Goal: Entertainment & Leisure: Consume media (video, audio)

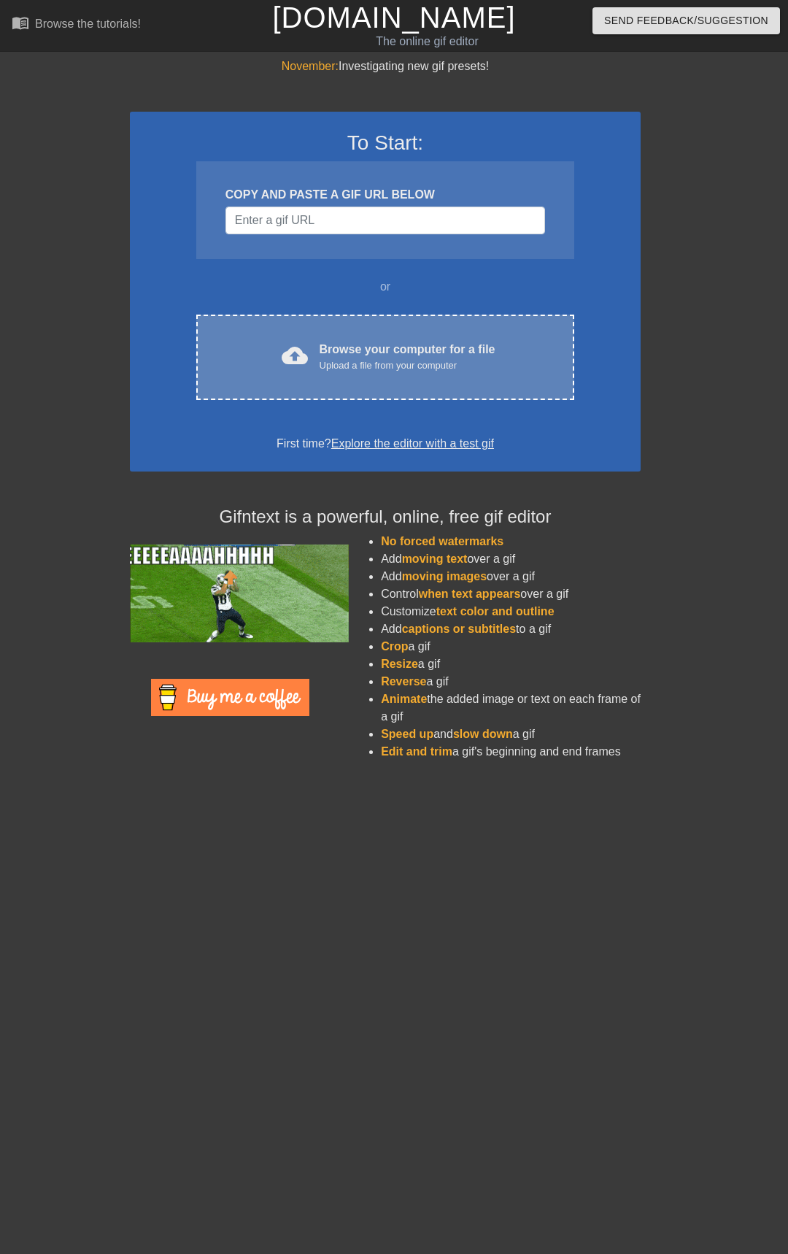
click at [431, 381] on div "cloud_upload Browse your computer for a file Upload a file from your computer C…" at bounding box center [385, 357] width 378 height 85
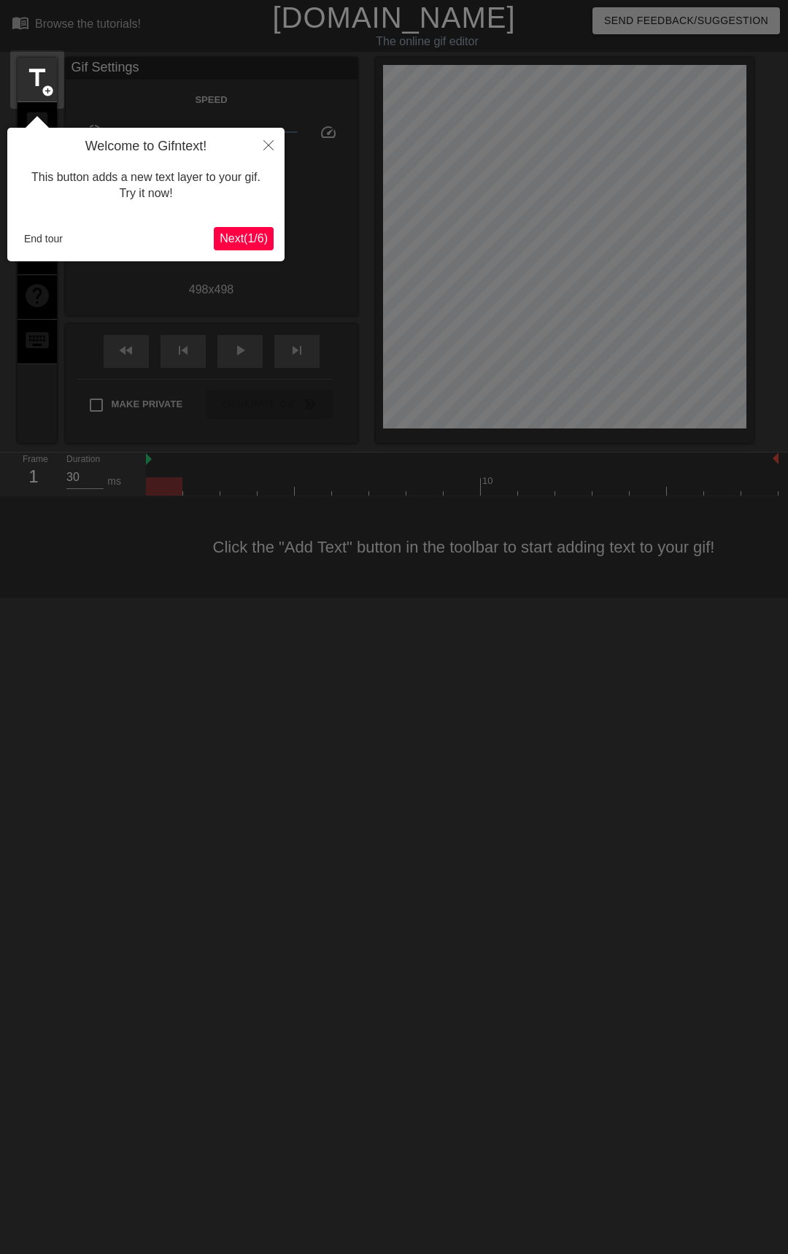
click at [255, 245] on span "Next ( 1 / 6 )" at bounding box center [244, 238] width 48 height 12
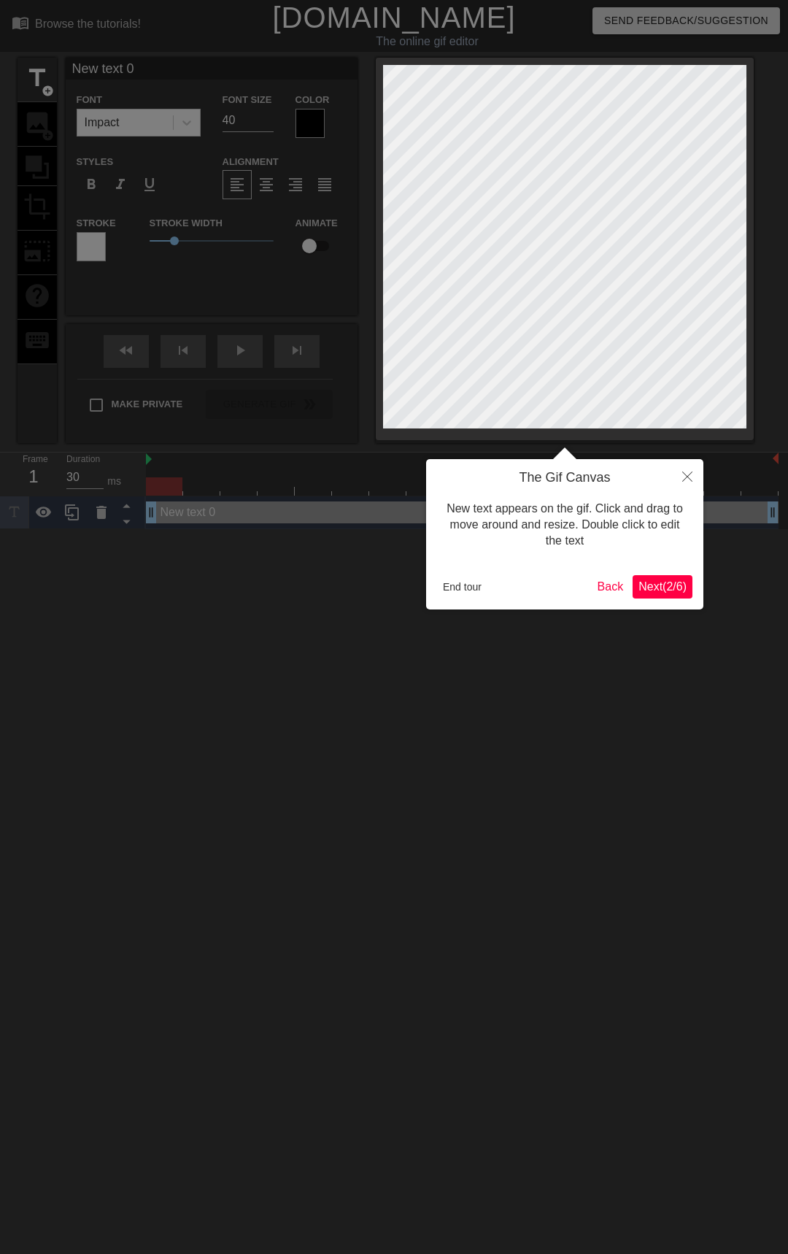
click at [665, 587] on span "Next ( 2 / 6 )" at bounding box center [663, 586] width 48 height 12
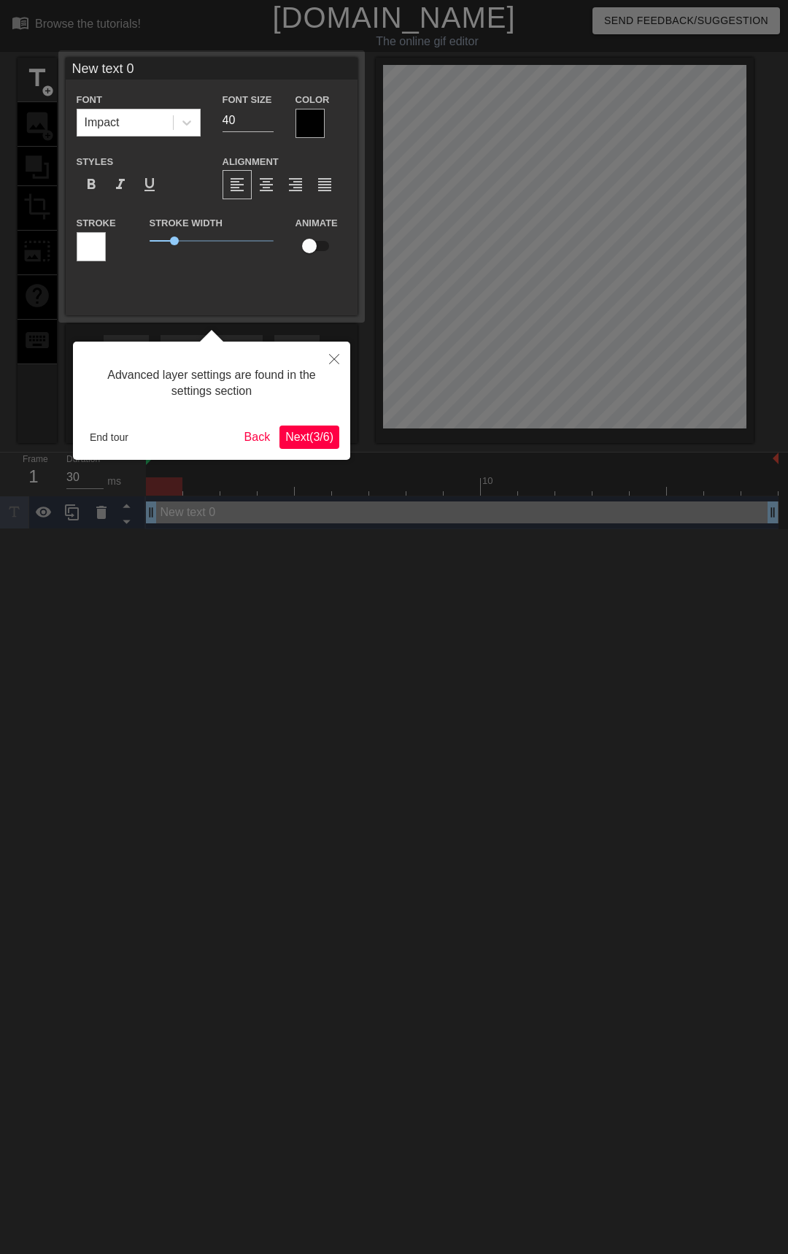
click at [320, 439] on span "Next ( 3 / 6 )" at bounding box center [309, 437] width 48 height 12
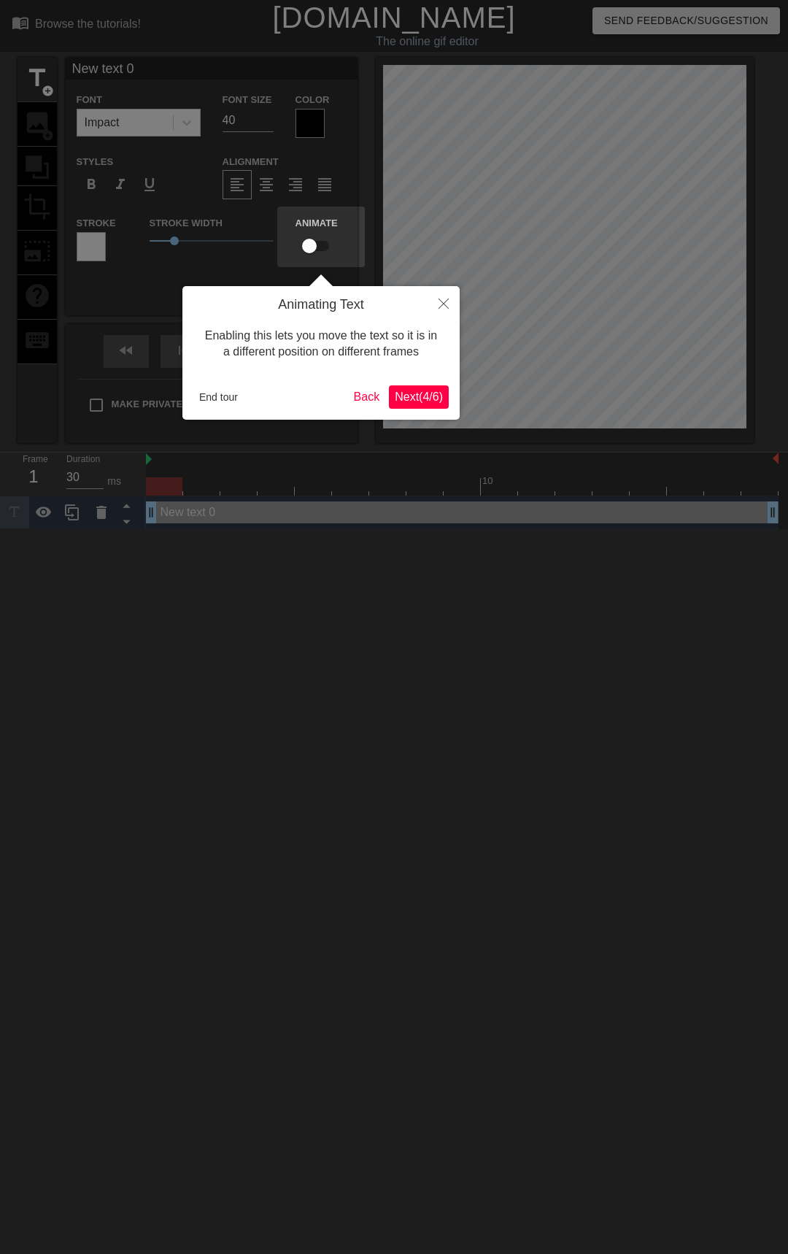
click at [426, 403] on span "Next ( 4 / 6 )" at bounding box center [419, 396] width 48 height 12
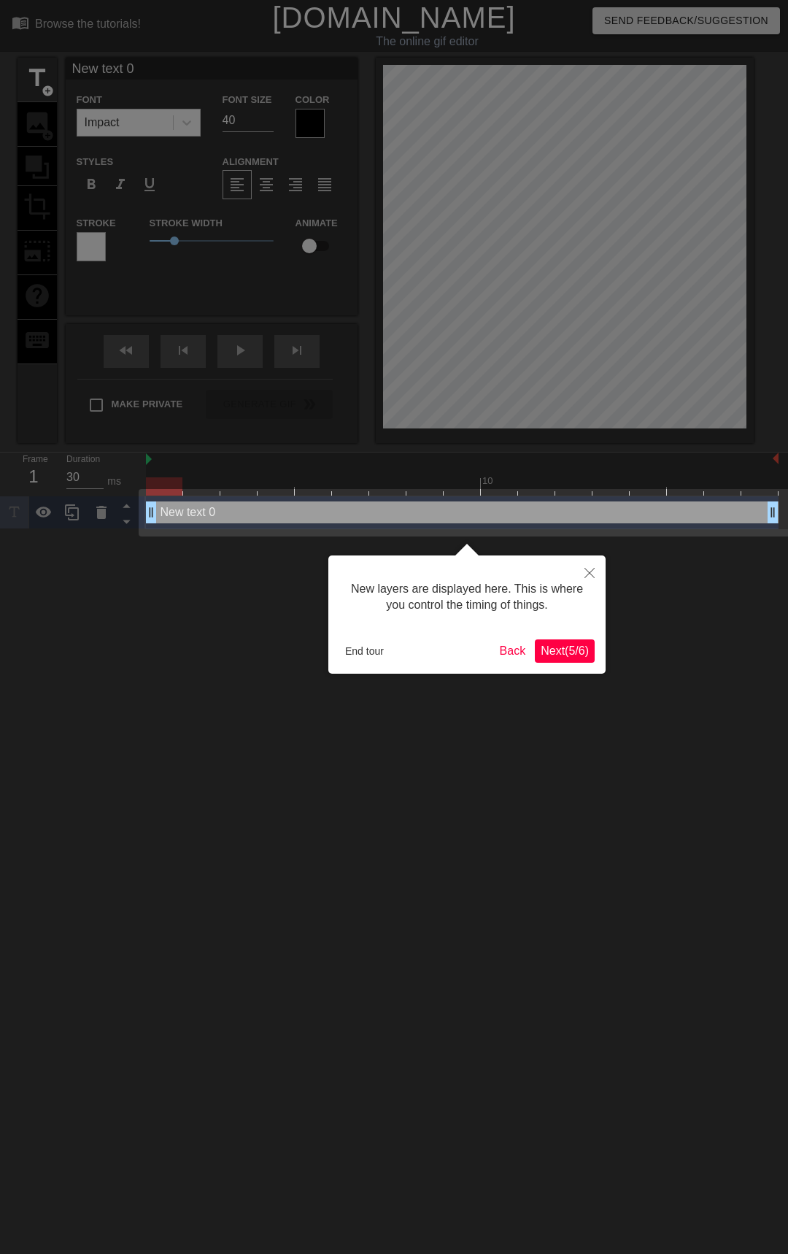
click at [571, 663] on div "New layers are displayed here. This is where you control the timing of things. …" at bounding box center [466, 614] width 277 height 118
click at [571, 659] on button "Next ( 5 / 6 )" at bounding box center [565, 650] width 60 height 23
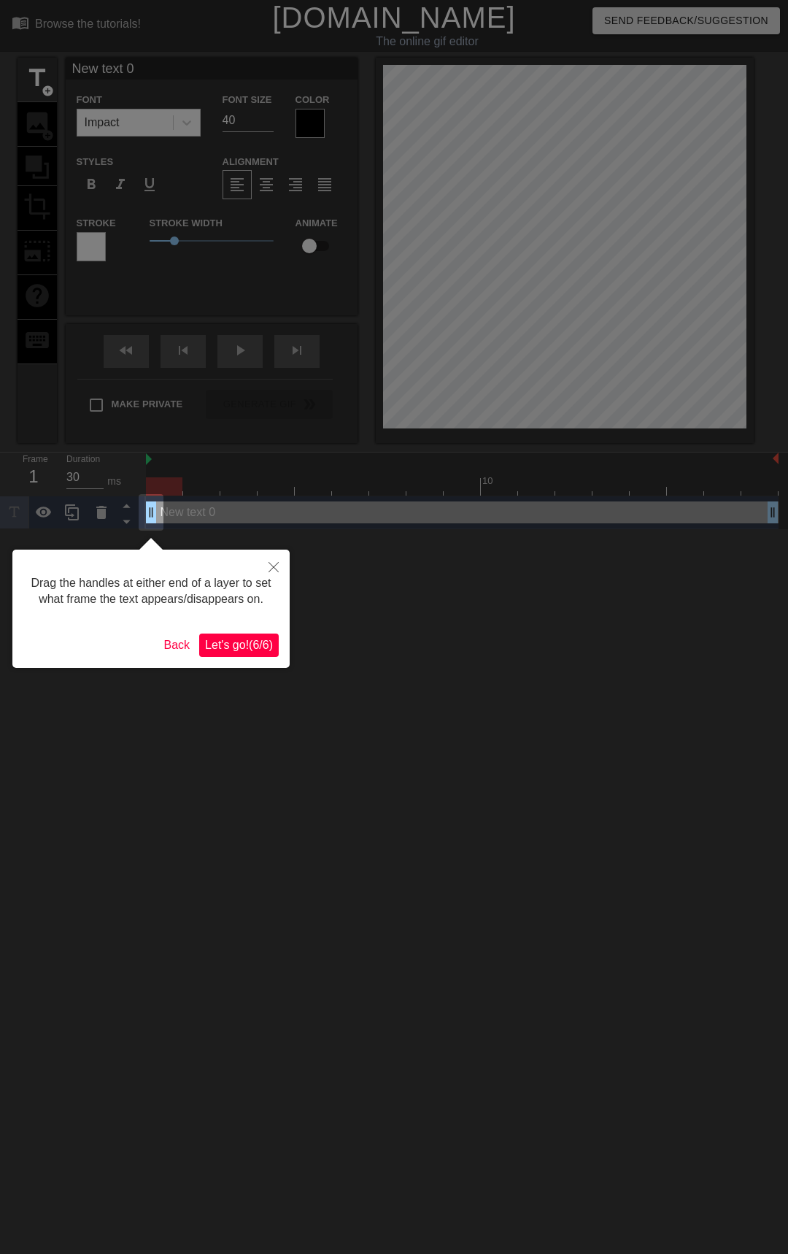
click at [248, 640] on button "Let's go! ( 6 / 6 )" at bounding box center [239, 645] width 80 height 23
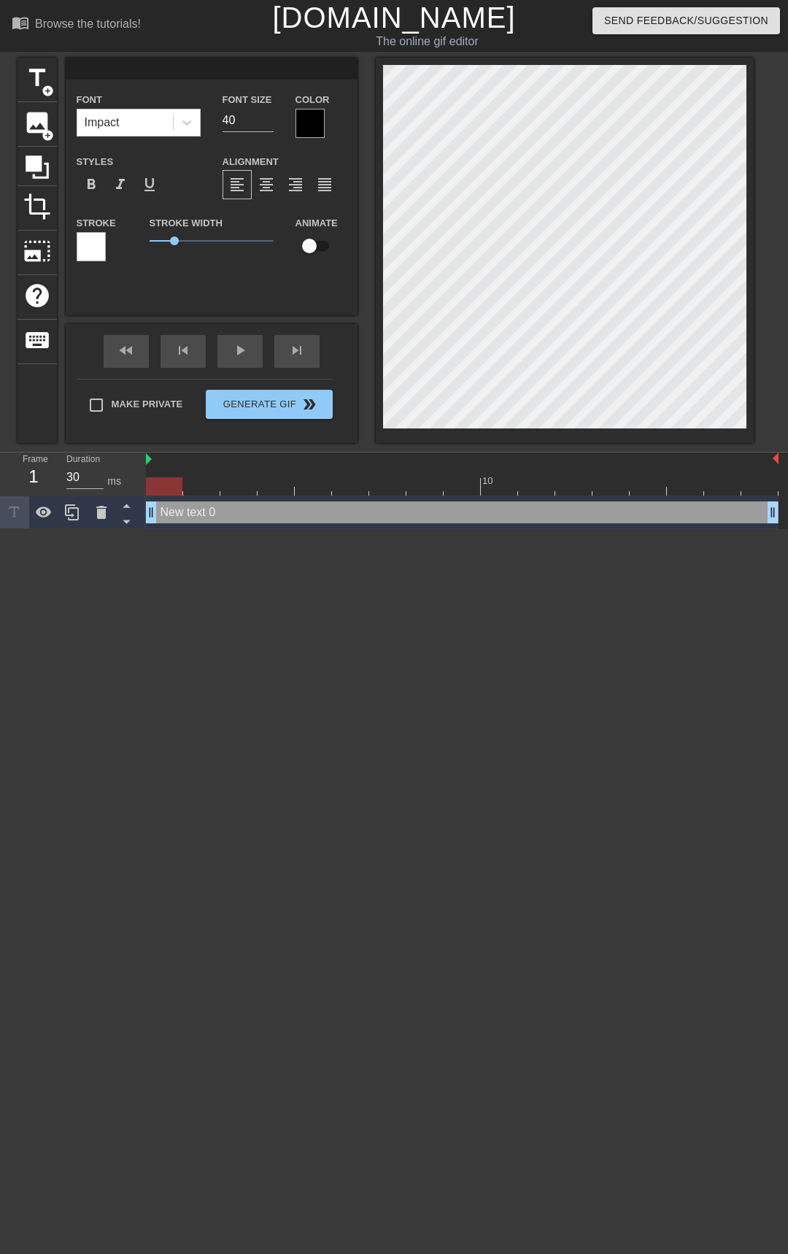
scroll to position [2, 2]
click at [180, 180] on div "format_bold format_italic format_underline" at bounding box center [139, 184] width 124 height 29
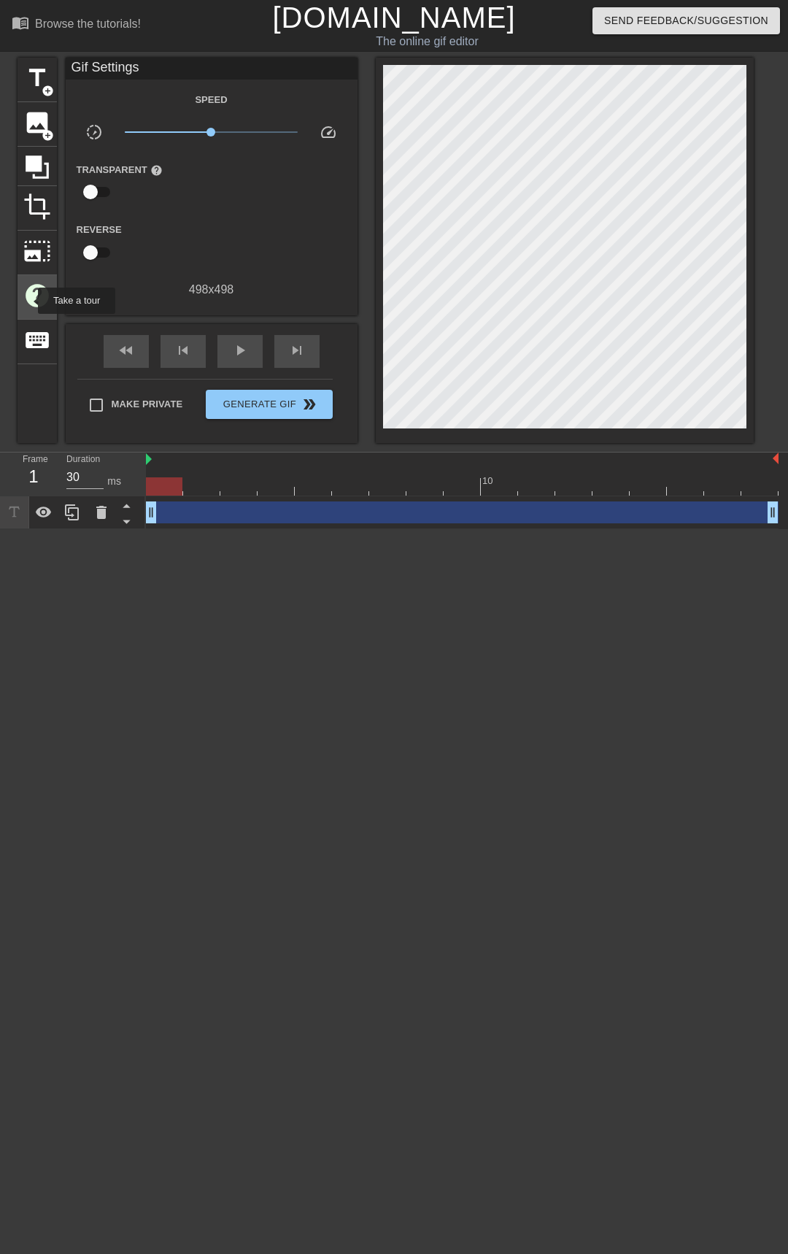
click at [28, 301] on span "help" at bounding box center [37, 296] width 28 height 28
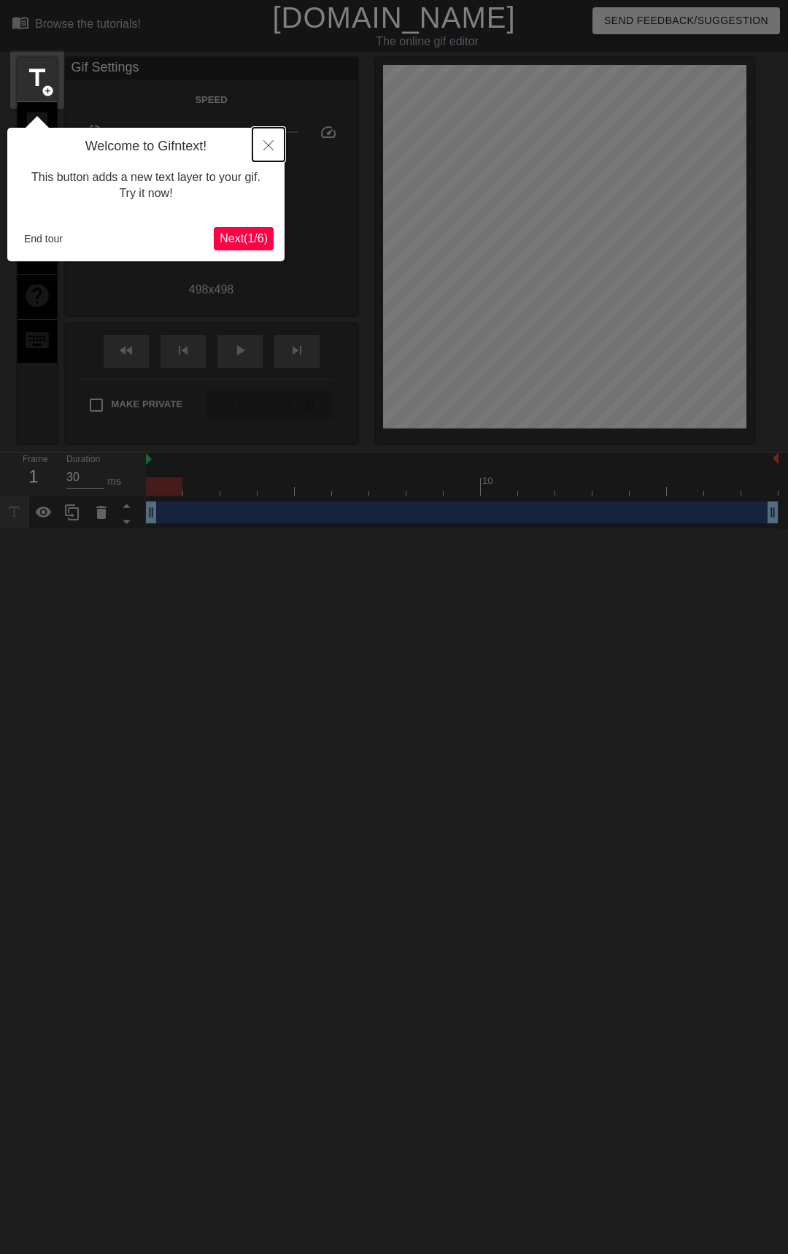
click at [268, 142] on icon "Close" at bounding box center [268, 145] width 10 height 10
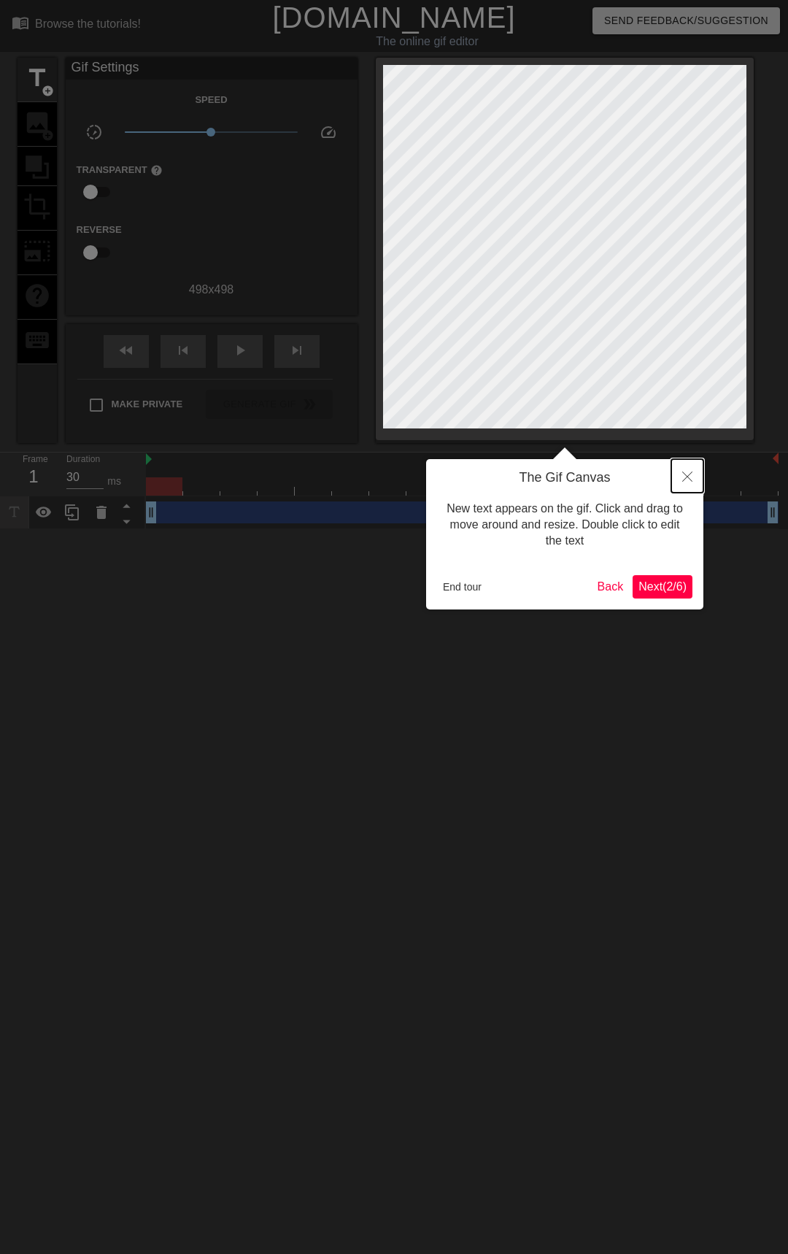
click at [692, 477] on icon "Close" at bounding box center [687, 477] width 10 height 10
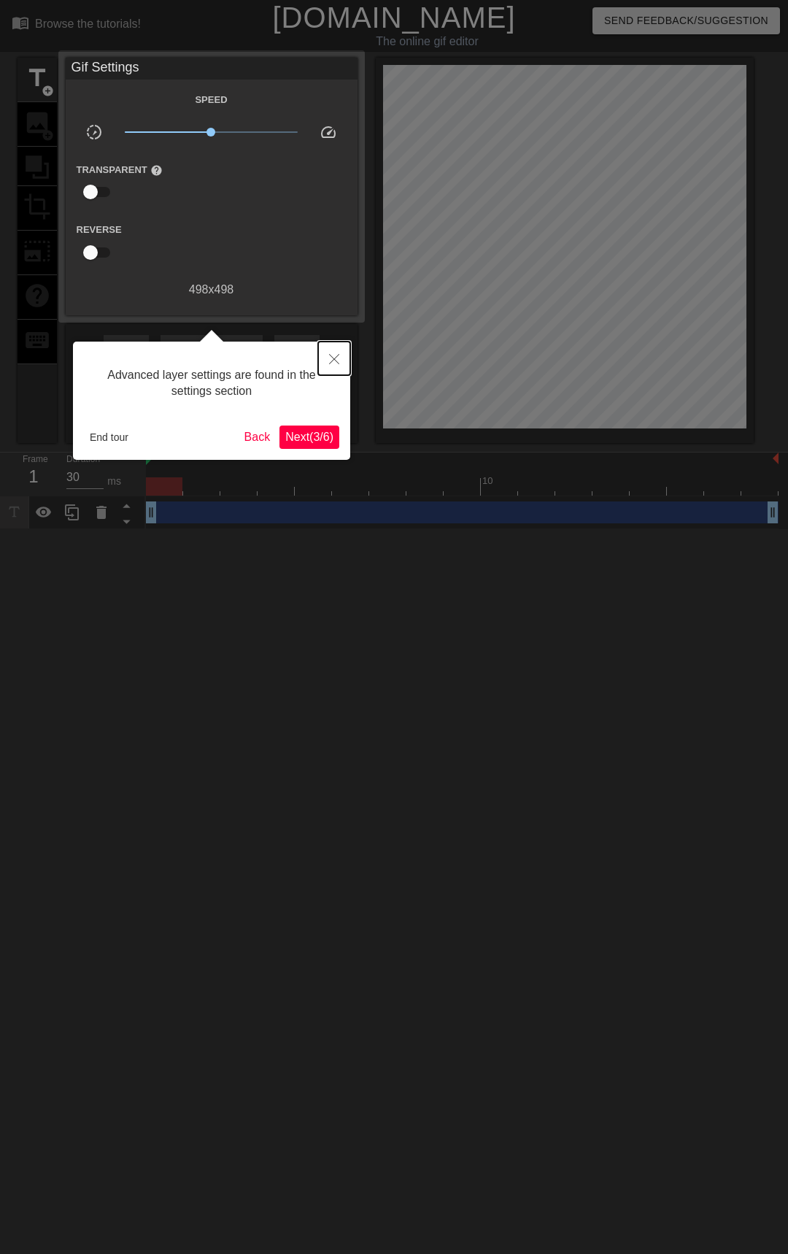
click at [334, 355] on icon "Close" at bounding box center [334, 359] width 10 height 10
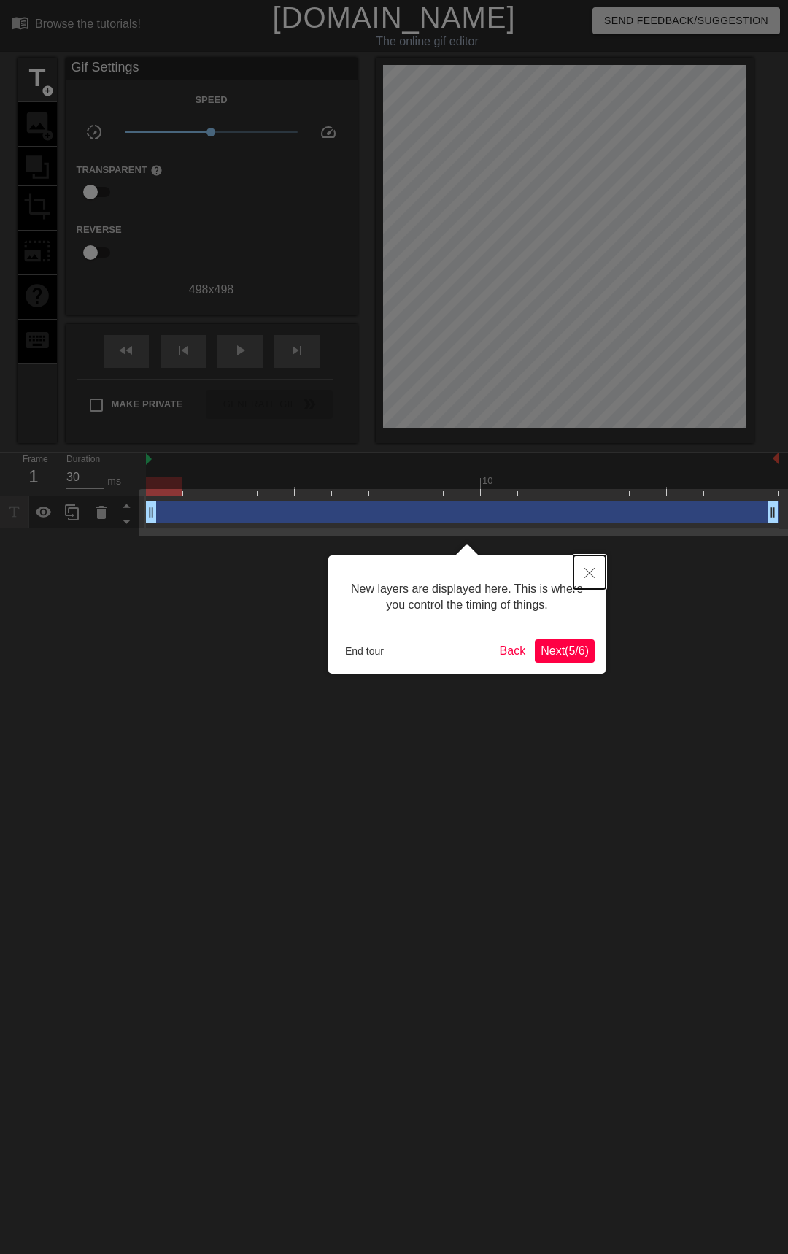
click at [590, 570] on icon "Close" at bounding box center [590, 573] width 10 height 10
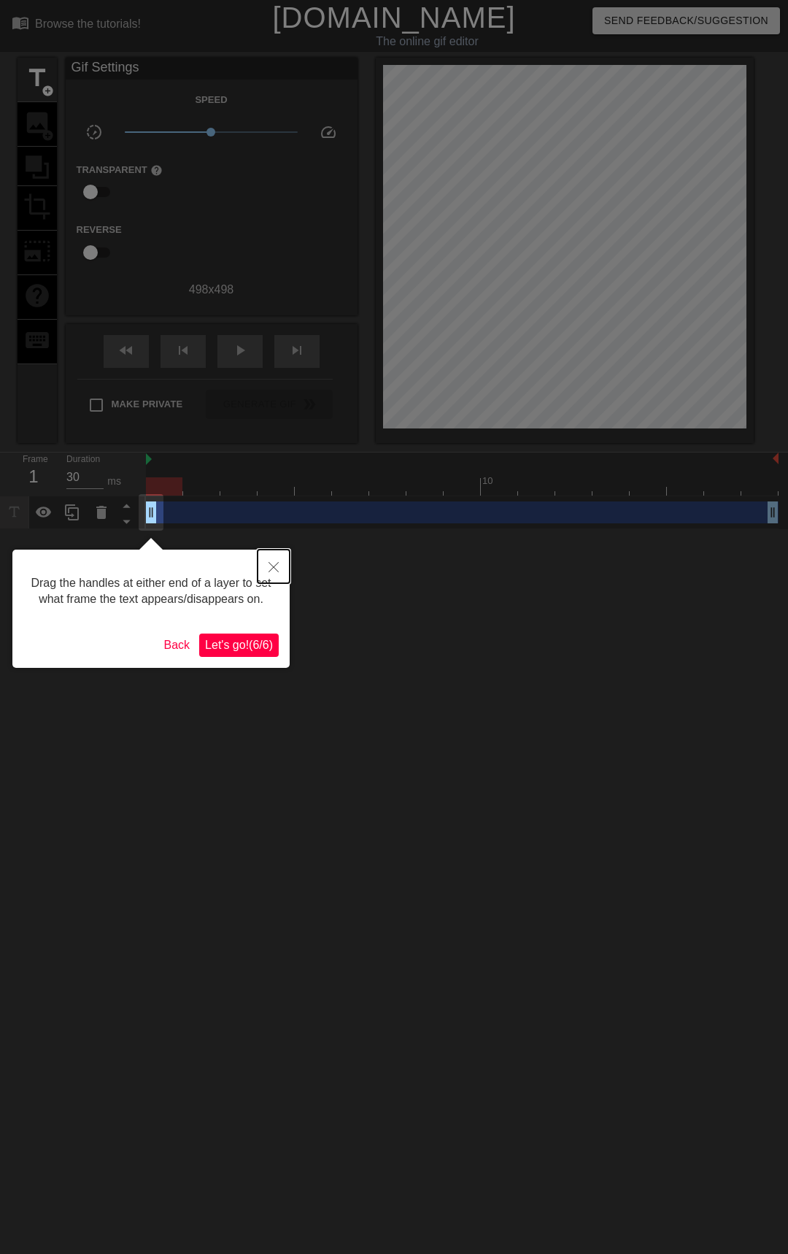
click at [272, 572] on icon "Close" at bounding box center [274, 567] width 10 height 10
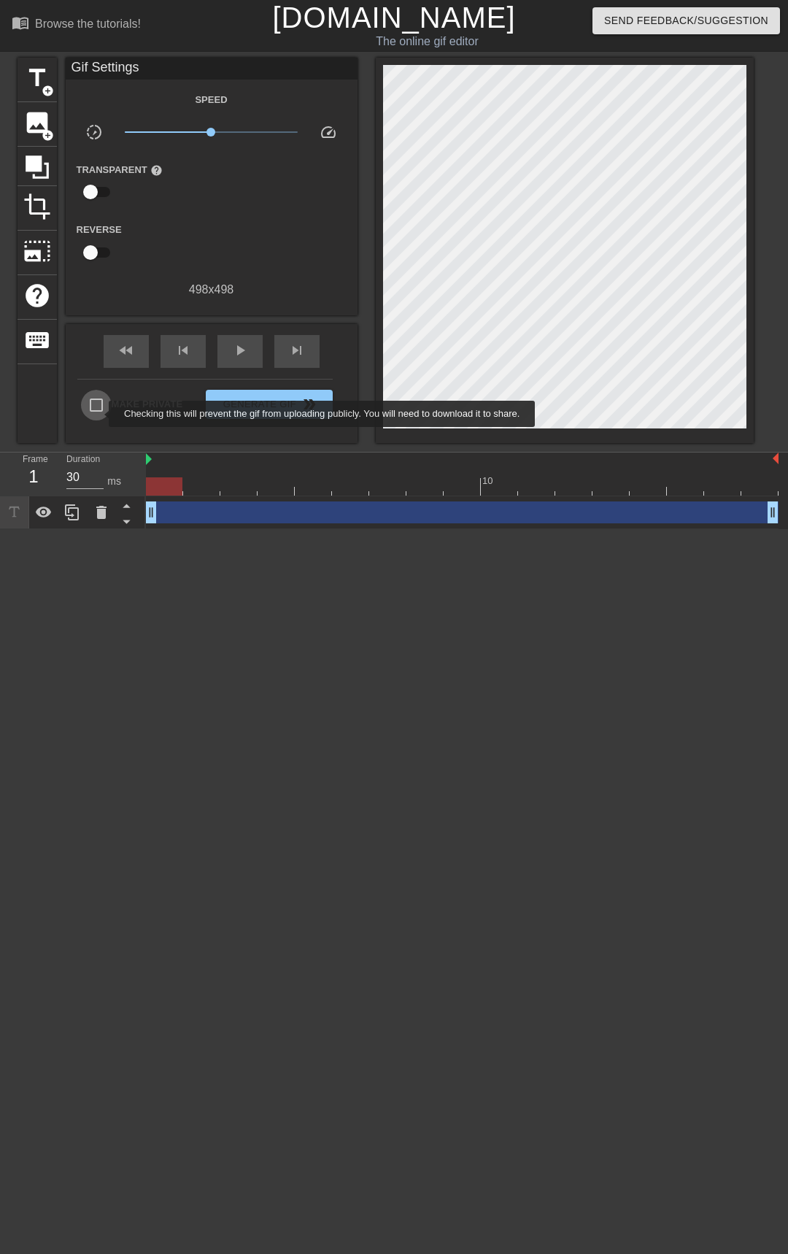
click at [99, 414] on input "Make Private" at bounding box center [96, 405] width 31 height 31
checkbox input "true"
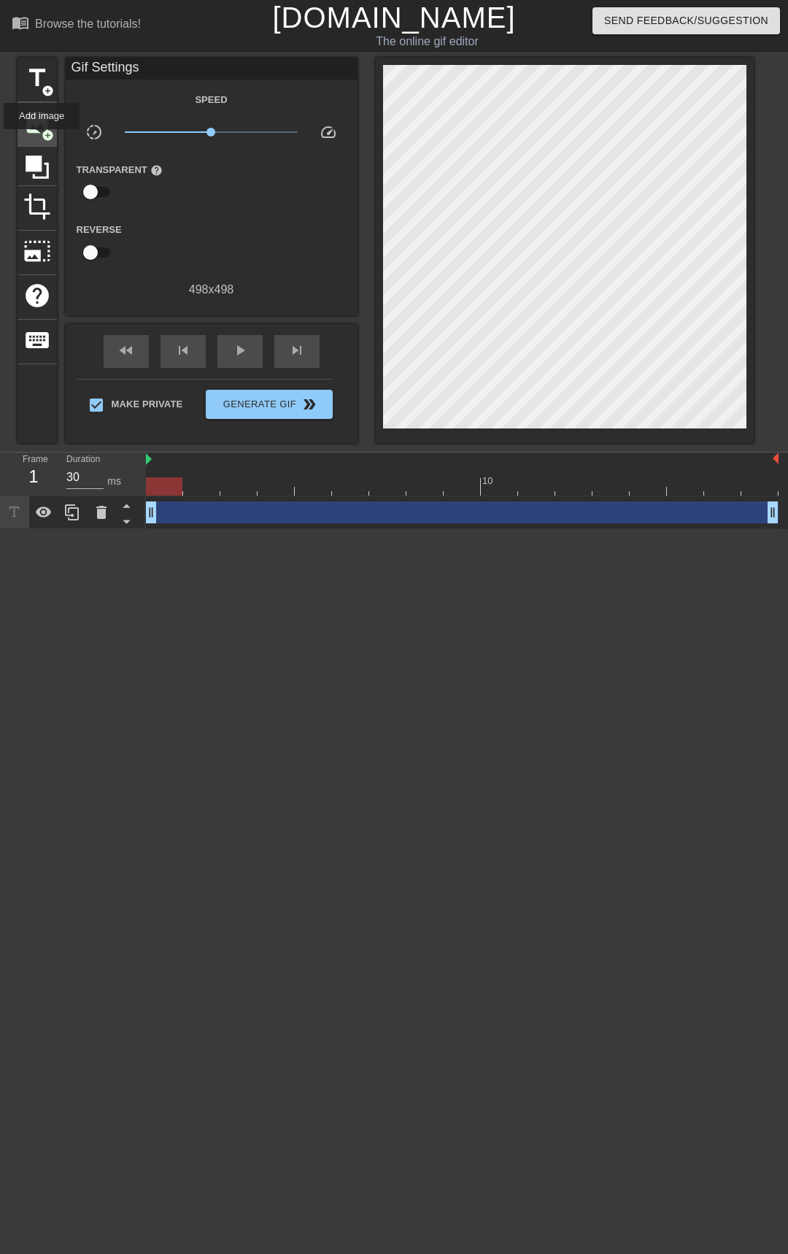
click at [35, 132] on span "image" at bounding box center [37, 123] width 28 height 28
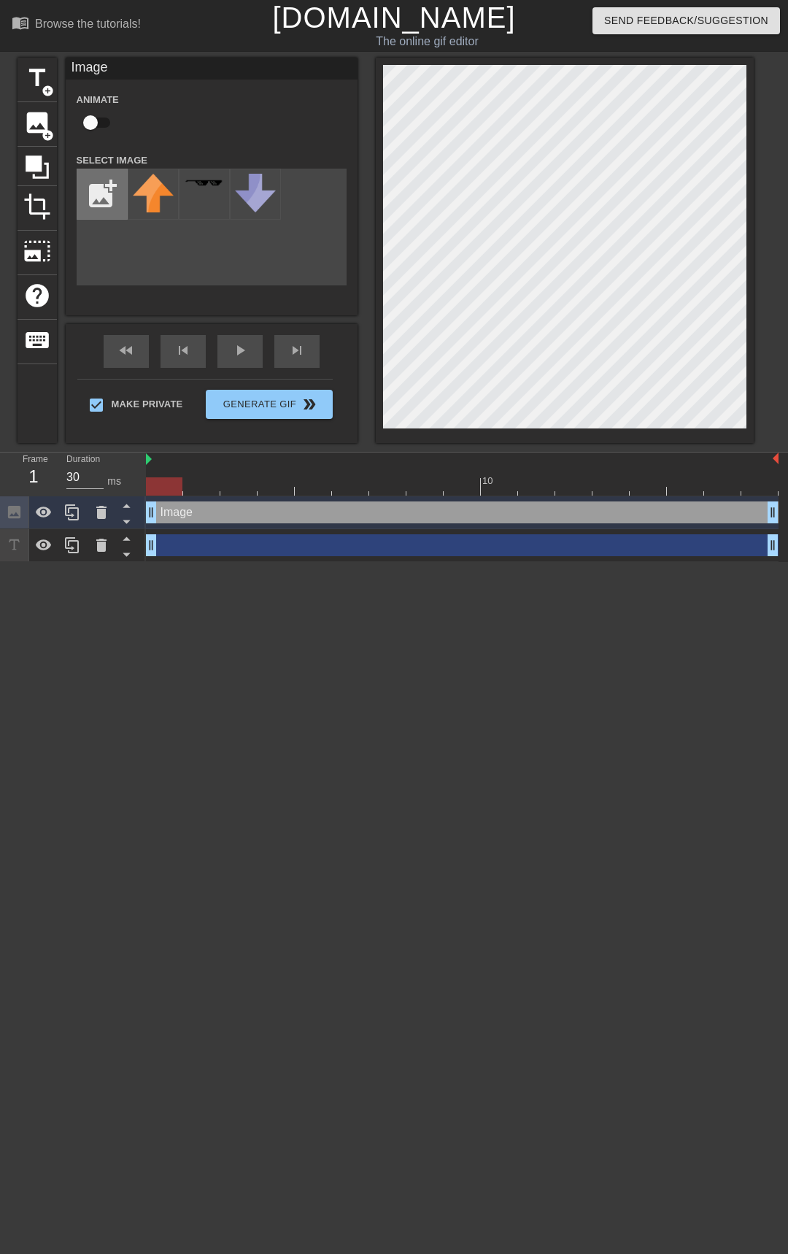
click at [109, 193] on input "file" at bounding box center [102, 194] width 50 height 50
type input "C:\fakepath\Untitled145_20250906013629.webp"
drag, startPoint x: 156, startPoint y: 517, endPoint x: 142, endPoint y: 509, distance: 16.3
click at [142, 509] on div "Frame 1 Duration 30 ms 10 Image drag_handle drag_handle drag_handle drag_handle" at bounding box center [394, 507] width 788 height 109
drag, startPoint x: 150, startPoint y: 547, endPoint x: 62, endPoint y: 555, distance: 88.0
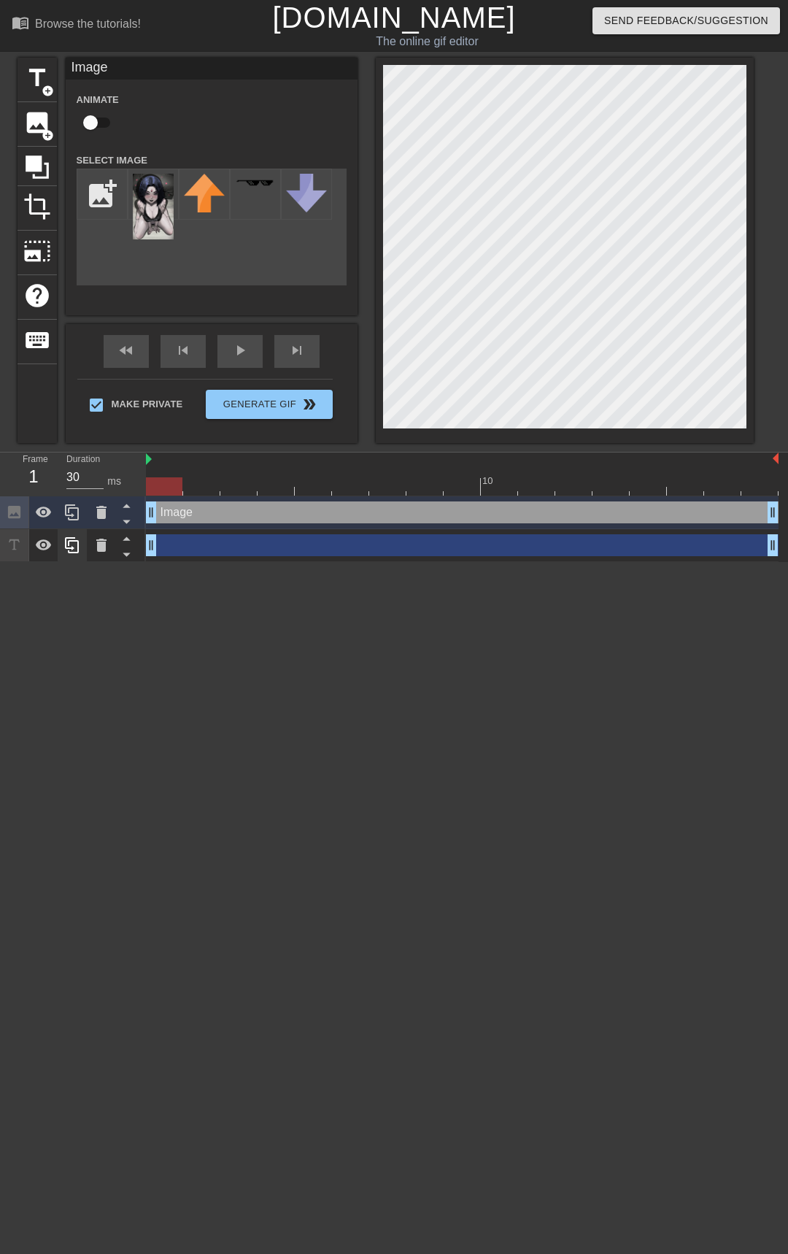
click at [120, 562] on div "Frame 1 Duration 30 ms 10 Image drag_handle drag_handle drag_handle drag_handle" at bounding box center [394, 507] width 788 height 109
click at [39, 550] on icon at bounding box center [44, 545] width 18 height 18
click at [46, 553] on icon at bounding box center [44, 545] width 18 height 18
click at [45, 519] on icon at bounding box center [44, 513] width 18 height 18
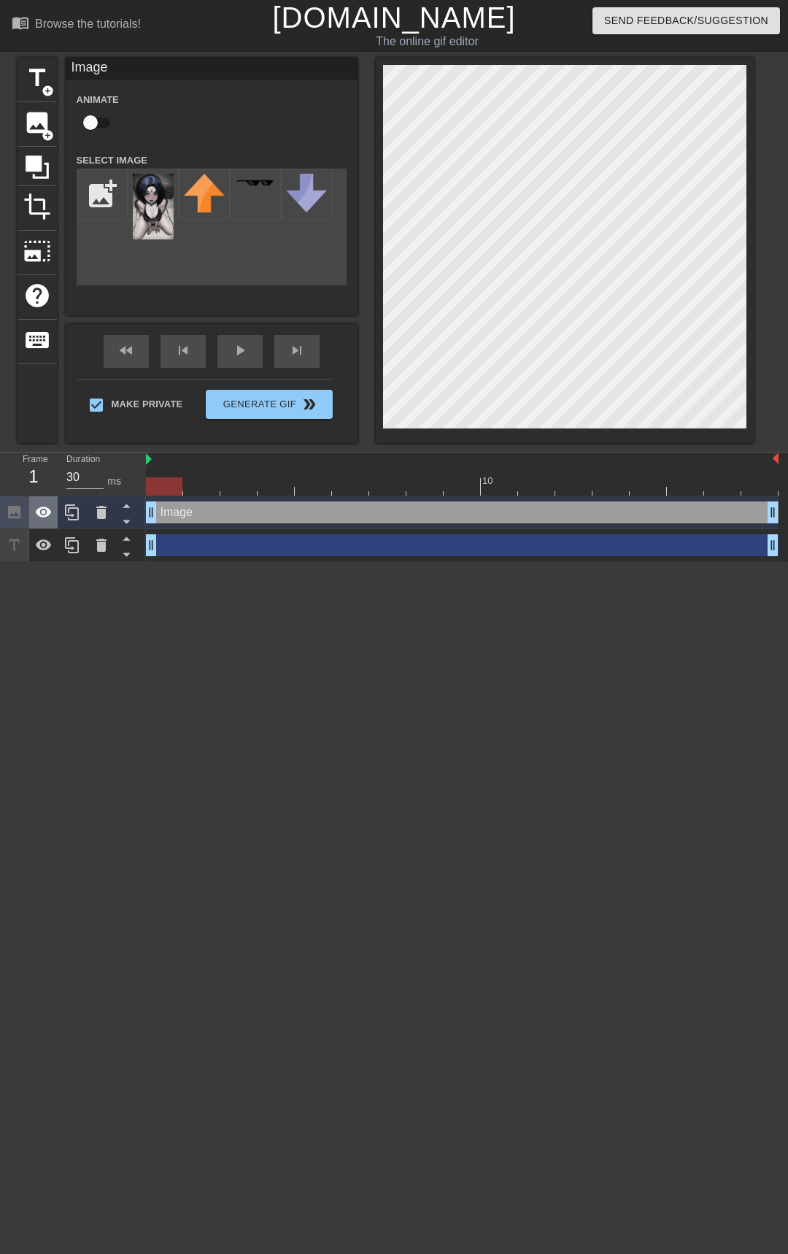
click at [45, 519] on icon at bounding box center [44, 513] width 18 height 18
click at [107, 522] on div at bounding box center [101, 512] width 29 height 32
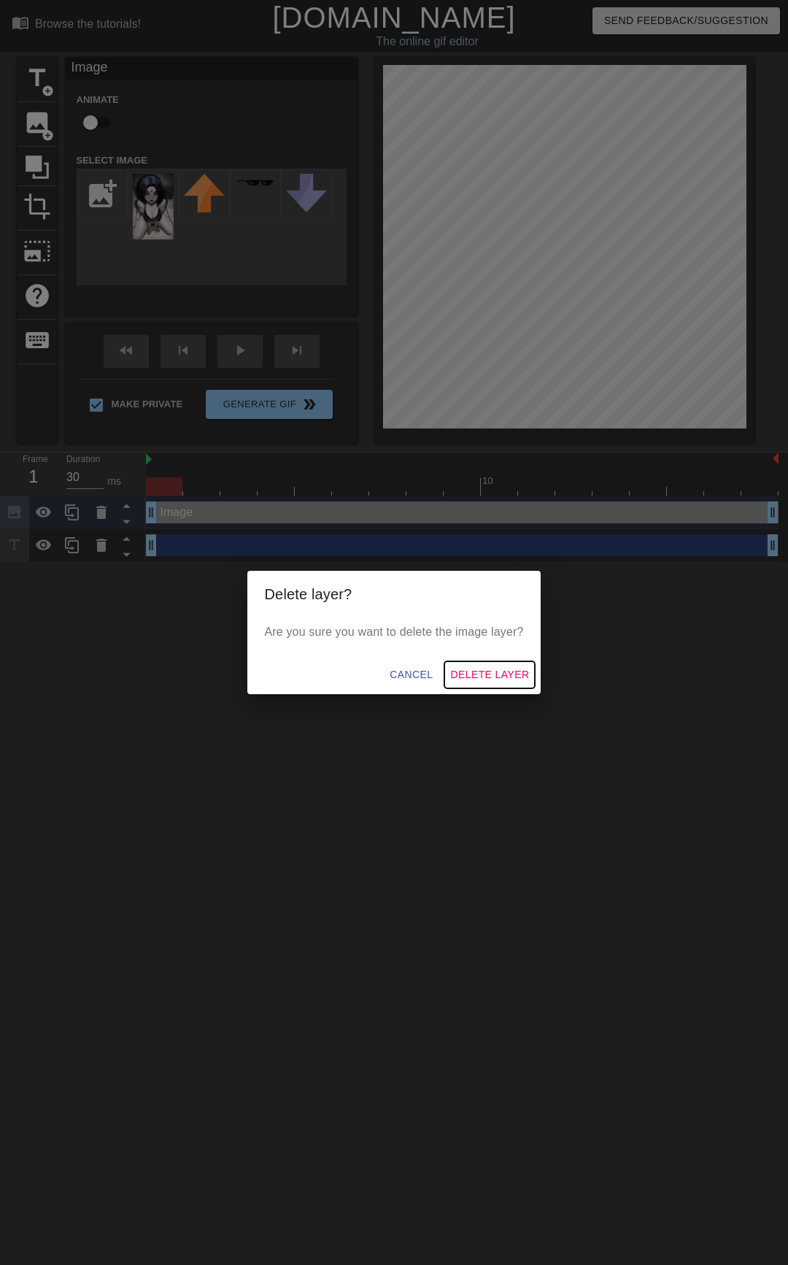
click at [493, 681] on span "Delete Layer" at bounding box center [489, 675] width 79 height 18
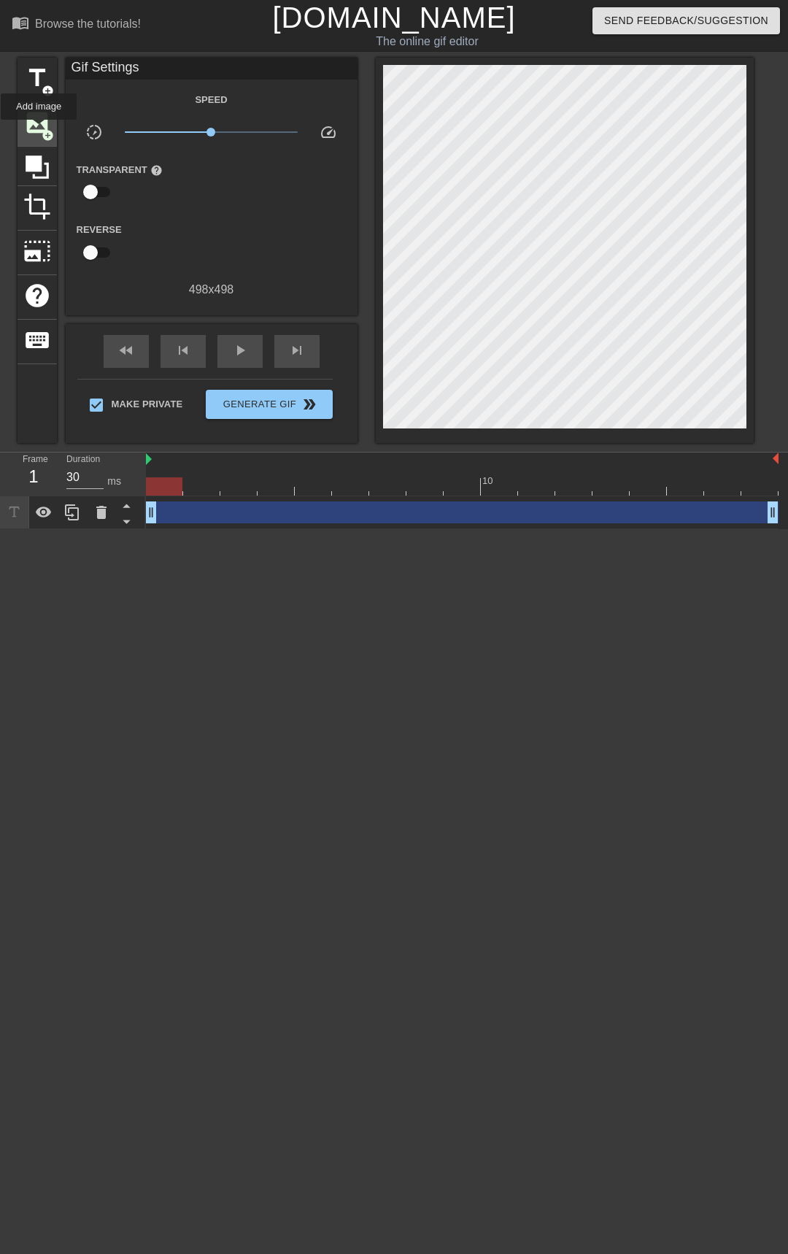
click at [39, 130] on span "image" at bounding box center [37, 123] width 28 height 28
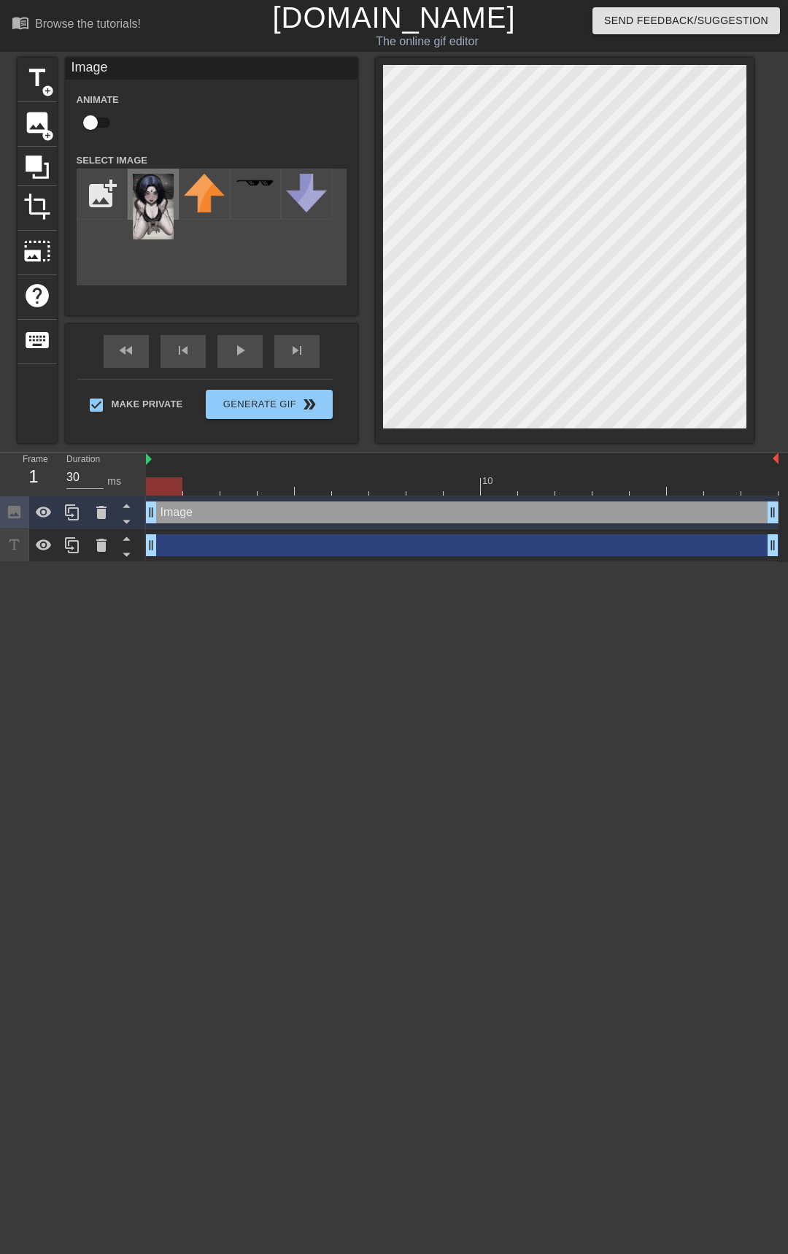
click at [136, 199] on img at bounding box center [153, 207] width 41 height 66
type input "30"
drag, startPoint x: 152, startPoint y: 517, endPoint x: 74, endPoint y: 480, distance: 86.8
click at [74, 480] on div "Frame 1 Duration 30 ms 10 Image drag_handle drag_handle drag_handle drag_handle" at bounding box center [394, 507] width 788 height 109
click at [300, 409] on span "Generate Gif double_arrow" at bounding box center [269, 405] width 115 height 18
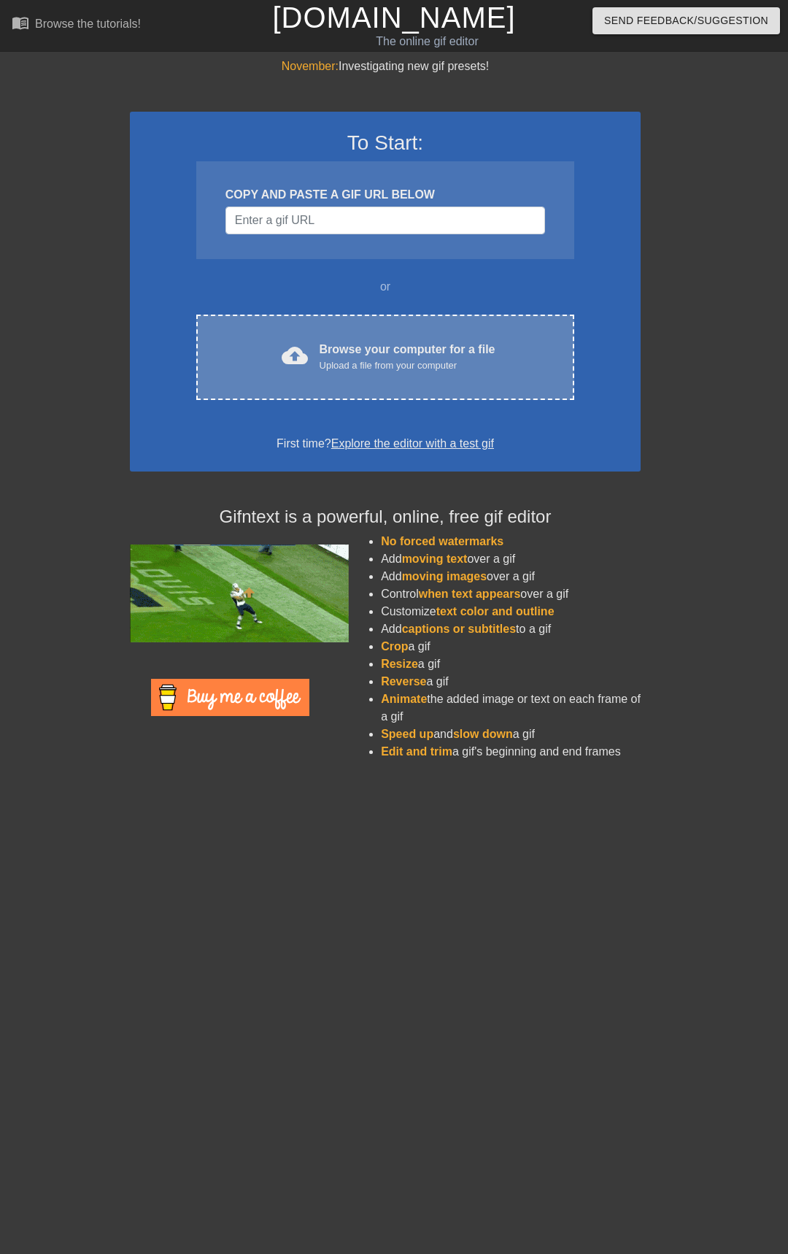
click at [393, 374] on div "cloud_upload Browse your computer for a file Upload a file from your computer C…" at bounding box center [385, 357] width 378 height 85
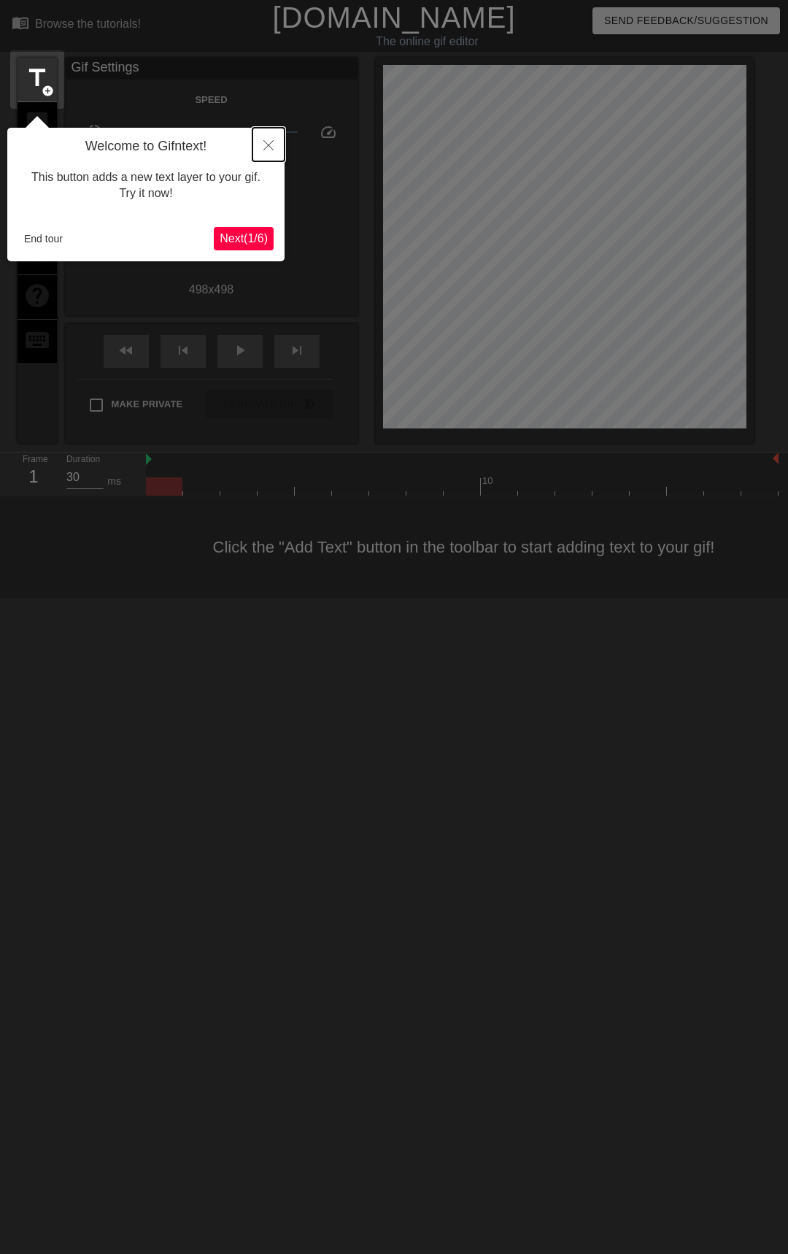
click at [270, 151] on button "Close" at bounding box center [269, 145] width 32 height 34
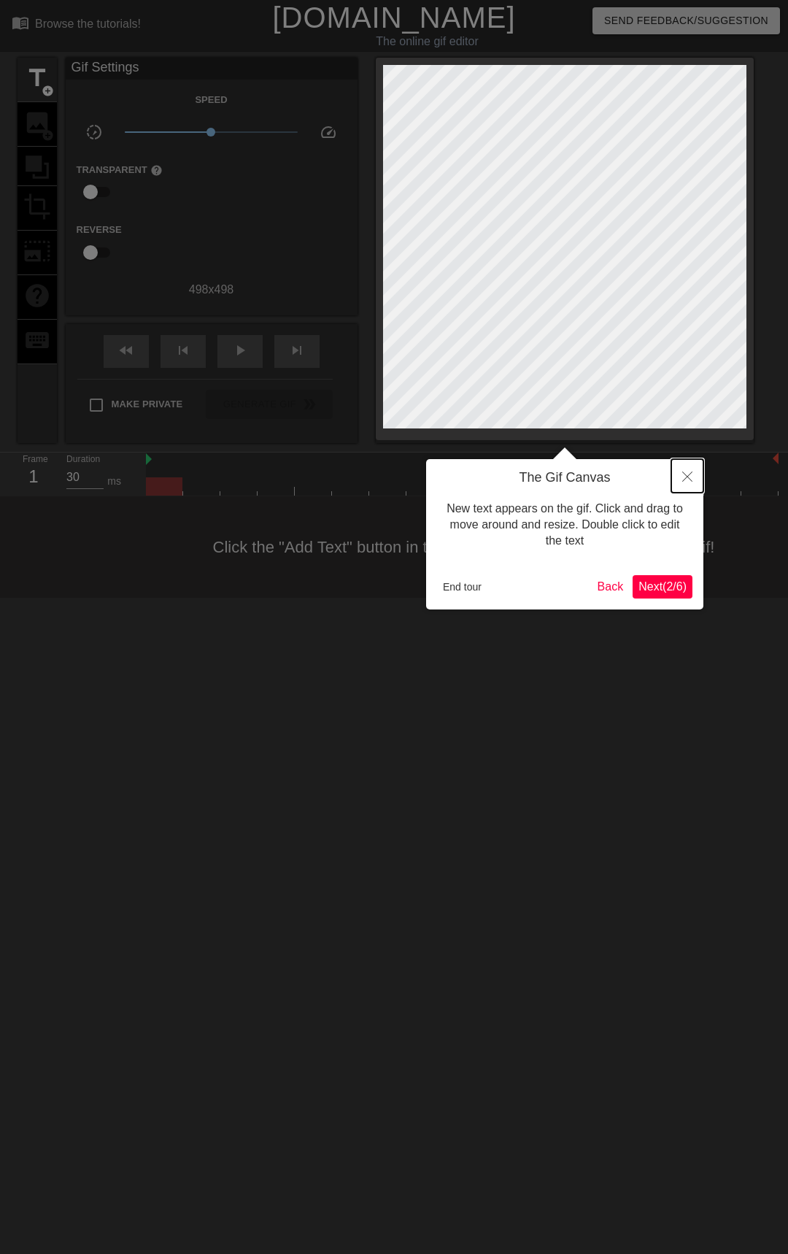
click at [680, 483] on button "Close" at bounding box center [688, 476] width 32 height 34
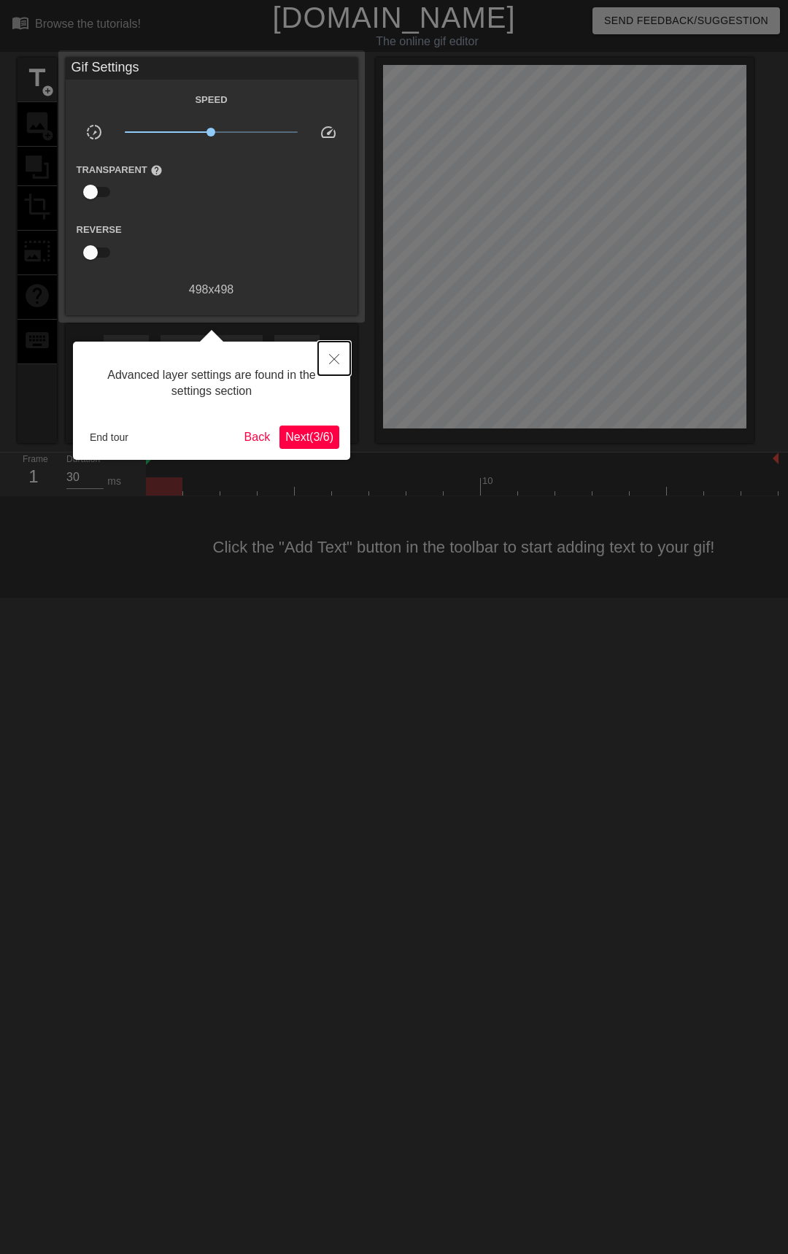
click at [336, 353] on button "Close" at bounding box center [334, 359] width 32 height 34
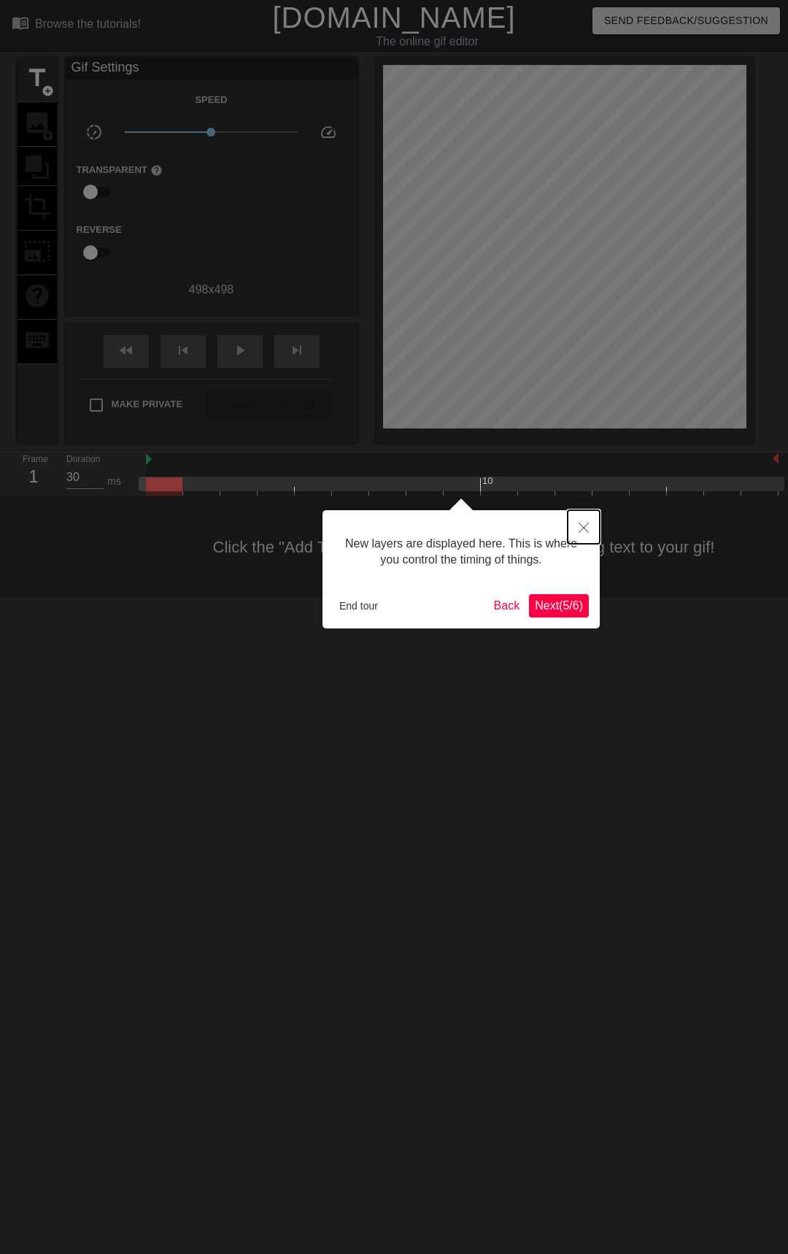
click at [577, 520] on button "Close" at bounding box center [584, 527] width 32 height 34
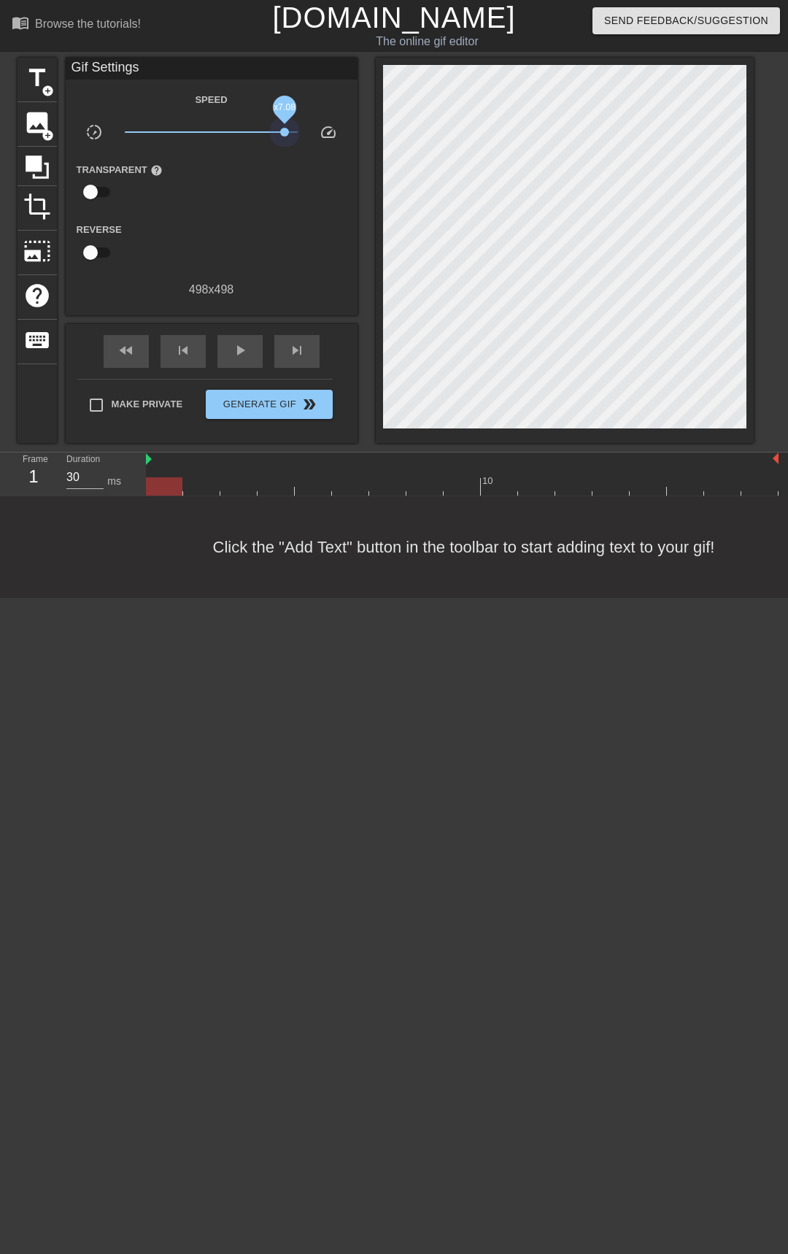
drag, startPoint x: 211, startPoint y: 133, endPoint x: 318, endPoint y: 149, distance: 108.5
click at [318, 149] on div "Speed slow_motion_video x7.08 speed Transparent help Reverse 498 x 498" at bounding box center [212, 195] width 270 height 208
click at [37, 124] on span "image" at bounding box center [37, 123] width 28 height 28
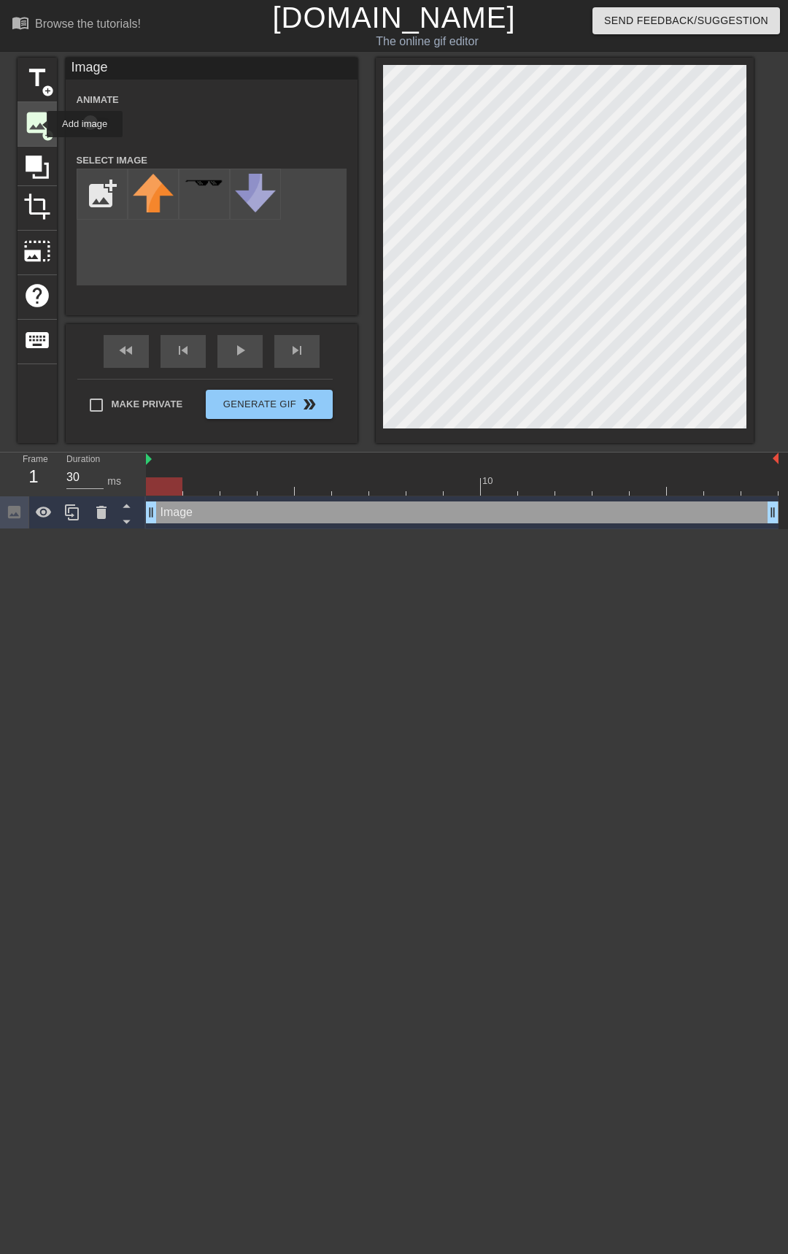
scroll to position [0, 0]
click at [101, 207] on input "file" at bounding box center [102, 194] width 50 height 50
type input "C:\fakepath\Untitled145_20250906013629.webp"
click at [48, 517] on icon at bounding box center [44, 513] width 18 height 18
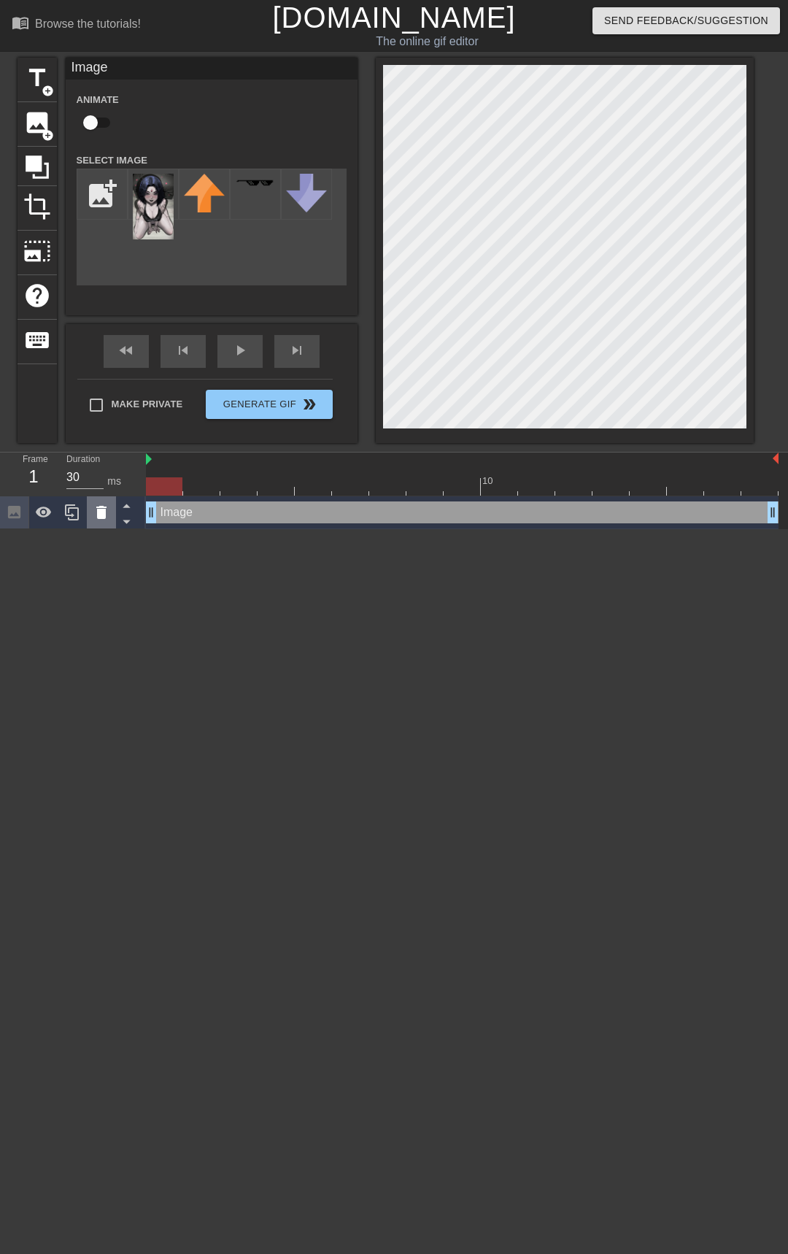
click at [104, 519] on icon at bounding box center [101, 512] width 10 height 13
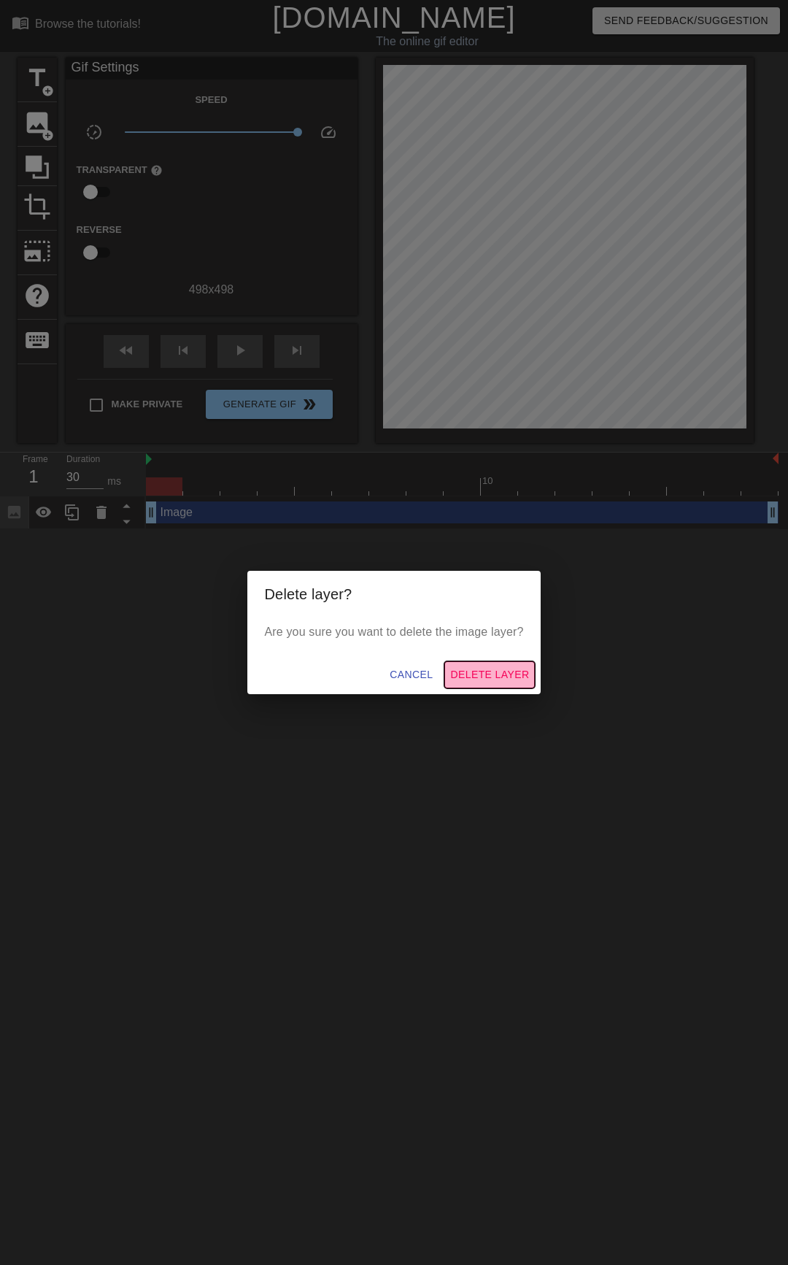
click at [474, 684] on button "Delete Layer" at bounding box center [490, 674] width 91 height 27
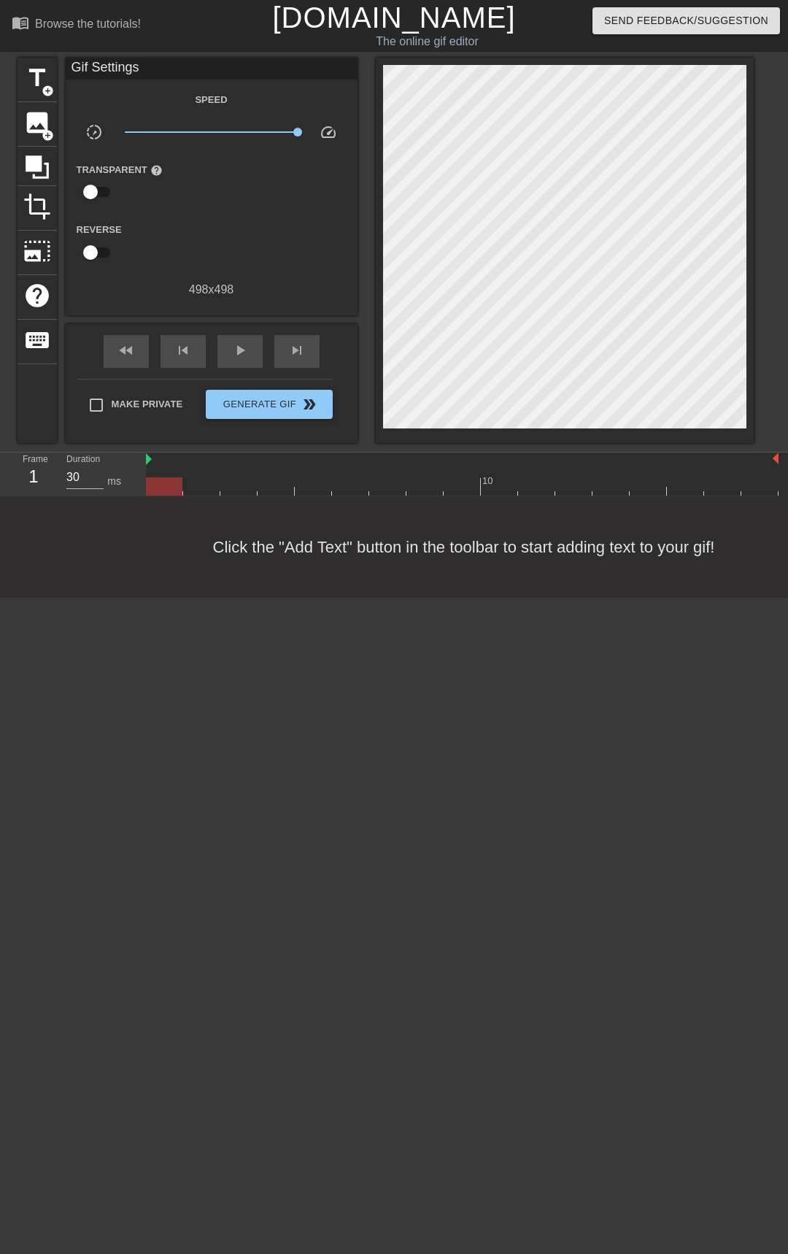
click at [94, 190] on input "checkbox" at bounding box center [90, 192] width 83 height 28
click at [94, 190] on input "checkbox" at bounding box center [104, 192] width 83 height 28
checkbox input "false"
click at [37, 163] on icon at bounding box center [37, 166] width 23 height 23
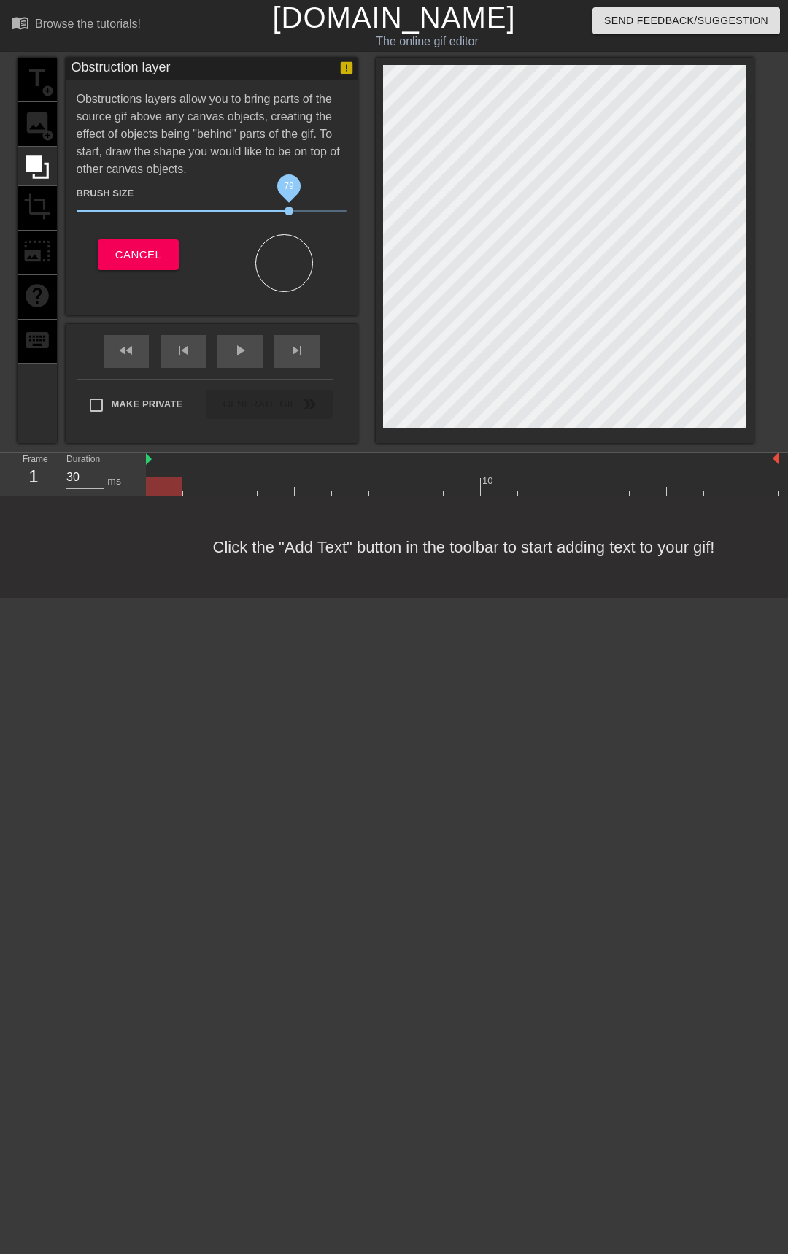
drag, startPoint x: 154, startPoint y: 213, endPoint x: 288, endPoint y: 212, distance: 134.3
click at [288, 212] on span "79" at bounding box center [289, 211] width 9 height 9
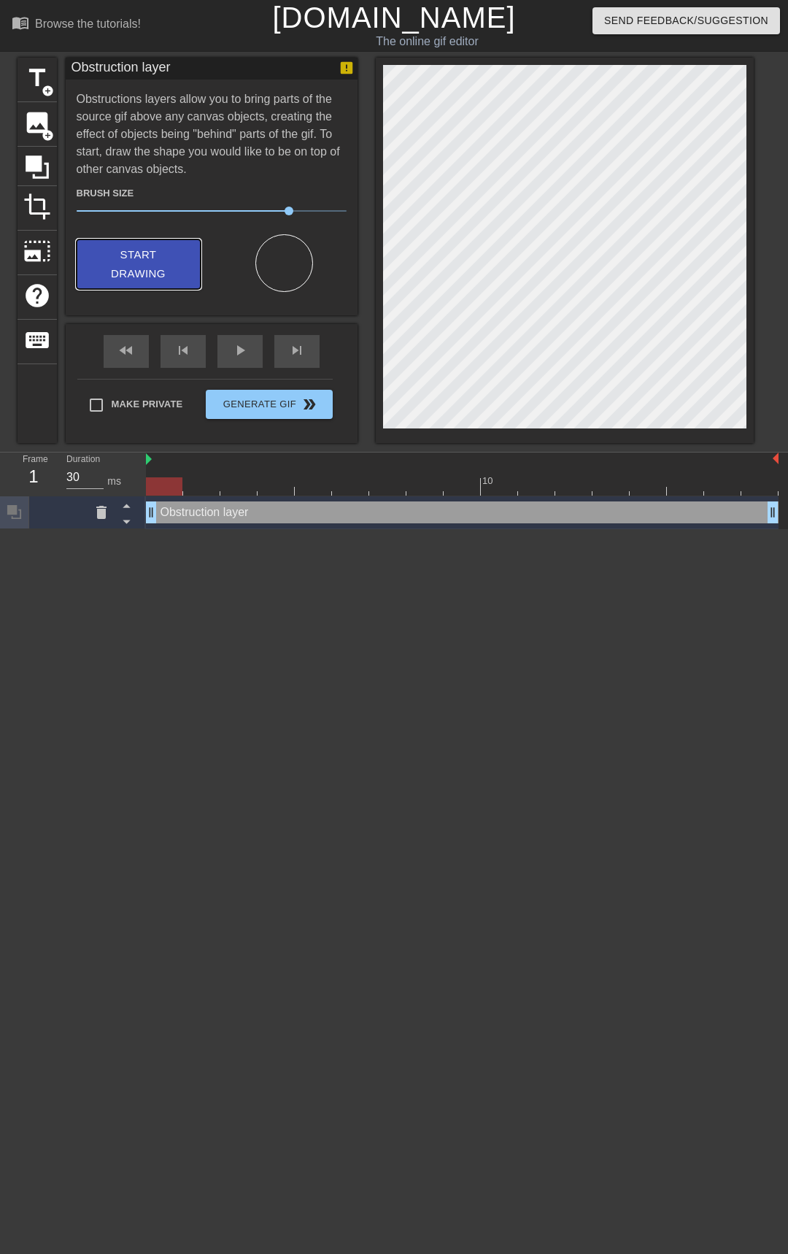
click at [185, 277] on button "Start Drawing" at bounding box center [139, 264] width 124 height 50
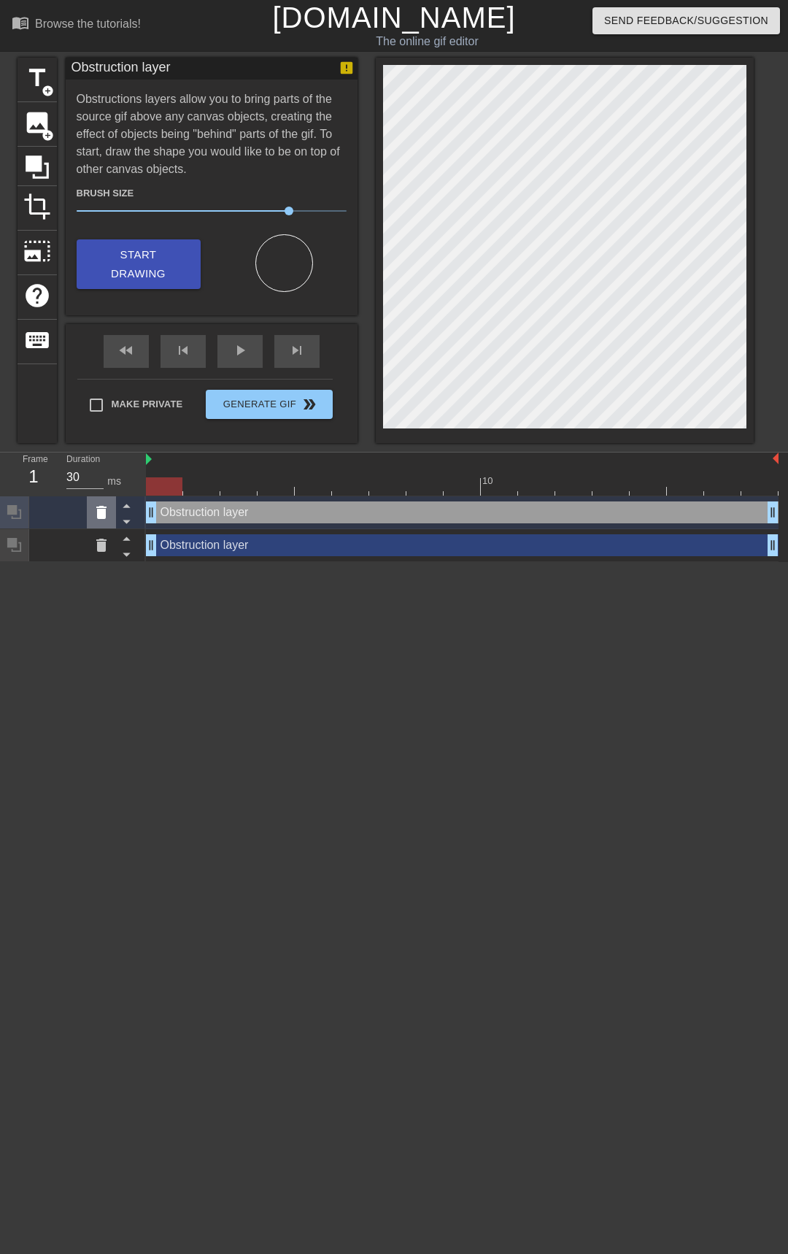
click at [102, 519] on icon at bounding box center [101, 512] width 10 height 13
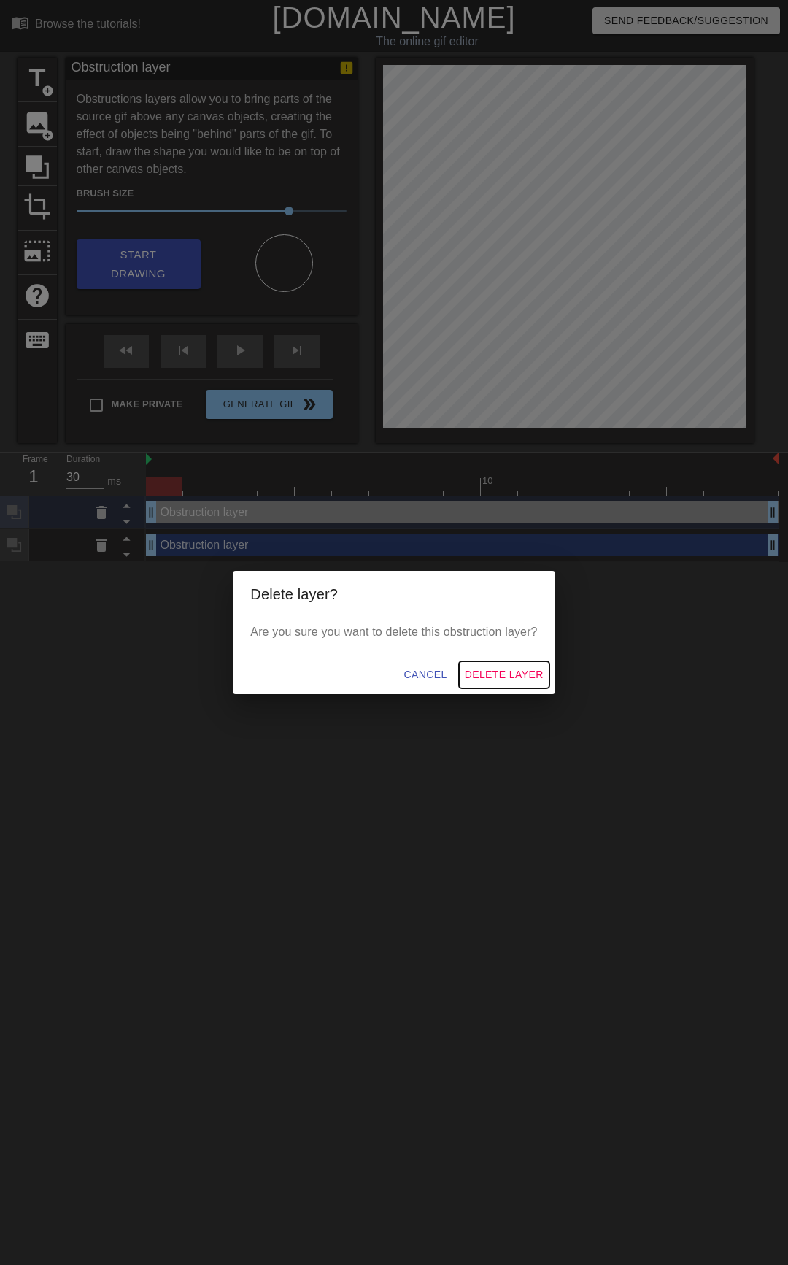
click at [509, 676] on span "Delete Layer" at bounding box center [504, 675] width 79 height 18
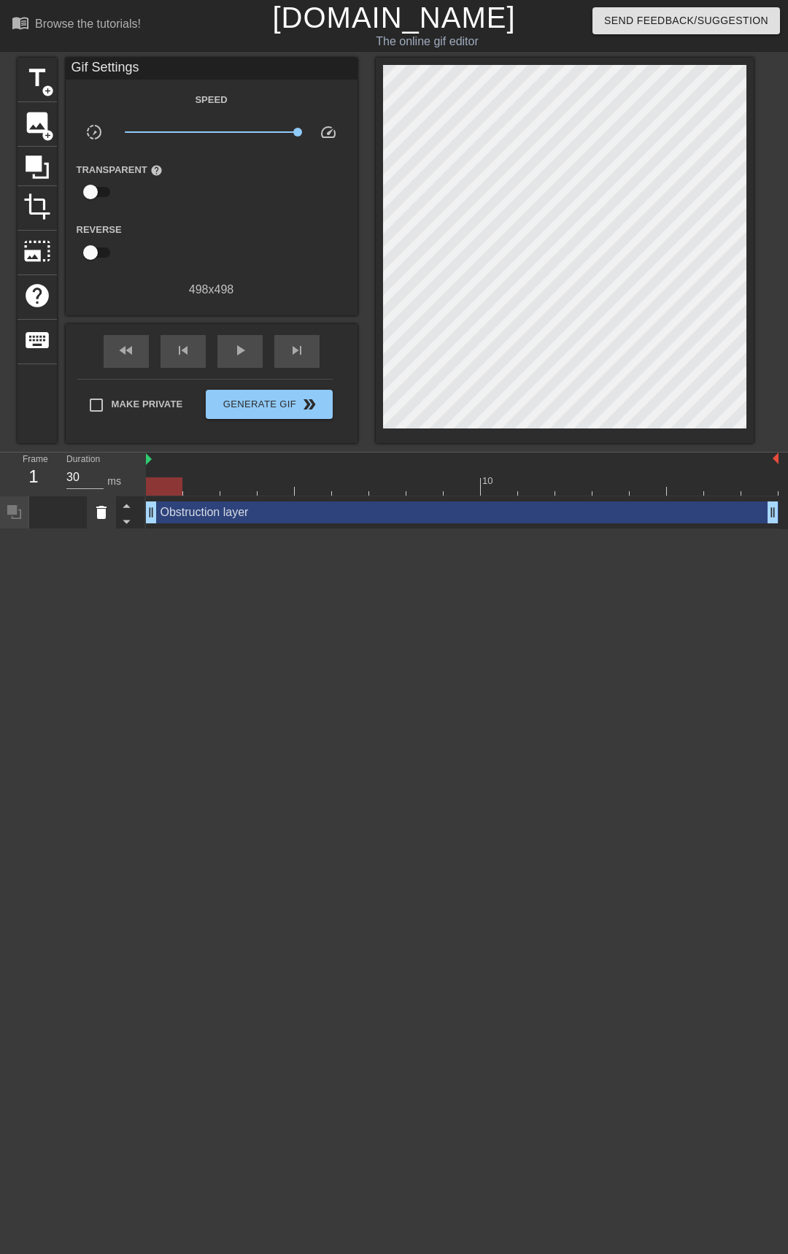
click at [107, 509] on icon at bounding box center [102, 513] width 18 height 18
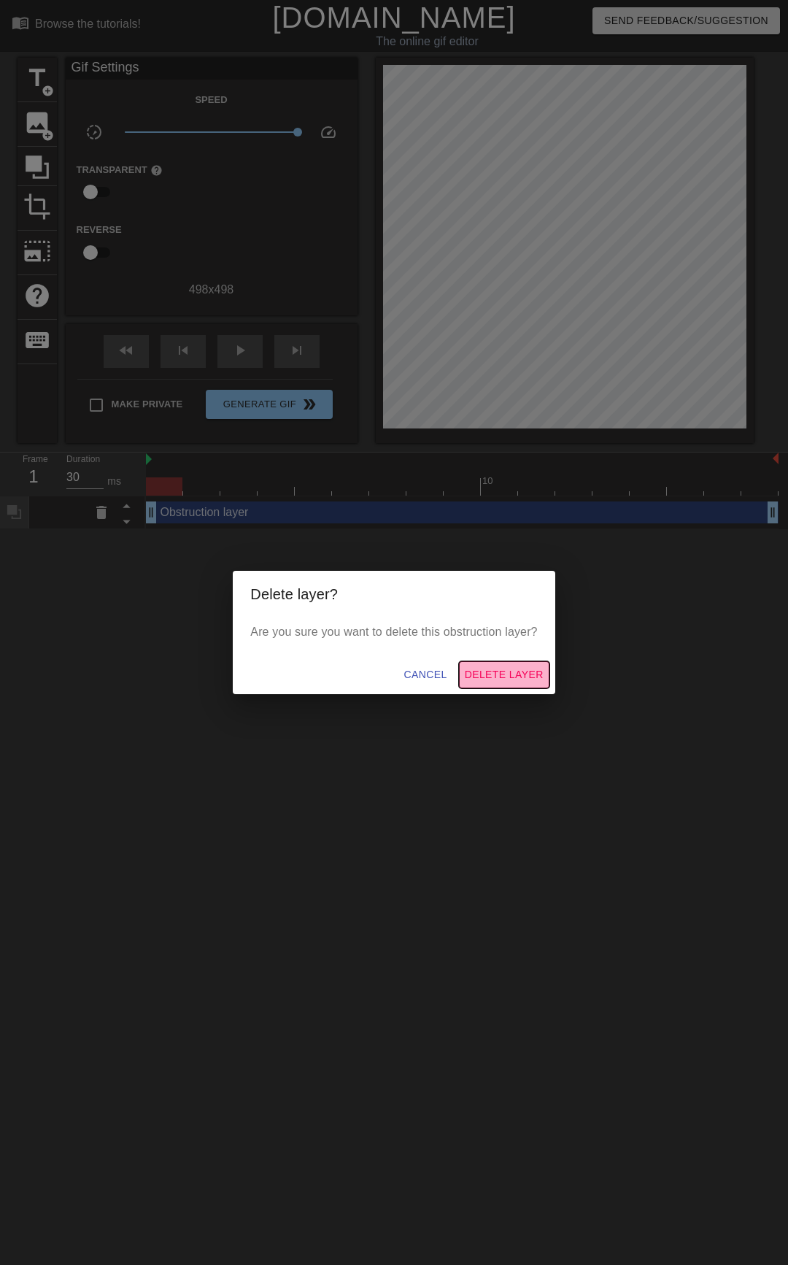
click at [501, 669] on span "Delete Layer" at bounding box center [504, 675] width 79 height 18
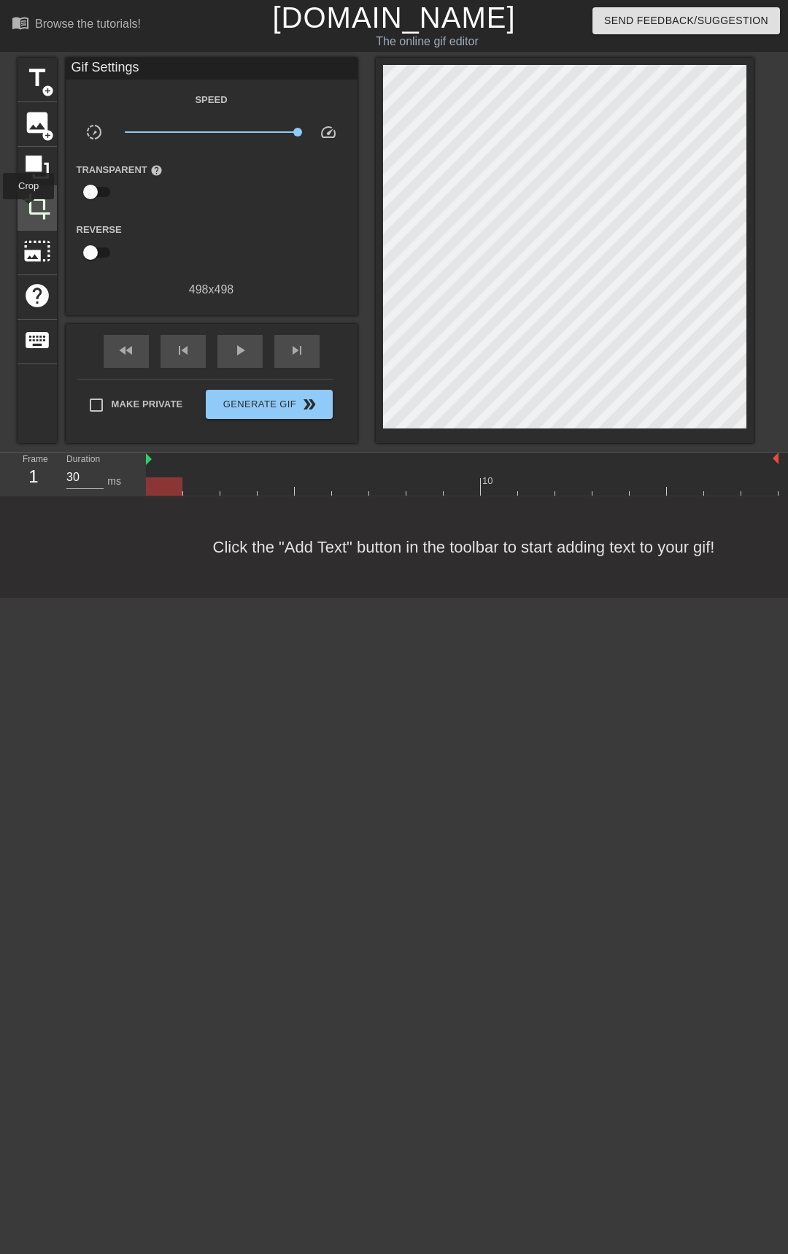
click at [28, 209] on span "crop" at bounding box center [37, 207] width 28 height 28
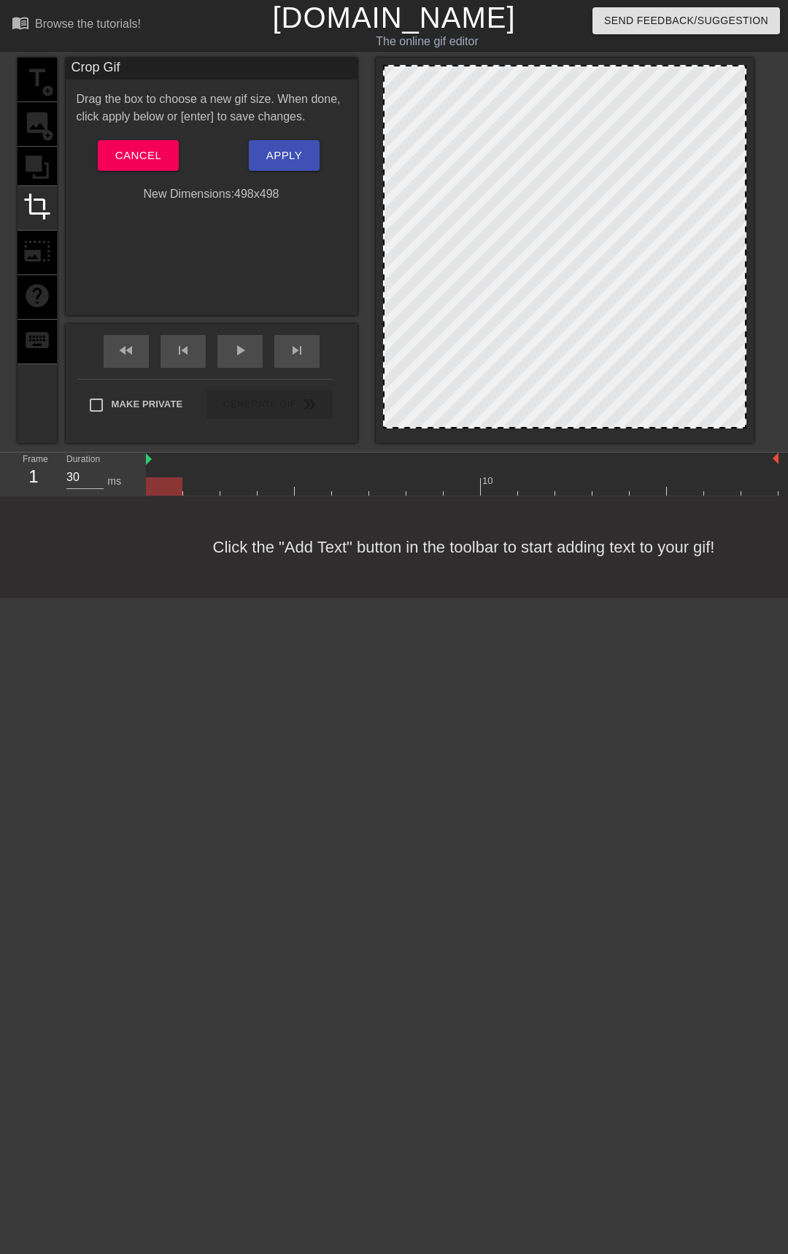
click at [136, 139] on div "Drag the box to choose a new gif size. When done, click apply below or [enter] …" at bounding box center [212, 147] width 270 height 112
click at [137, 163] on span "Cancel" at bounding box center [138, 155] width 46 height 19
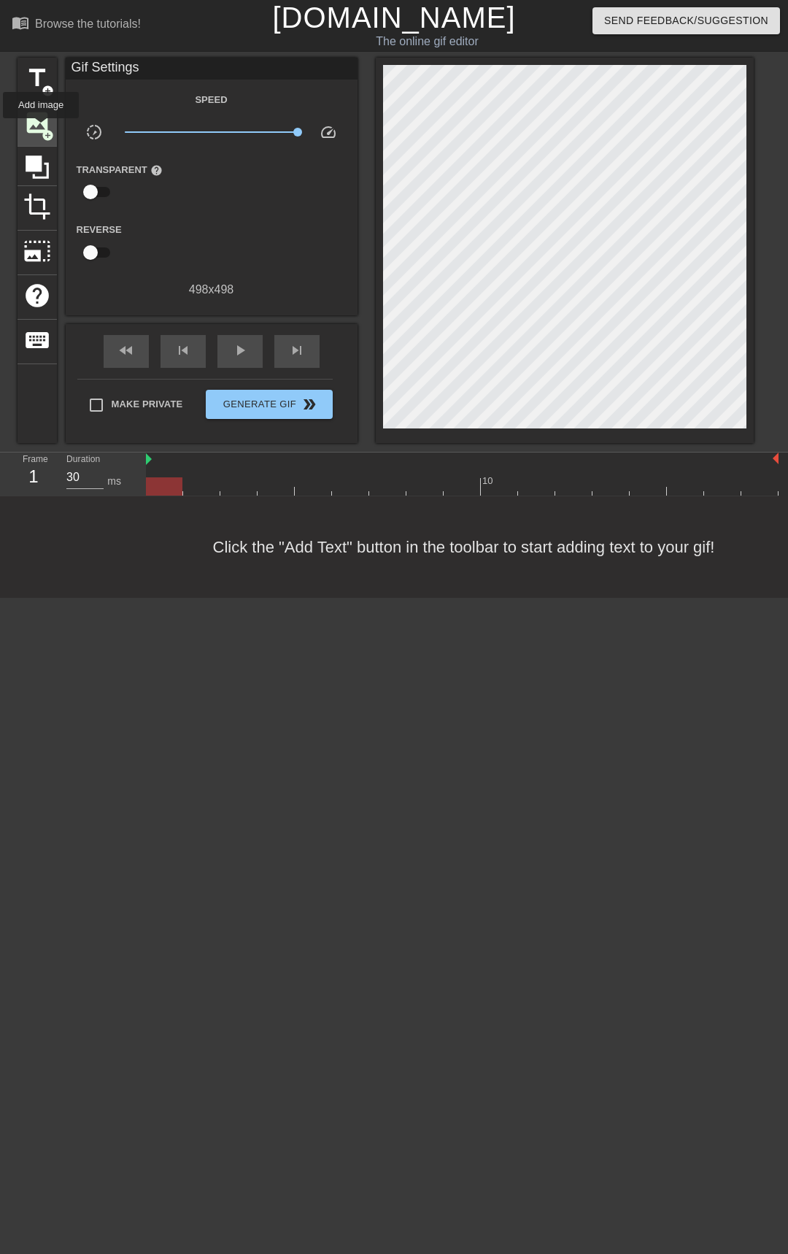
click at [42, 129] on span "add_circle" at bounding box center [48, 135] width 12 height 12
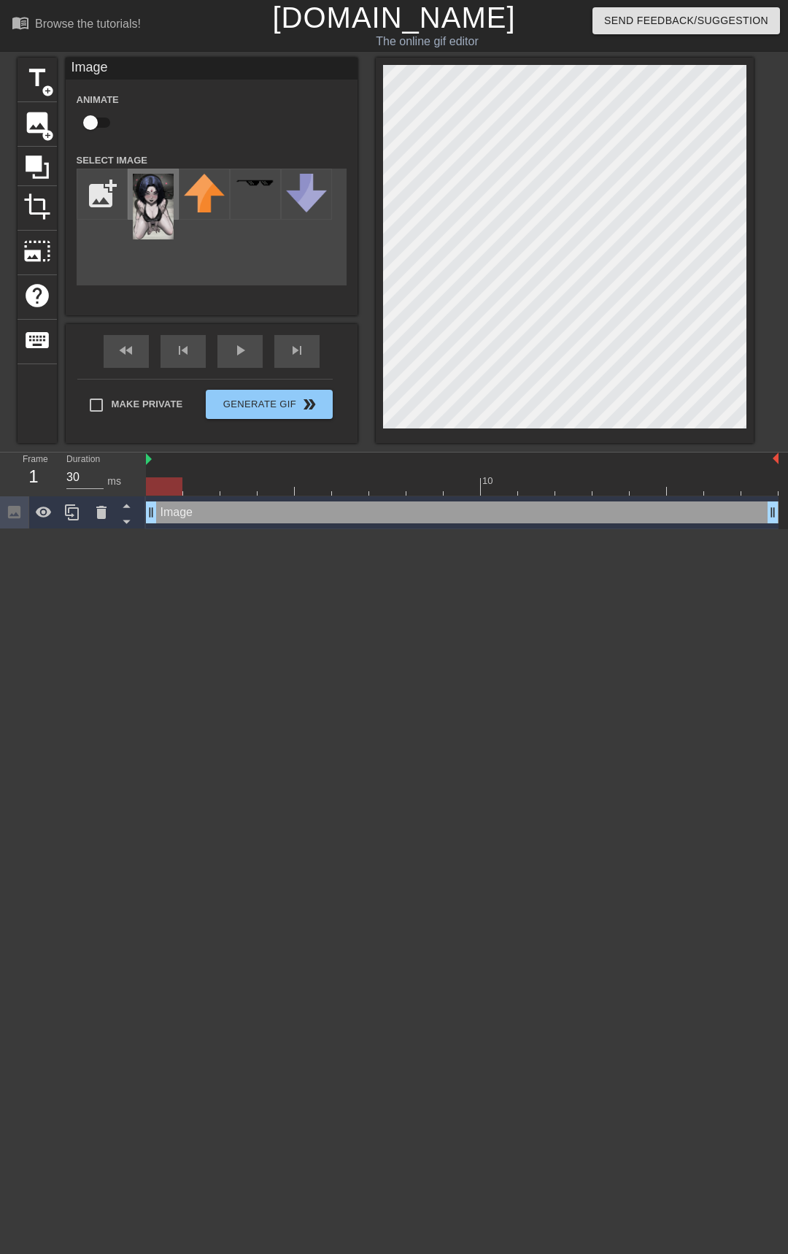
click at [155, 205] on img at bounding box center [153, 207] width 41 height 66
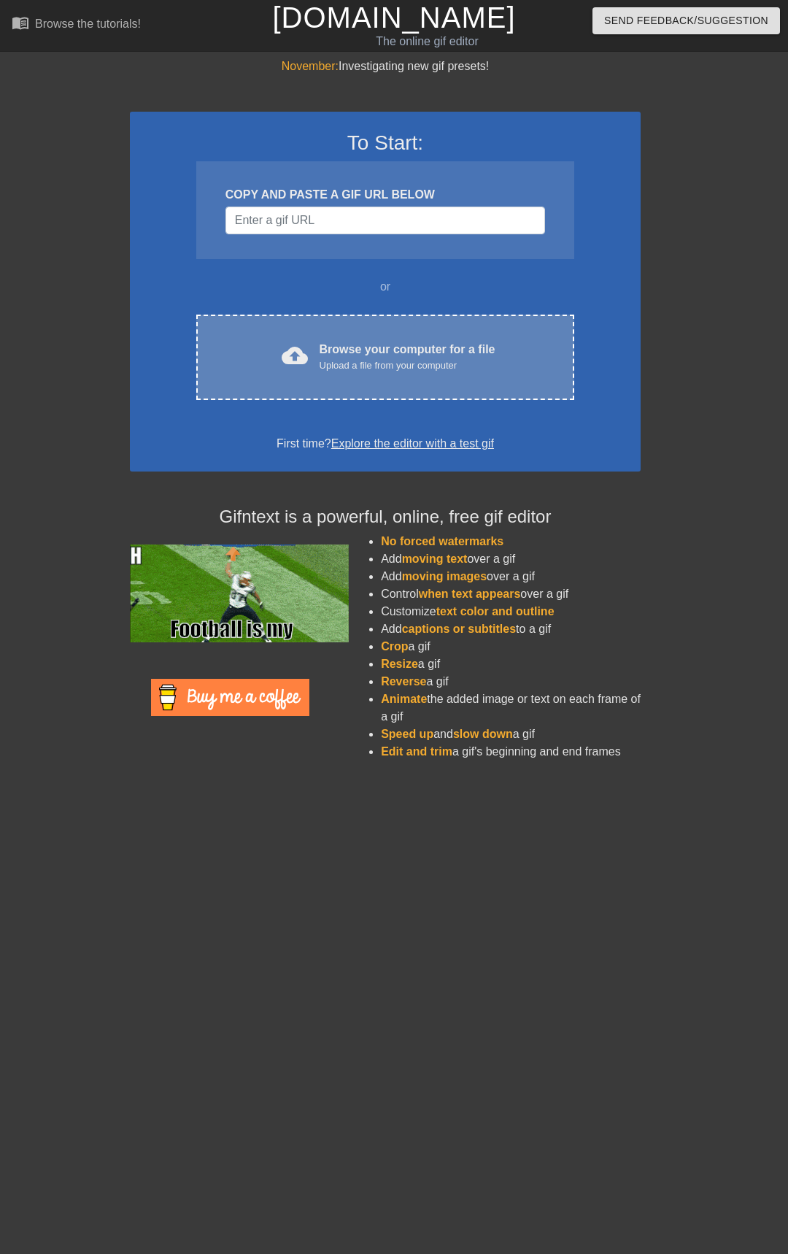
click at [326, 371] on div "Upload a file from your computer" at bounding box center [408, 365] width 176 height 15
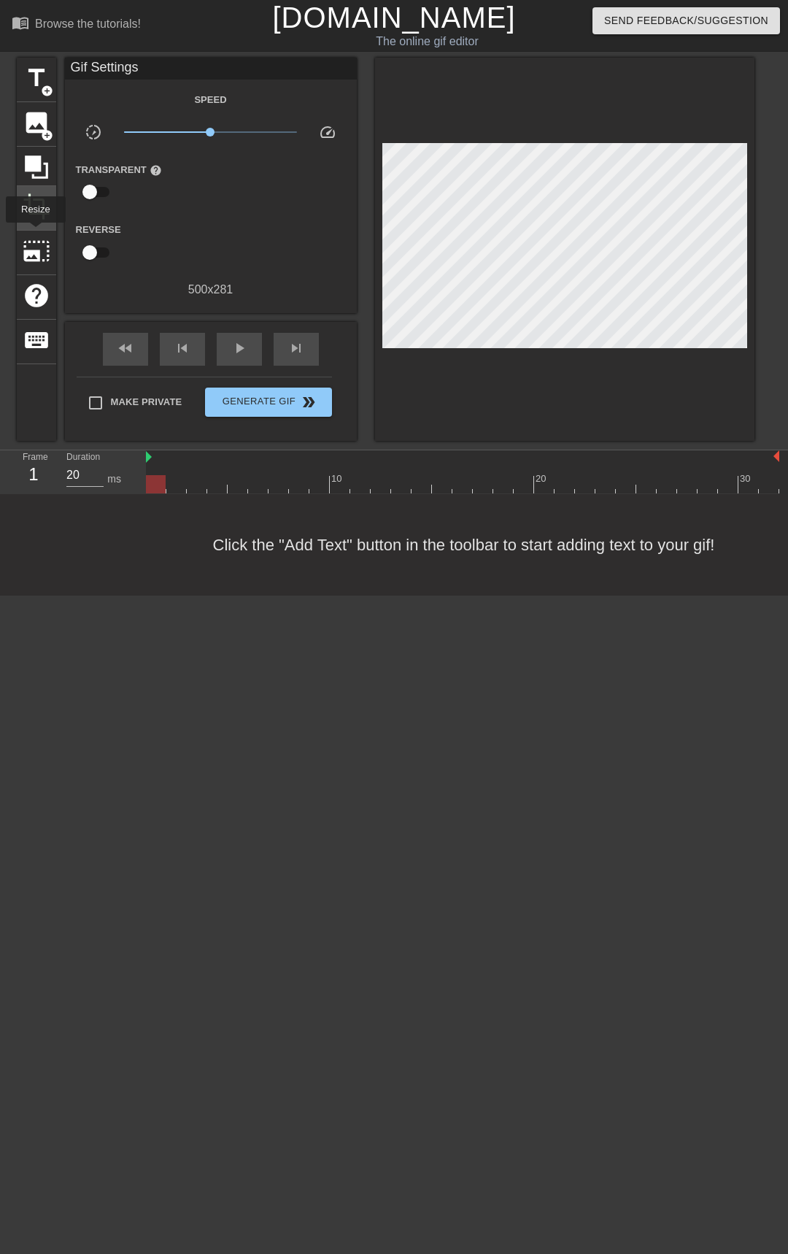
click at [28, 206] on span "crop" at bounding box center [37, 207] width 28 height 28
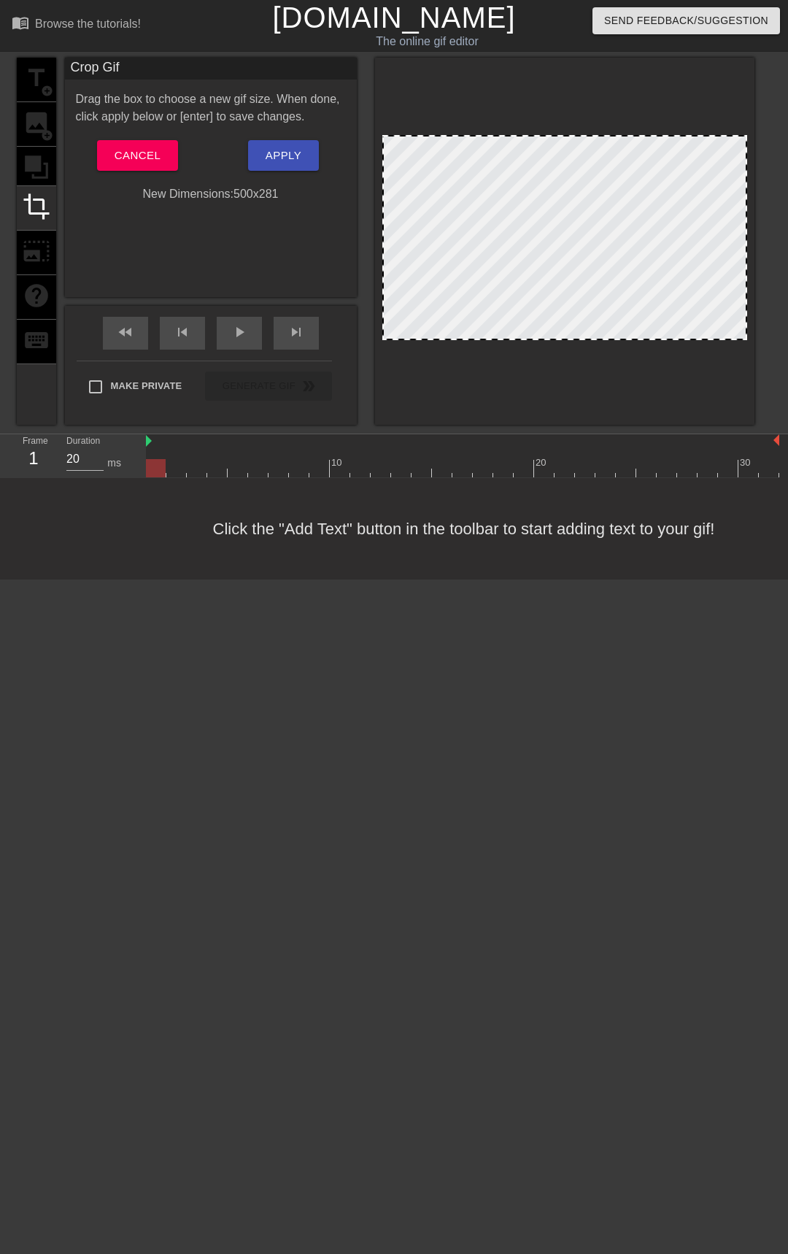
drag, startPoint x: 553, startPoint y: 337, endPoint x: 559, endPoint y: 392, distance: 55.1
click at [559, 392] on div at bounding box center [565, 241] width 380 height 367
click at [126, 161] on span "Cancel" at bounding box center [138, 155] width 46 height 19
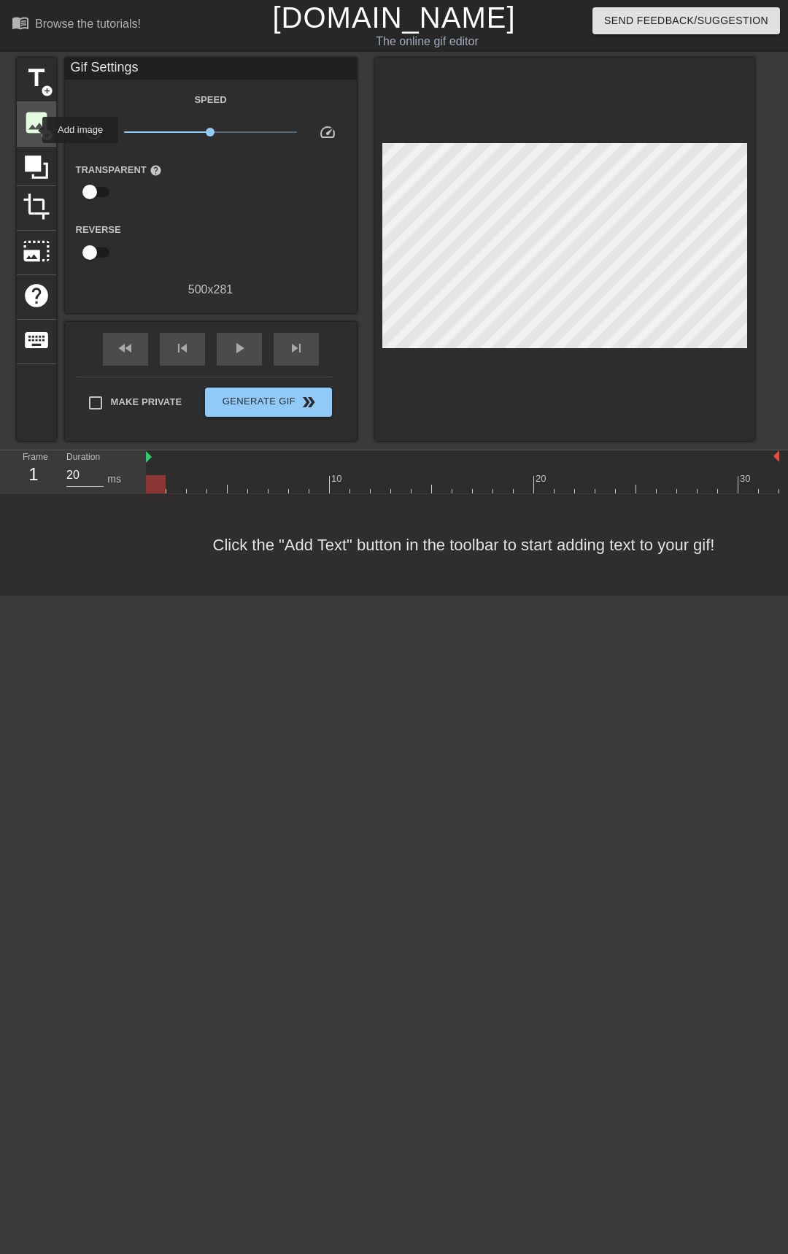
click at [33, 130] on span "image" at bounding box center [37, 123] width 28 height 28
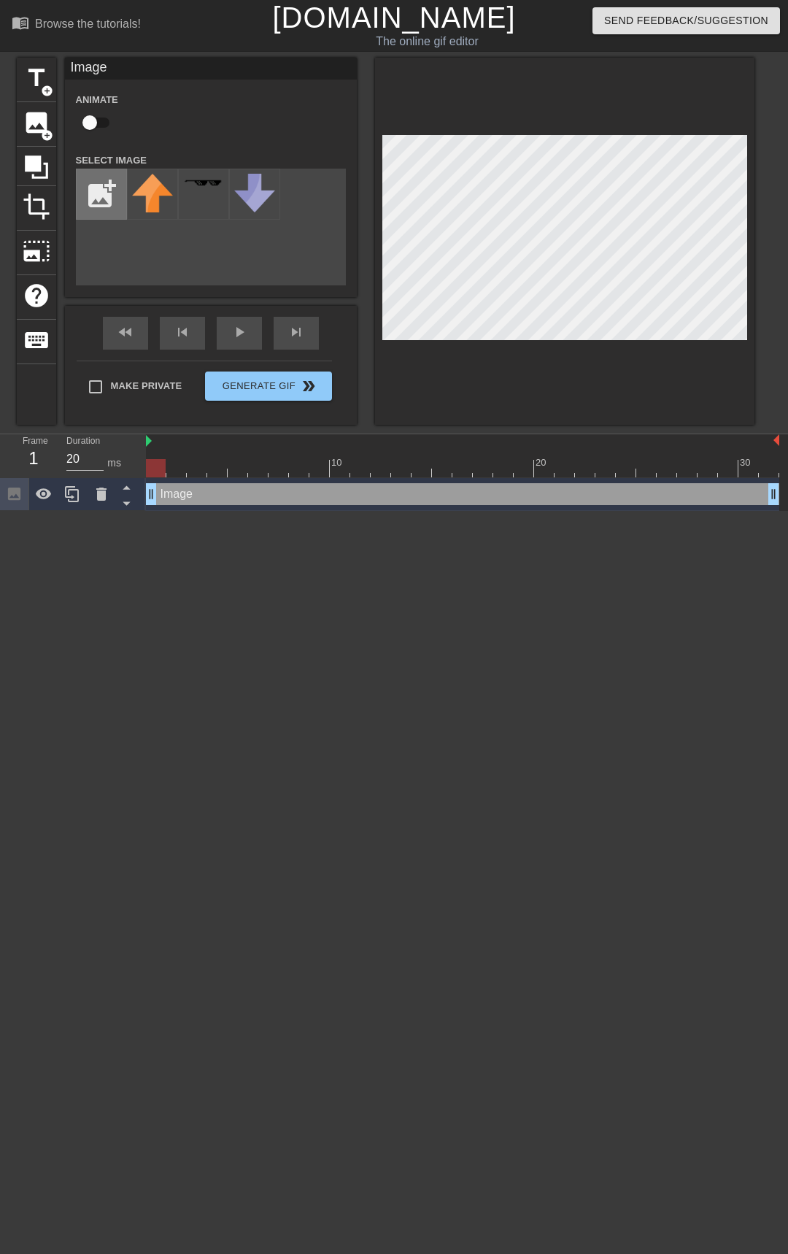
click at [97, 199] on input "file" at bounding box center [102, 194] width 50 height 50
type input "C:\fakepath\Untitled145_20250906013629.webp"
click at [94, 491] on icon at bounding box center [102, 494] width 18 height 18
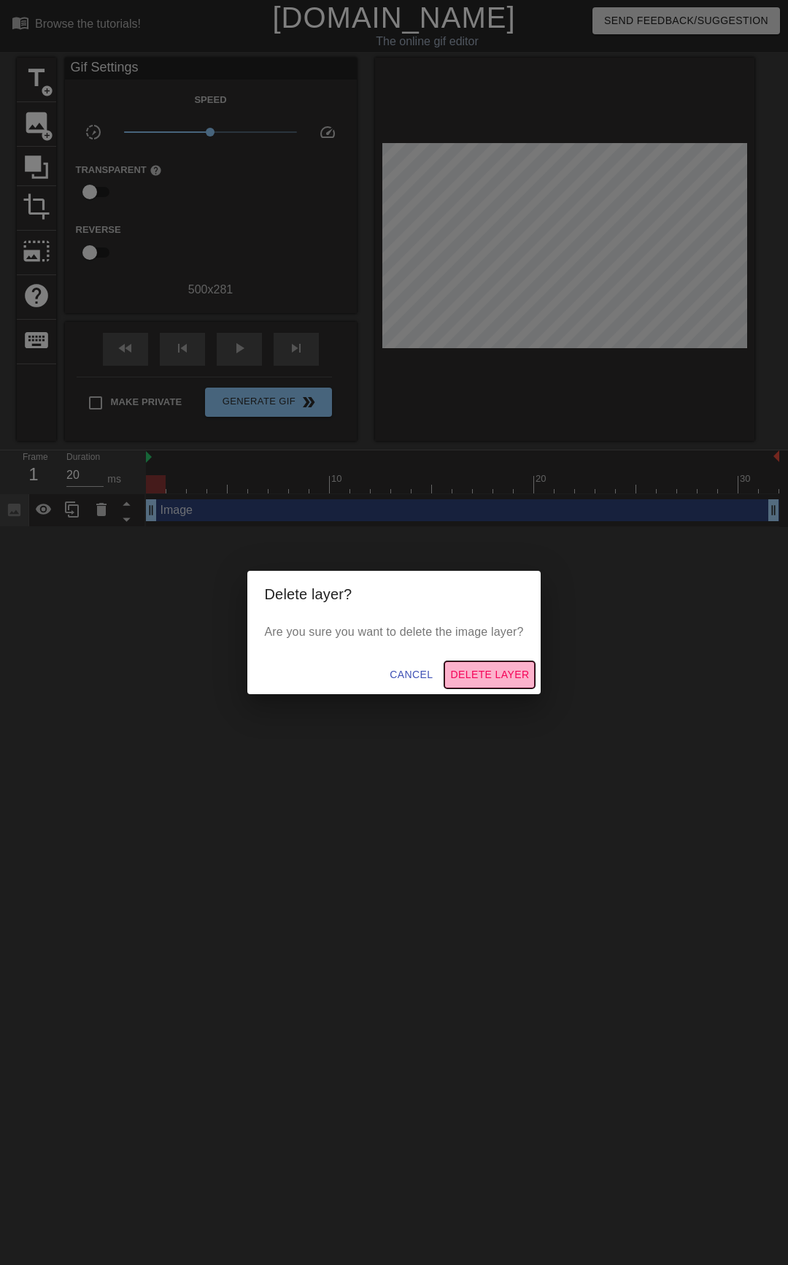
click at [475, 676] on span "Delete Layer" at bounding box center [489, 675] width 79 height 18
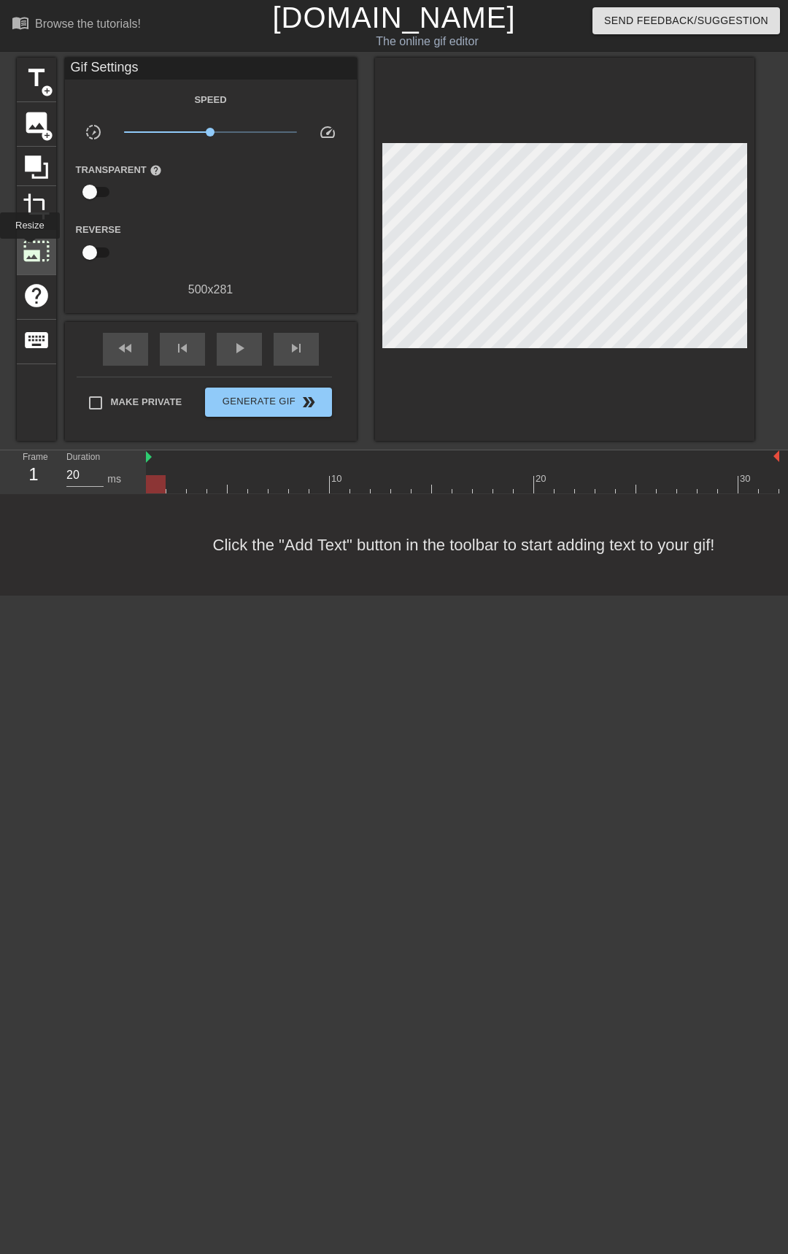
click at [28, 249] on span "photo_size_select_large" at bounding box center [37, 251] width 28 height 28
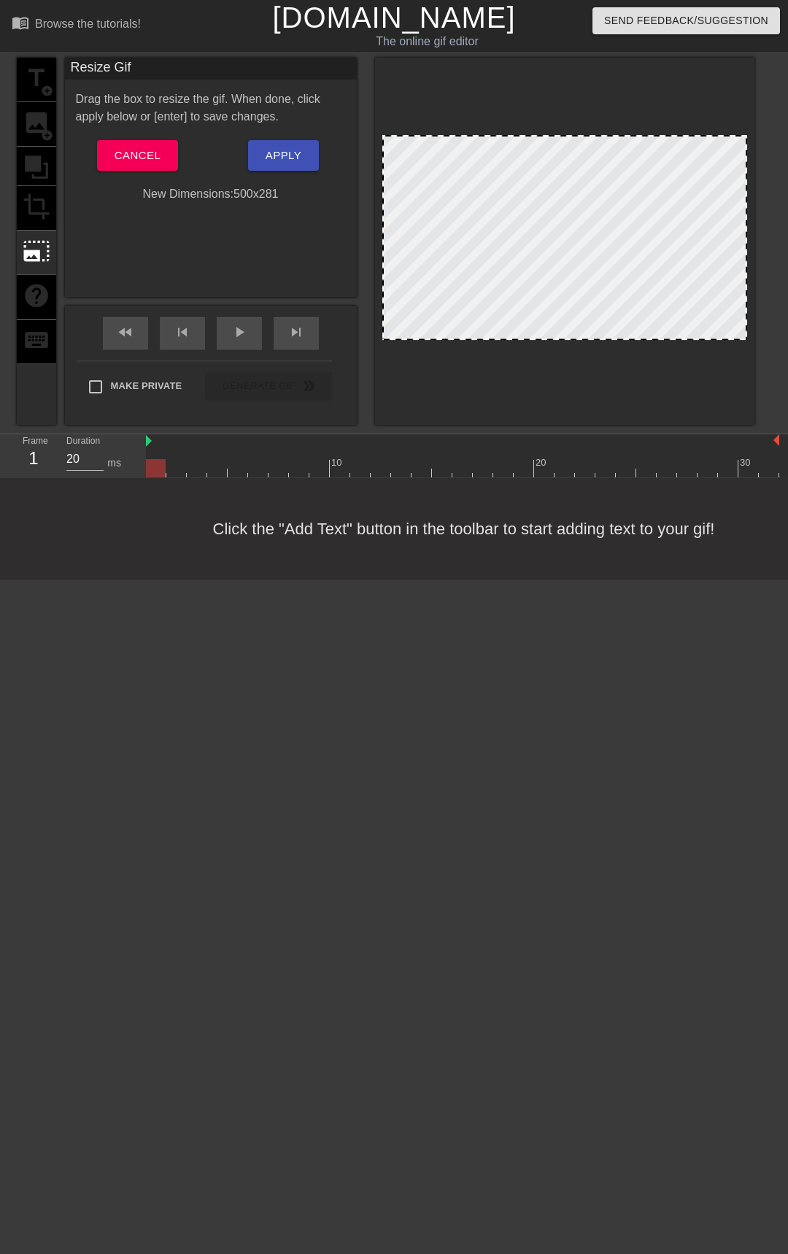
click at [36, 214] on div "title add_circle image add_circle crop photo_size_select_large help keyboard" at bounding box center [36, 241] width 39 height 367
click at [157, 157] on span "Cancel" at bounding box center [138, 155] width 46 height 19
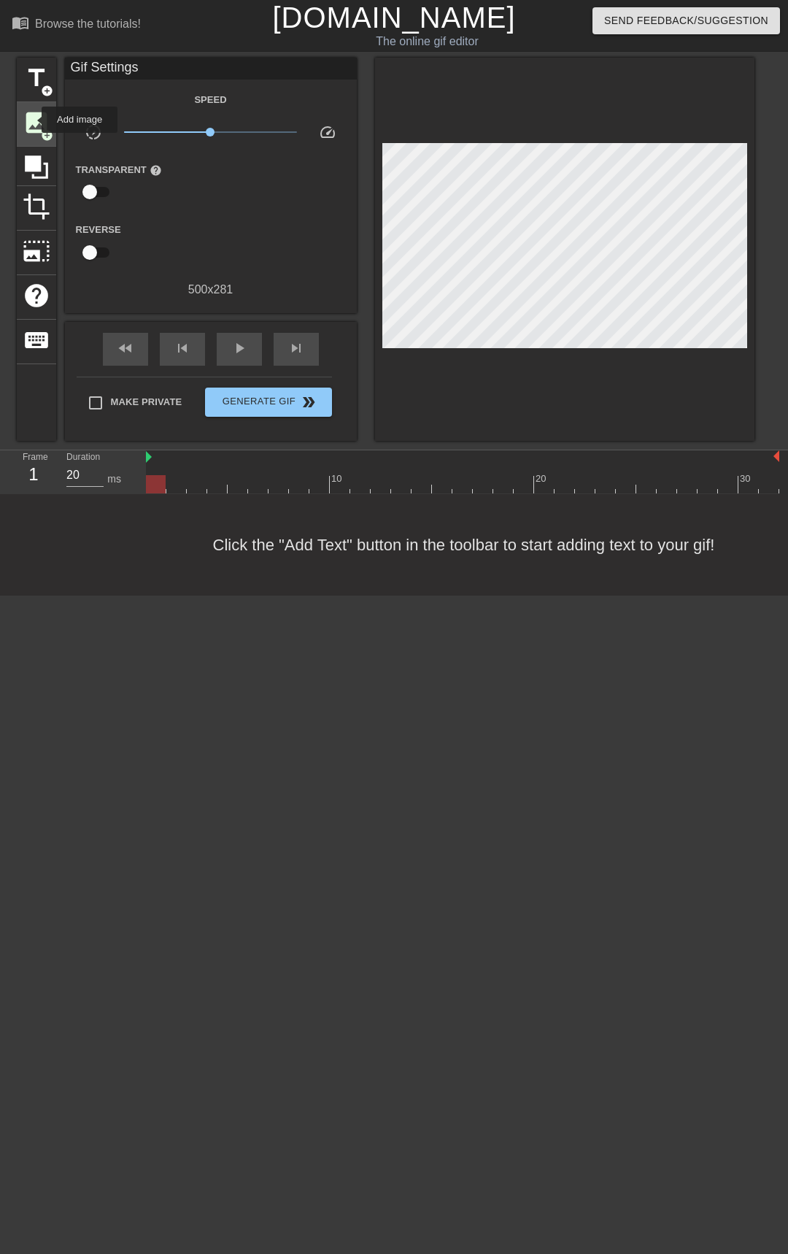
click at [32, 120] on span "image" at bounding box center [37, 123] width 28 height 28
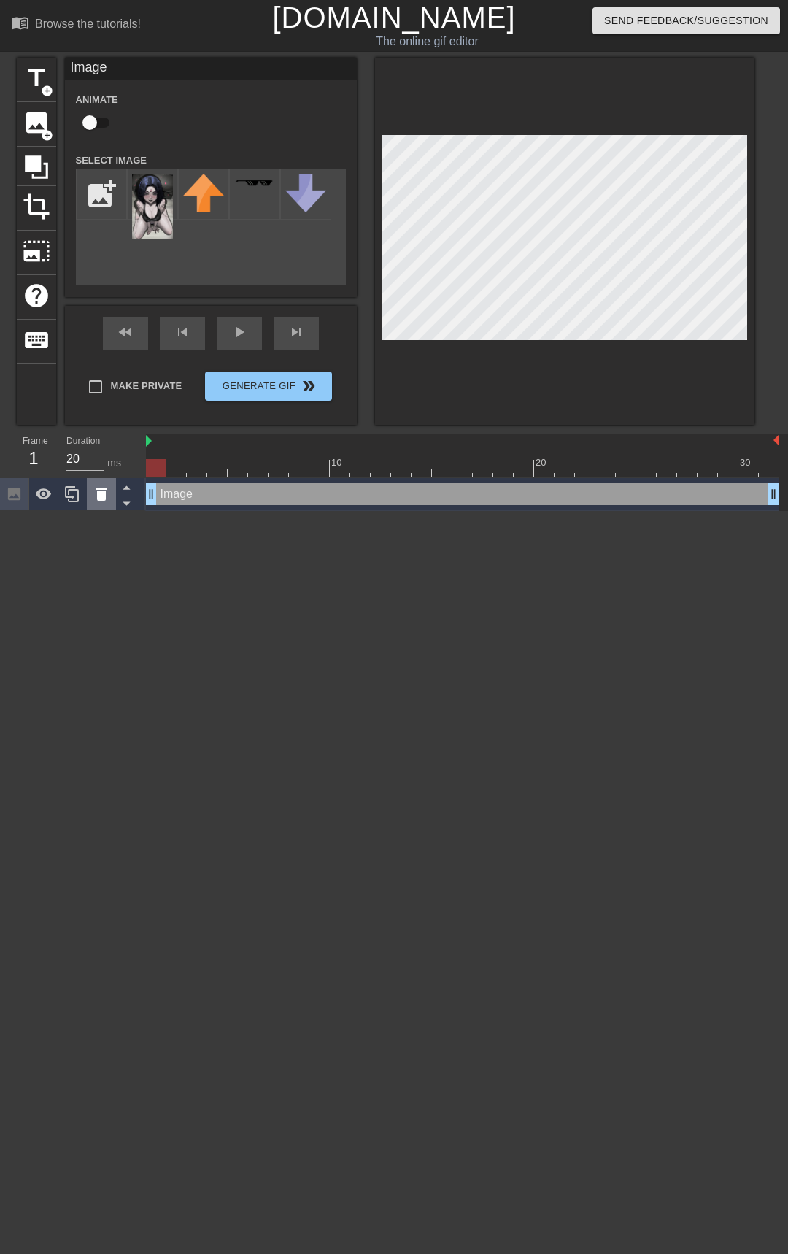
click at [101, 498] on icon at bounding box center [101, 494] width 10 height 13
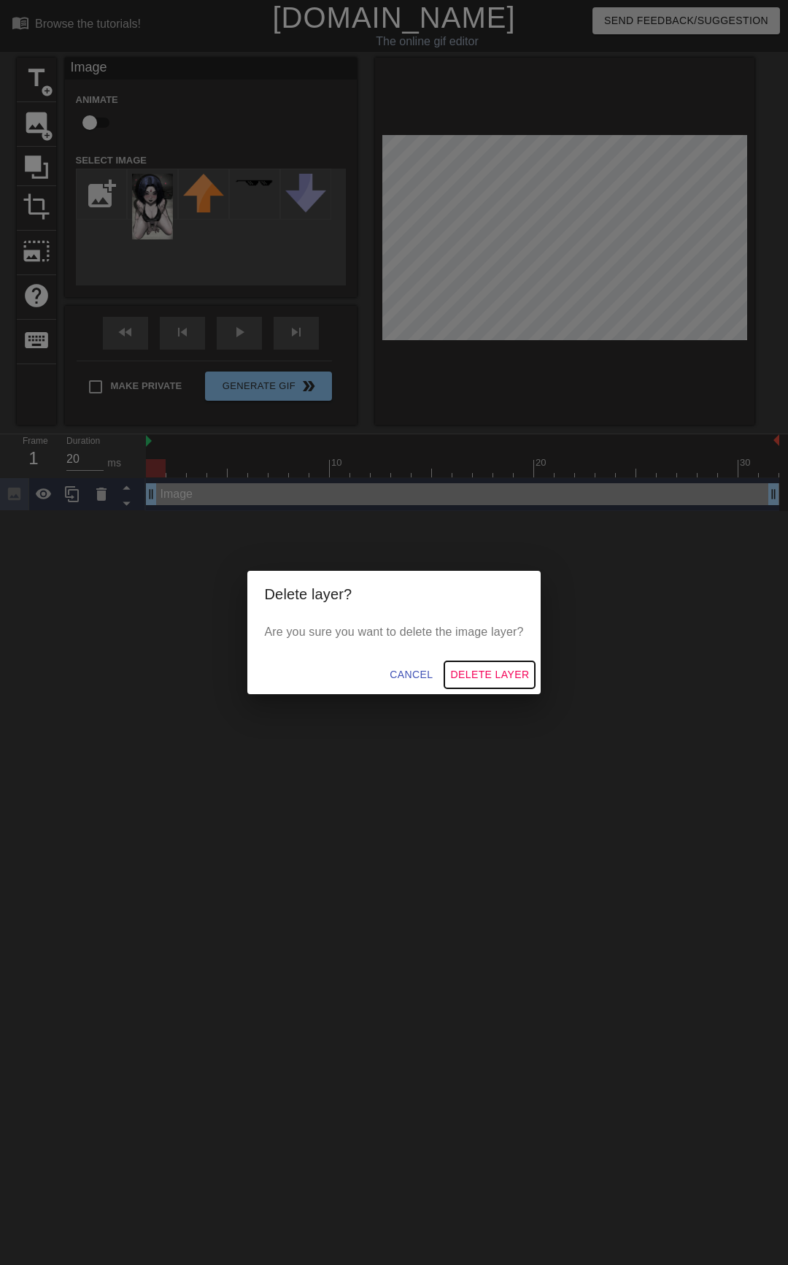
click at [485, 674] on span "Delete Layer" at bounding box center [489, 675] width 79 height 18
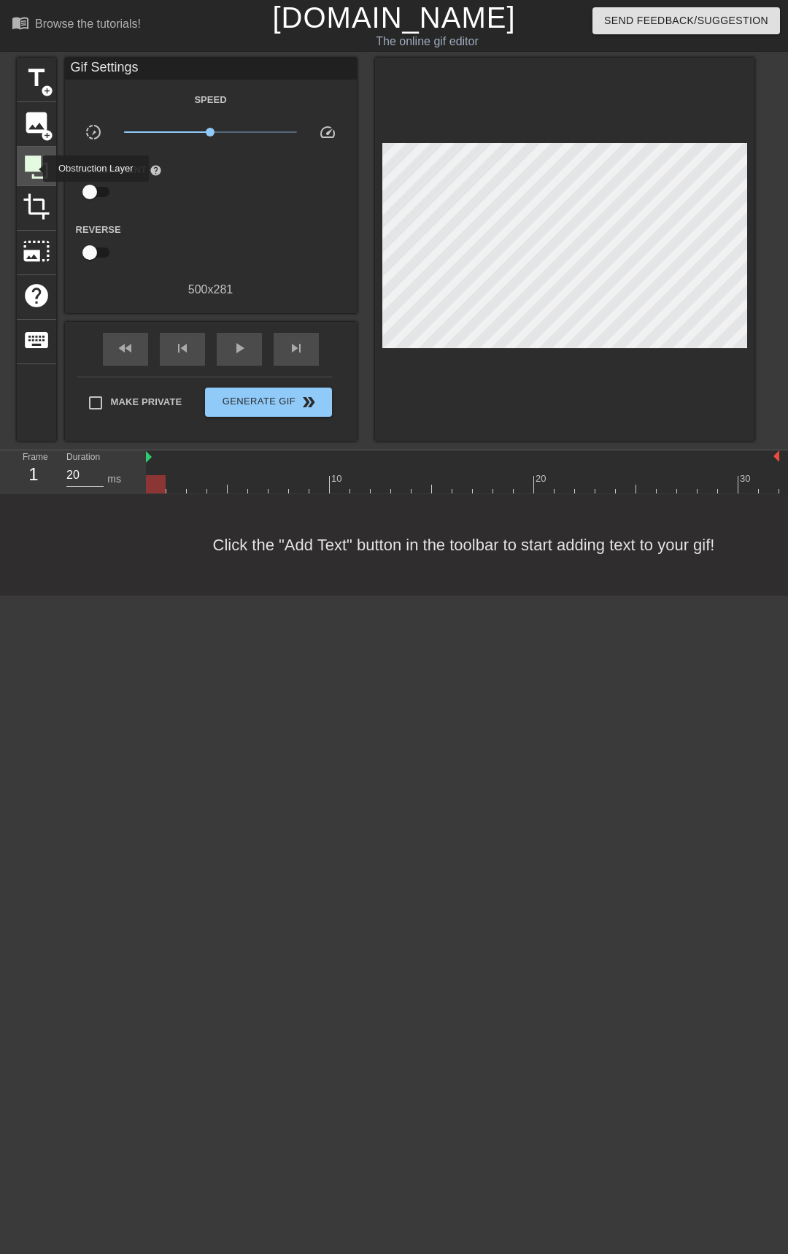
click at [34, 169] on icon at bounding box center [36, 166] width 23 height 23
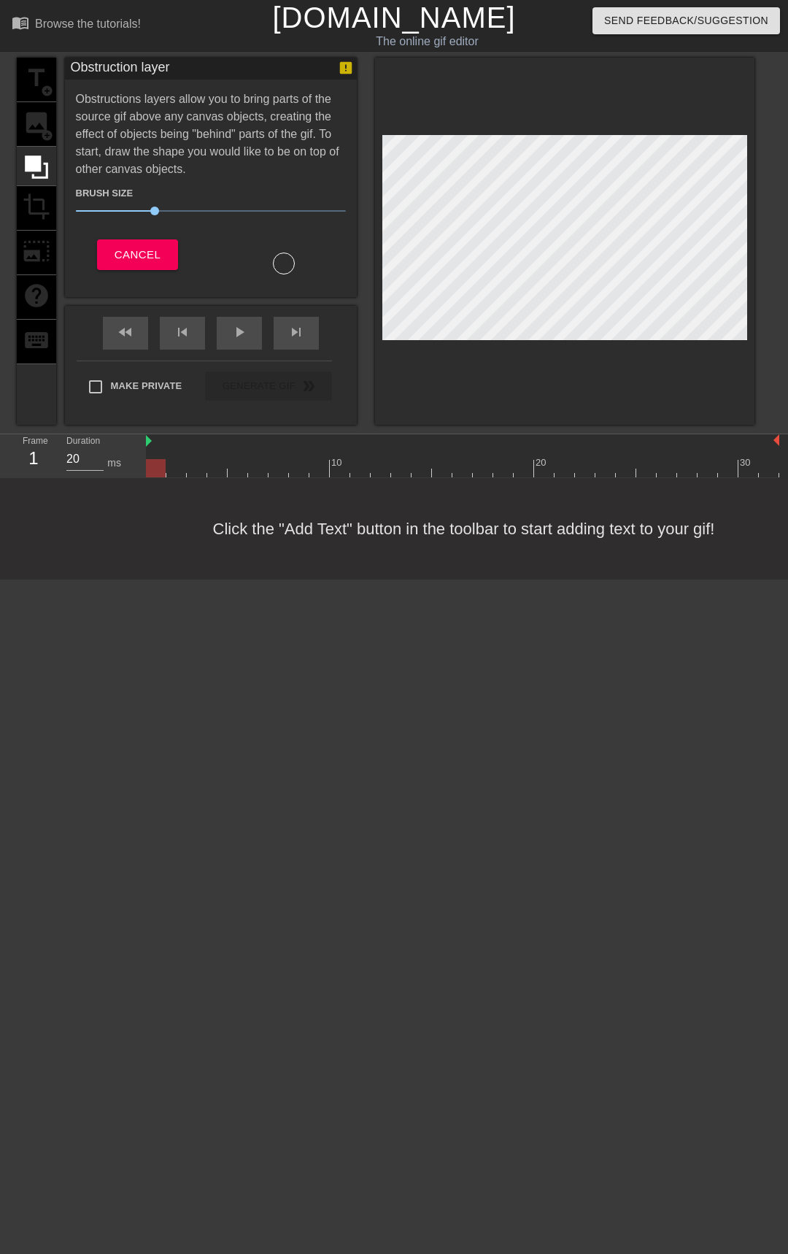
click at [28, 134] on div "title add_circle image add_circle crop photo_size_select_large help keyboard" at bounding box center [36, 241] width 39 height 367
click at [153, 265] on button "Cancel" at bounding box center [137, 254] width 81 height 31
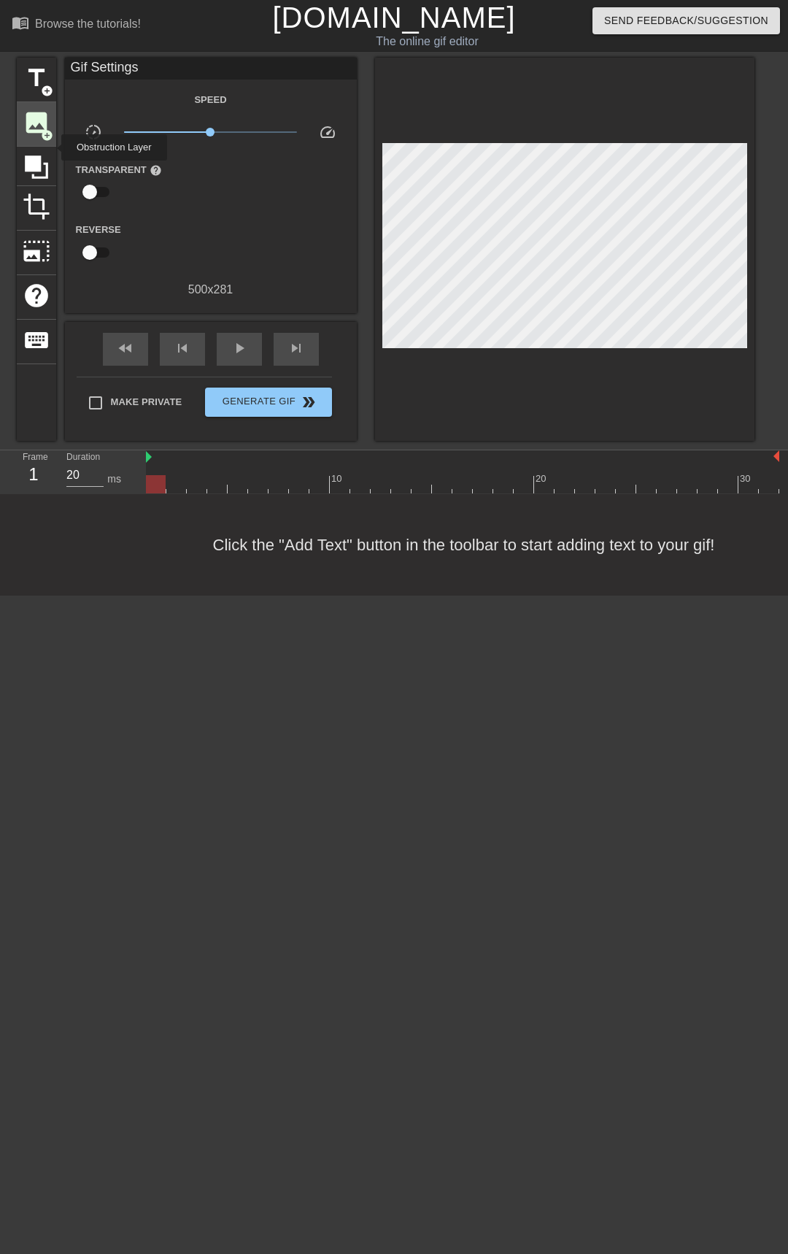
click at [30, 121] on span "image" at bounding box center [37, 123] width 28 height 28
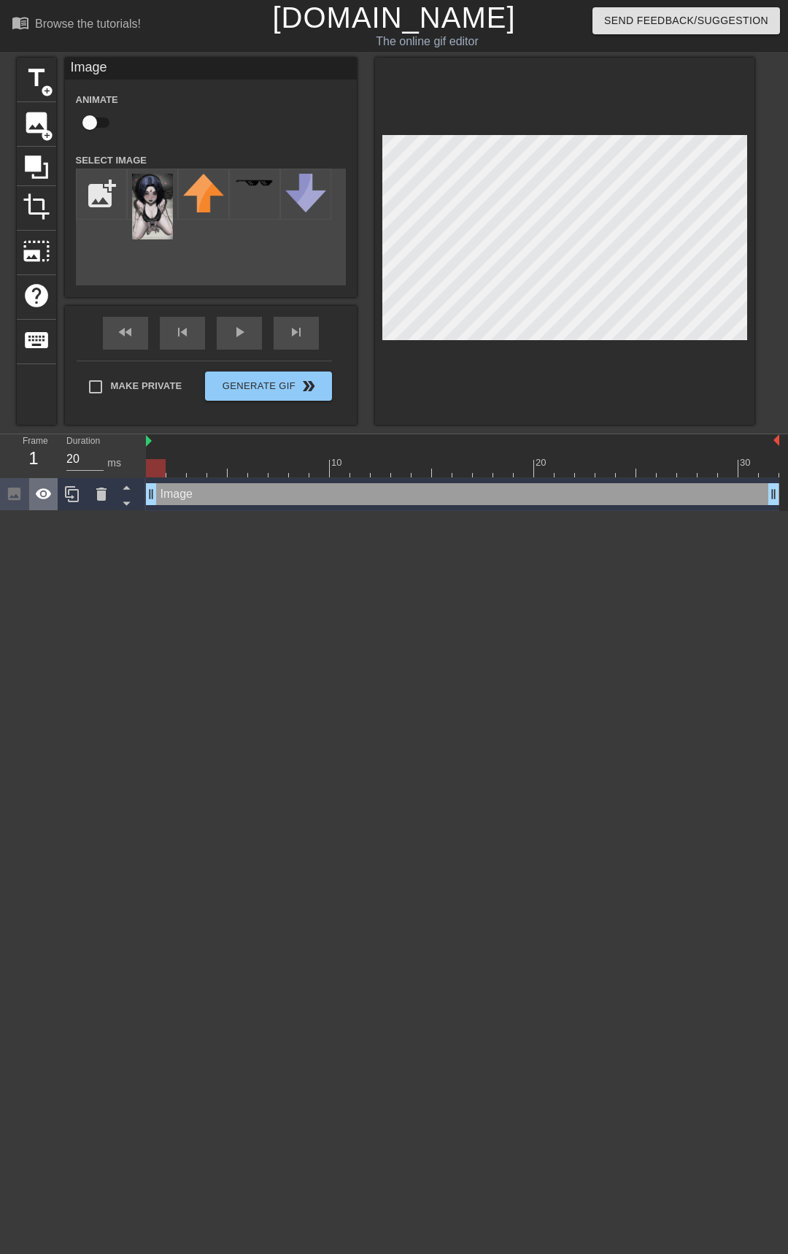
click at [53, 500] on div at bounding box center [43, 494] width 29 height 32
click at [155, 202] on img at bounding box center [152, 207] width 41 height 66
click at [607, 410] on div at bounding box center [565, 241] width 380 height 367
click at [303, 50] on div "menu_book Browse the tutorials! Gifntext.com The online gif editor Send Feedbac…" at bounding box center [394, 255] width 788 height 511
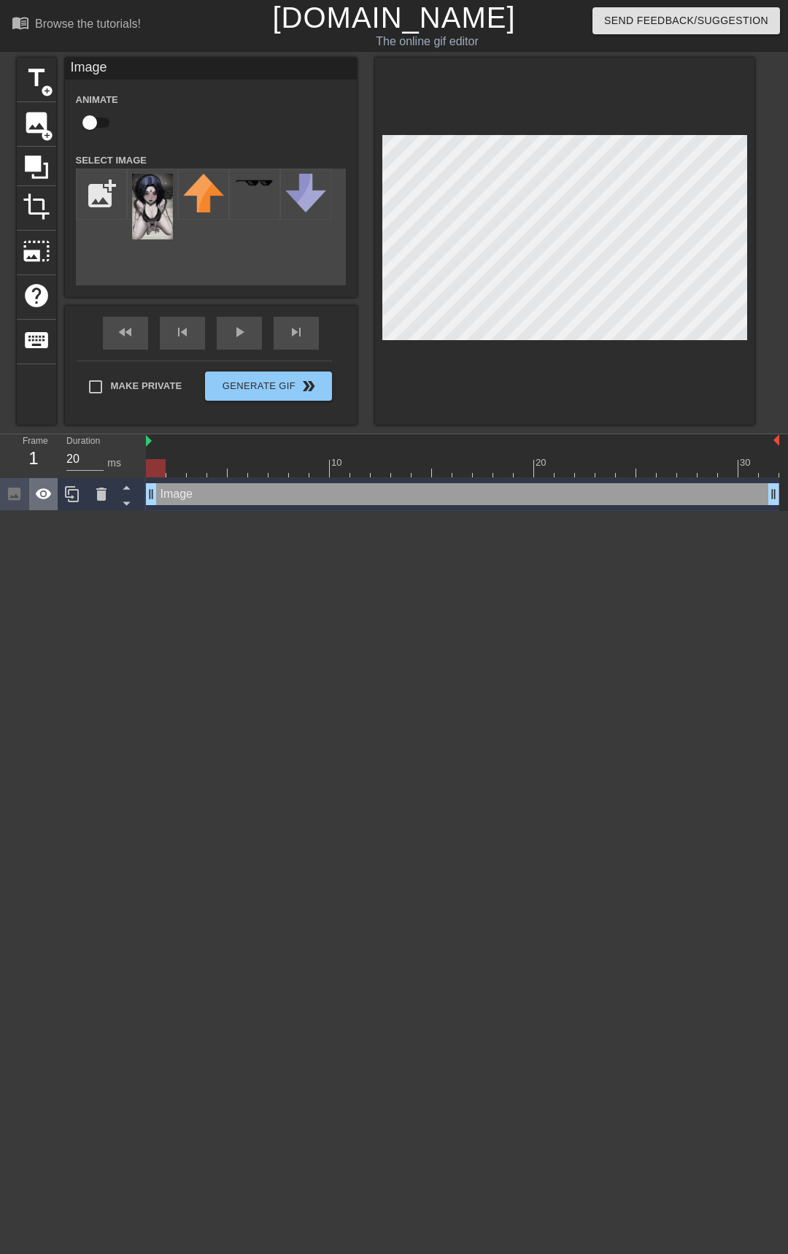
drag, startPoint x: 150, startPoint y: 493, endPoint x: 47, endPoint y: 491, distance: 102.9
click at [47, 491] on div "Frame 1 Duration 20 ms 10 20 30 Image drag_handle drag_handle" at bounding box center [394, 472] width 788 height 77
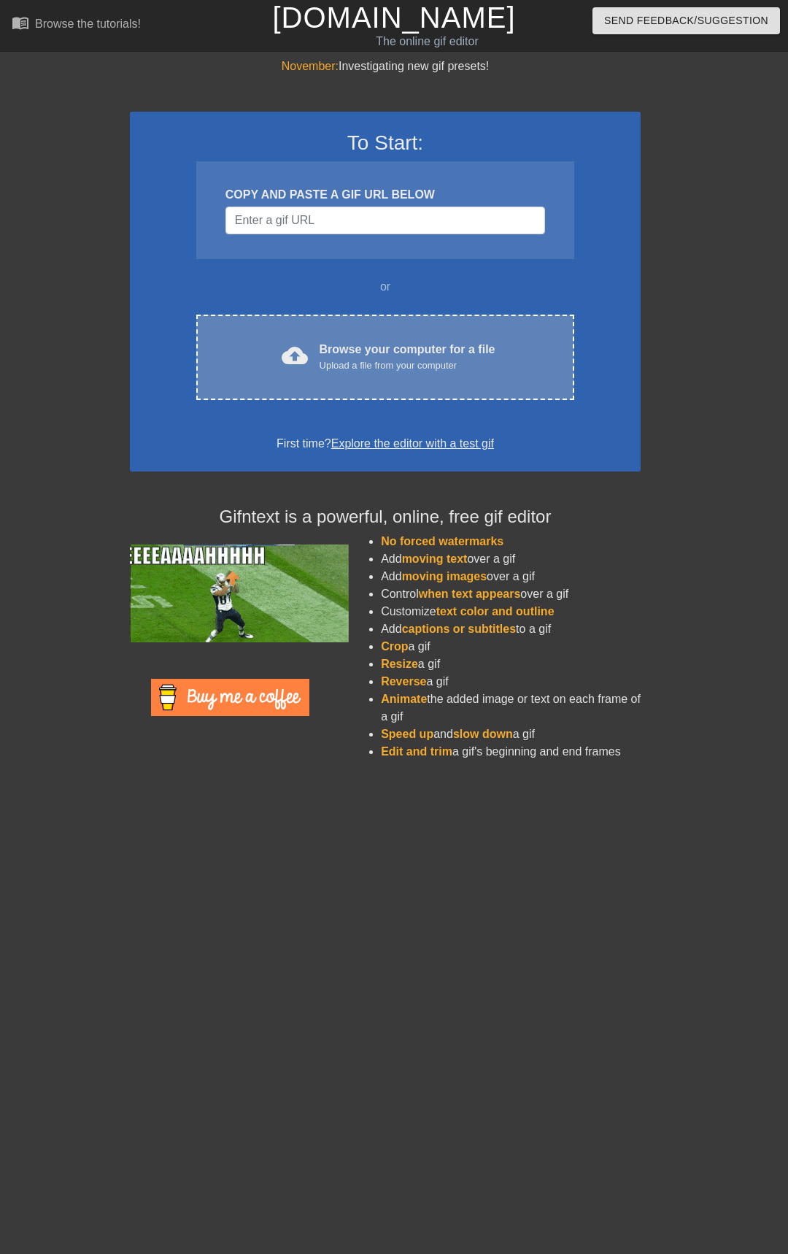
click at [372, 354] on div "Browse your computer for a file Upload a file from your computer" at bounding box center [408, 357] width 176 height 32
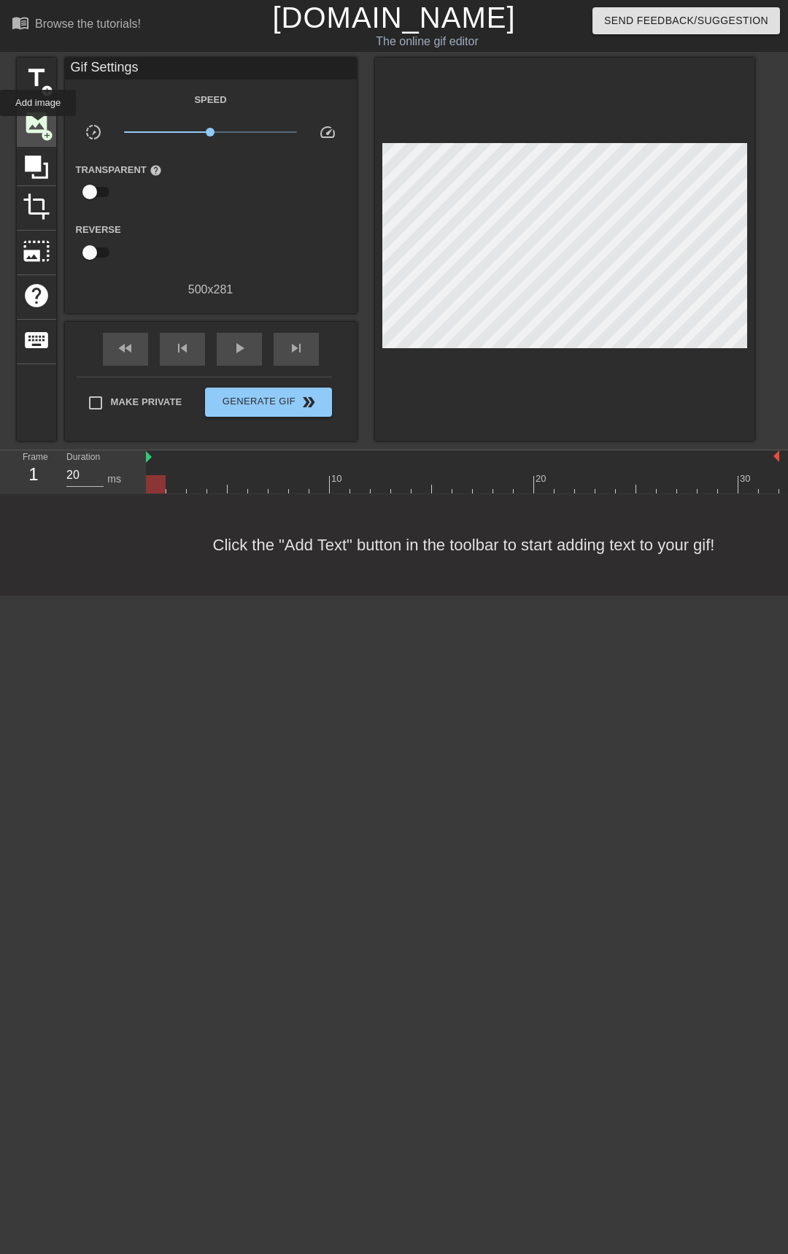
click at [38, 126] on span "image" at bounding box center [37, 123] width 28 height 28
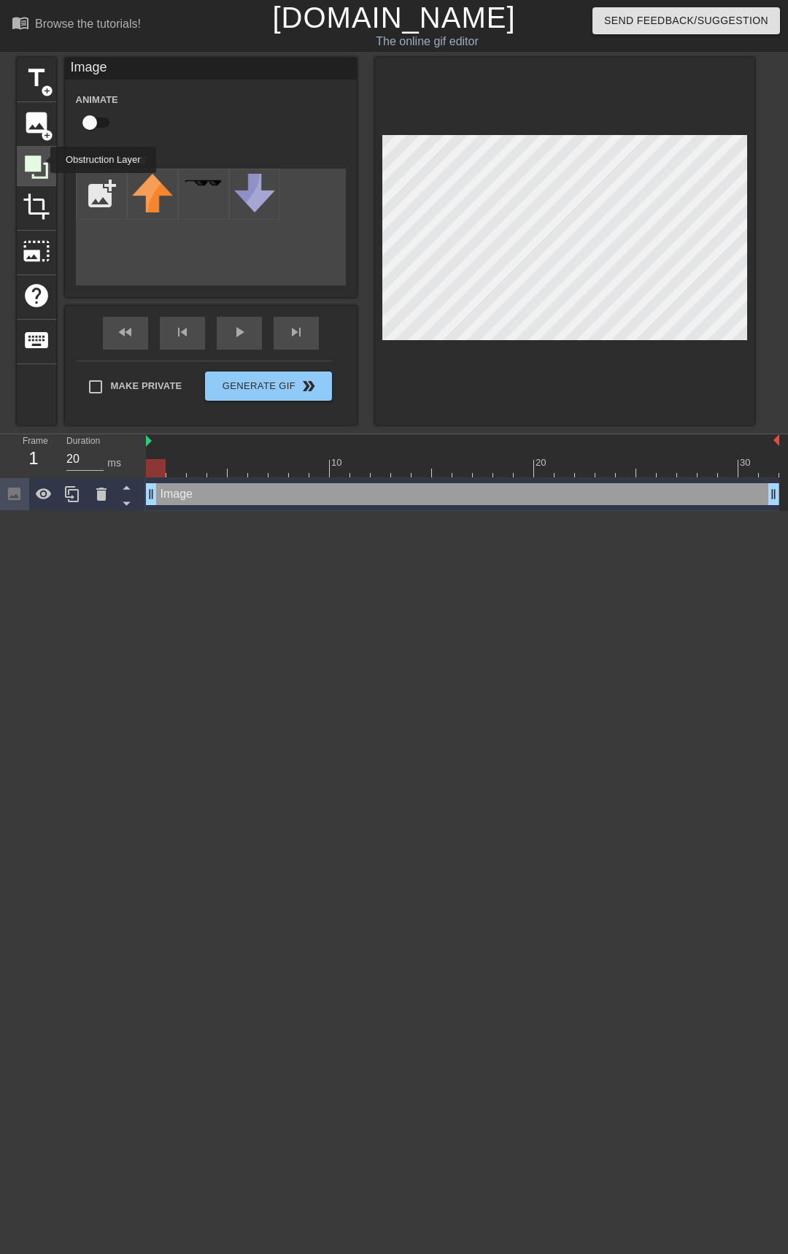
click at [41, 160] on icon at bounding box center [37, 167] width 28 height 28
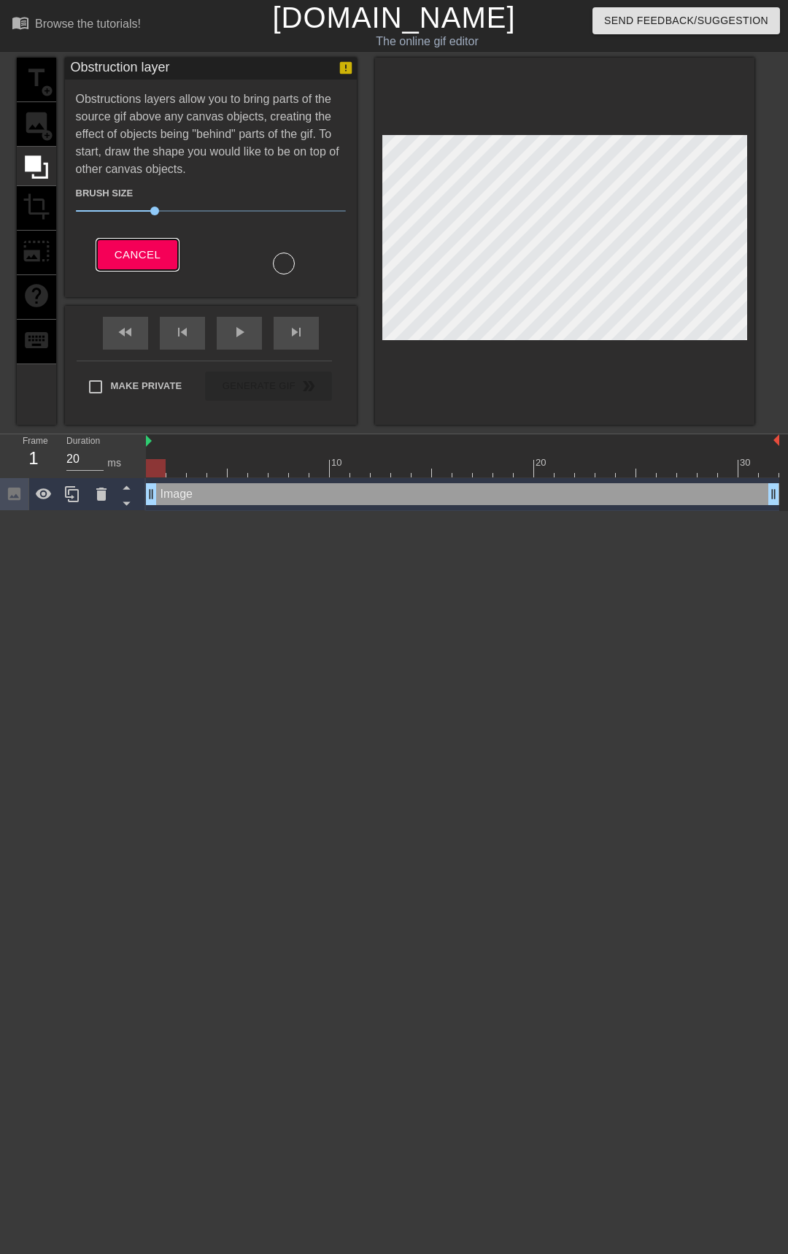
click at [145, 242] on button "Cancel" at bounding box center [137, 254] width 81 height 31
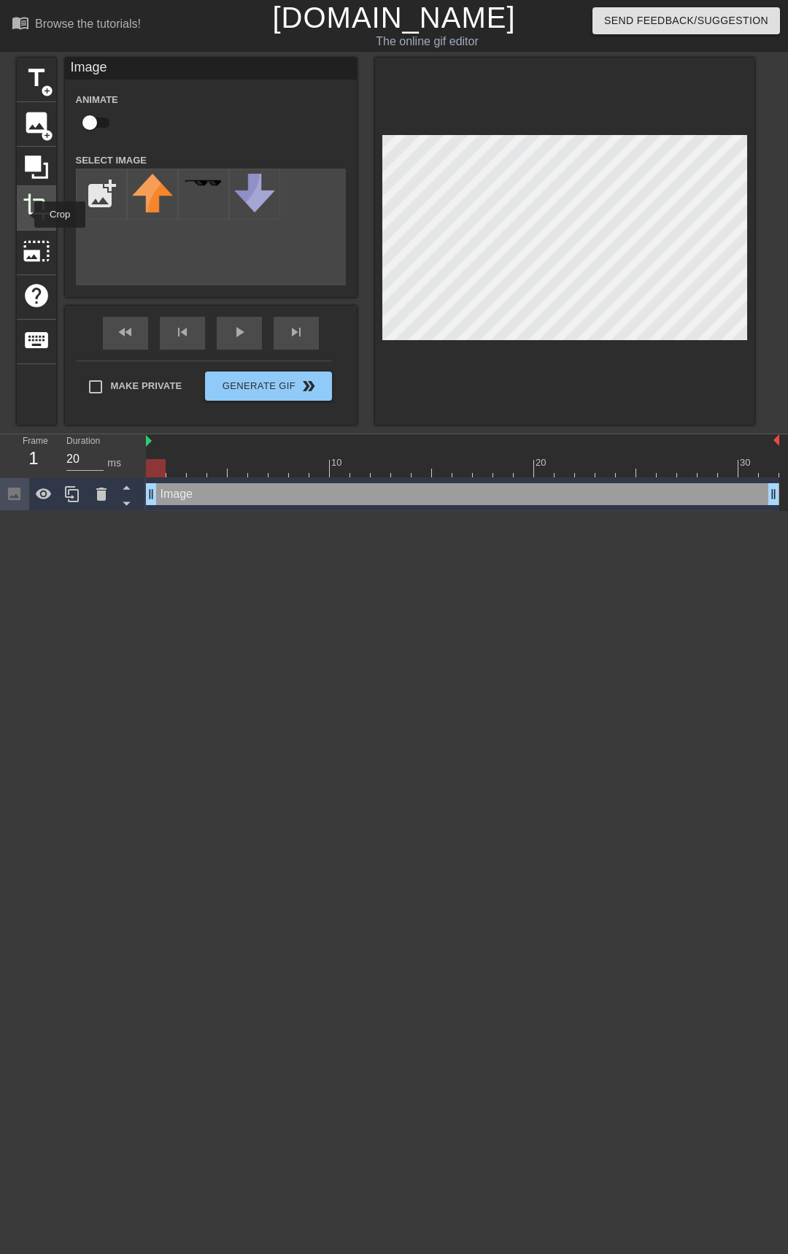
click at [25, 215] on span "crop" at bounding box center [37, 207] width 28 height 28
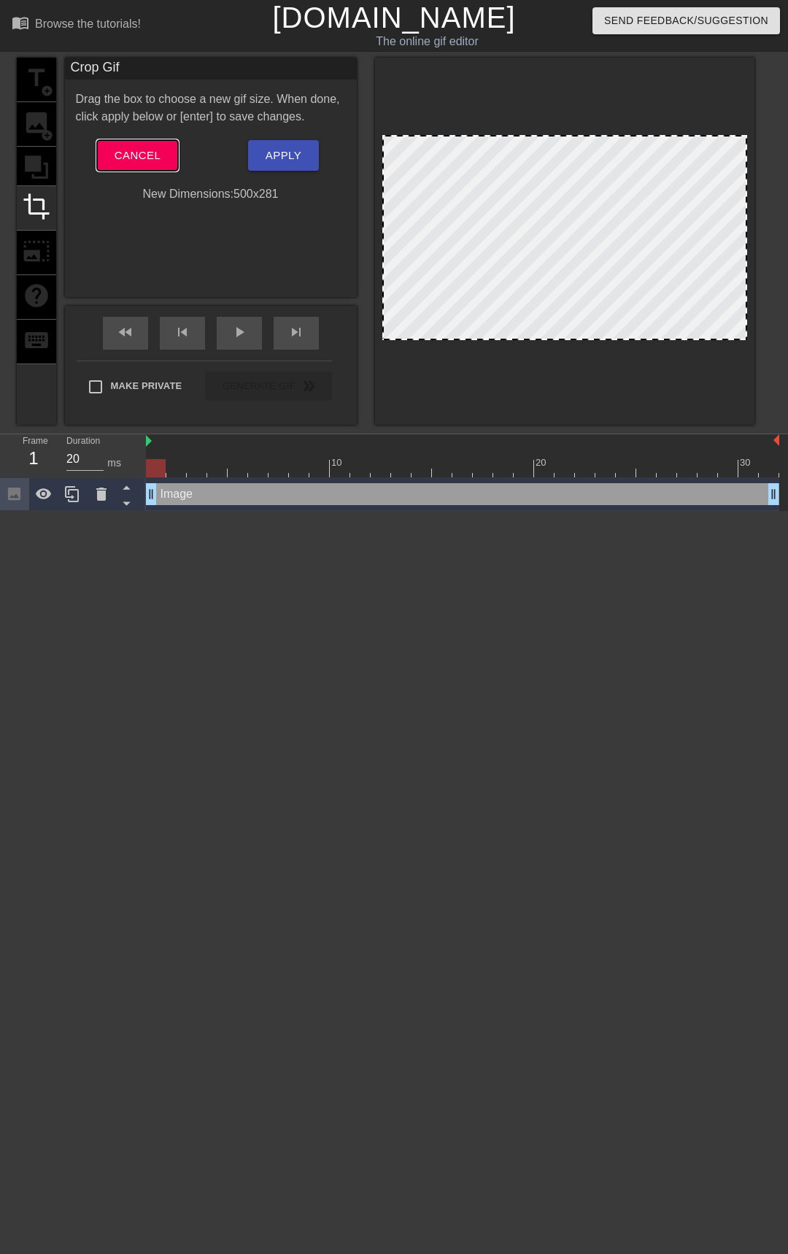
click at [134, 160] on span "Cancel" at bounding box center [138, 155] width 46 height 19
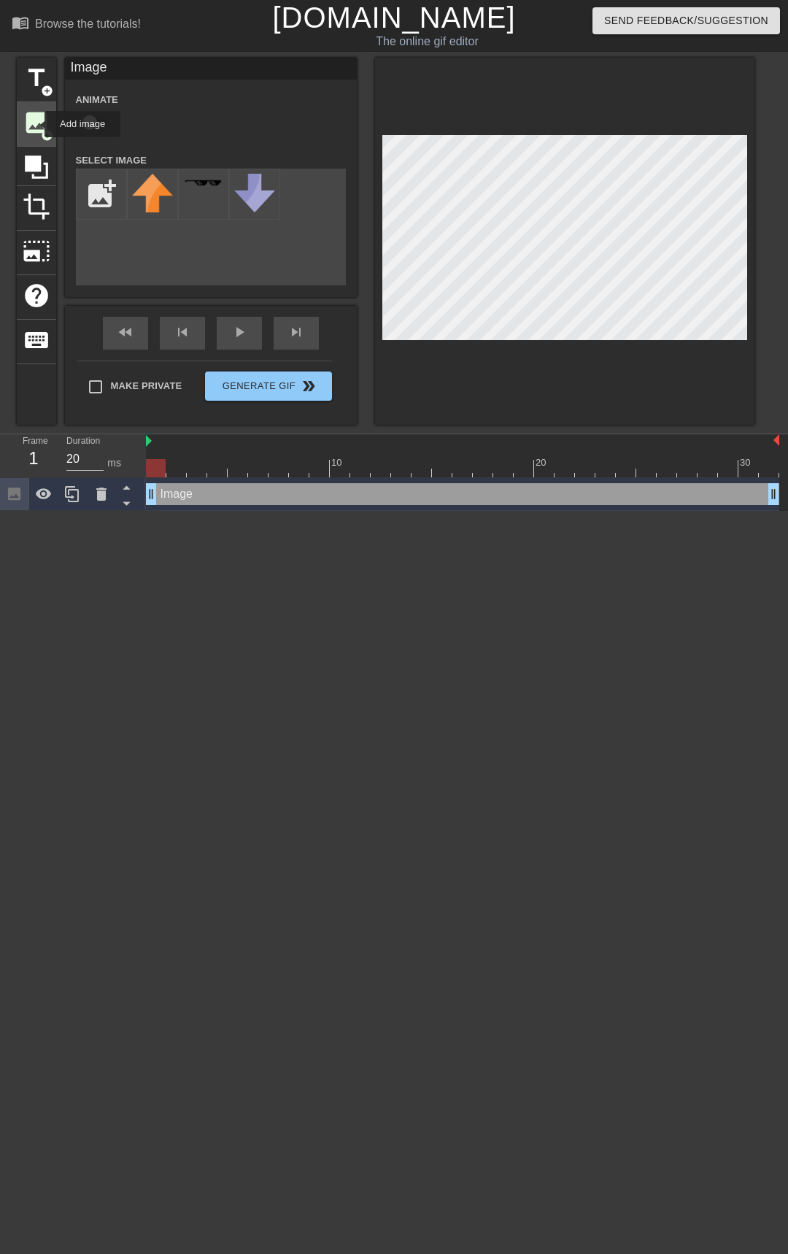
click at [35, 124] on span "image" at bounding box center [37, 123] width 28 height 28
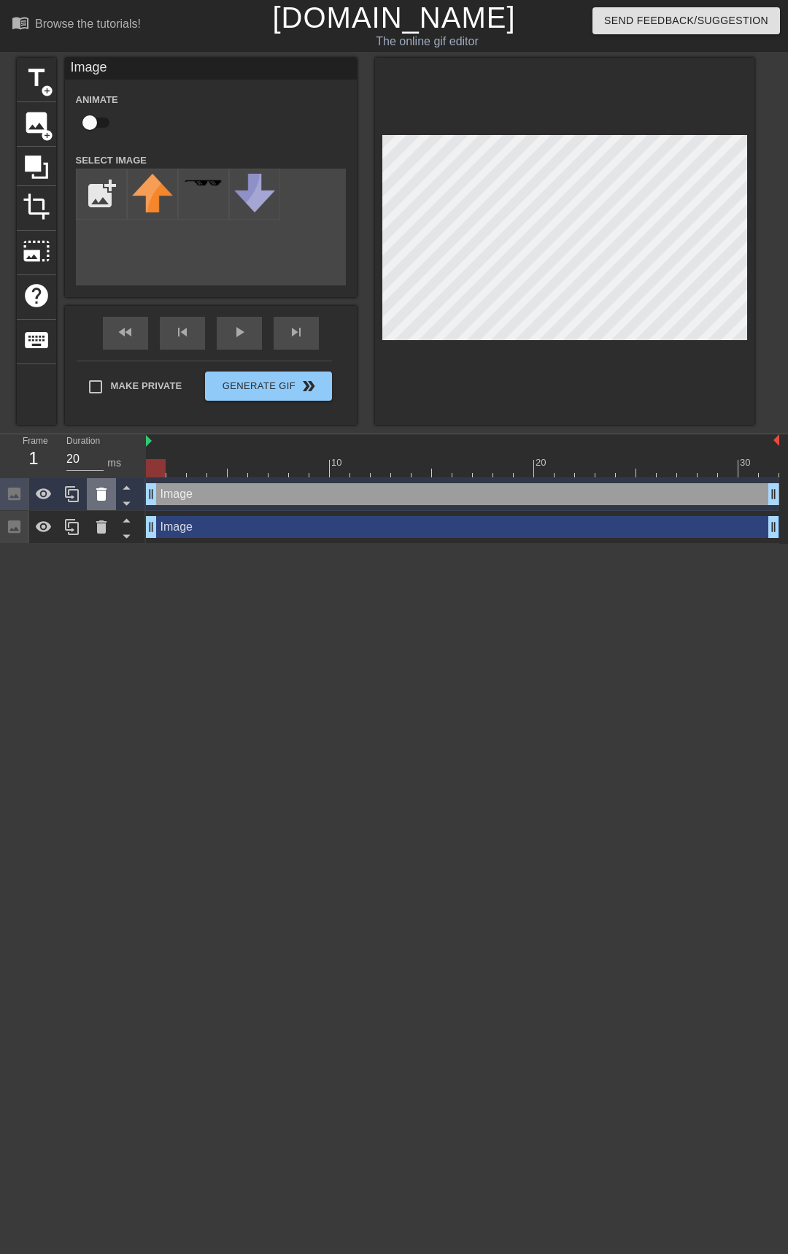
click at [96, 502] on icon at bounding box center [102, 494] width 18 height 18
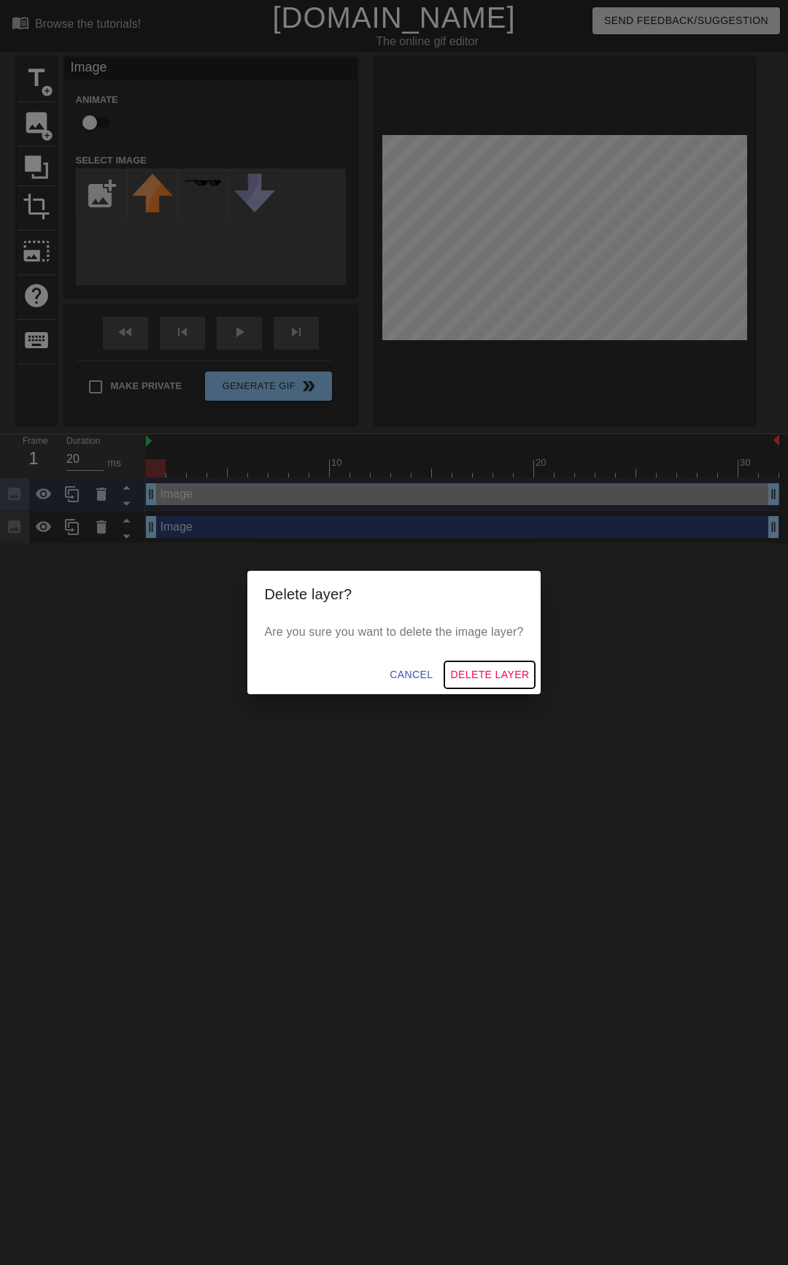
click at [499, 670] on span "Delete Layer" at bounding box center [489, 675] width 79 height 18
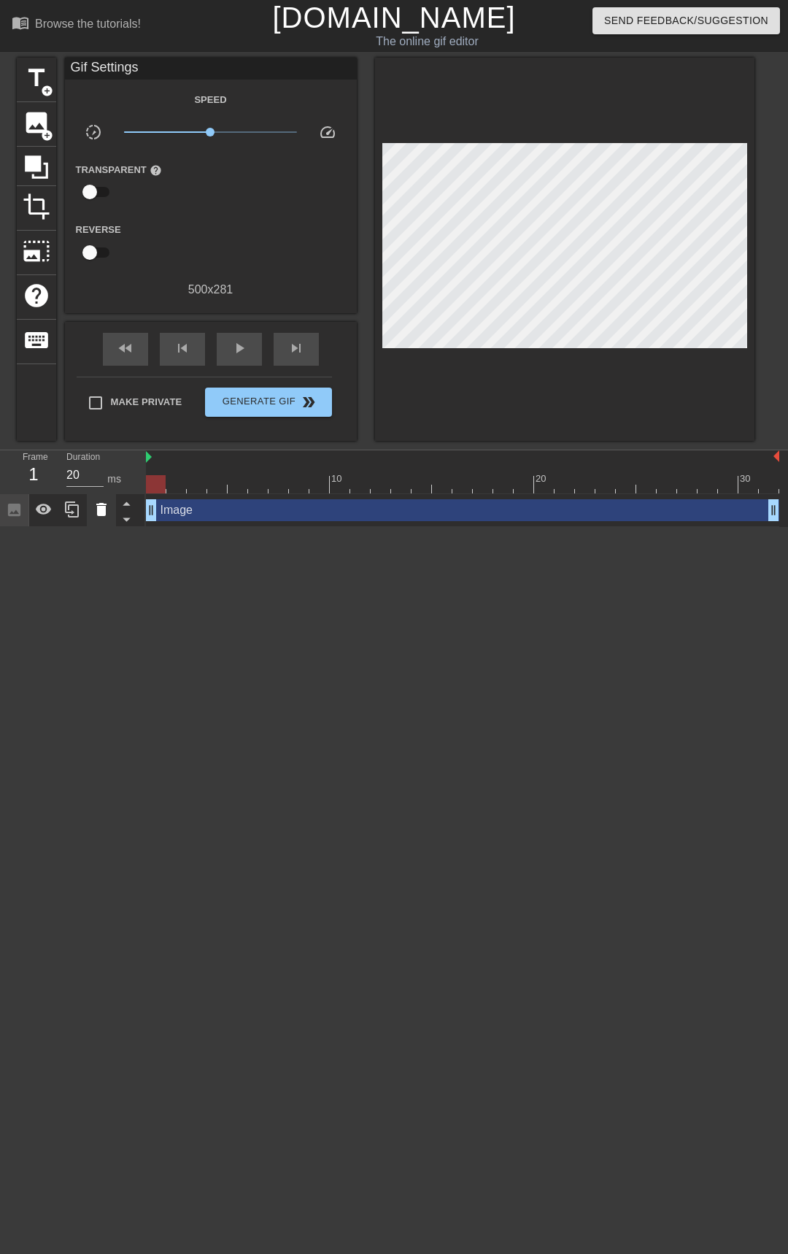
click at [104, 522] on div at bounding box center [101, 510] width 29 height 32
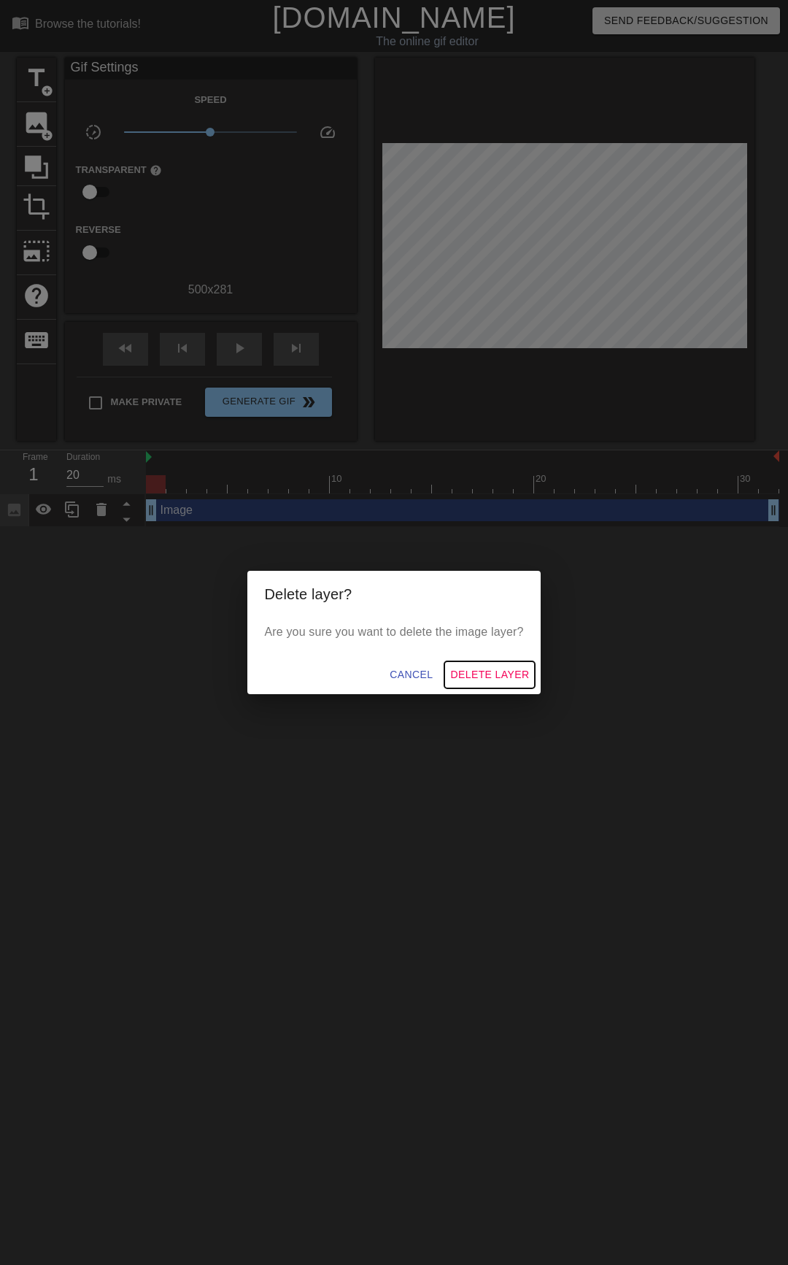
click at [482, 669] on span "Delete Layer" at bounding box center [489, 675] width 79 height 18
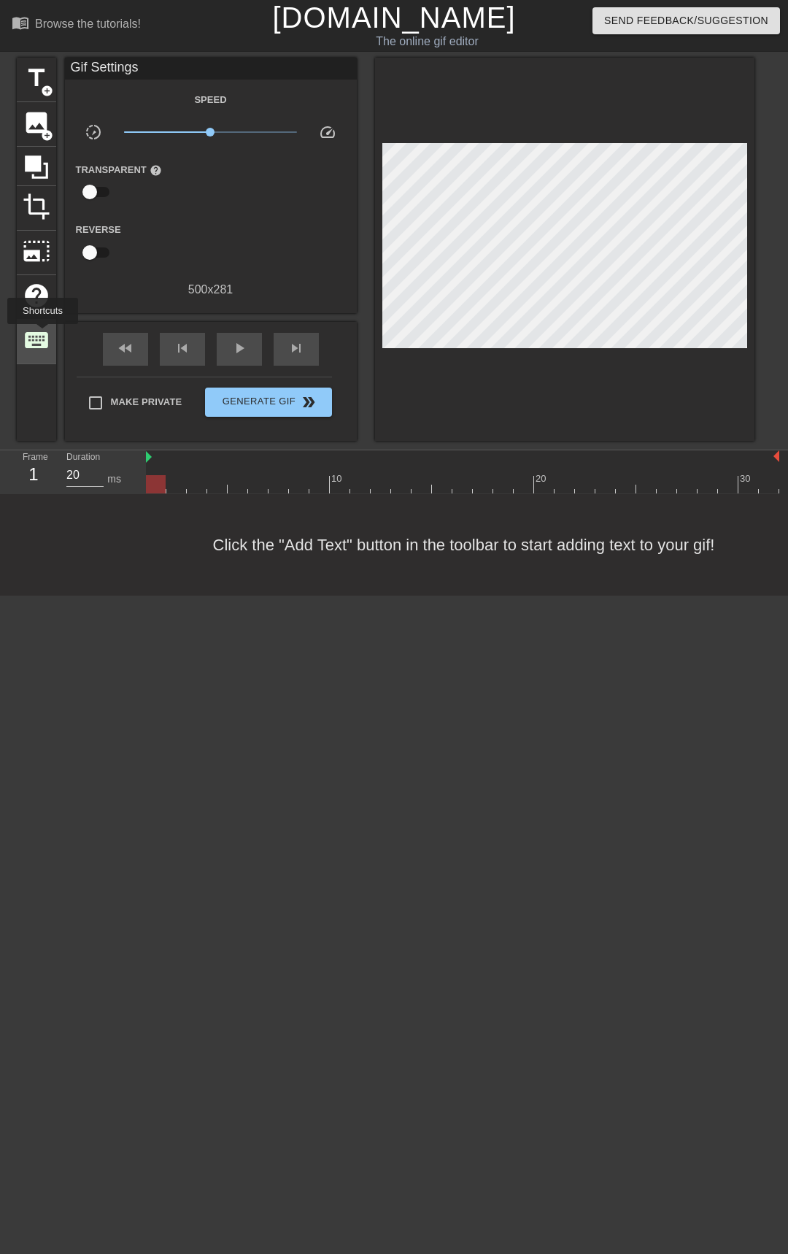
click at [42, 335] on span "keyboard" at bounding box center [37, 340] width 28 height 28
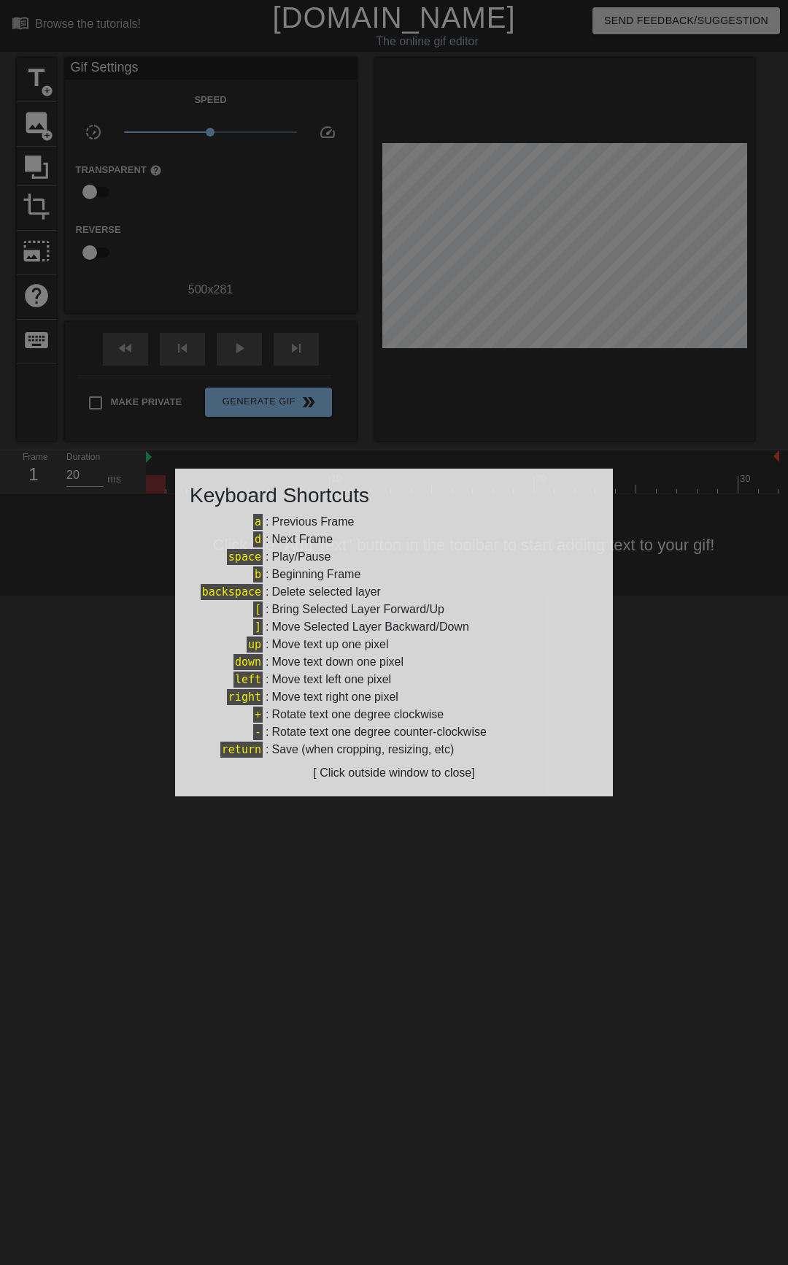
click at [353, 306] on div at bounding box center [394, 632] width 788 height 1265
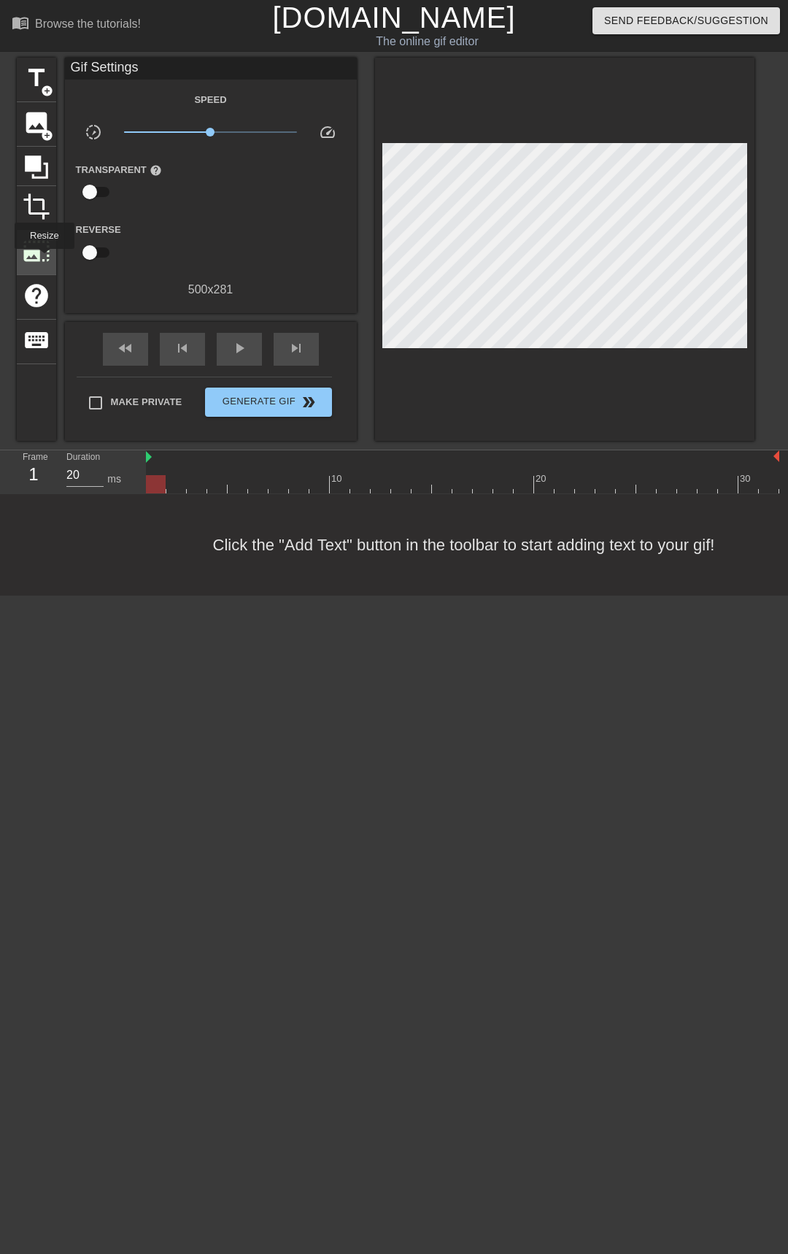
click at [43, 259] on span "photo_size_select_large" at bounding box center [37, 251] width 28 height 28
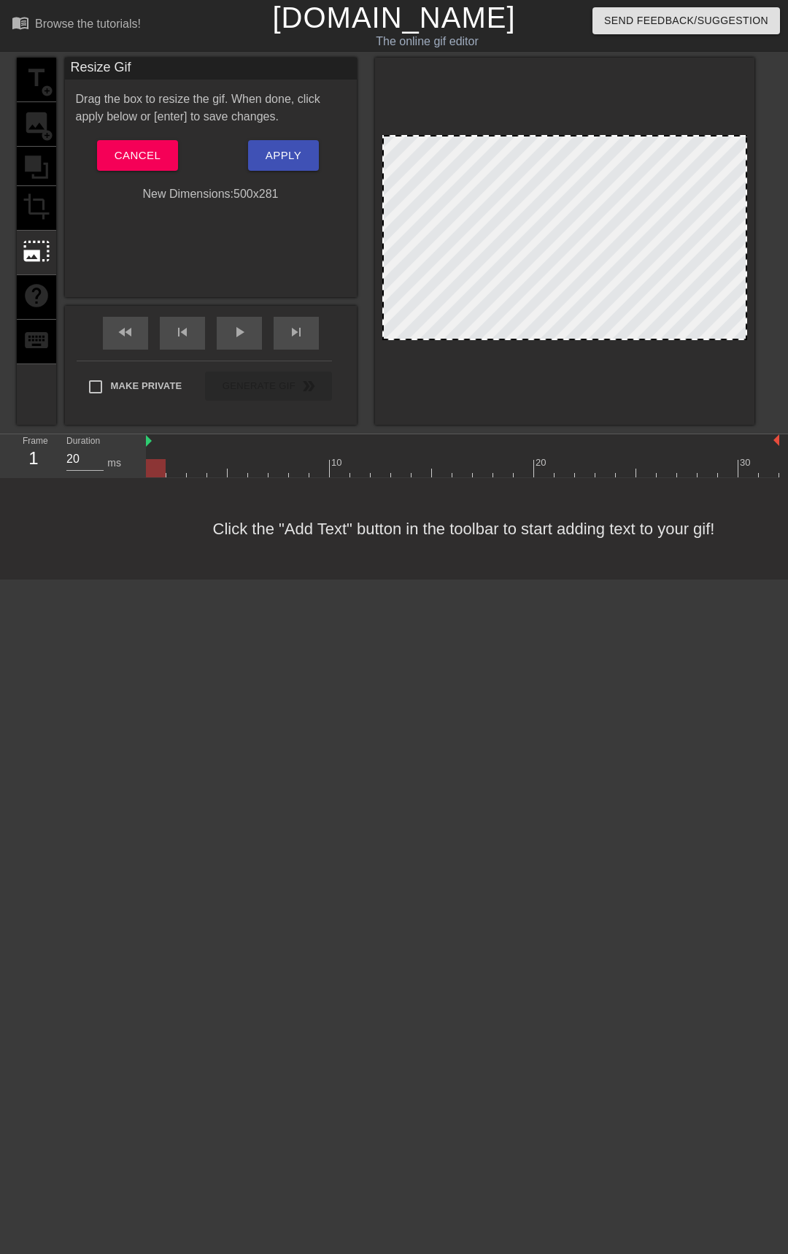
drag, startPoint x: 561, startPoint y: 337, endPoint x: 569, endPoint y: 383, distance: 46.6
click at [569, 383] on div at bounding box center [565, 241] width 380 height 367
click at [142, 152] on span "Cancel" at bounding box center [138, 155] width 46 height 19
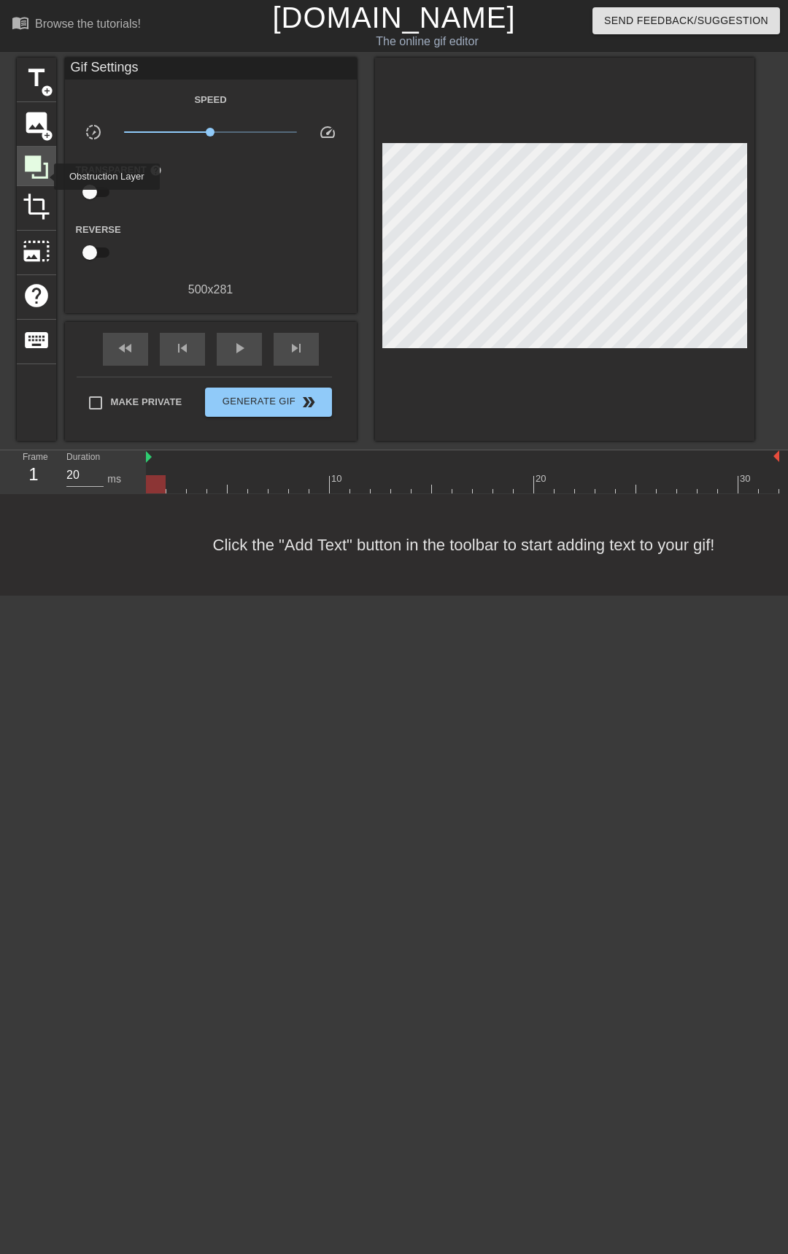
click at [45, 176] on icon at bounding box center [36, 166] width 23 height 23
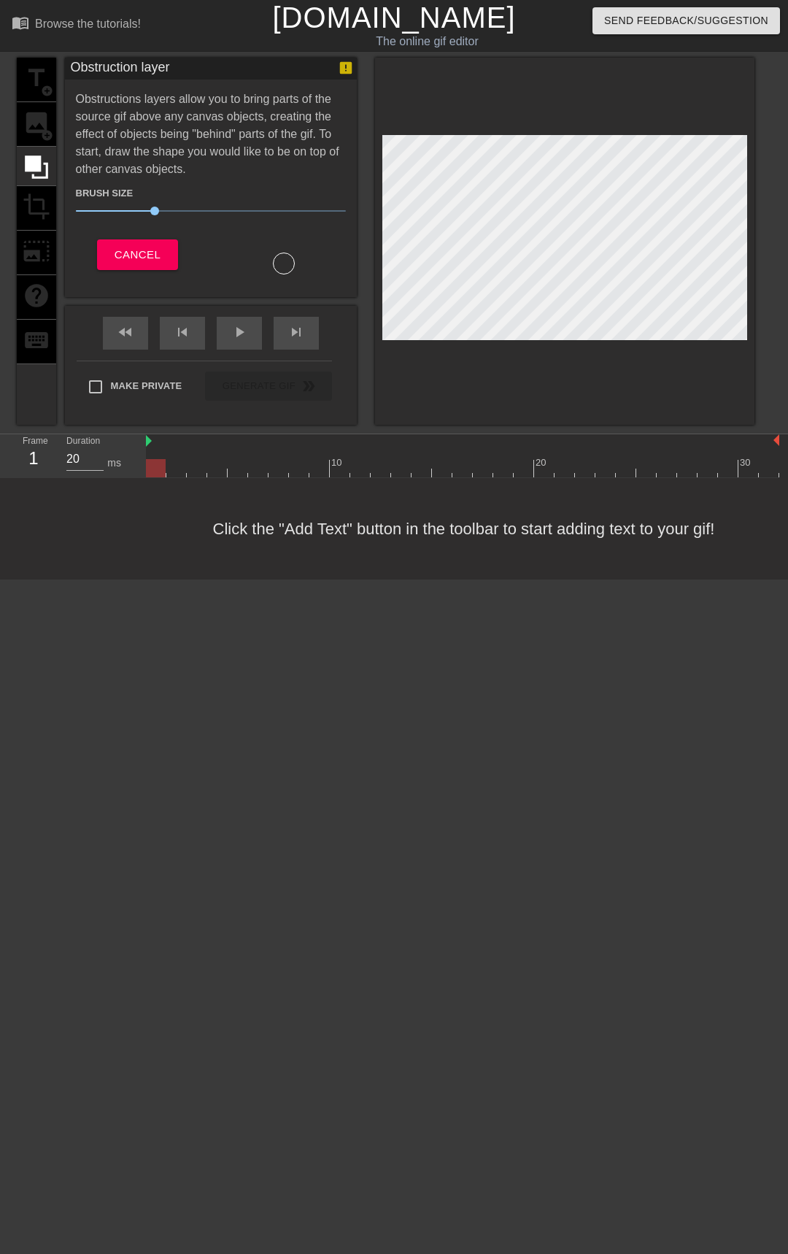
click at [41, 134] on div "title add_circle image add_circle crop photo_size_select_large help keyboard" at bounding box center [36, 241] width 39 height 367
click at [113, 249] on button "Cancel" at bounding box center [137, 254] width 81 height 31
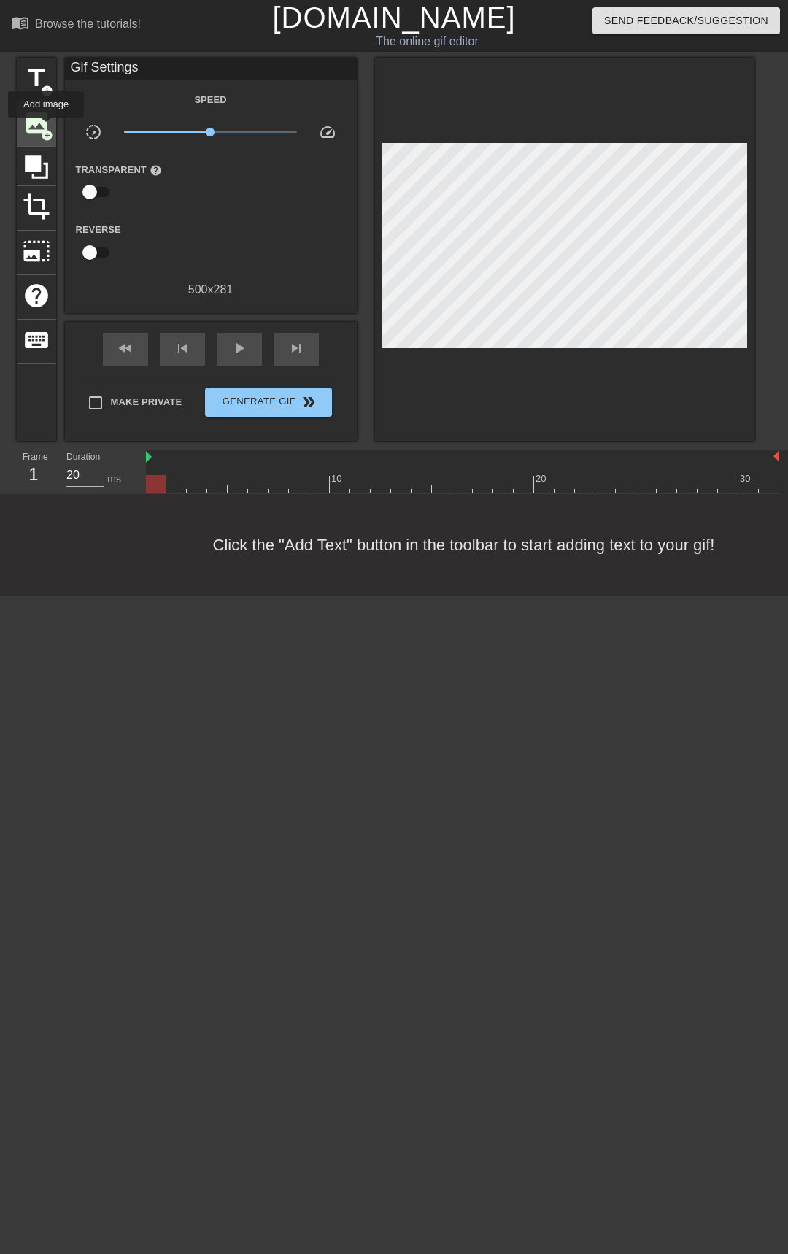
click at [46, 129] on span "add_circle" at bounding box center [47, 135] width 12 height 12
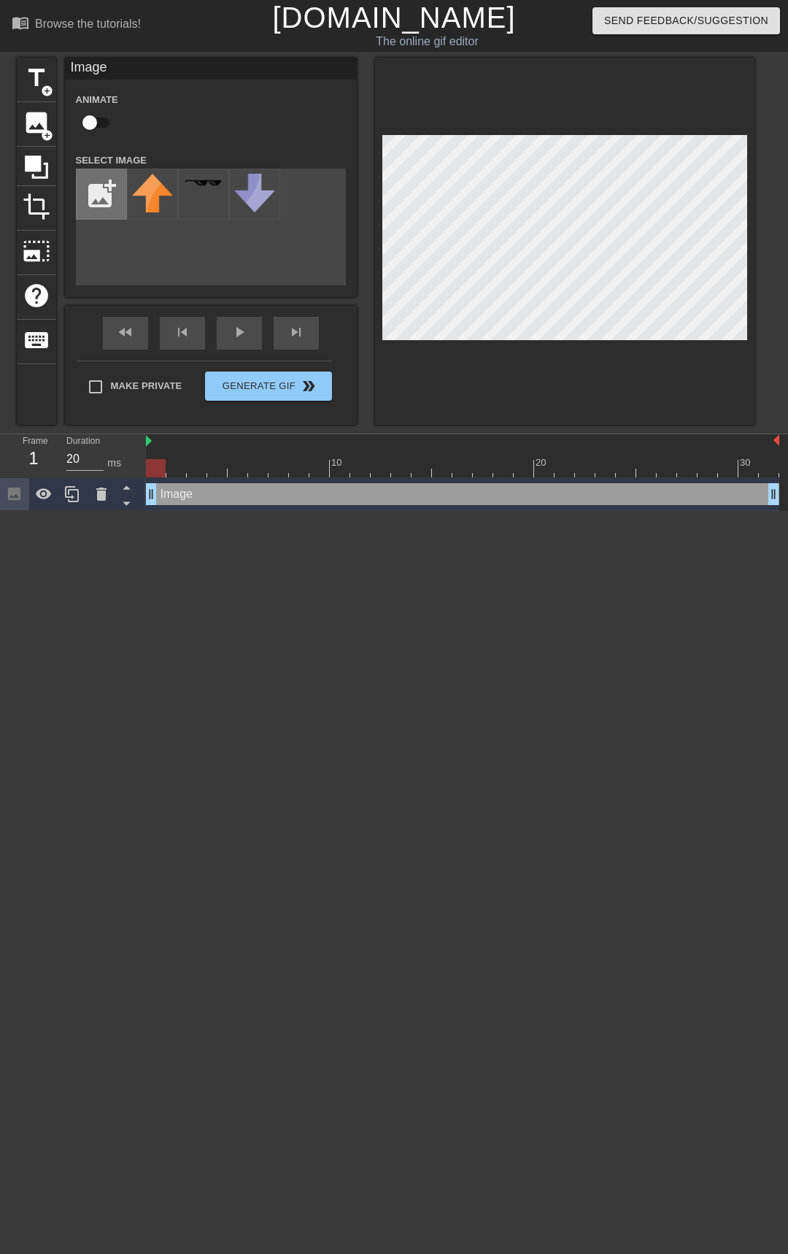
click at [102, 199] on input "file" at bounding box center [102, 194] width 50 height 50
type input "C:\fakepath\Untitled145_20250906013629.webp"
click at [93, 503] on icon at bounding box center [102, 494] width 18 height 18
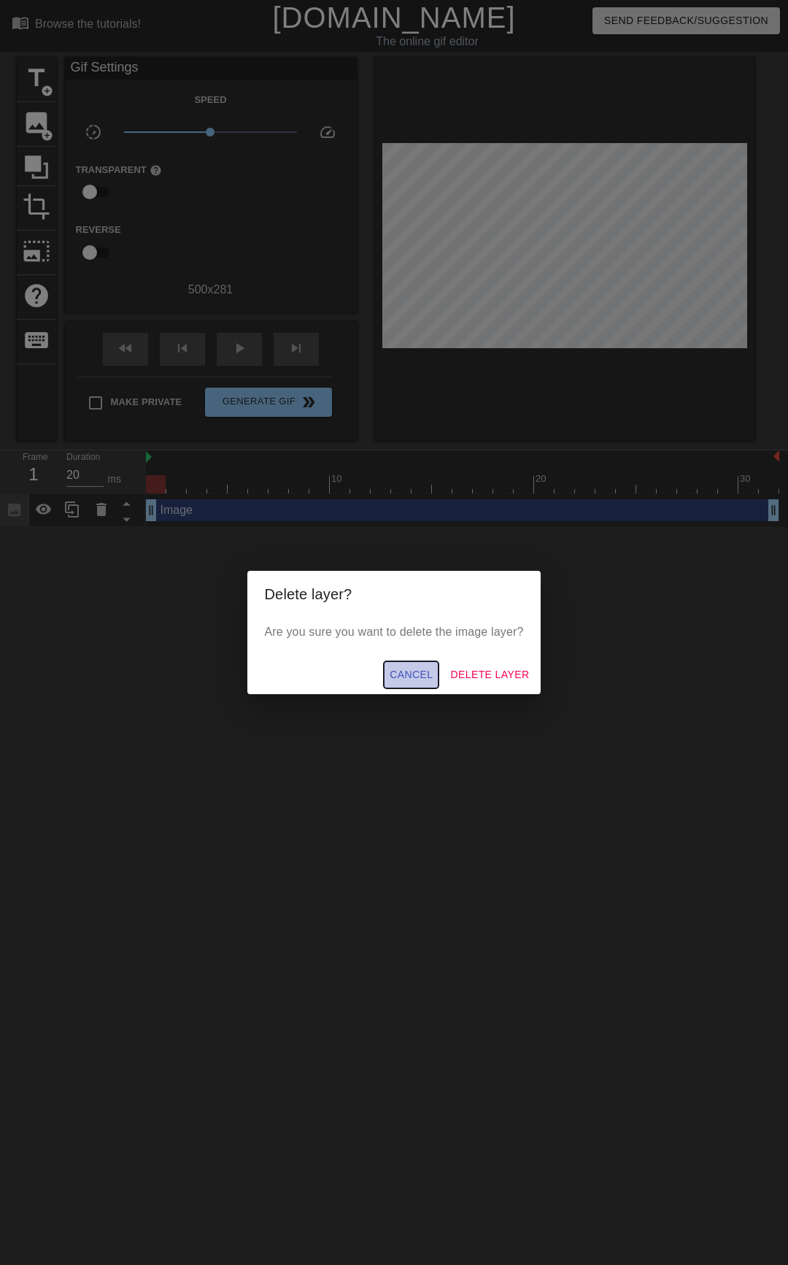
click at [398, 667] on span "Cancel" at bounding box center [411, 675] width 43 height 18
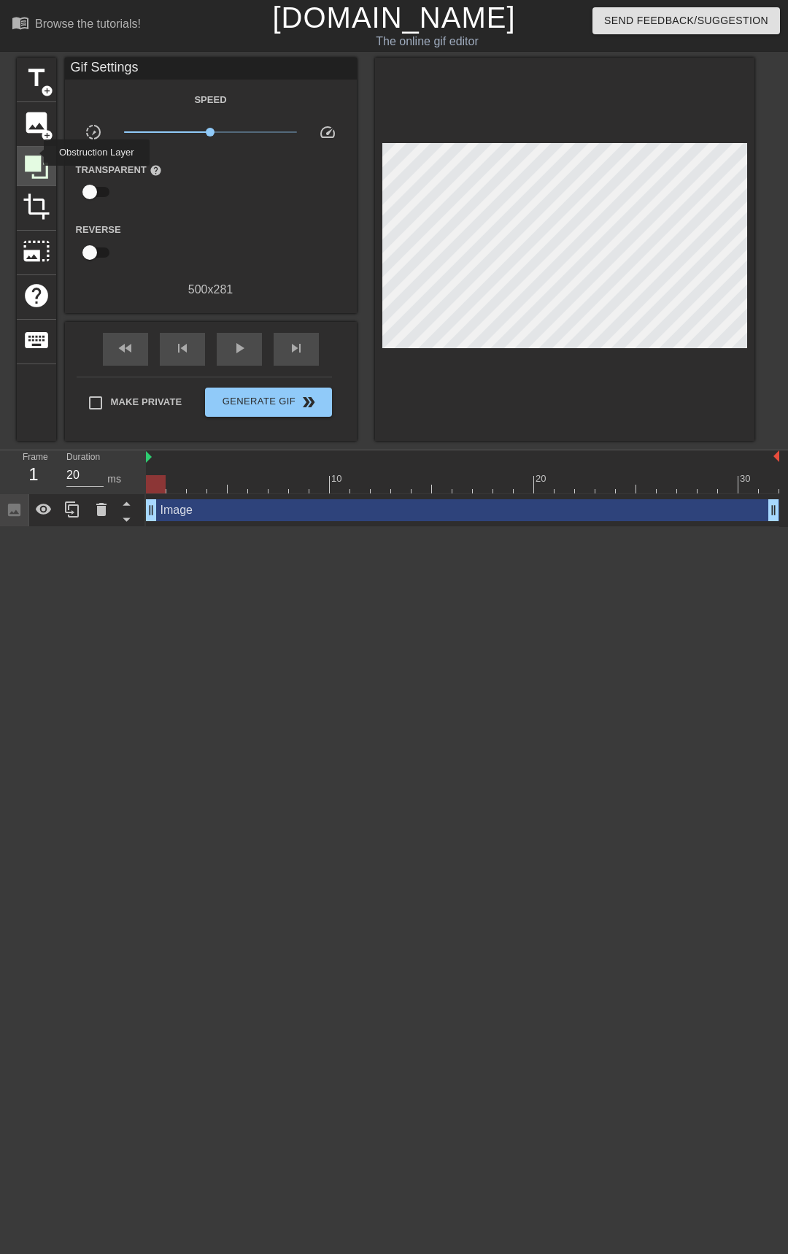
click at [34, 153] on icon at bounding box center [37, 167] width 28 height 28
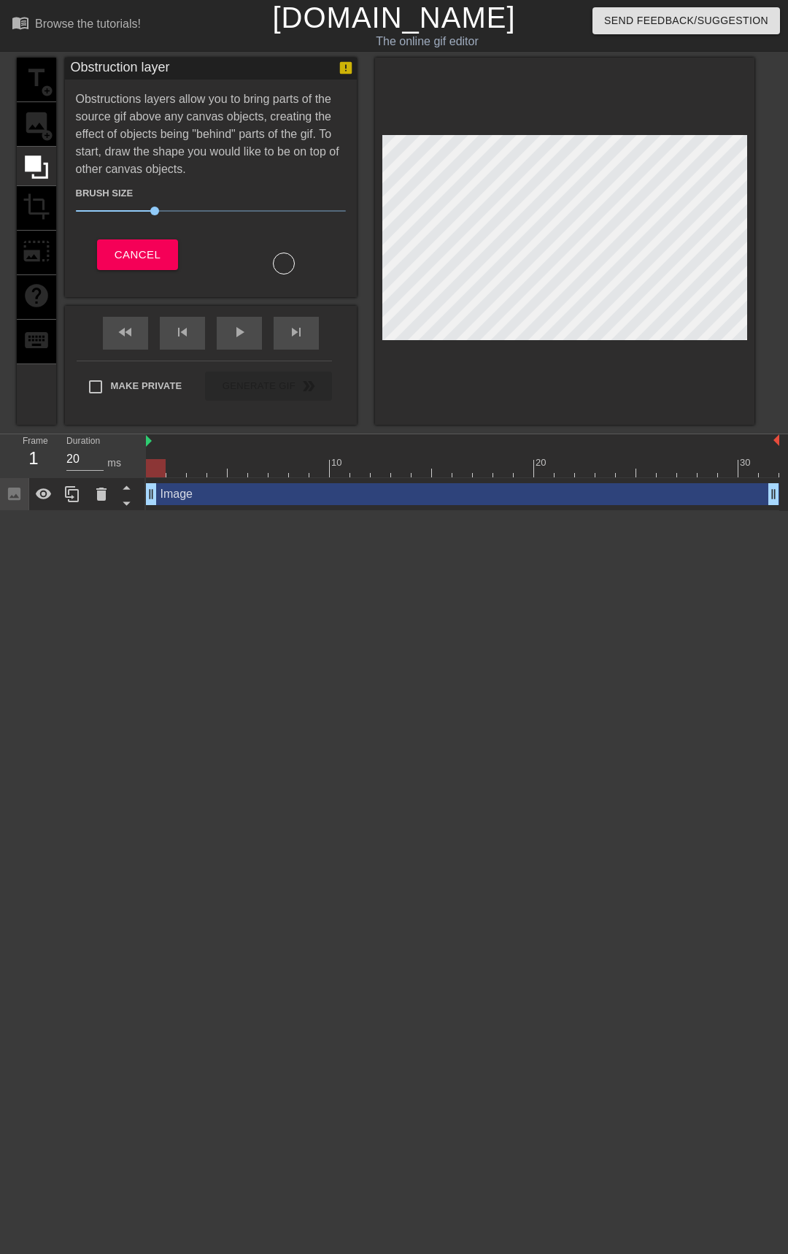
click at [177, 300] on div "Obstruction layer Obstructions layers allow you to bring parts of the source gi…" at bounding box center [211, 241] width 292 height 367
click at [144, 245] on span "Cancel" at bounding box center [138, 254] width 46 height 19
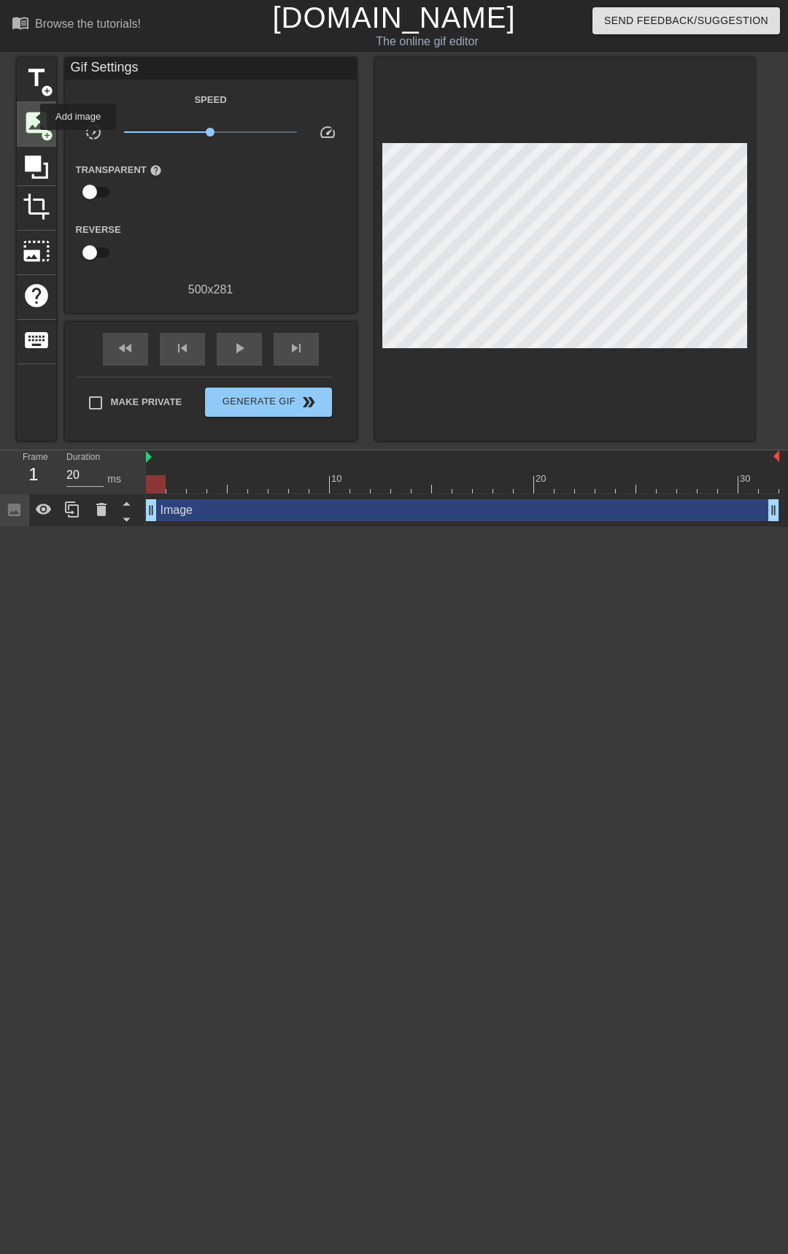
click at [31, 117] on span "image" at bounding box center [37, 123] width 28 height 28
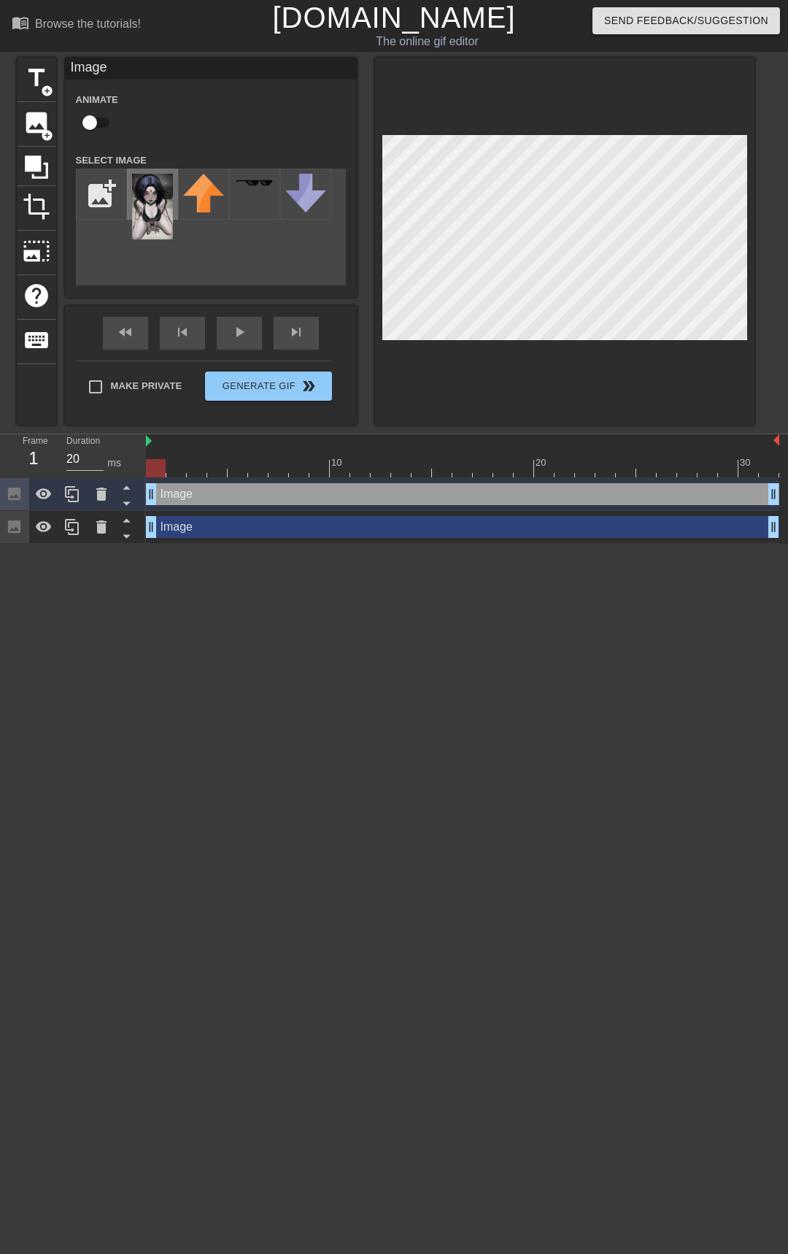
click at [153, 200] on img at bounding box center [152, 207] width 41 height 66
click at [50, 531] on icon at bounding box center [44, 527] width 18 height 18
click at [99, 530] on icon at bounding box center [101, 526] width 10 height 13
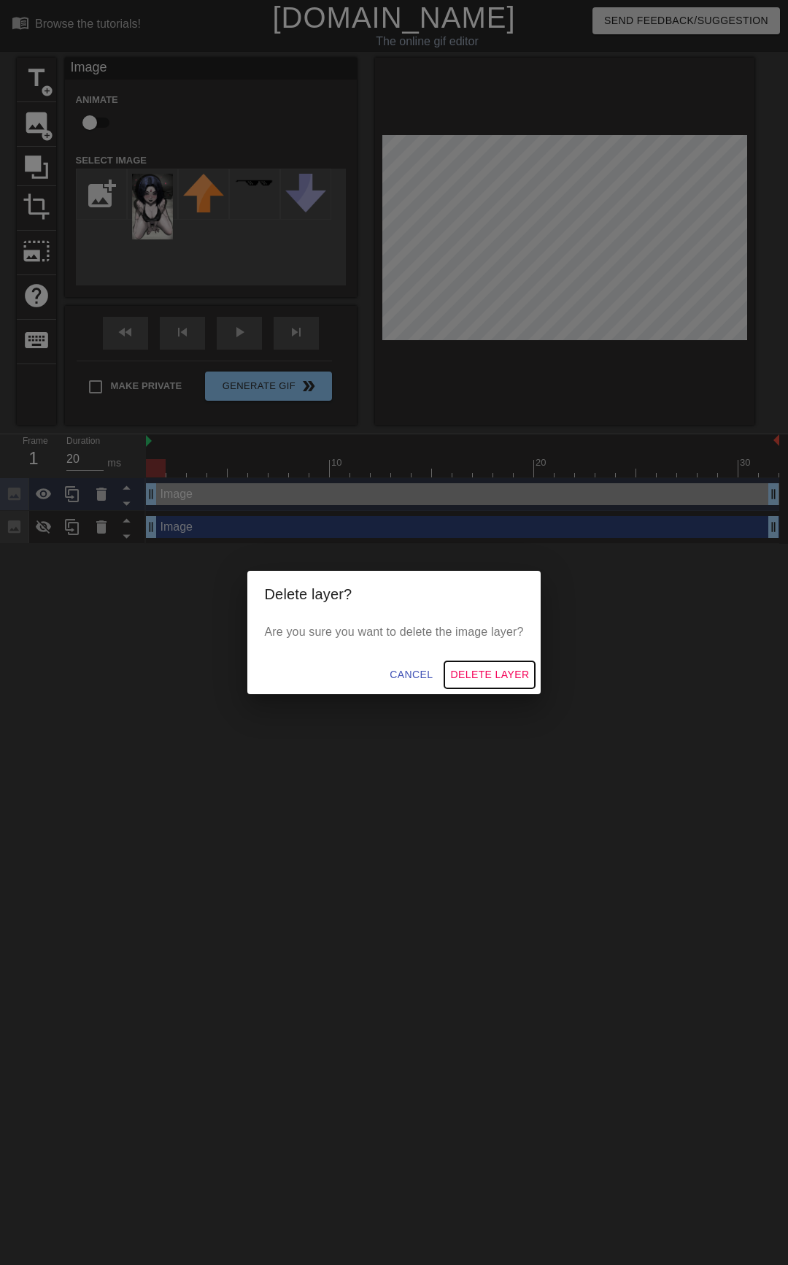
click at [487, 674] on span "Delete Layer" at bounding box center [489, 675] width 79 height 18
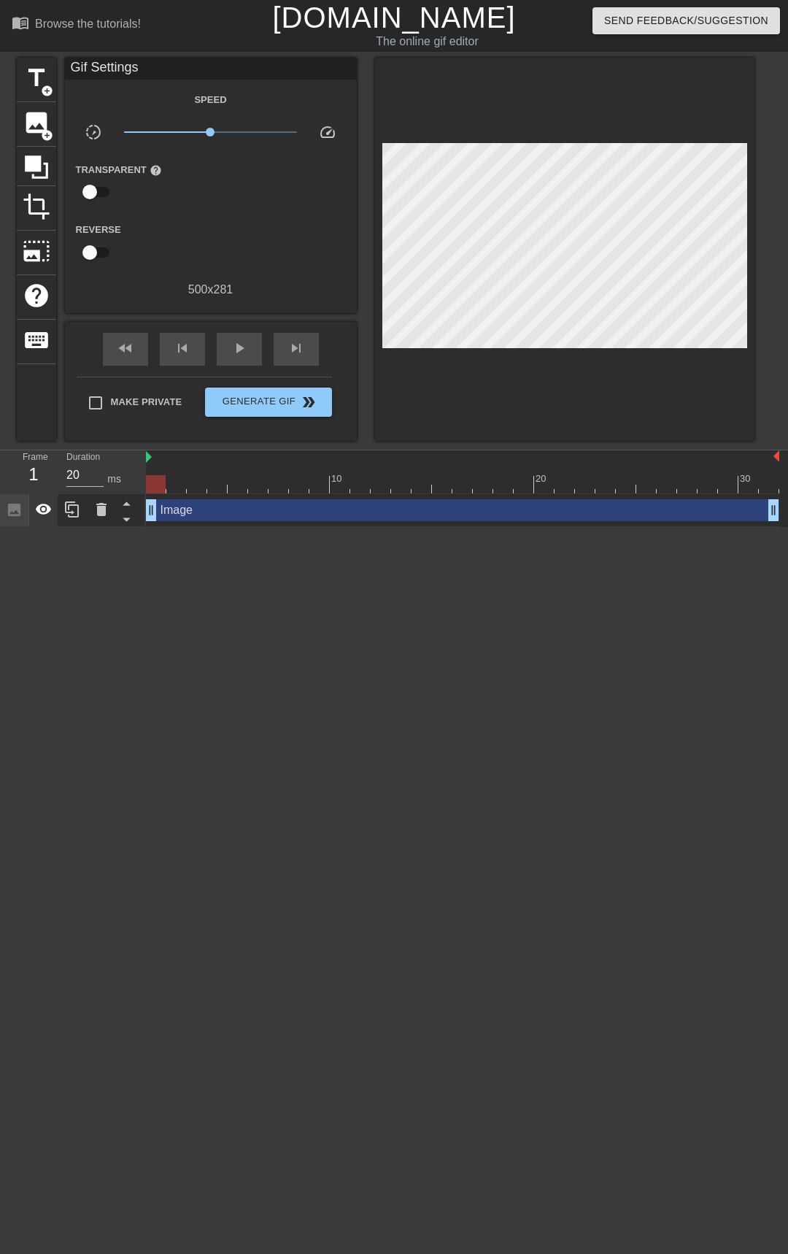
click at [40, 511] on icon at bounding box center [44, 510] width 18 height 18
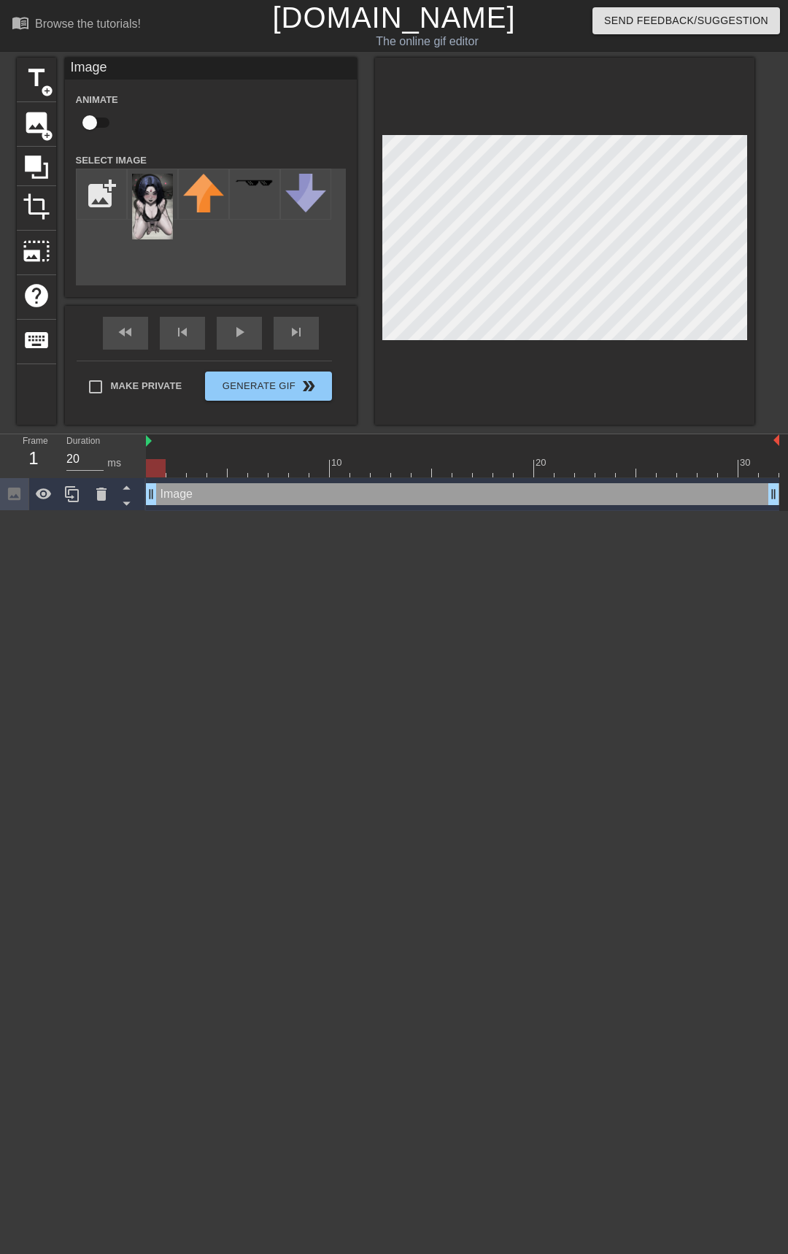
click at [557, 363] on div at bounding box center [565, 241] width 380 height 367
drag, startPoint x: 155, startPoint y: 494, endPoint x: 82, endPoint y: 504, distance: 73.6
click at [90, 504] on div "Frame 1 Duration 20 ms 10 20 30 Image drag_handle drag_handle" at bounding box center [394, 472] width 788 height 77
click at [76, 501] on icon at bounding box center [72, 494] width 14 height 16
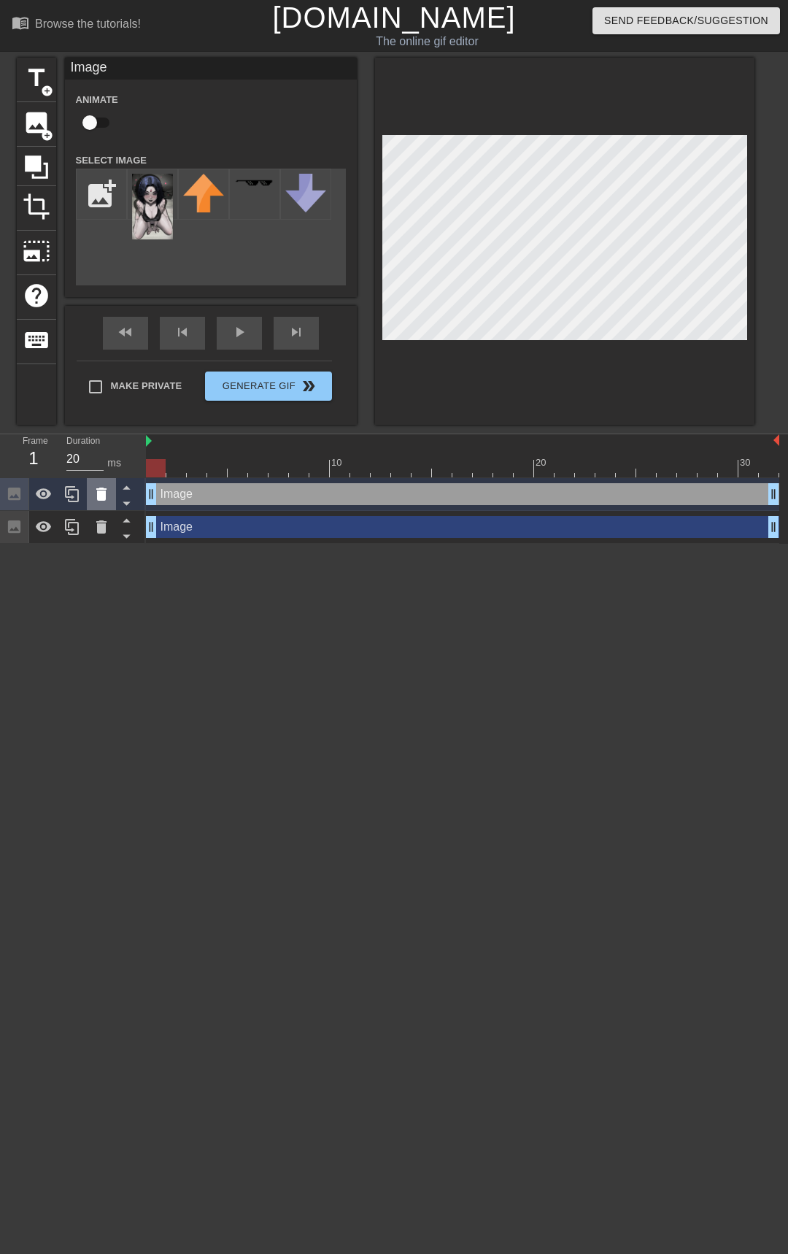
drag, startPoint x: 153, startPoint y: 501, endPoint x: 114, endPoint y: 487, distance: 42.0
click at [118, 485] on div "Frame 1 Duration 20 ms 10 20 30 Image drag_handle drag_handle Image drag_handle…" at bounding box center [394, 488] width 788 height 109
click at [104, 493] on icon at bounding box center [101, 494] width 10 height 13
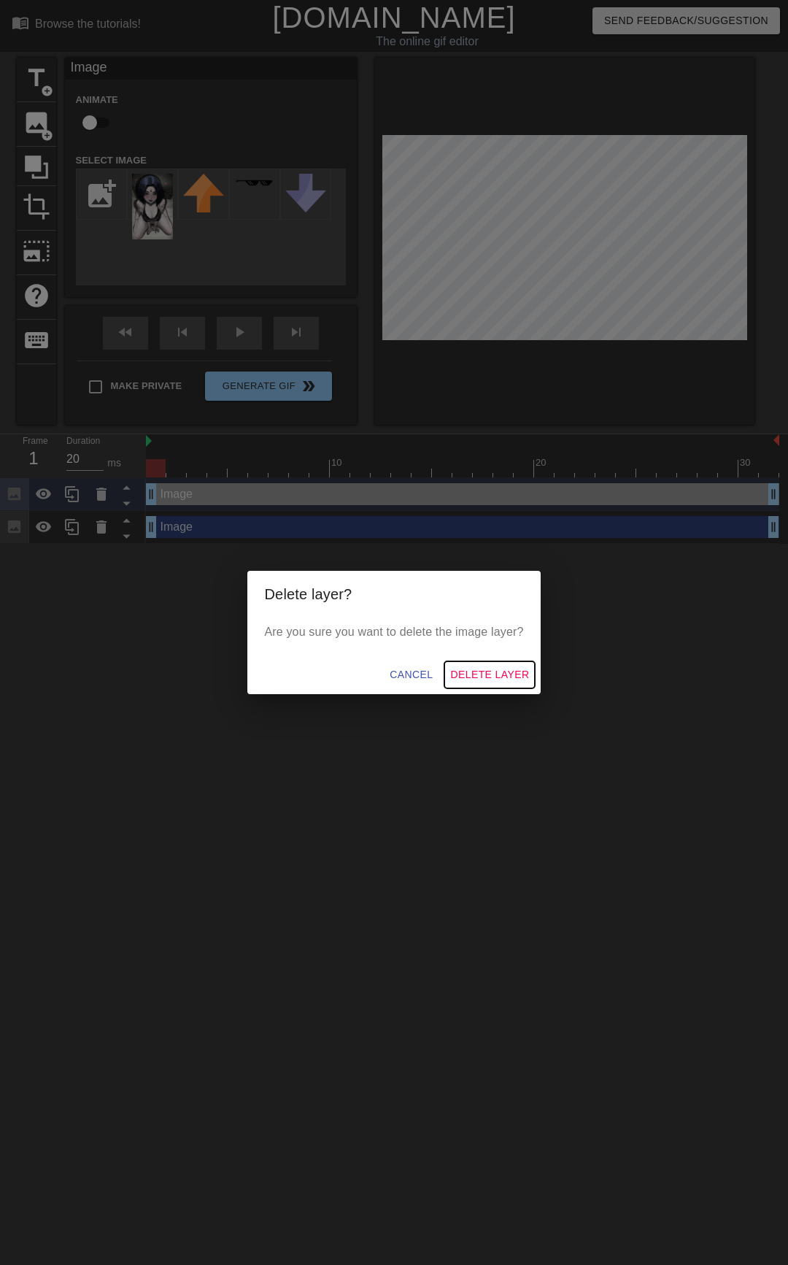
click at [480, 677] on span "Delete Layer" at bounding box center [489, 675] width 79 height 18
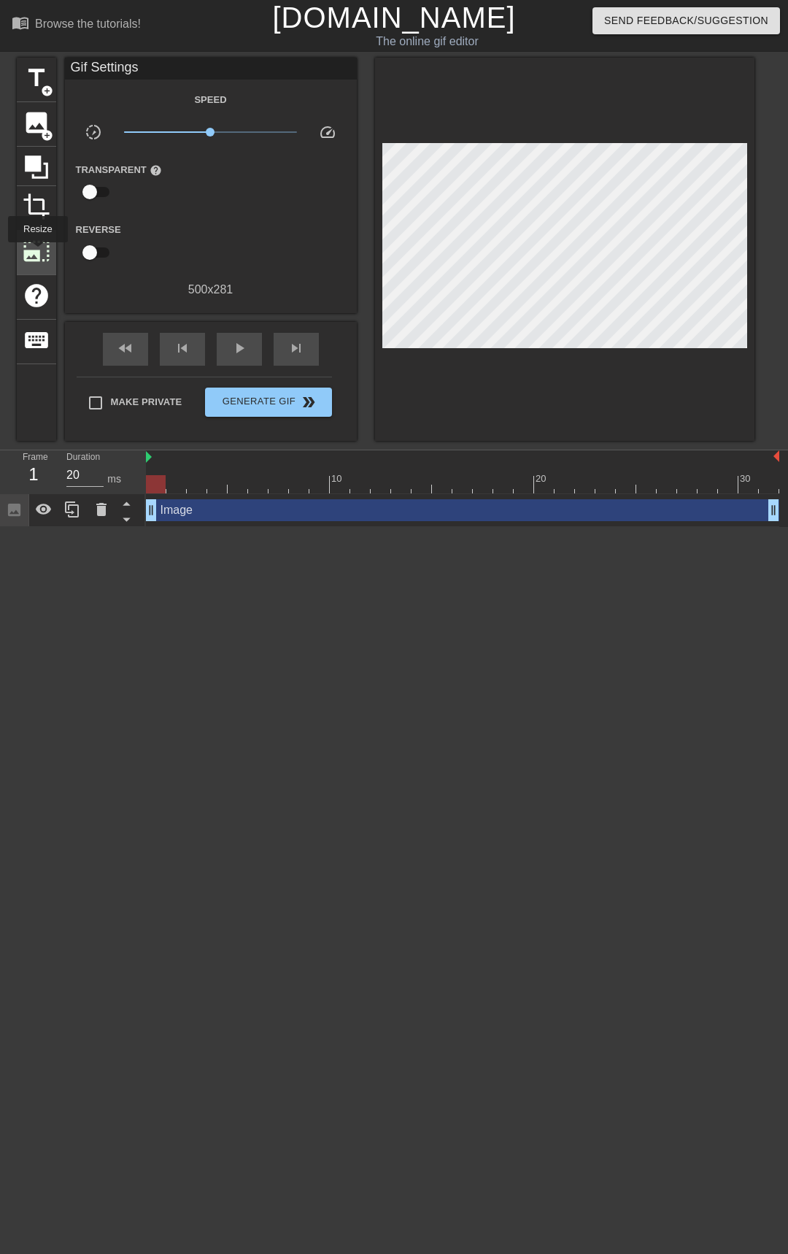
click at [36, 253] on span "photo_size_select_large" at bounding box center [37, 251] width 28 height 28
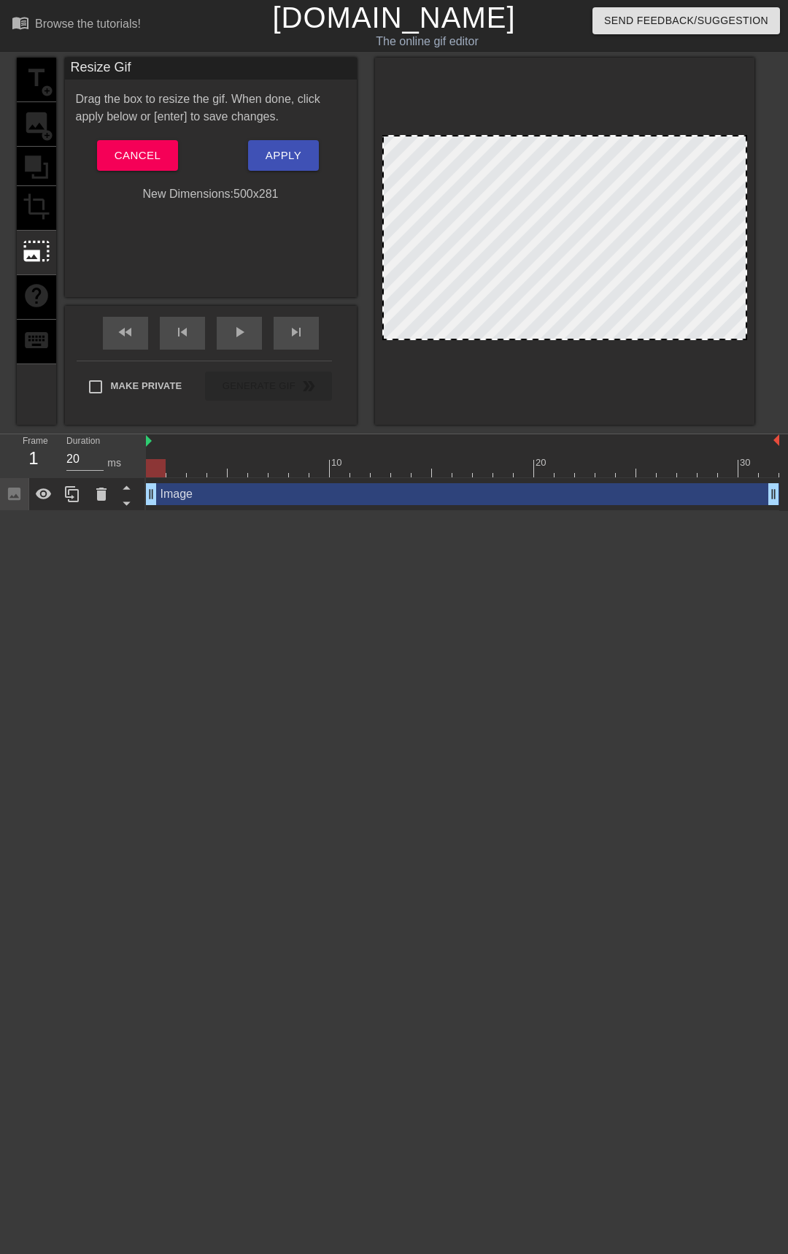
drag, startPoint x: 744, startPoint y: 316, endPoint x: 851, endPoint y: 328, distance: 107.2
click at [788, 328] on html "menu_book Browse the tutorials! Gifntext.com The online gif editor Send Feedbac…" at bounding box center [394, 255] width 788 height 511
click at [161, 161] on button "Cancel" at bounding box center [137, 155] width 81 height 31
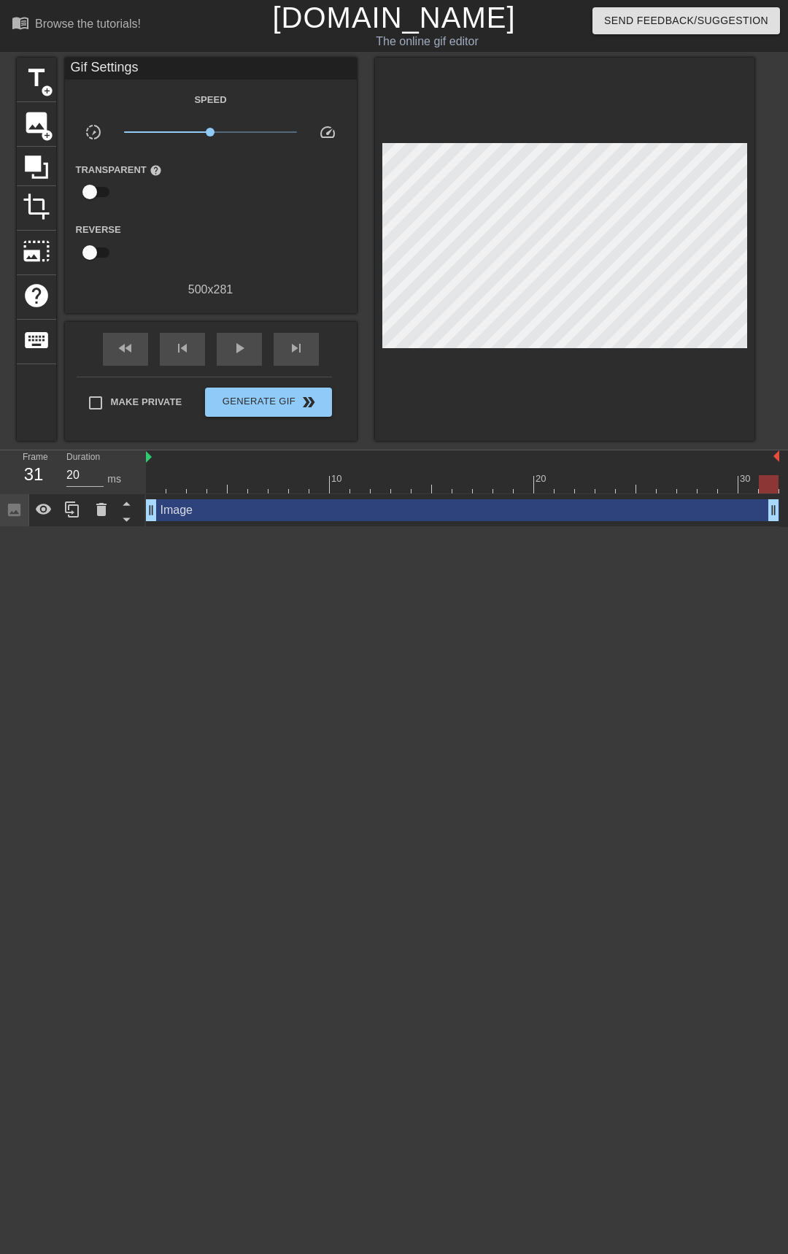
drag, startPoint x: 771, startPoint y: 511, endPoint x: 800, endPoint y: 499, distance: 30.8
click at [788, 499] on html "menu_book Browse the tutorials! Gifntext.com The online gif editor Send Feedbac…" at bounding box center [394, 263] width 788 height 527
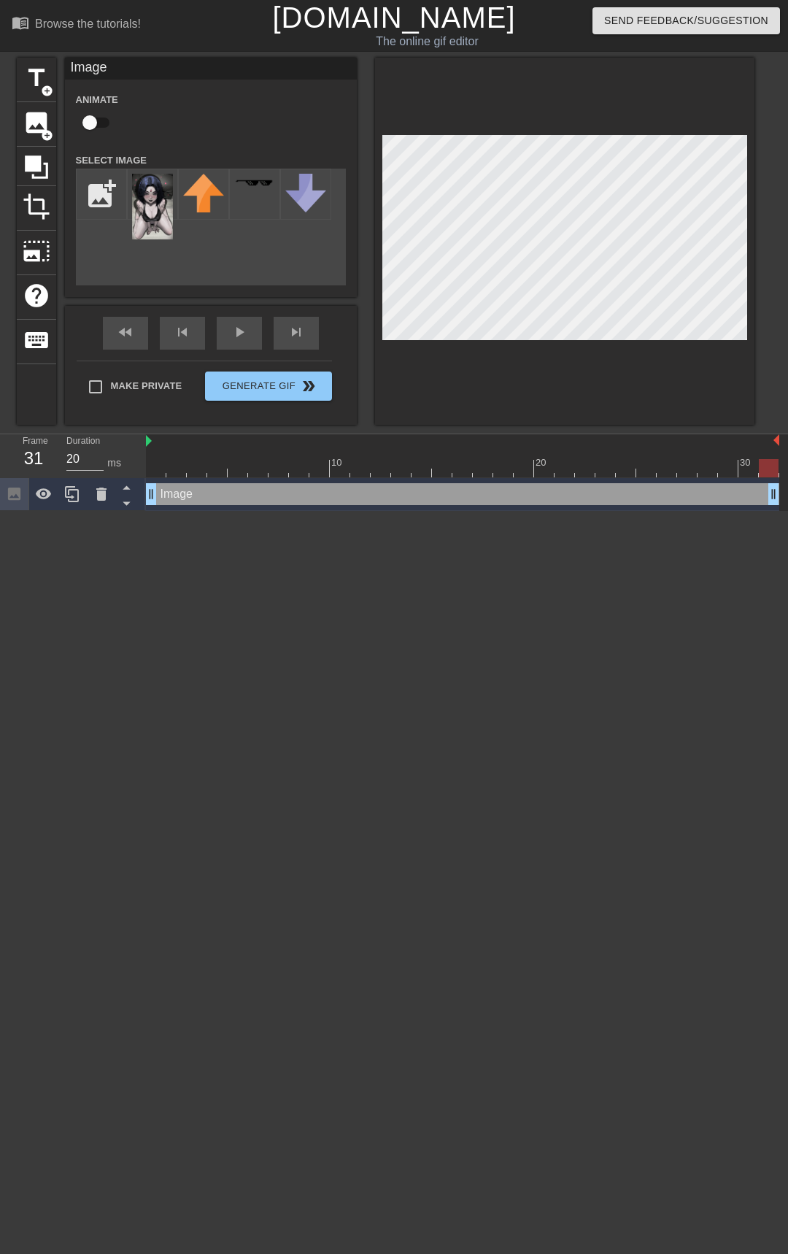
click at [586, 348] on div at bounding box center [565, 241] width 380 height 367
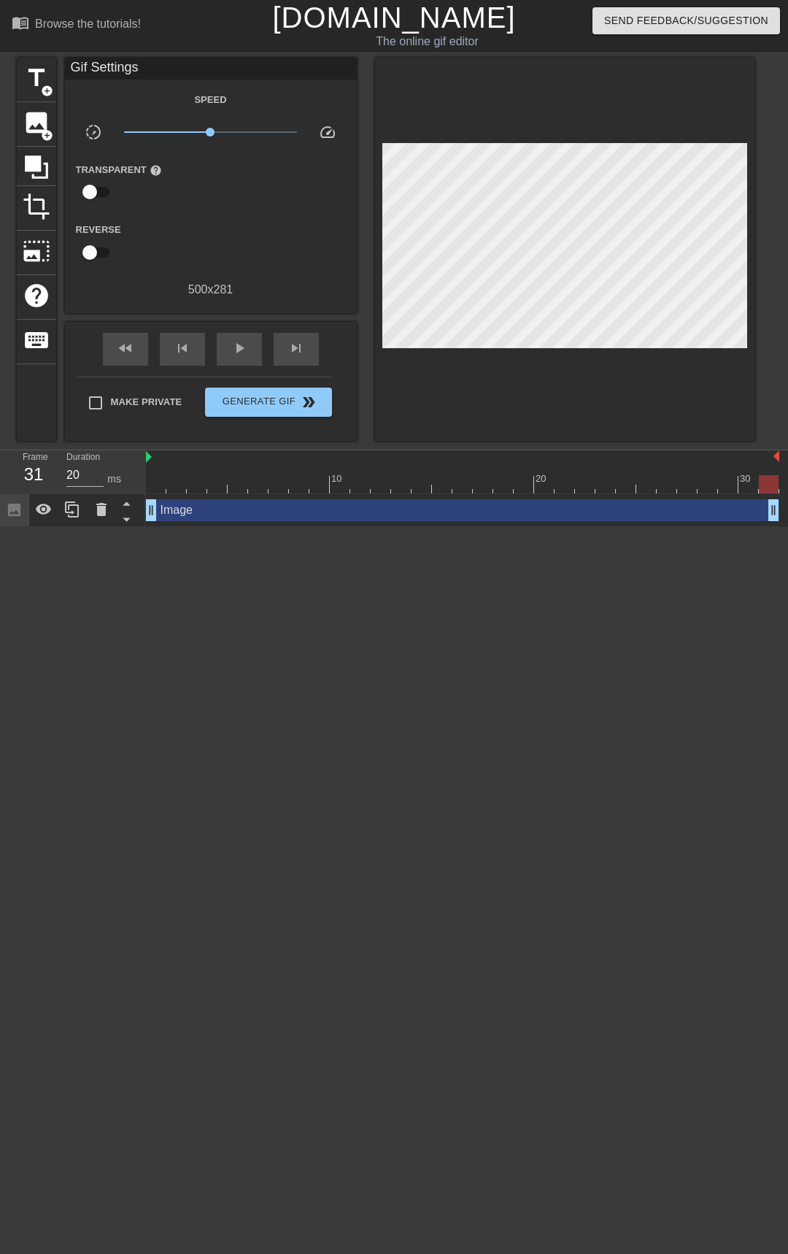
click at [595, 288] on div at bounding box center [565, 249] width 380 height 383
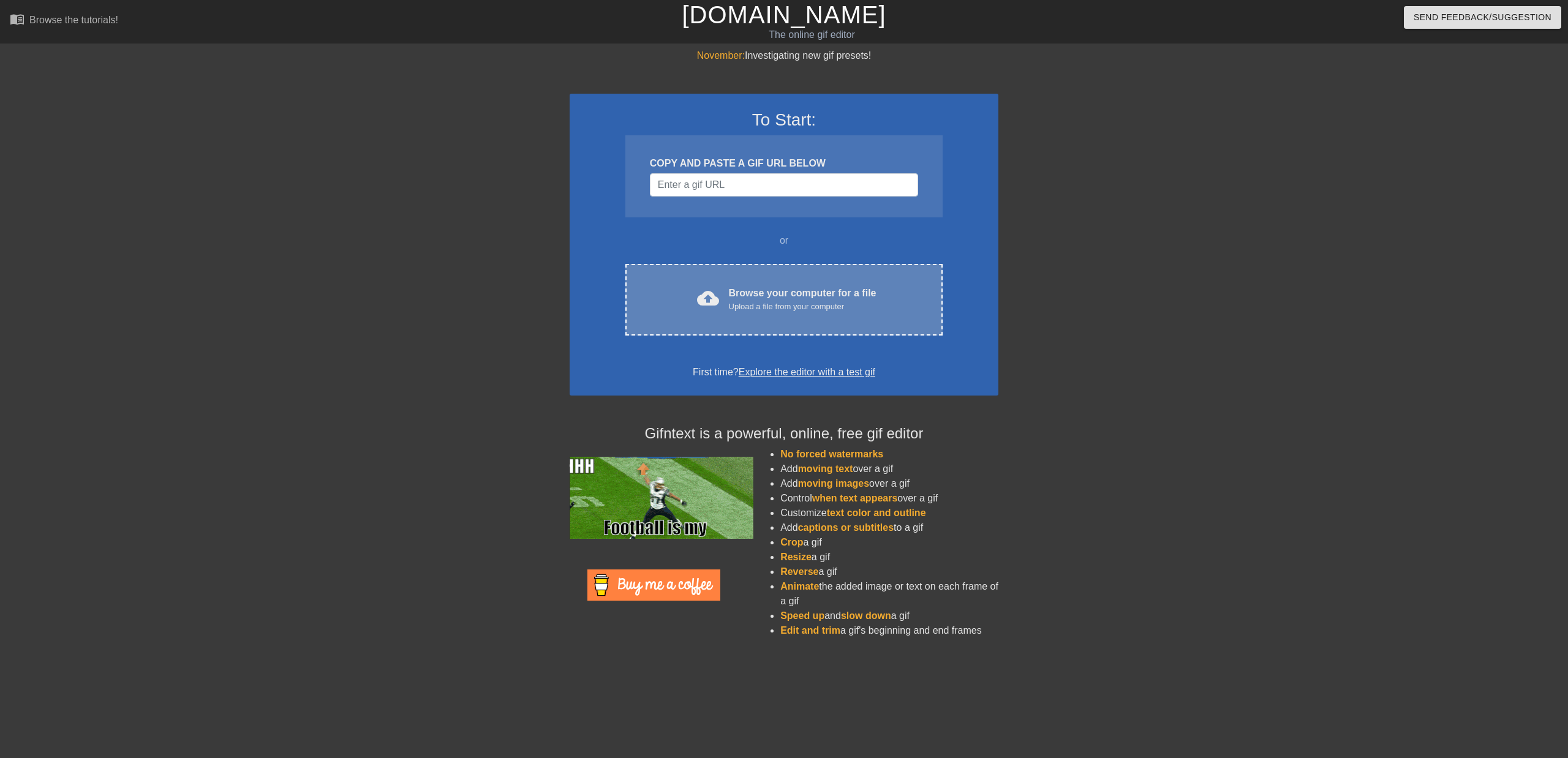
click at [761, 309] on div "Upload a file from your computer" at bounding box center [803, 306] width 148 height 13
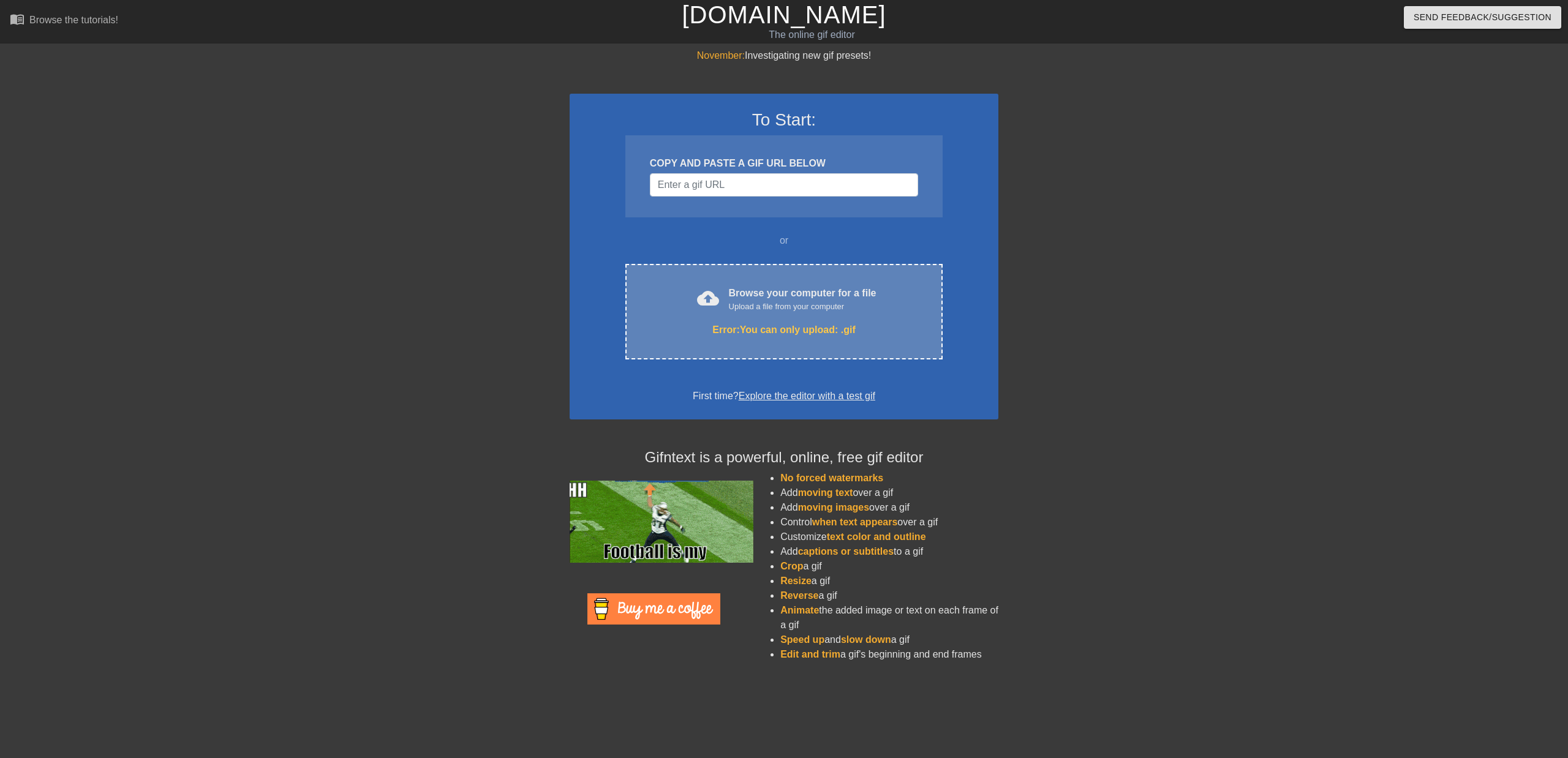
click at [747, 319] on div "cloud_upload Browse your computer for a file Upload a file from your computer E…" at bounding box center [784, 312] width 317 height 96
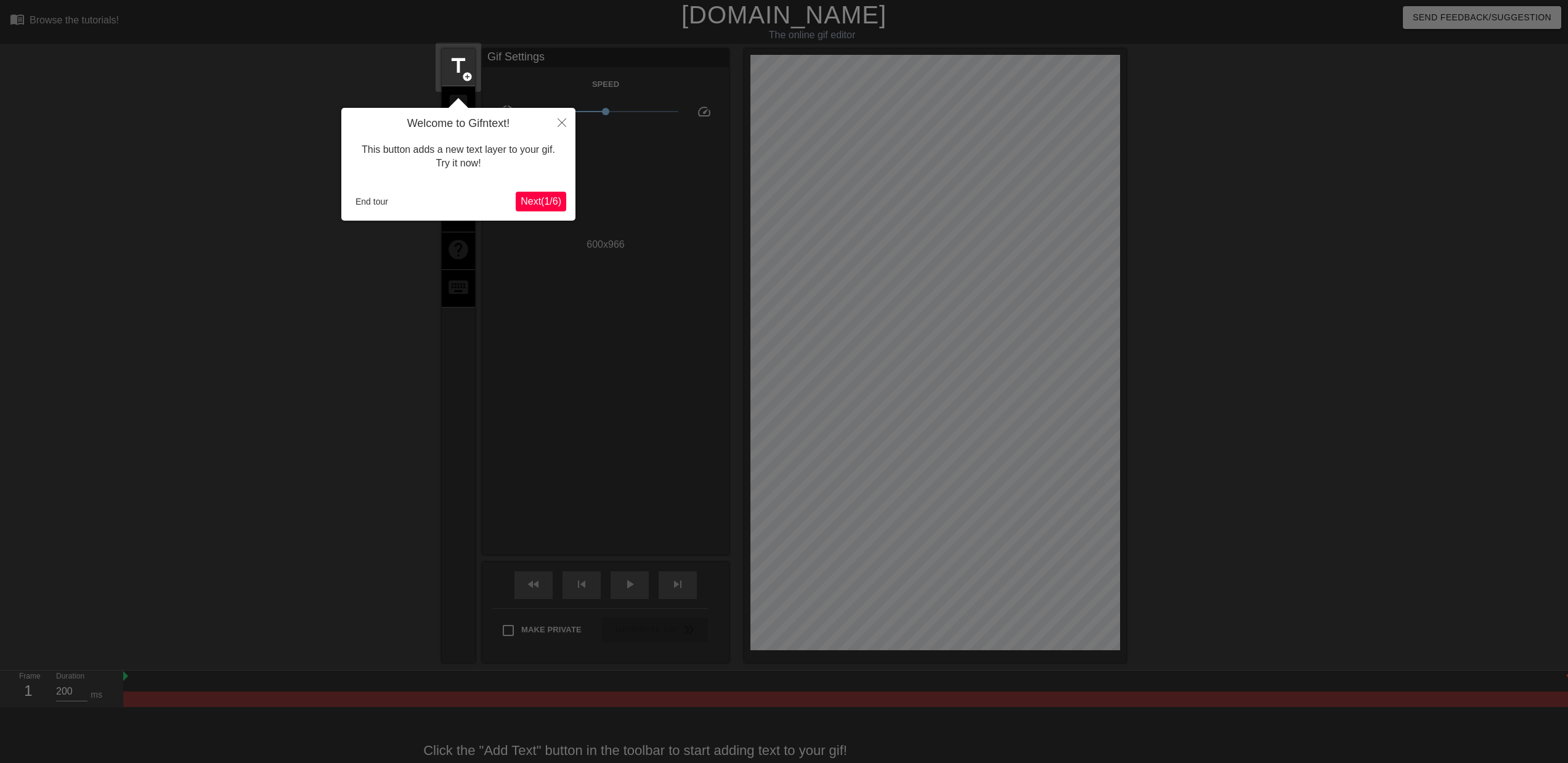
scroll to position [30, 0]
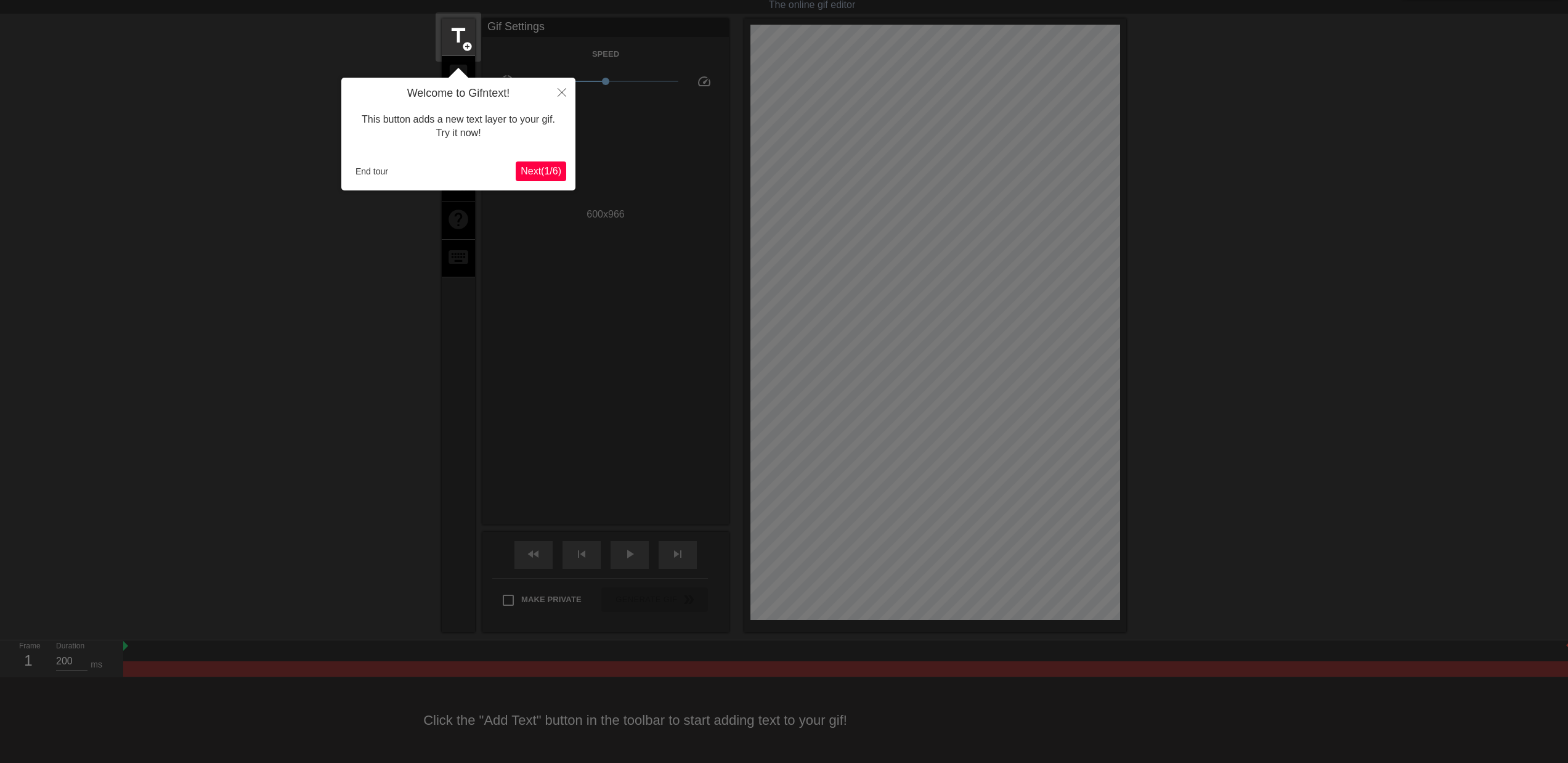
click at [549, 175] on span "Next ( 1 / 6 )" at bounding box center [541, 170] width 41 height 10
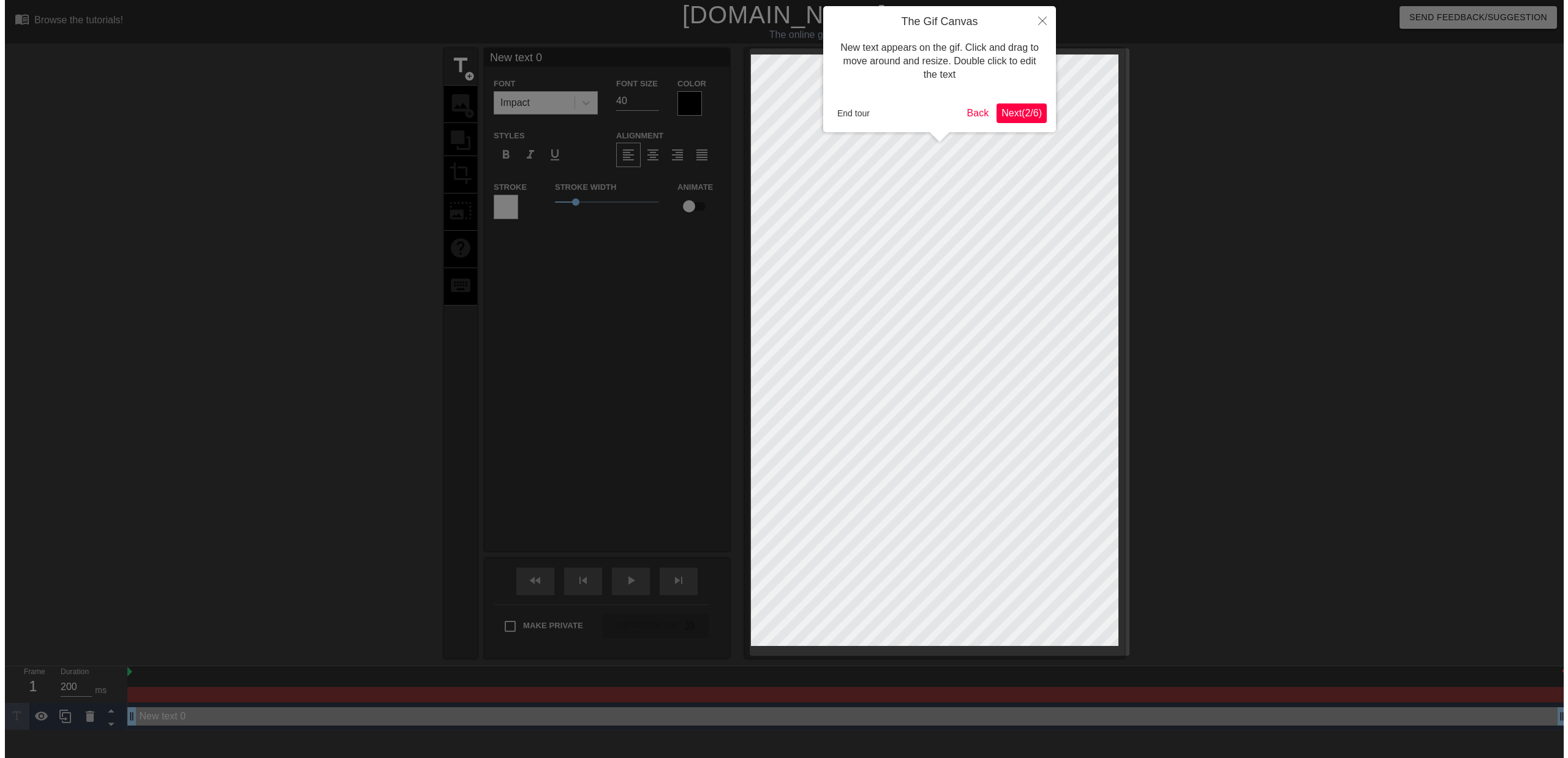
scroll to position [0, 0]
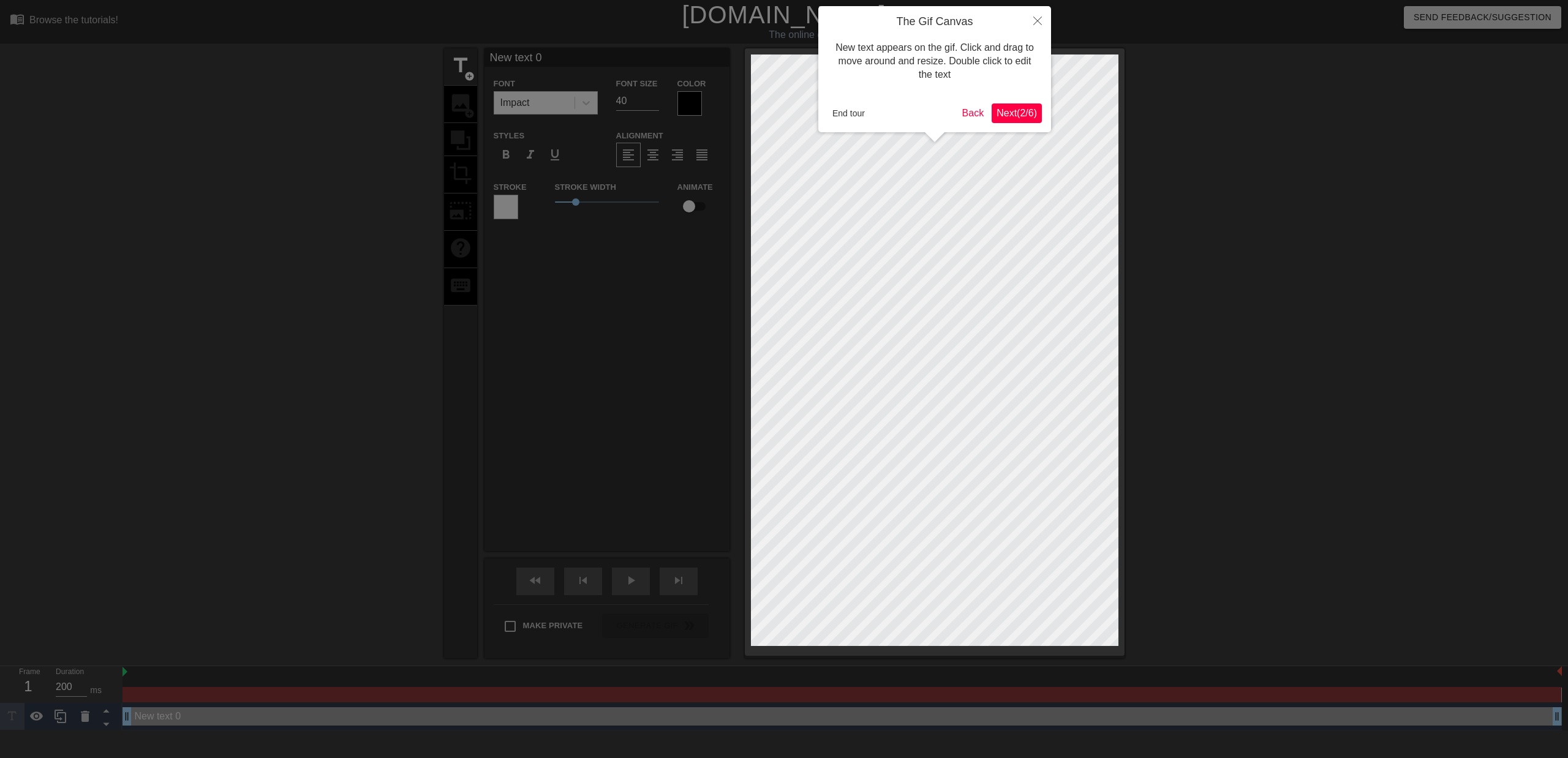
click at [638, 284] on div at bounding box center [784, 379] width 1568 height 758
click at [845, 118] on button "End tour" at bounding box center [848, 113] width 42 height 18
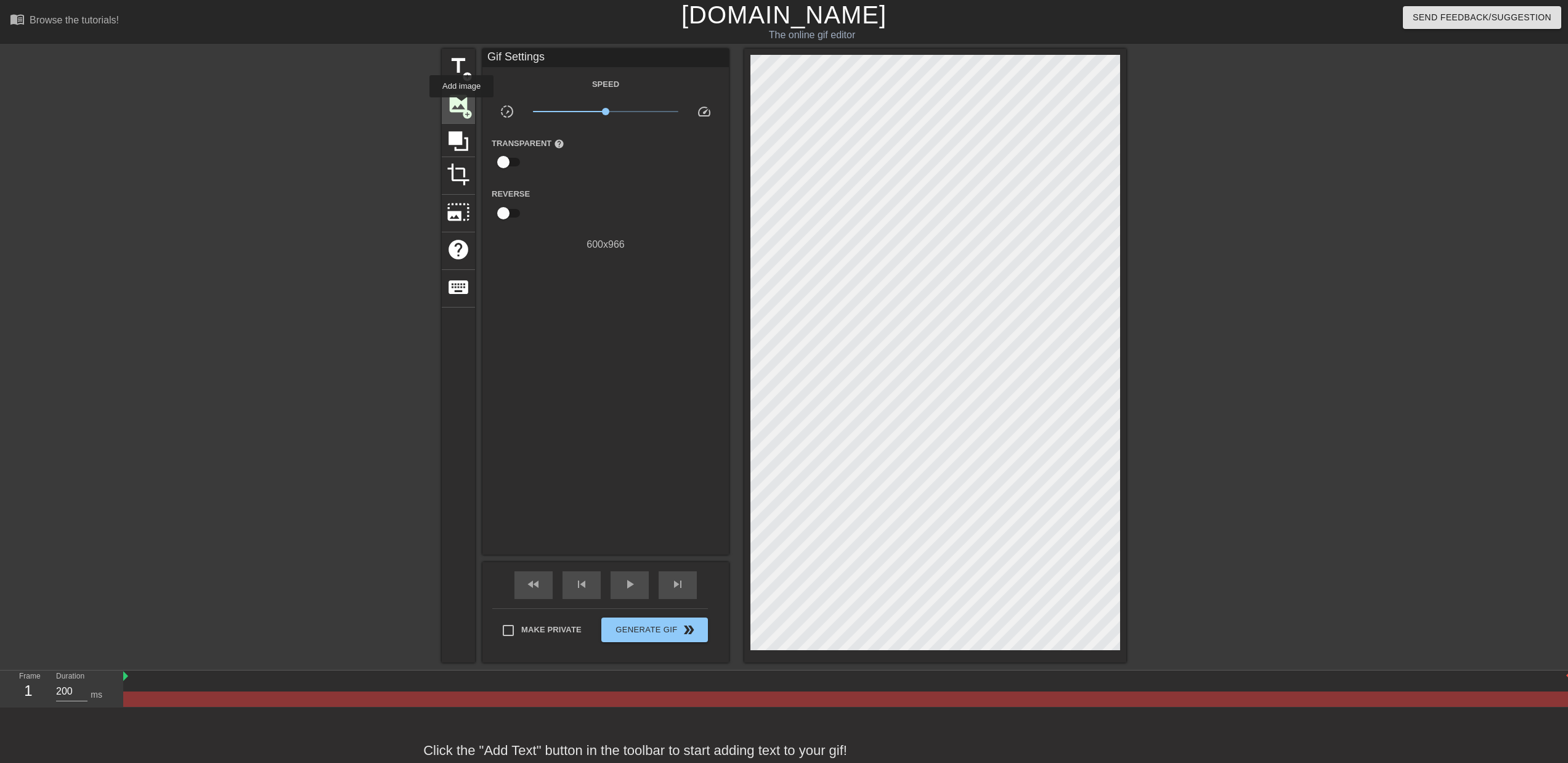
click at [462, 106] on span "image" at bounding box center [458, 104] width 24 height 24
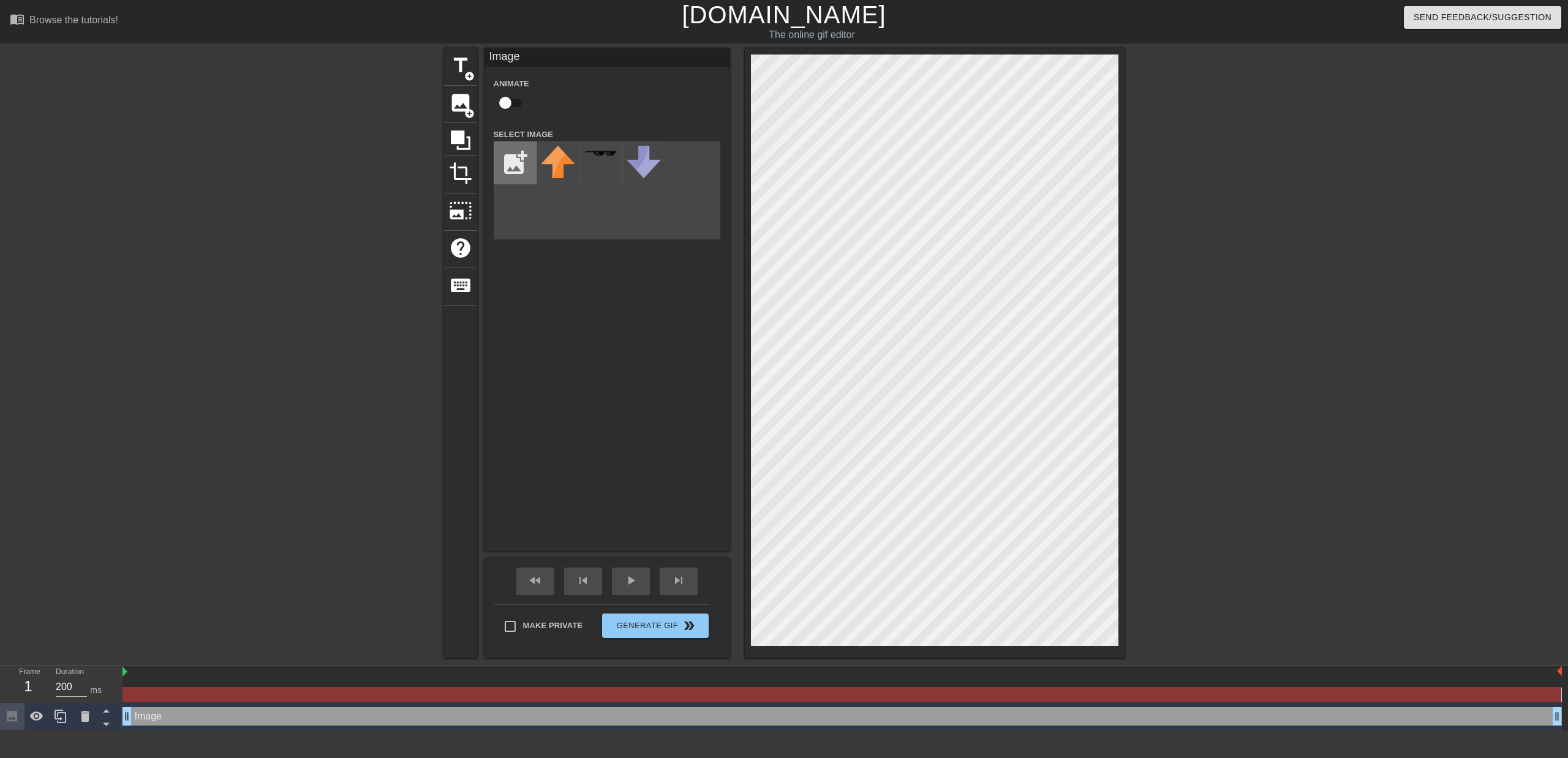
click at [514, 169] on input "file" at bounding box center [515, 163] width 42 height 42
type input "C:\fakepath\ezgif-10fcf8e1beeb52.gif"
click at [556, 174] on div at bounding box center [557, 163] width 43 height 43
drag, startPoint x: 128, startPoint y: 716, endPoint x: 185, endPoint y: 715, distance: 57.0
drag, startPoint x: 128, startPoint y: 721, endPoint x: 178, endPoint y: 720, distance: 50.0
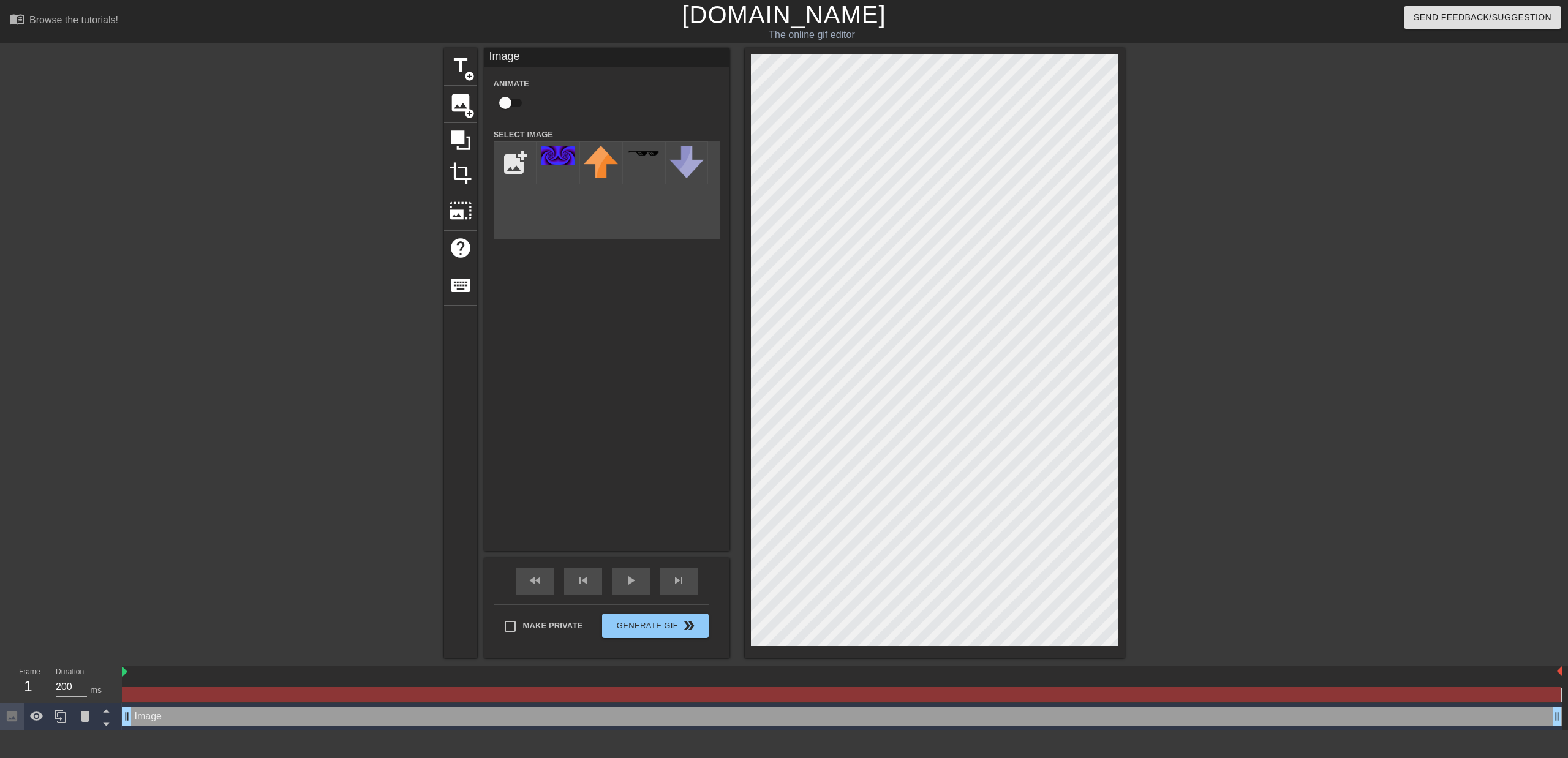
drag, startPoint x: 126, startPoint y: 717, endPoint x: 204, endPoint y: 717, distance: 78.0
drag, startPoint x: 204, startPoint y: 717, endPoint x: 312, endPoint y: 722, distance: 108.1
click at [312, 722] on div "Image drag_handle drag_handle" at bounding box center [841, 716] width 1439 height 18
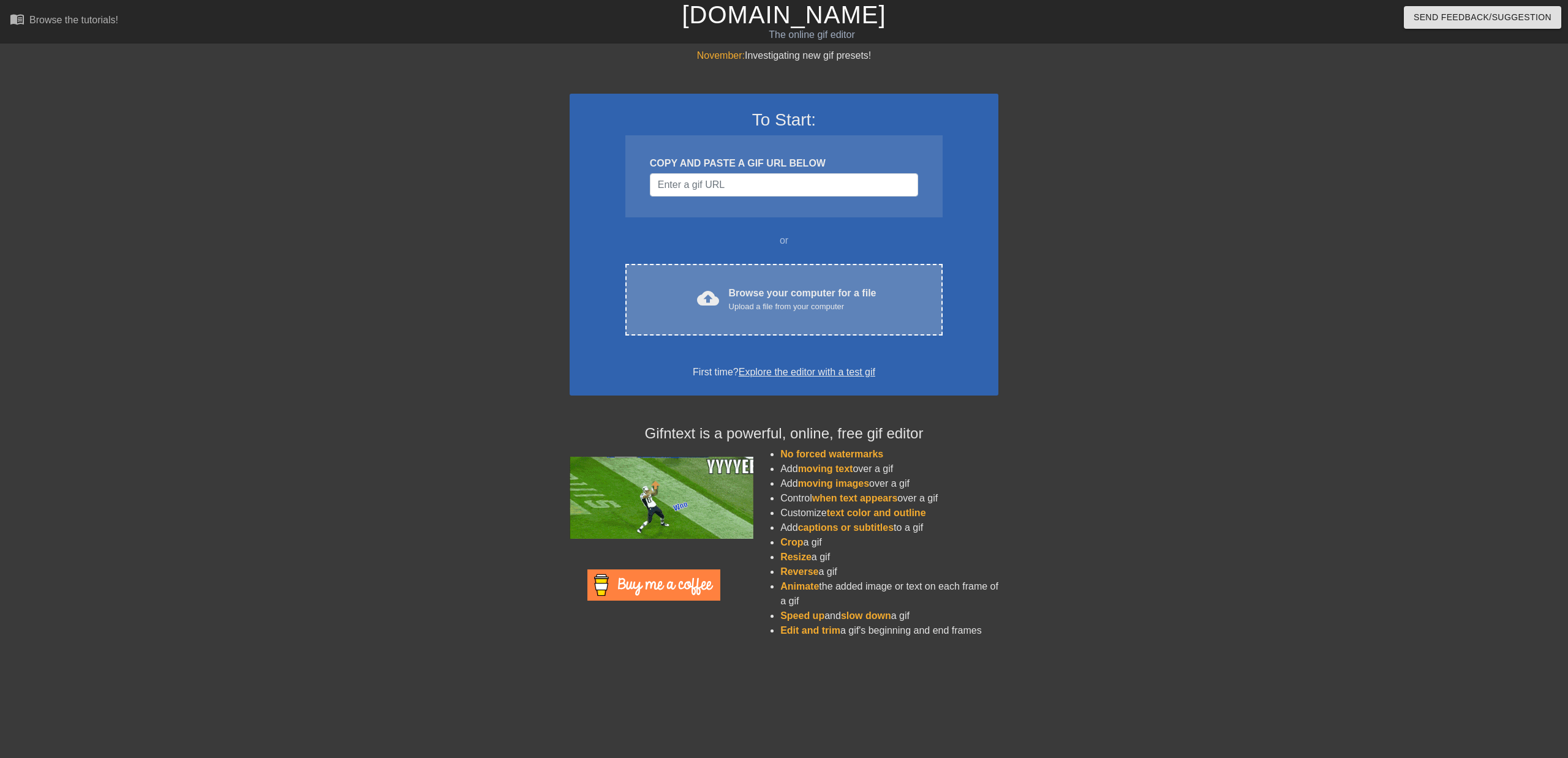
click at [787, 282] on div "cloud_upload Browse your computer for a file Upload a file from your computer C…" at bounding box center [784, 299] width 317 height 71
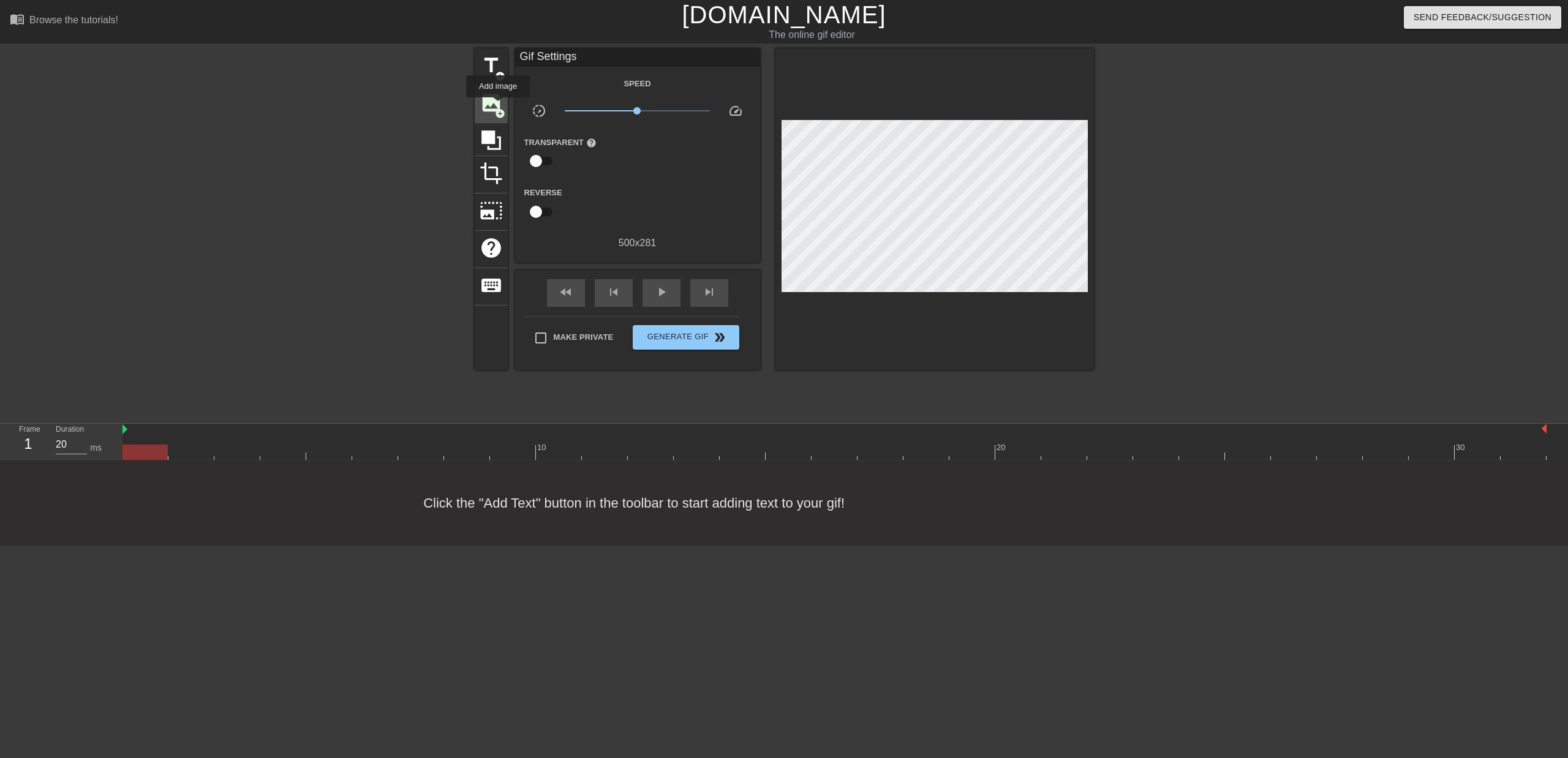
click at [497, 106] on span "image" at bounding box center [492, 103] width 23 height 23
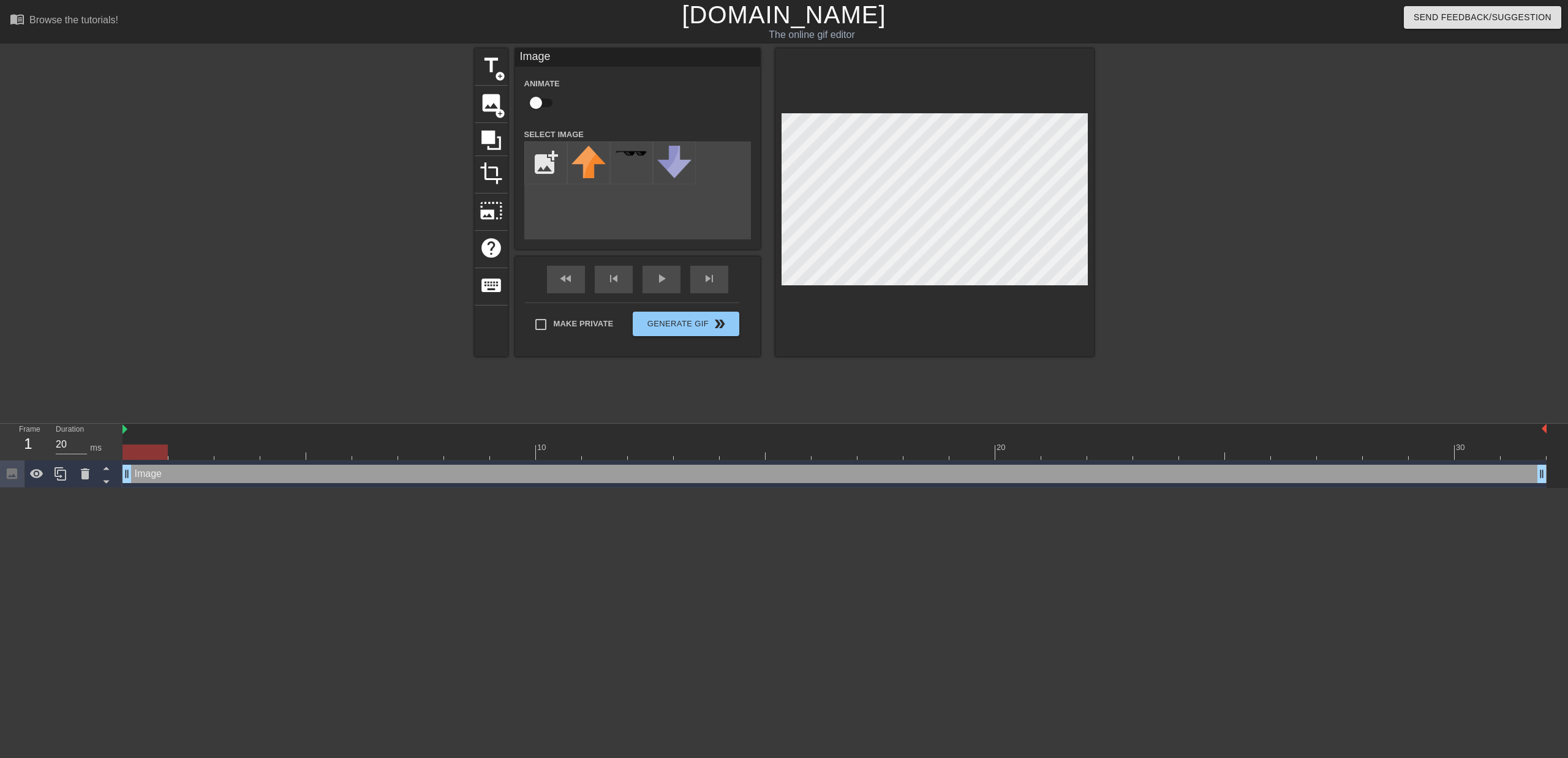
drag, startPoint x: 126, startPoint y: 473, endPoint x: 127, endPoint y: 465, distance: 8.1
click at [530, 171] on input "file" at bounding box center [546, 163] width 42 height 42
type input "C:\fakepath\Untitled145_20250906013629.webp"
click at [630, 167] on img at bounding box center [631, 162] width 34 height 33
click at [78, 468] on icon at bounding box center [86, 474] width 15 height 15
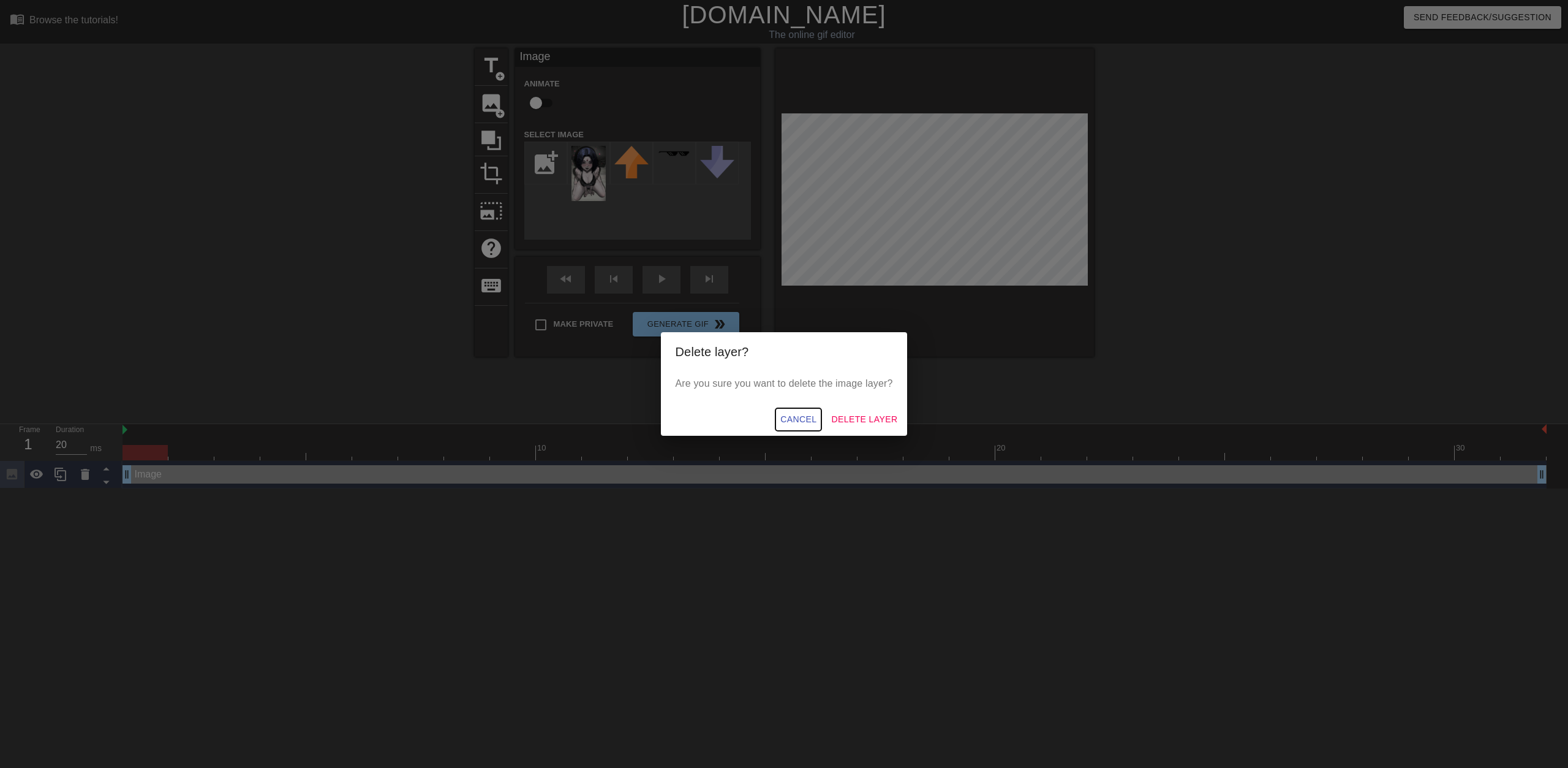
click at [794, 419] on span "Cancel" at bounding box center [798, 419] width 36 height 15
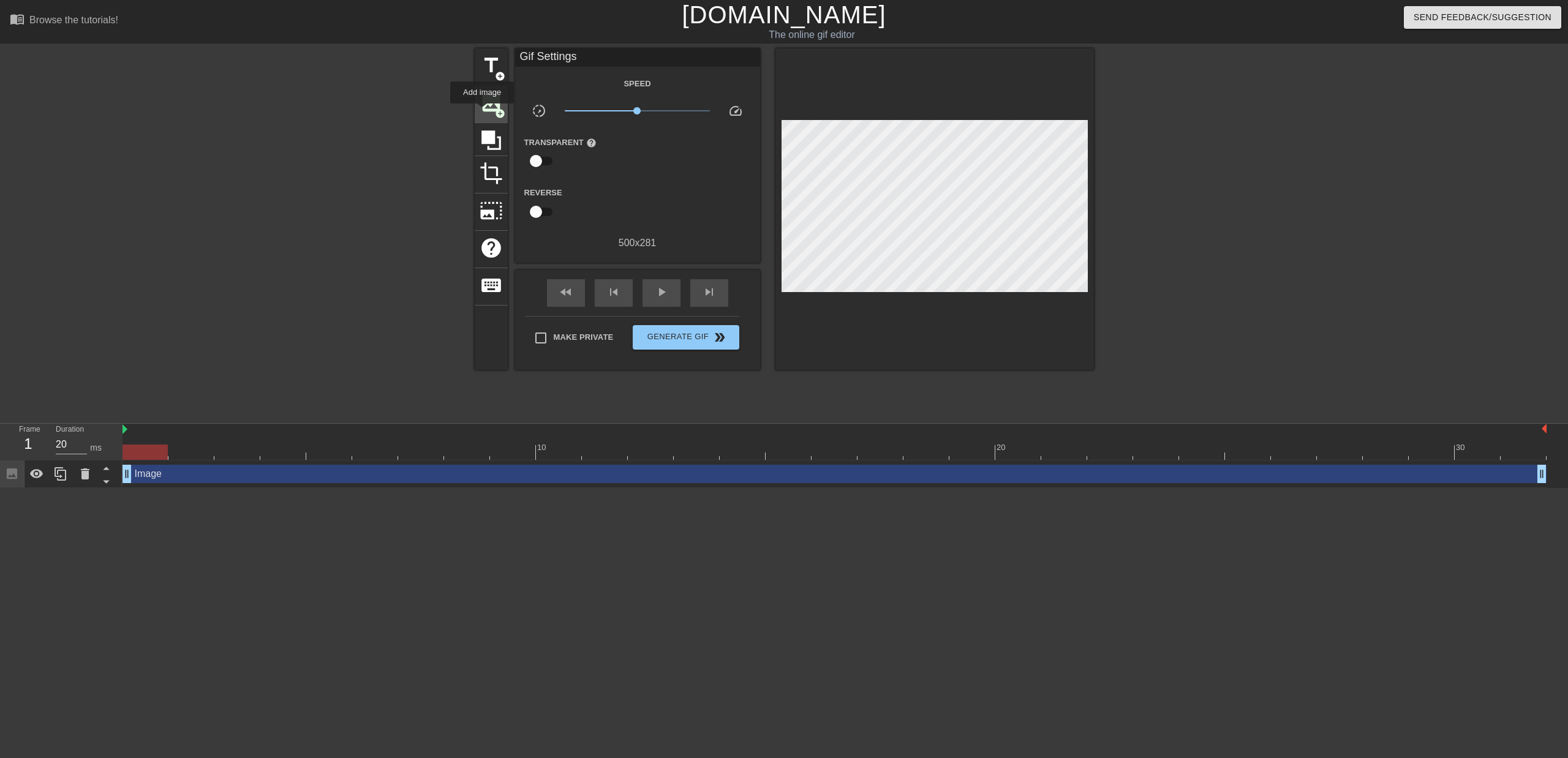
click at [482, 112] on span "image" at bounding box center [492, 103] width 23 height 23
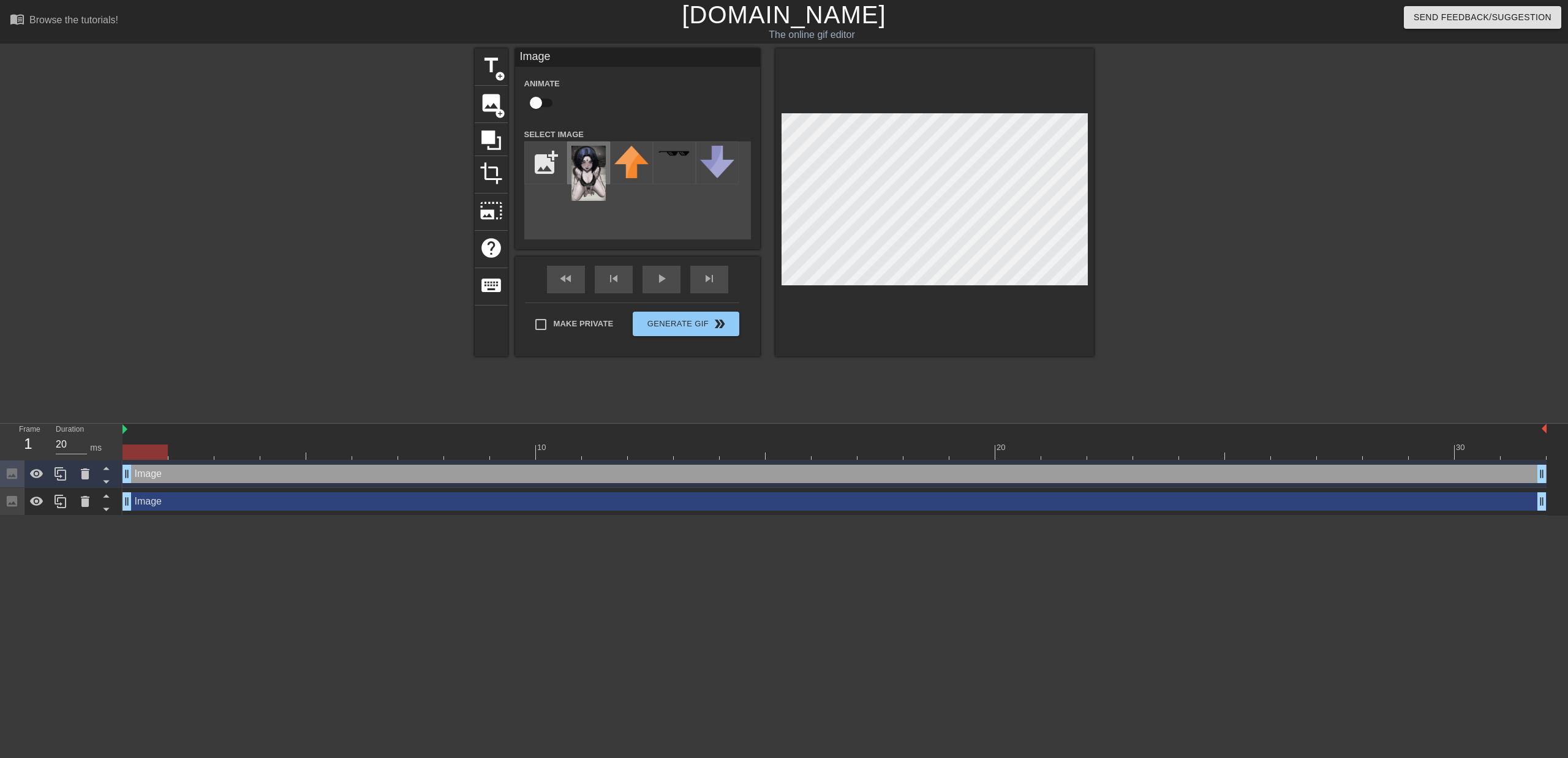
click at [580, 169] on img at bounding box center [588, 174] width 34 height 55
click at [83, 495] on icon at bounding box center [86, 501] width 15 height 15
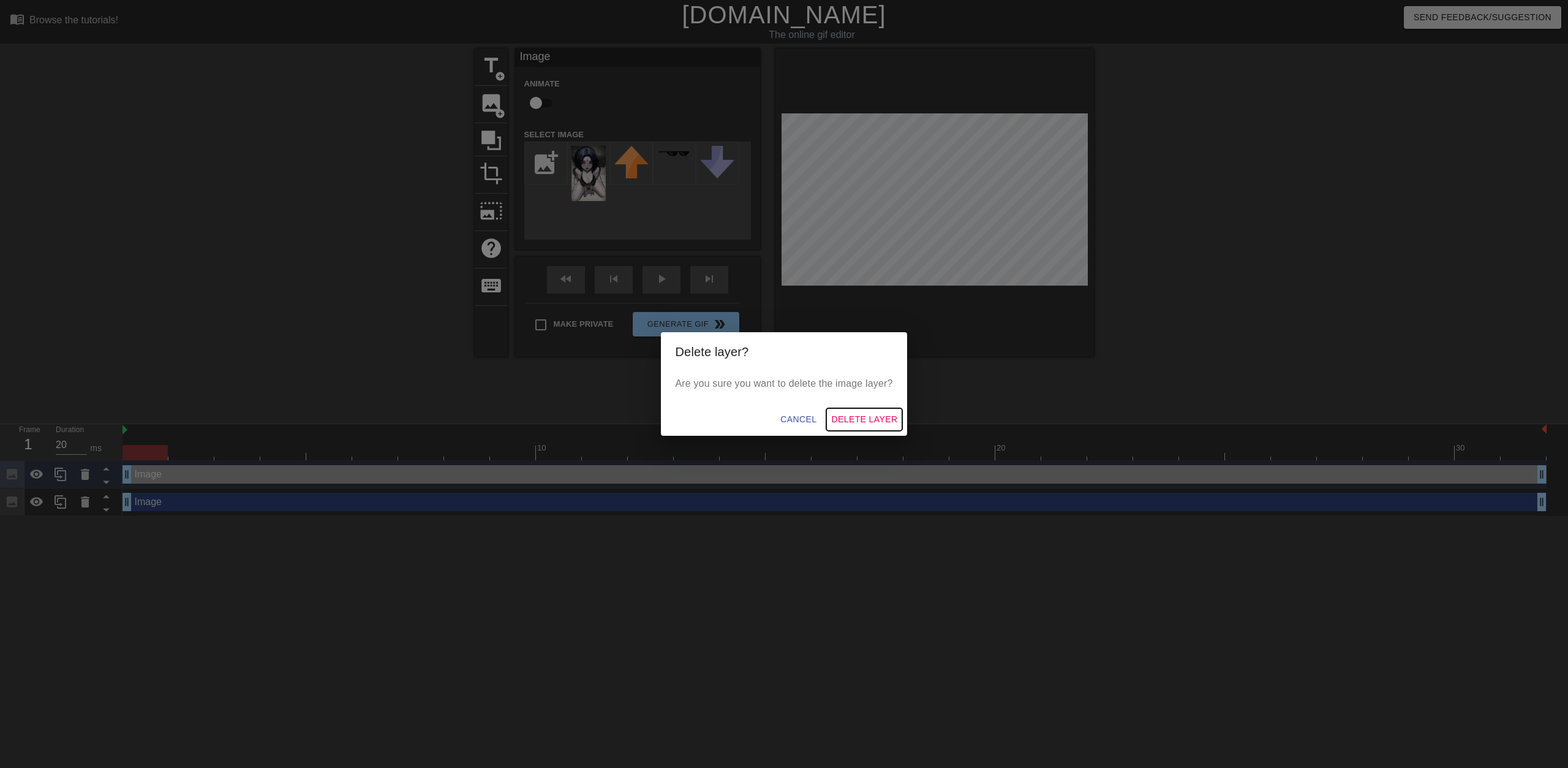
click at [855, 418] on span "Delete Layer" at bounding box center [863, 419] width 66 height 15
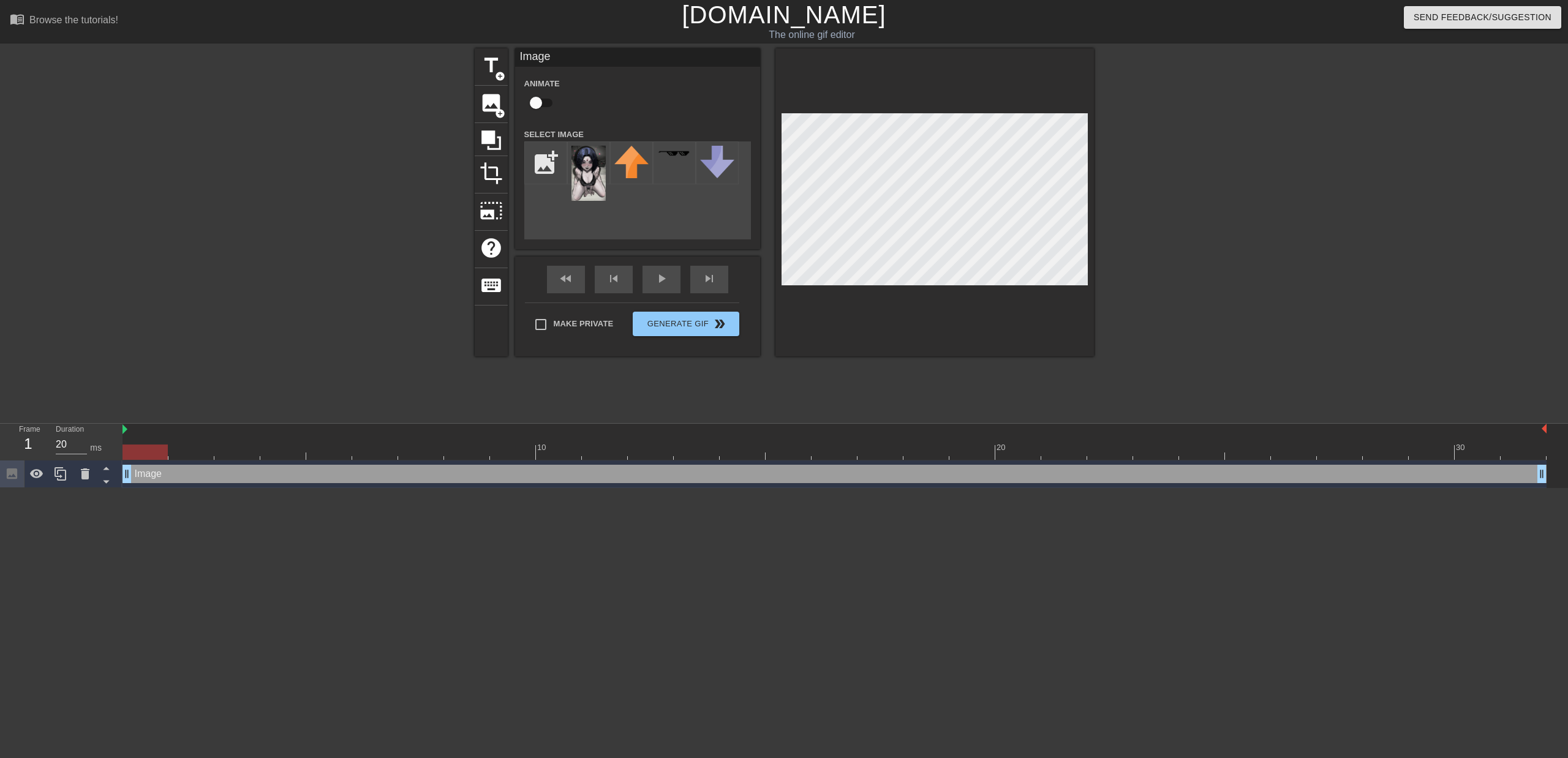
click at [906, 293] on div at bounding box center [935, 202] width 319 height 308
click at [538, 169] on input "file" at bounding box center [546, 163] width 42 height 42
type input "C:\fakepath\ezgif-10fcf8e1beeb52.gif"
click at [592, 171] on div at bounding box center [588, 163] width 43 height 43
click at [548, 170] on input "file" at bounding box center [546, 163] width 42 height 42
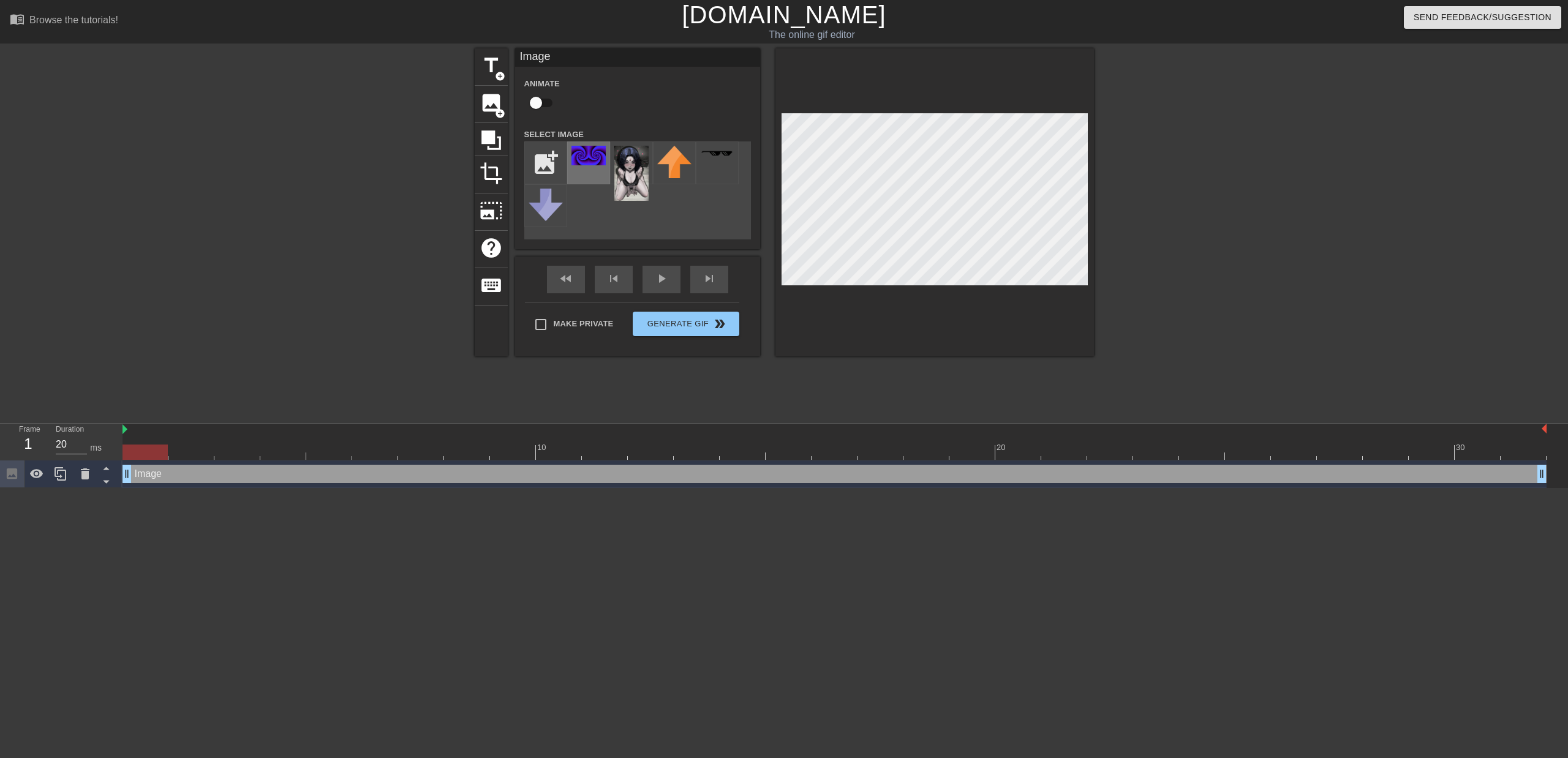
click at [577, 156] on img at bounding box center [588, 155] width 34 height 19
click at [625, 175] on img at bounding box center [631, 174] width 34 height 55
click at [1001, 315] on div at bounding box center [935, 202] width 319 height 308
click at [63, 480] on icon at bounding box center [60, 474] width 12 height 13
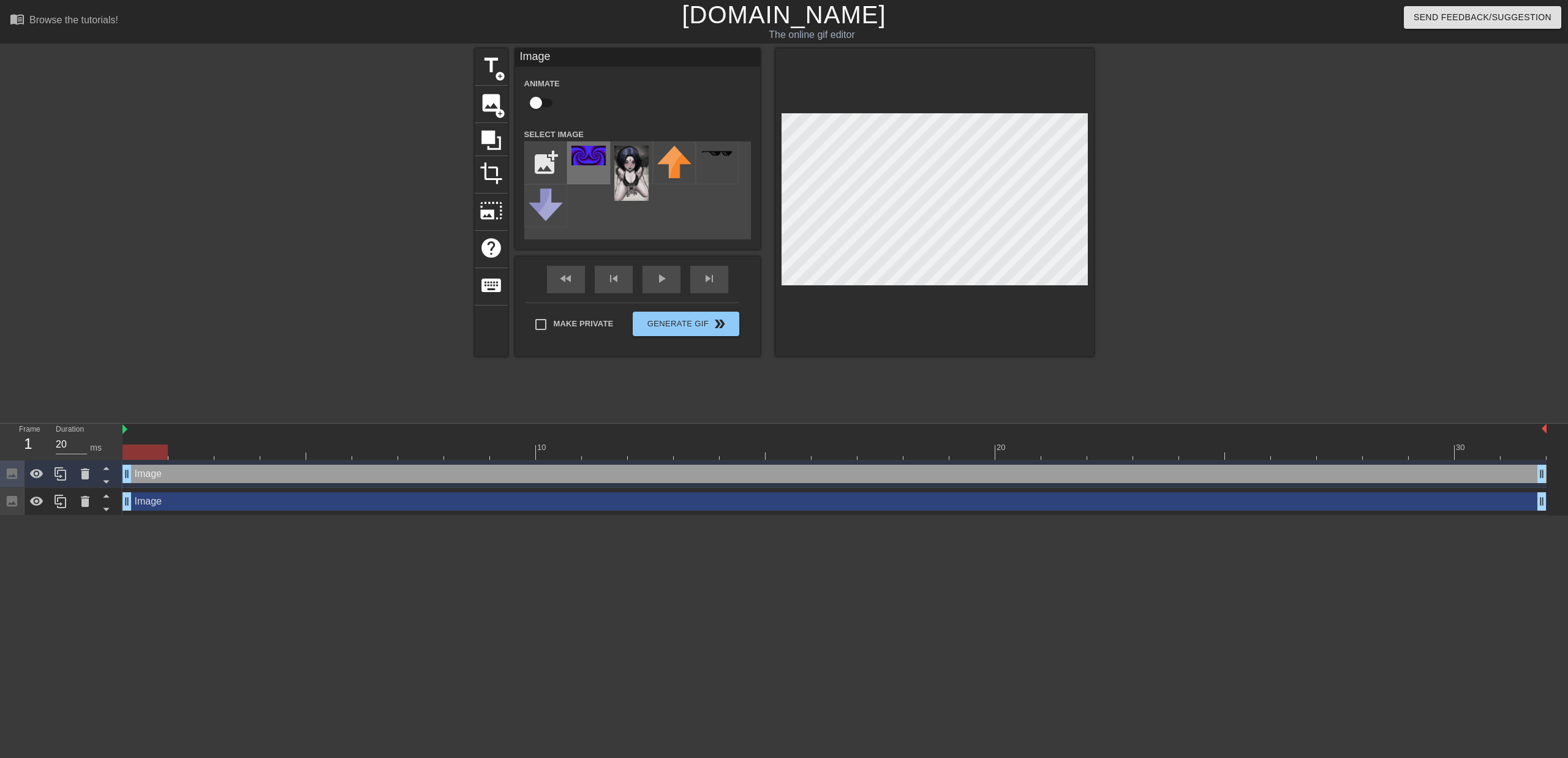
click at [593, 158] on img at bounding box center [588, 155] width 34 height 19
click at [105, 481] on icon at bounding box center [106, 482] width 6 height 3
click at [154, 500] on div "Image drag_handle drag_handle" at bounding box center [834, 501] width 1424 height 18
click at [710, 497] on div "Image drag_handle drag_handle" at bounding box center [834, 501] width 1424 height 18
drag, startPoint x: 130, startPoint y: 473, endPoint x: 174, endPoint y: 452, distance: 48.8
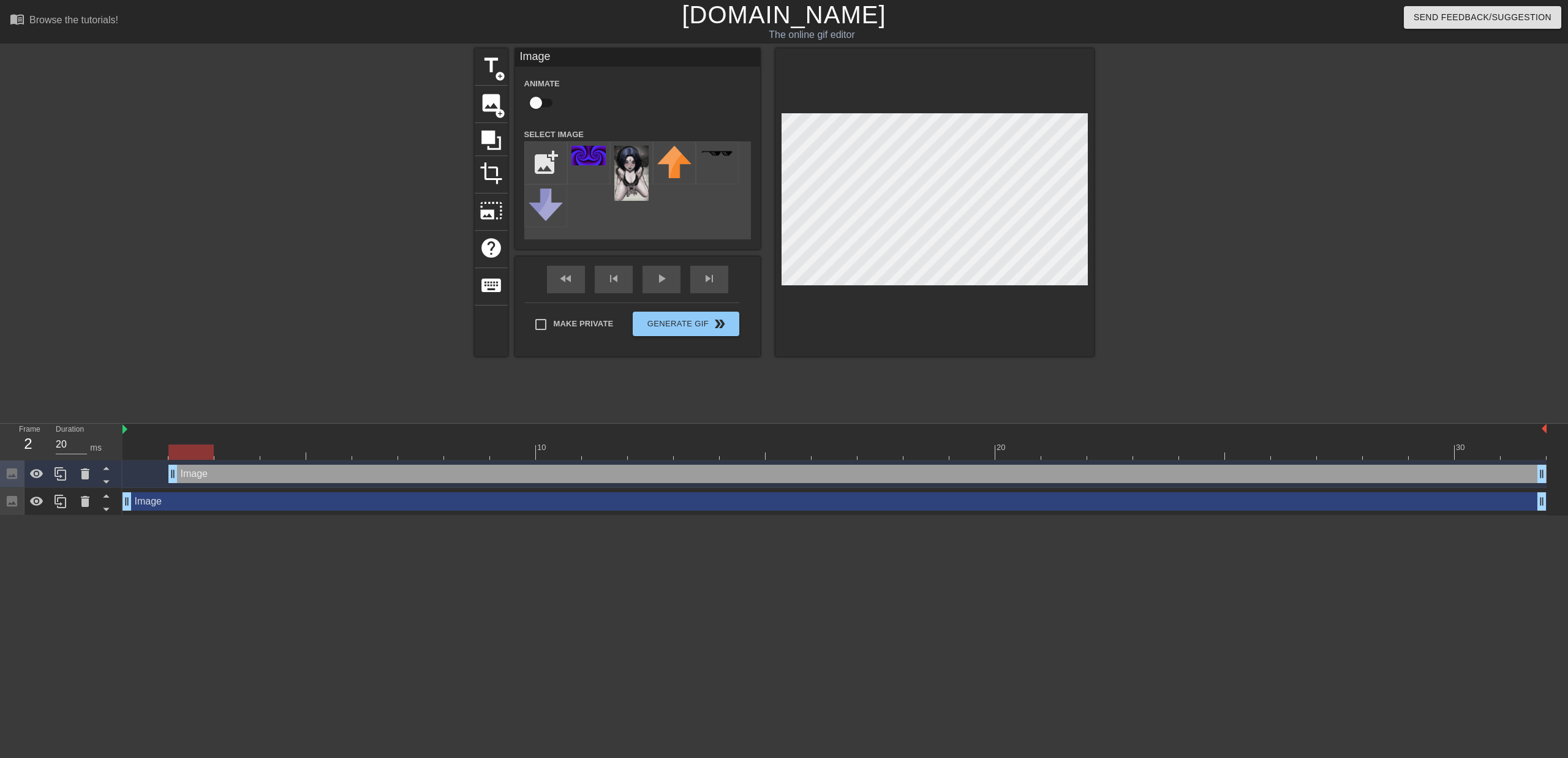
click at [174, 452] on div "10 20 30 Image drag_handle drag_handle Image drag_handle drag_handle" at bounding box center [845, 469] width 1446 height 91
click at [649, 325] on button "Generate Gif double_arrow" at bounding box center [685, 324] width 106 height 24
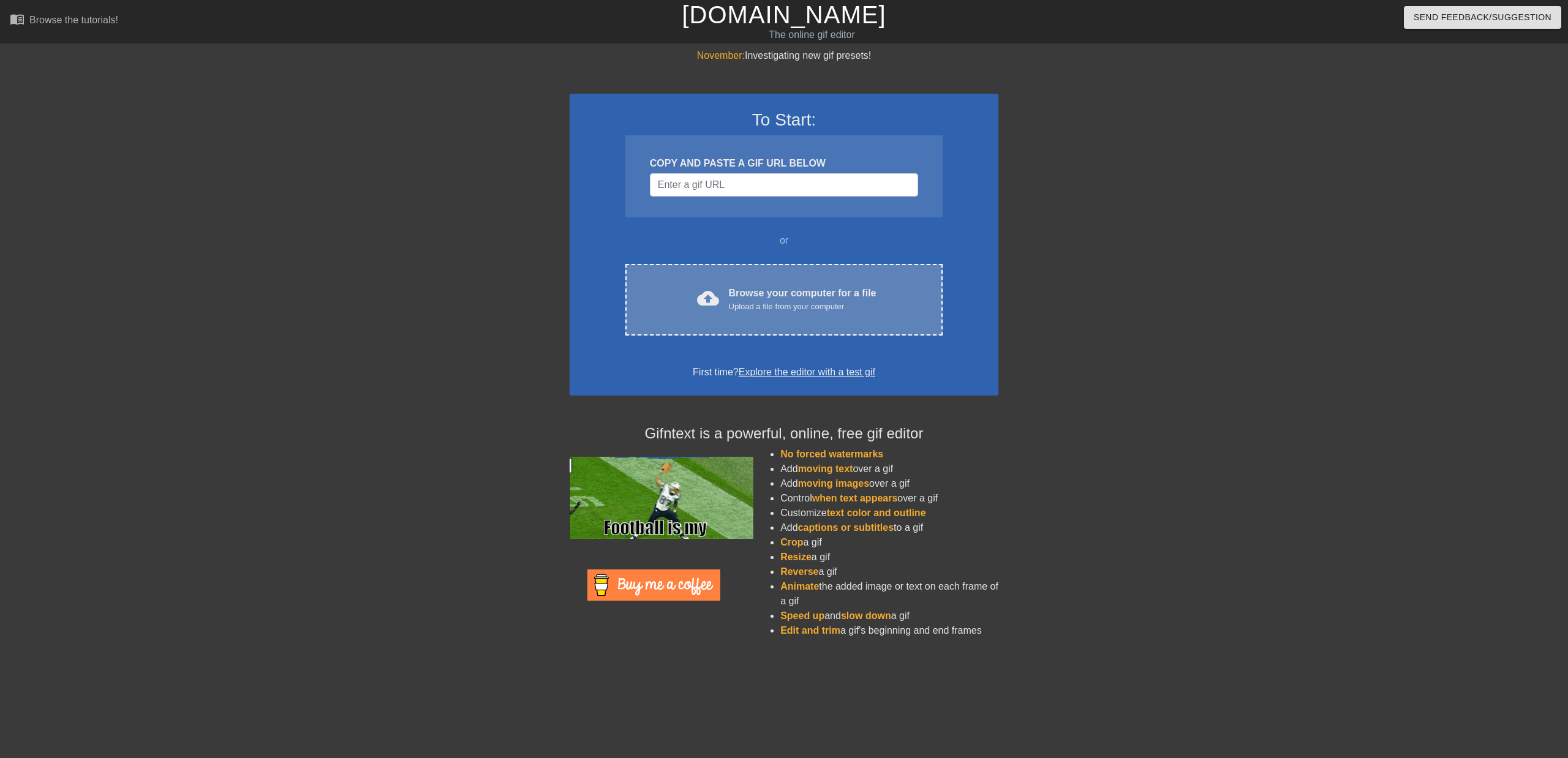
click at [754, 293] on div "Browse your computer for a file Upload a file from your computer" at bounding box center [803, 299] width 148 height 27
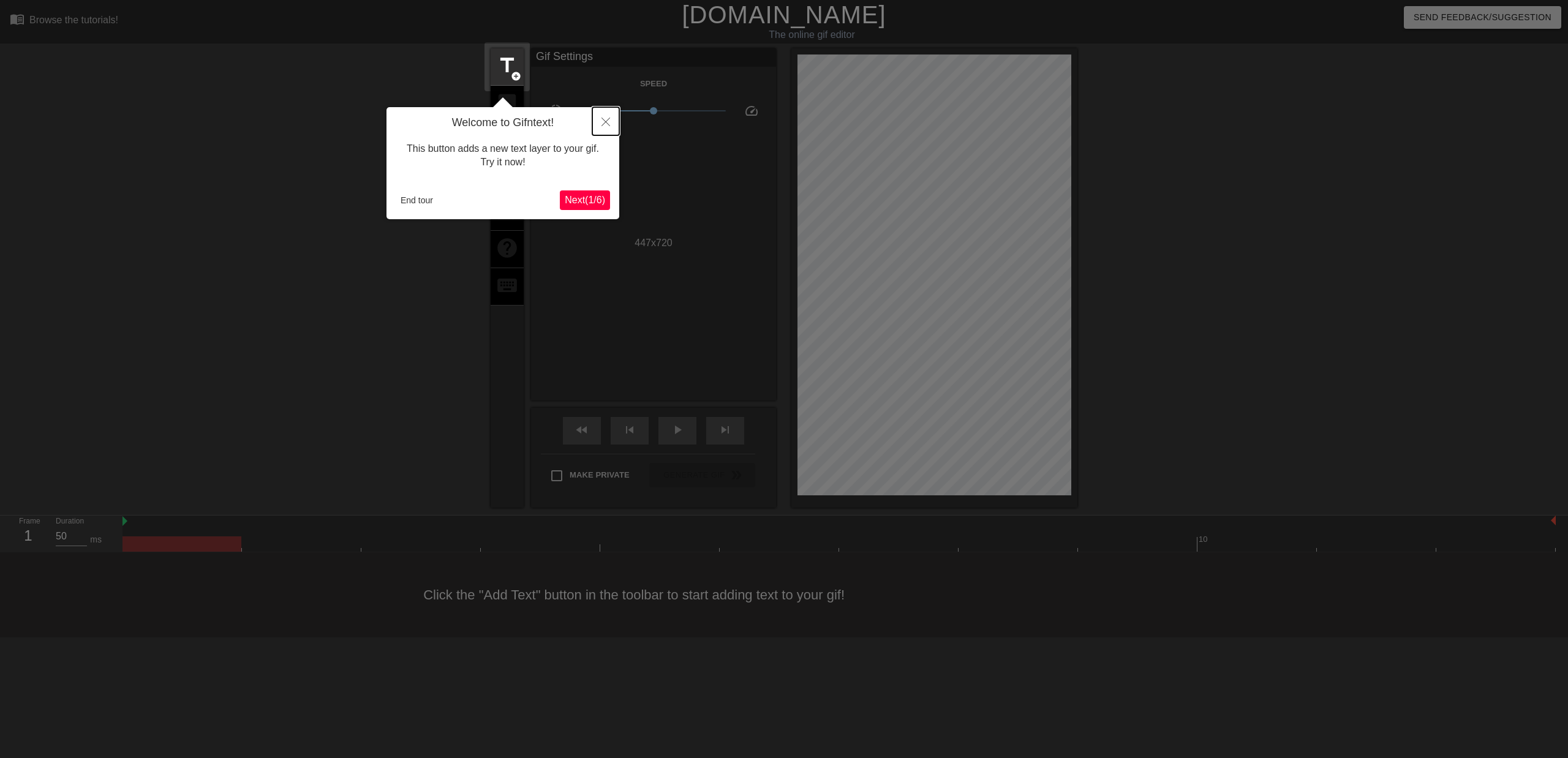
click at [605, 122] on icon "Close" at bounding box center [606, 122] width 8 height 8
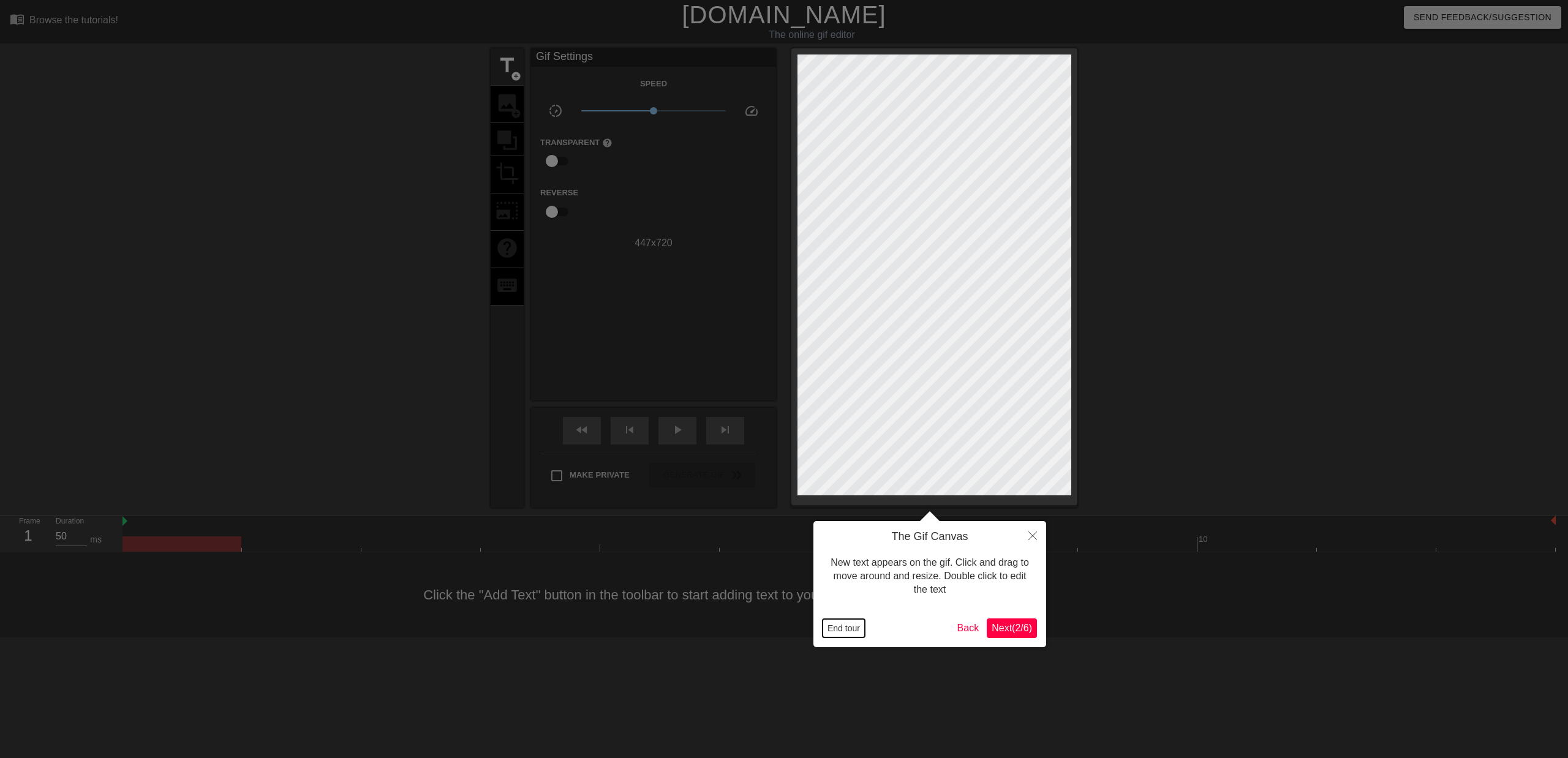
click at [856, 629] on button "End tour" at bounding box center [843, 628] width 42 height 18
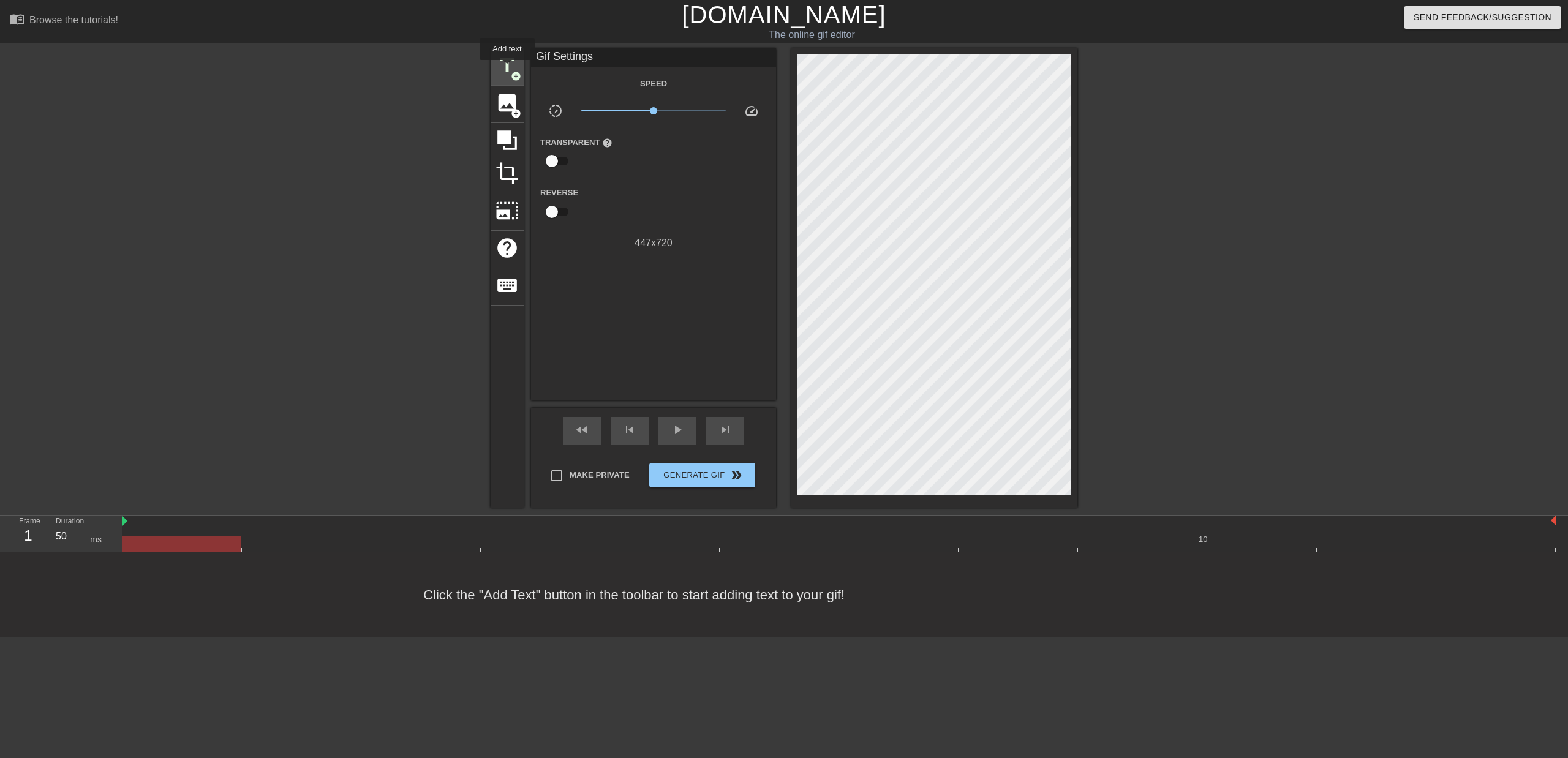
click at [507, 69] on span "title" at bounding box center [507, 65] width 23 height 23
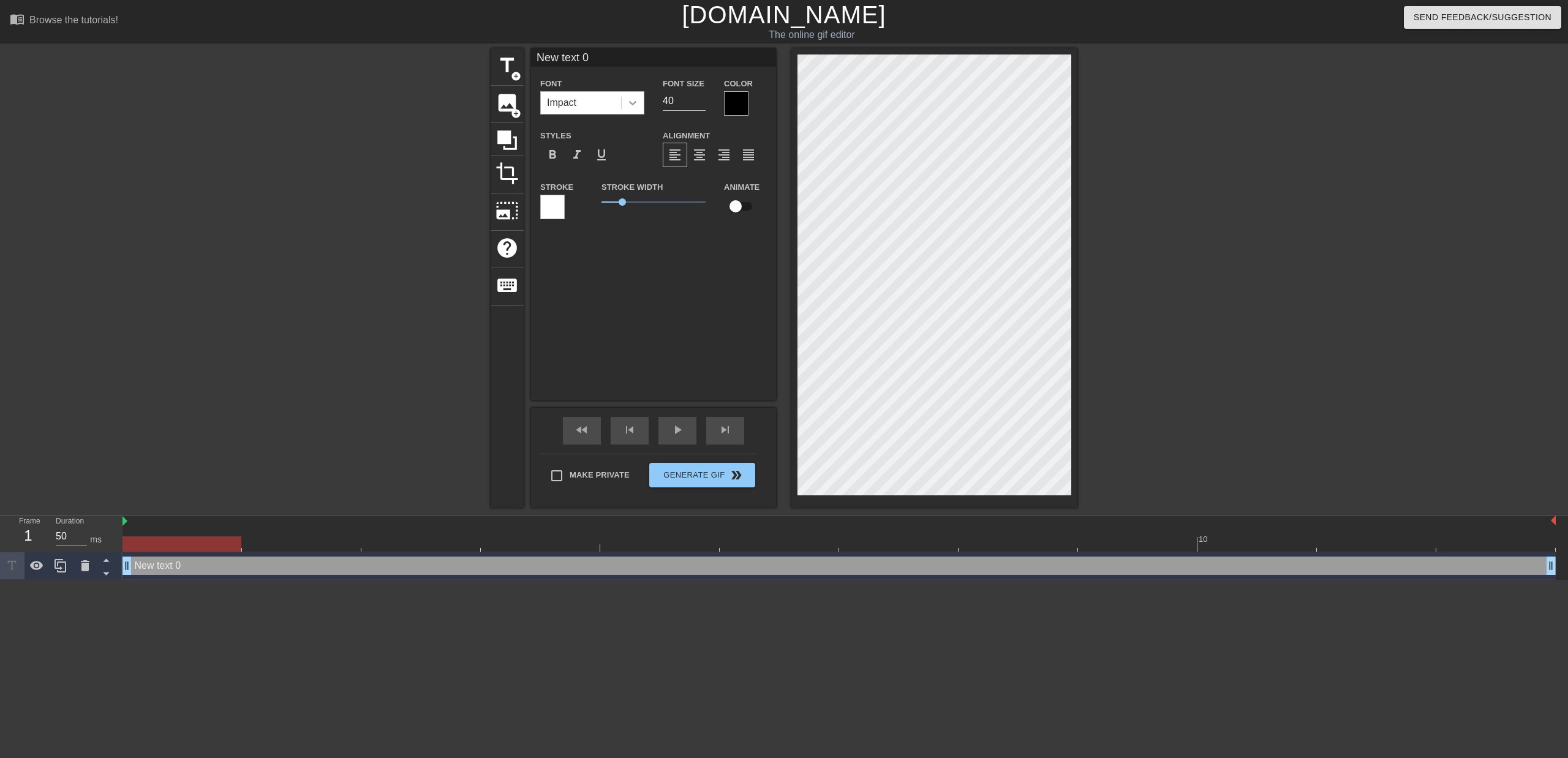
click at [631, 102] on icon at bounding box center [633, 102] width 8 height 4
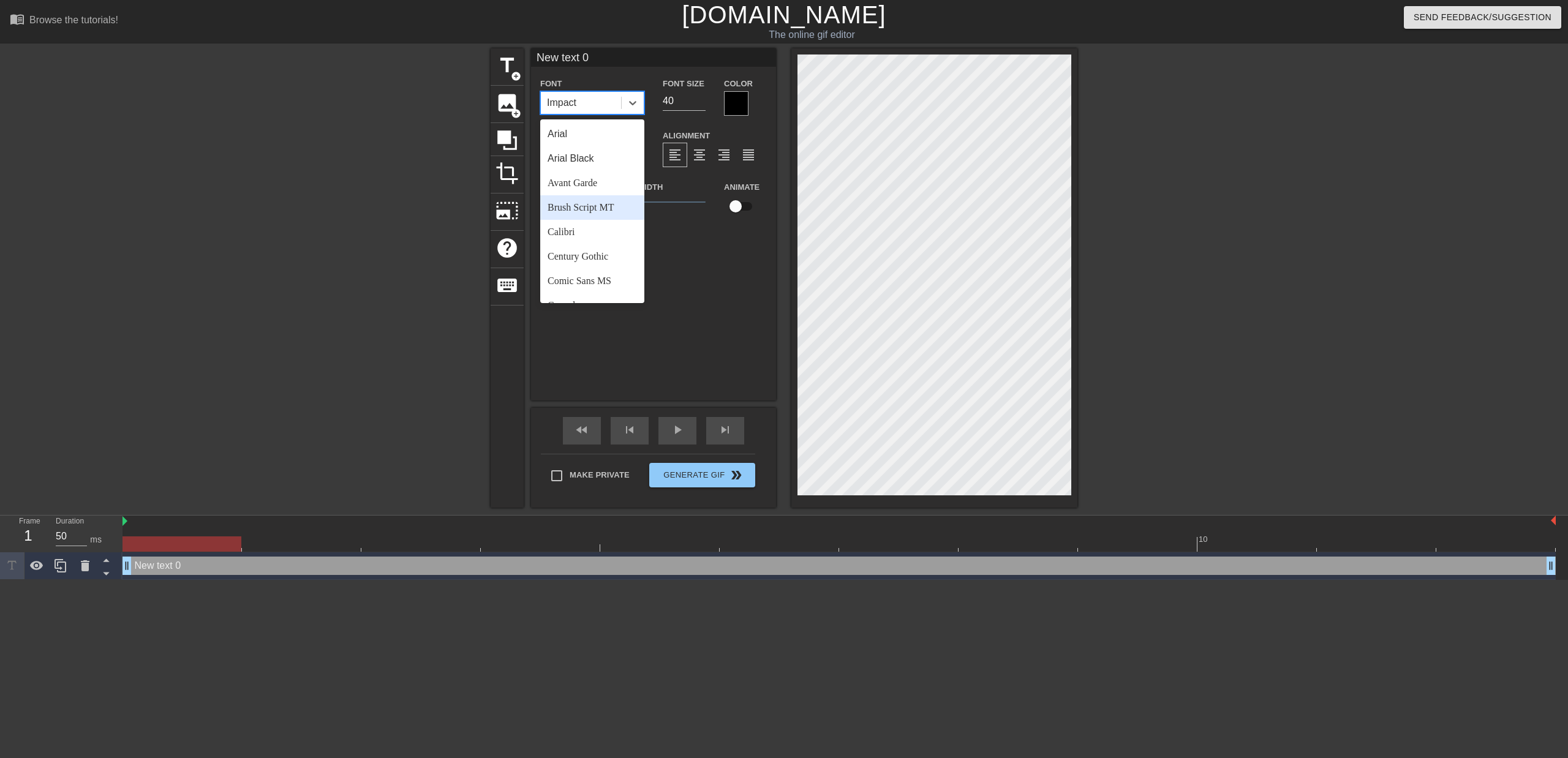
click at [602, 195] on div "Brush Script MT" at bounding box center [592, 207] width 104 height 24
click at [632, 105] on icon at bounding box center [633, 102] width 13 height 13
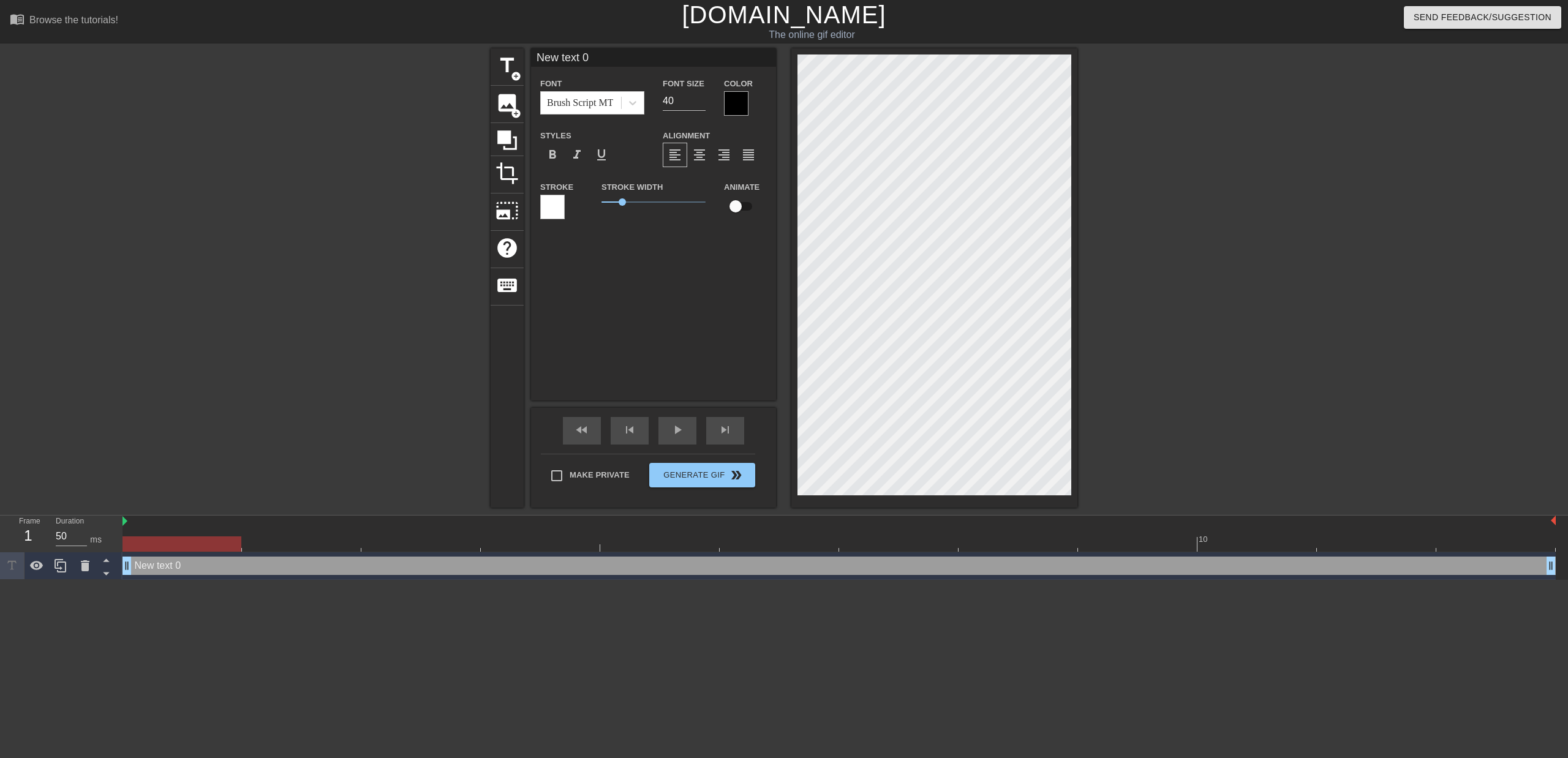
click at [736, 107] on div at bounding box center [736, 103] width 24 height 24
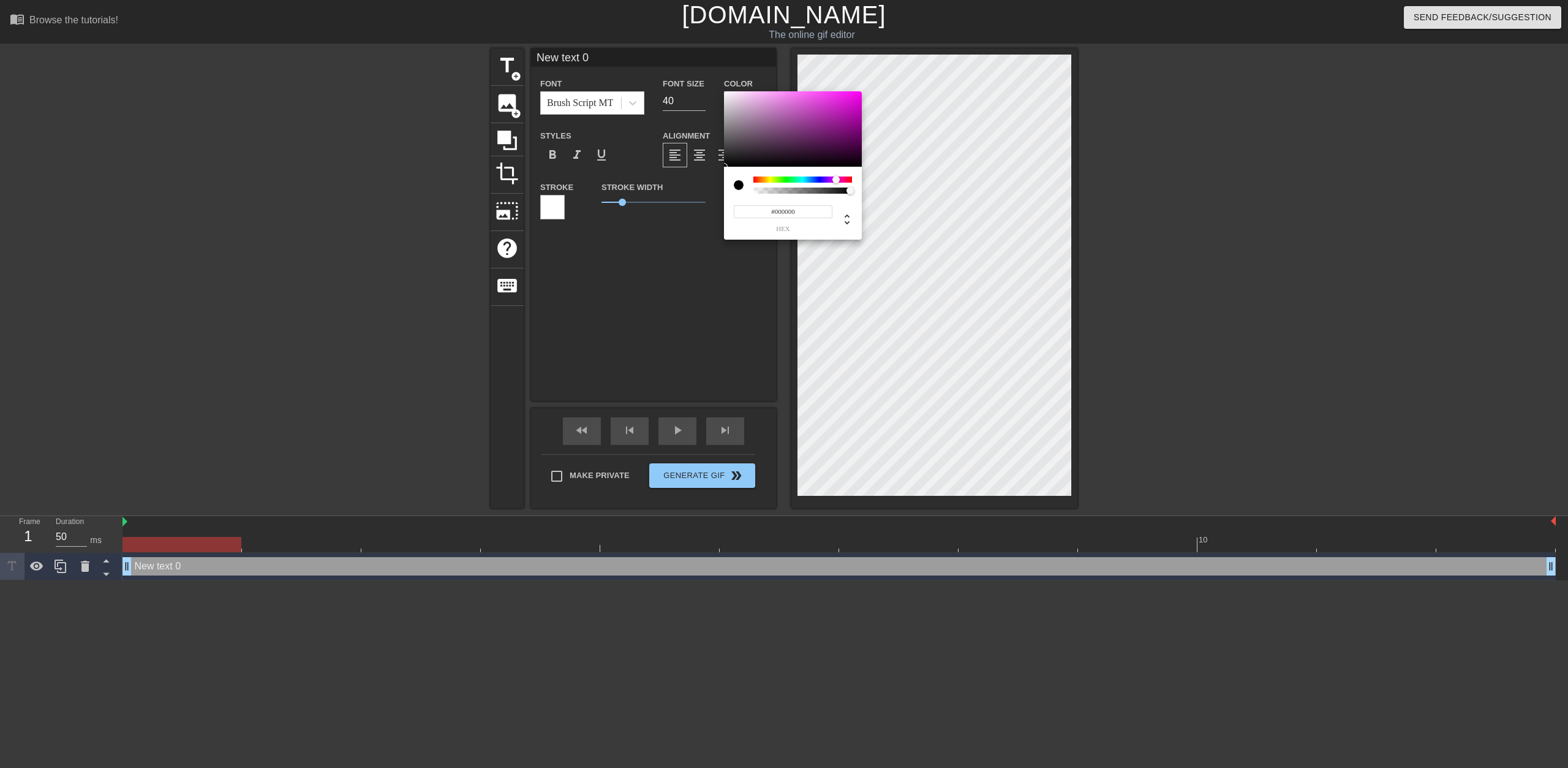
drag, startPoint x: 817, startPoint y: 179, endPoint x: 836, endPoint y: 180, distance: 19.0
click at [836, 180] on div at bounding box center [803, 179] width 99 height 6
type input "#C613C2"
drag, startPoint x: 841, startPoint y: 126, endPoint x: 848, endPoint y: 107, distance: 20.2
click at [848, 107] on div at bounding box center [793, 129] width 138 height 76
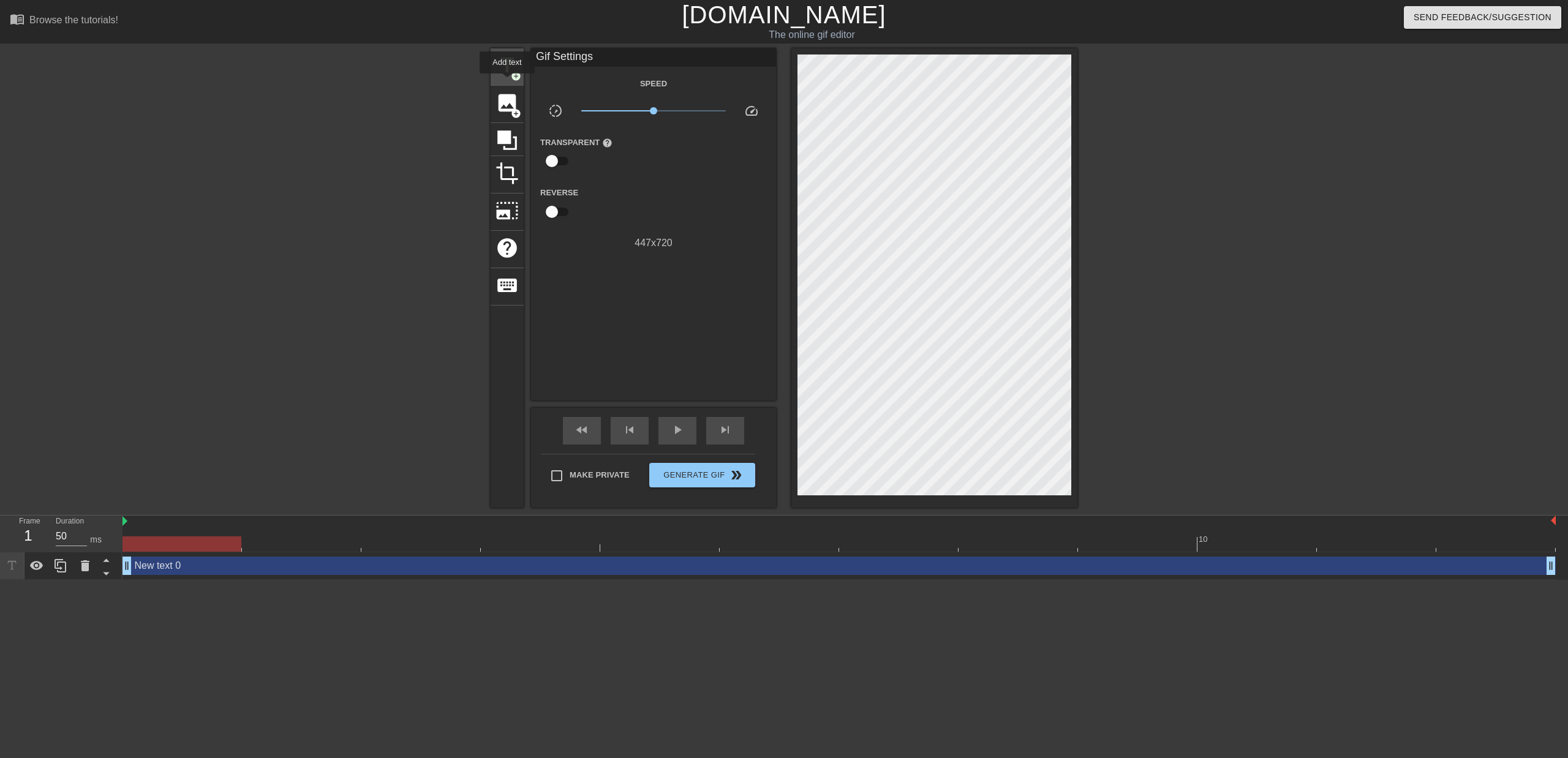
click at [506, 75] on span "title" at bounding box center [507, 65] width 23 height 23
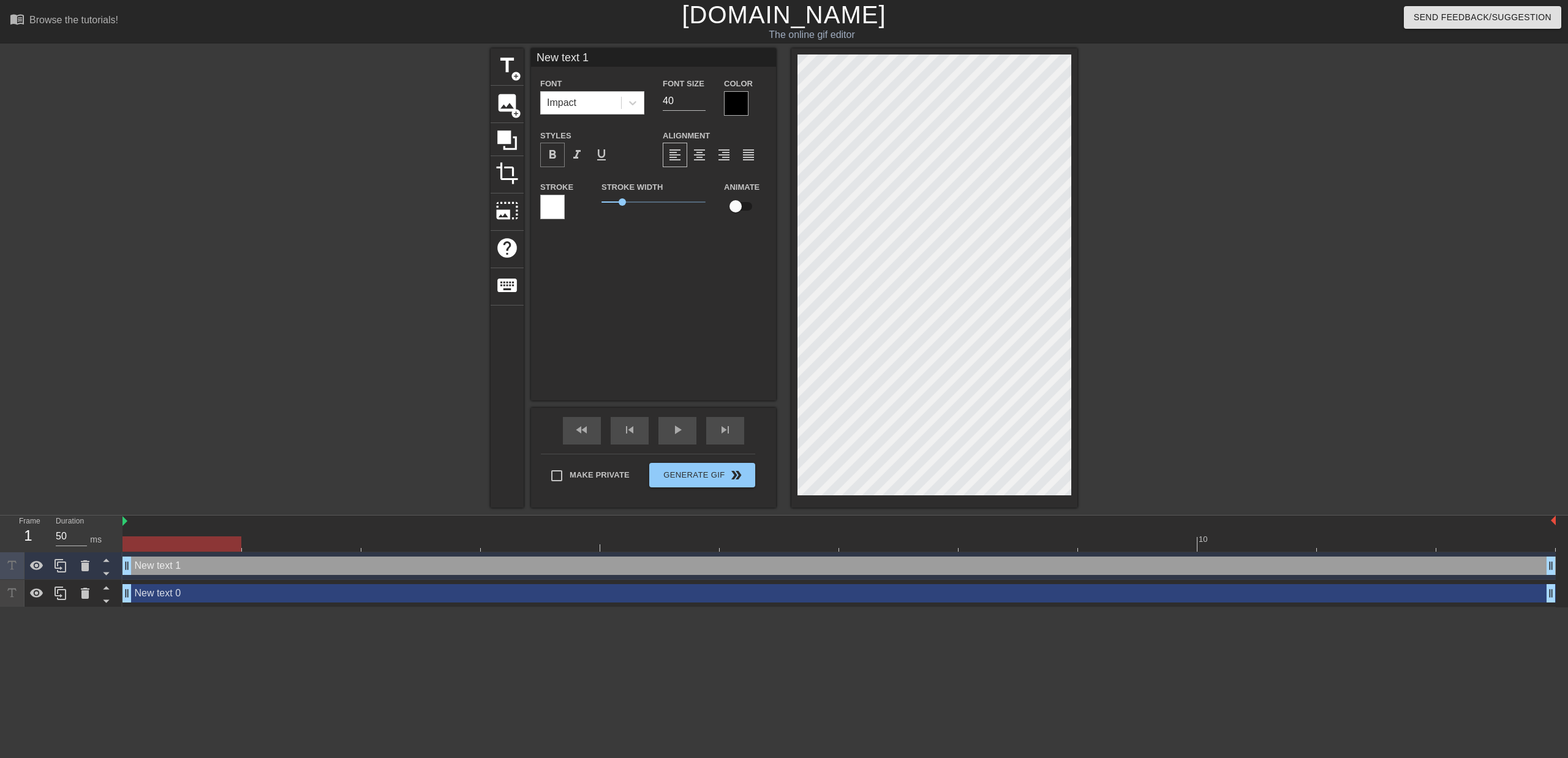
click at [561, 153] on div "format_bold" at bounding box center [552, 154] width 24 height 24
click at [561, 160] on div "format_bold" at bounding box center [552, 154] width 24 height 24
click at [85, 569] on icon at bounding box center [85, 565] width 8 height 11
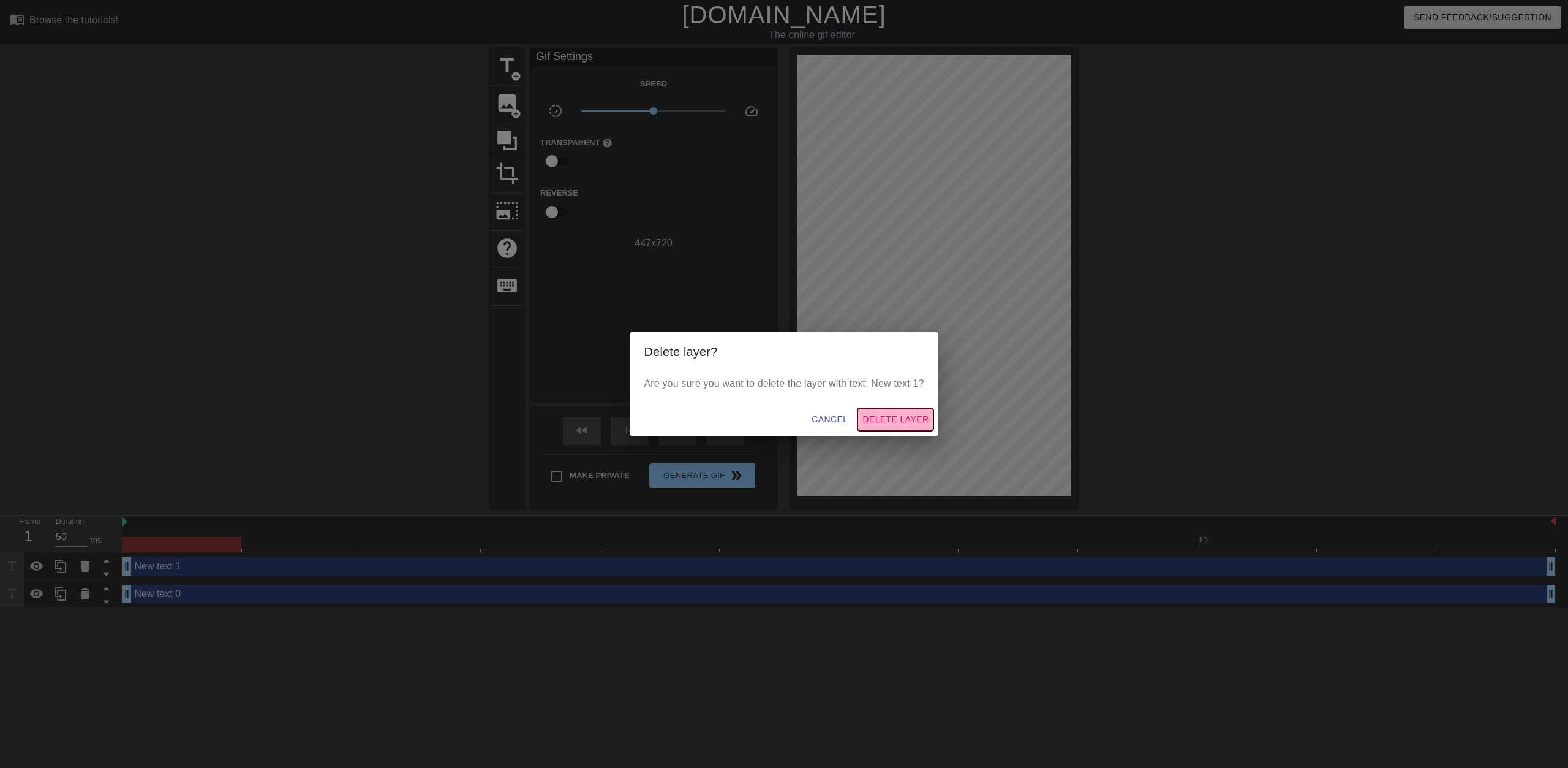
click at [877, 427] on button "Delete Layer" at bounding box center [895, 419] width 76 height 23
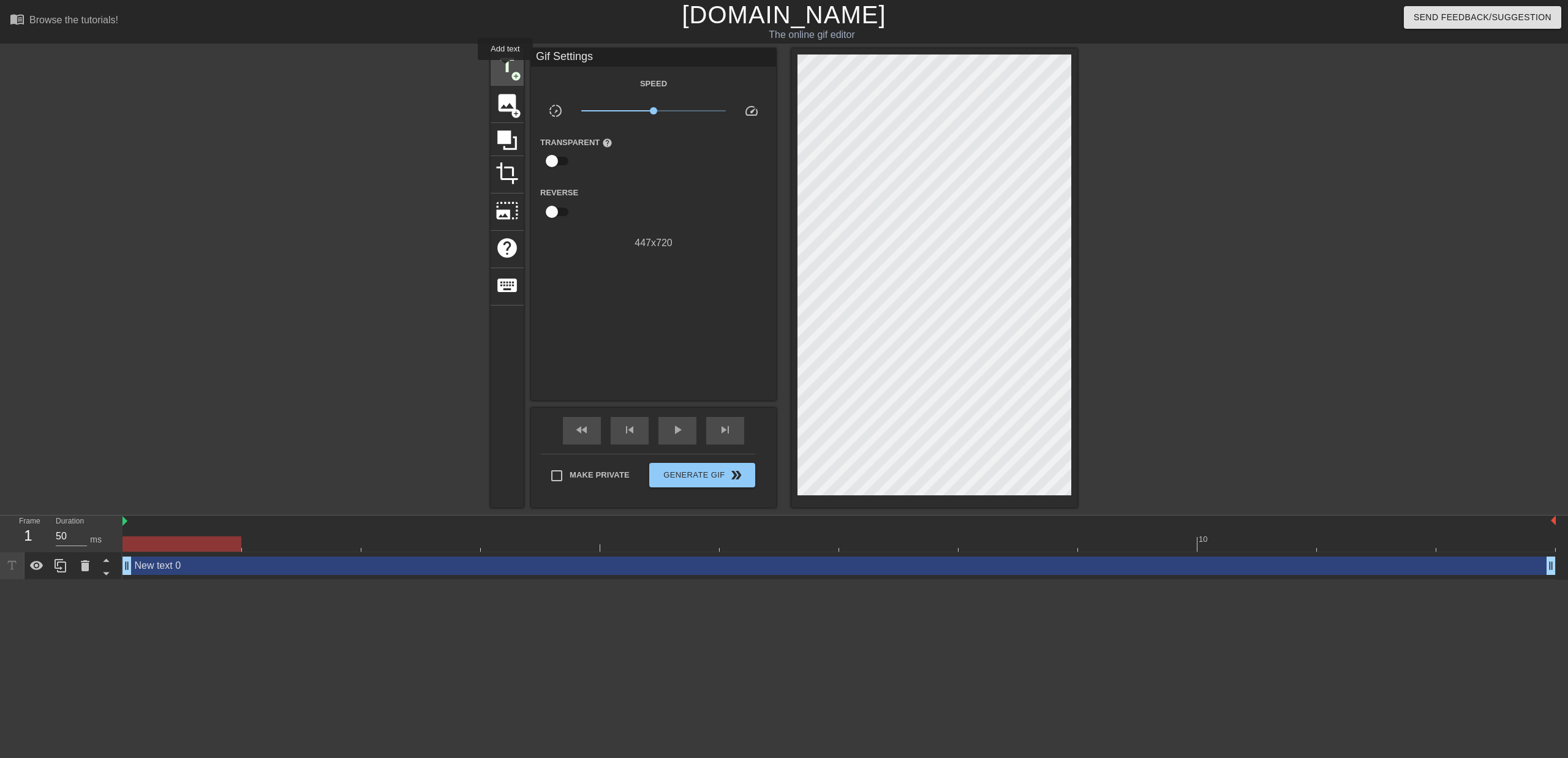
click at [505, 69] on span "title" at bounding box center [507, 65] width 23 height 23
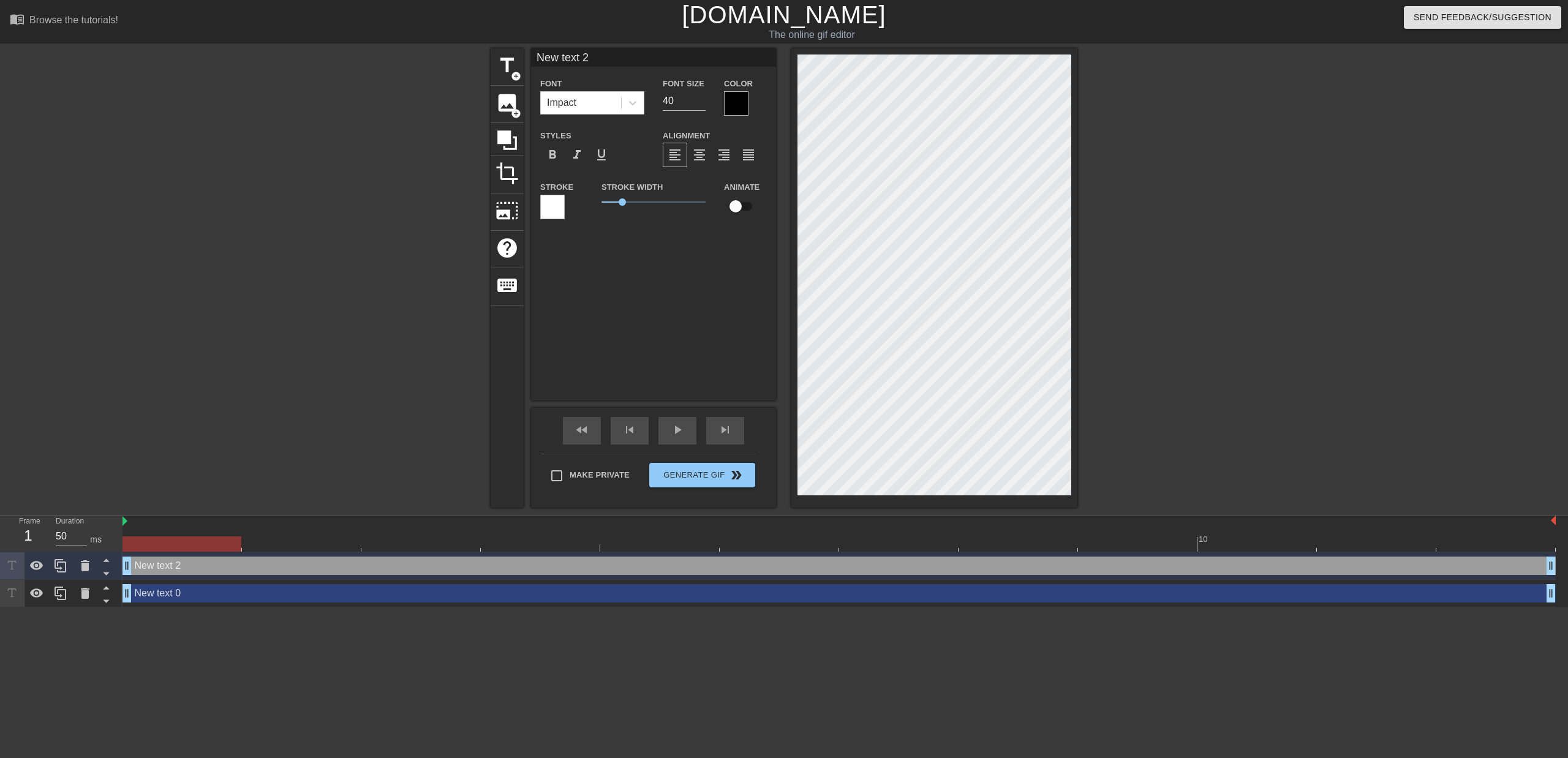
type input "New text 0"
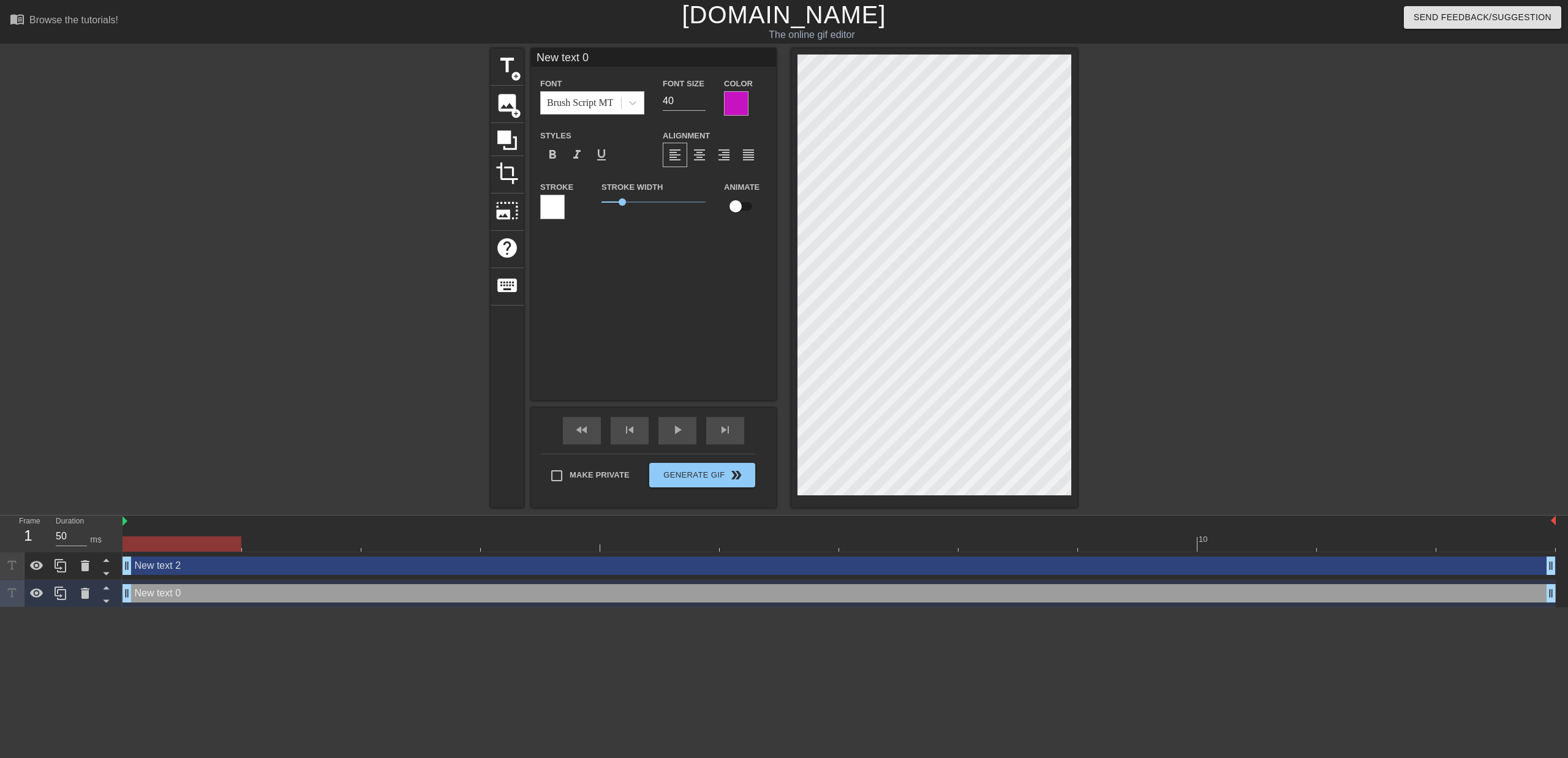
click at [557, 216] on div at bounding box center [552, 206] width 24 height 24
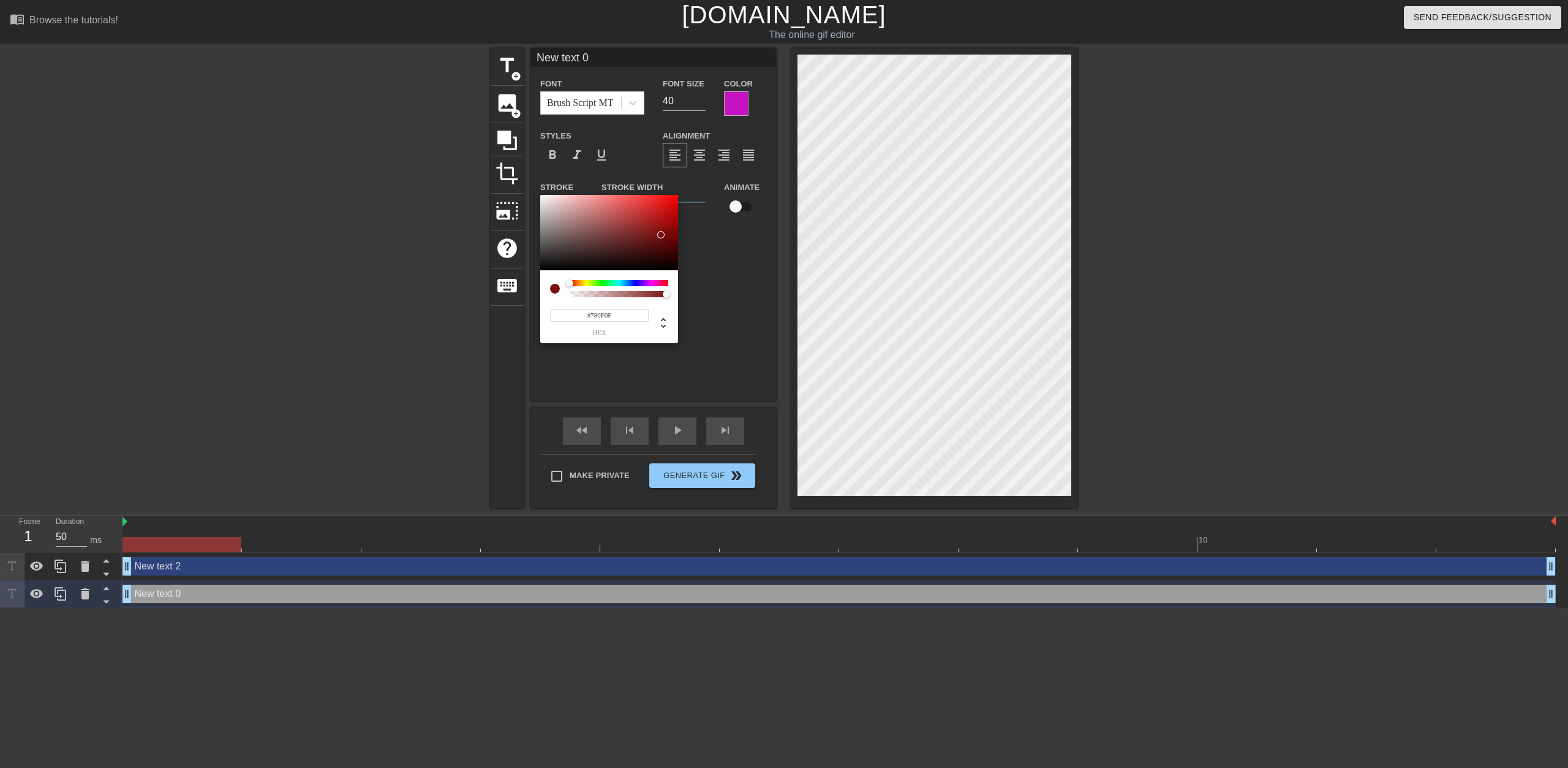
drag, startPoint x: 640, startPoint y: 237, endPoint x: 661, endPoint y: 235, distance: 21.1
click at [661, 235] on div at bounding box center [609, 232] width 138 height 76
click at [600, 285] on div at bounding box center [619, 283] width 99 height 6
type input "#50CF3E"
drag, startPoint x: 661, startPoint y: 246, endPoint x: 636, endPoint y: 209, distance: 44.7
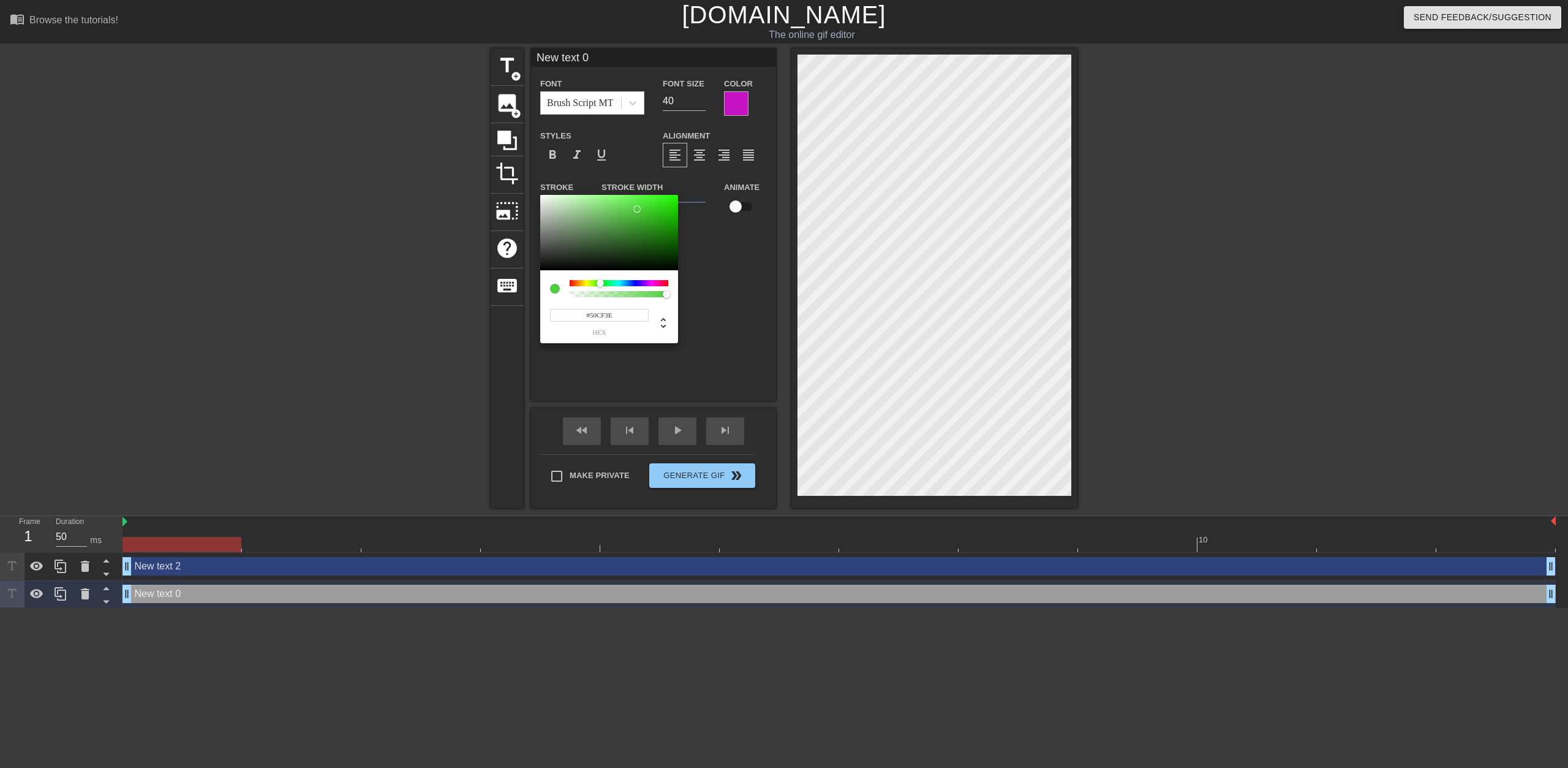
click at [636, 209] on div at bounding box center [609, 232] width 138 height 76
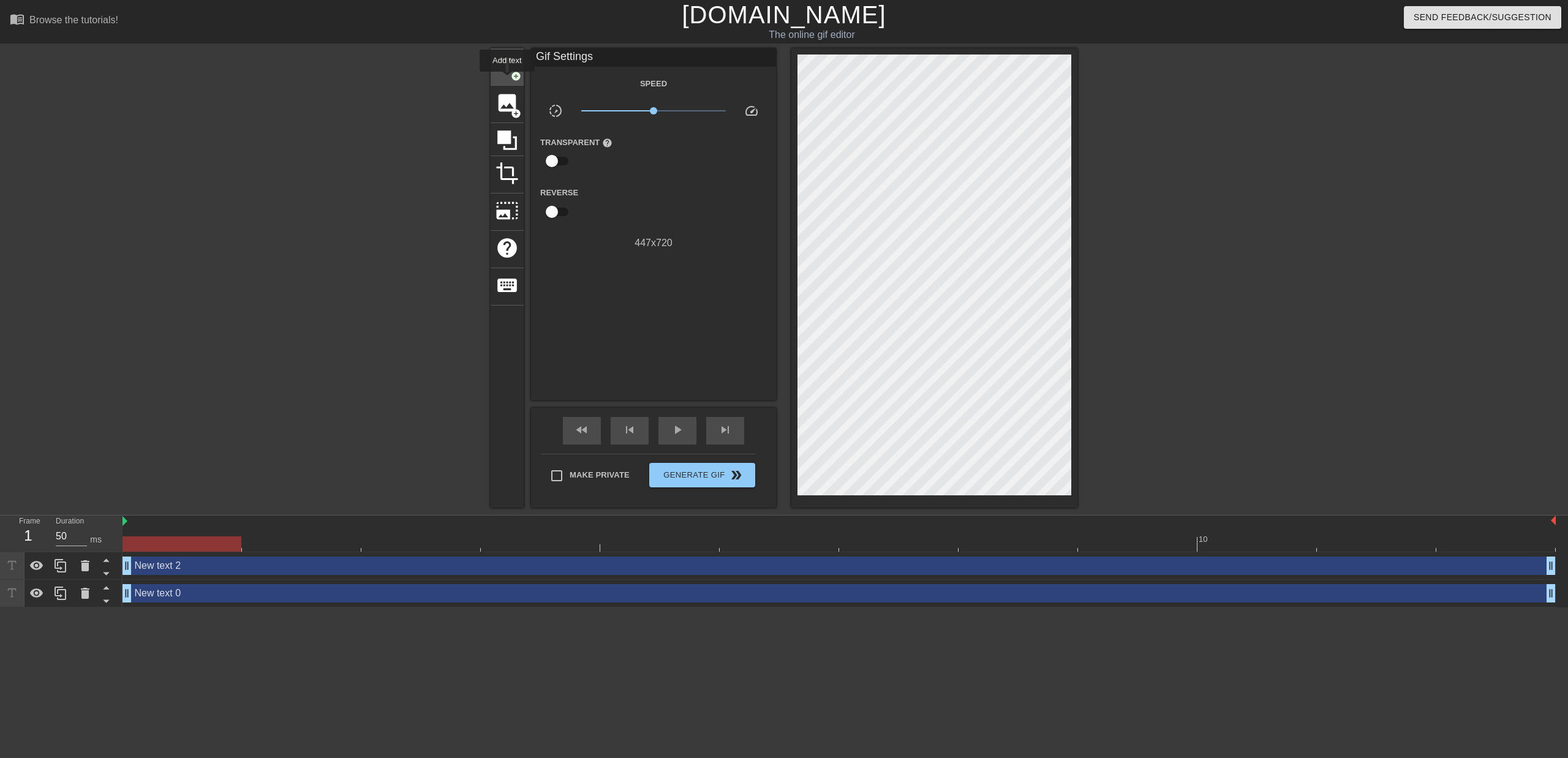
click at [504, 79] on div "title add_circle" at bounding box center [507, 67] width 33 height 38
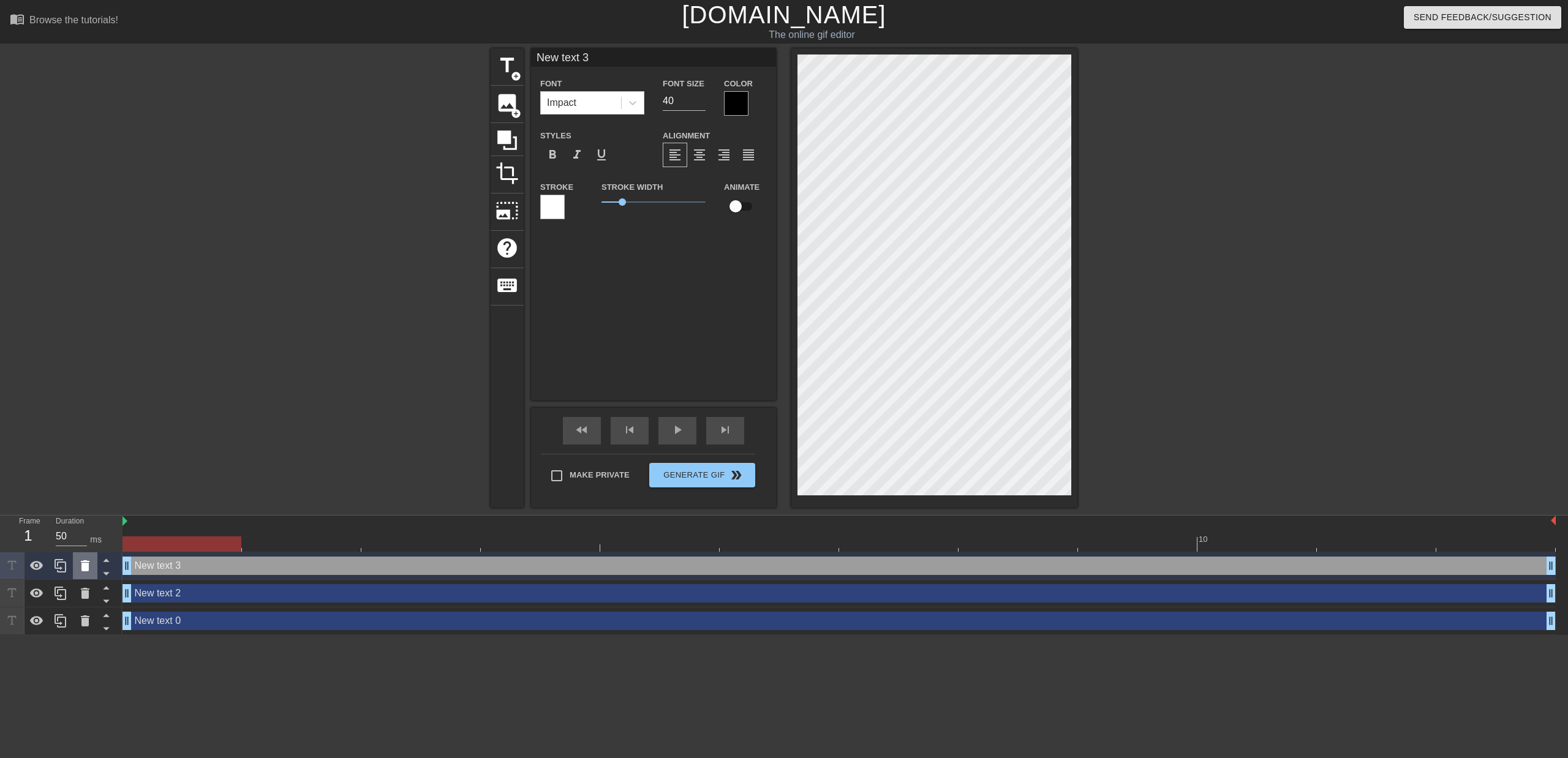
click at [89, 570] on icon at bounding box center [86, 566] width 15 height 15
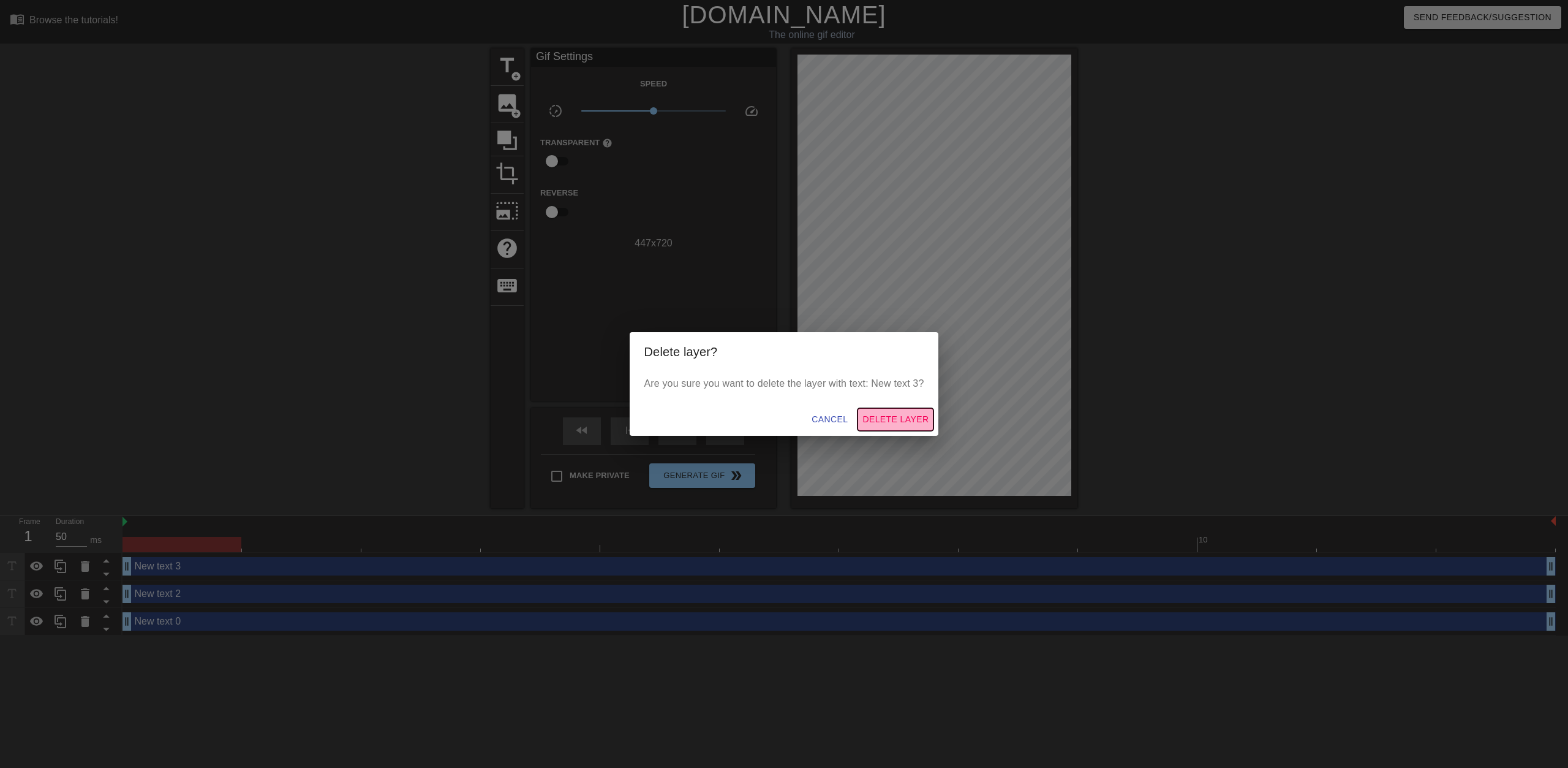
click at [899, 418] on span "Delete Layer" at bounding box center [895, 419] width 66 height 15
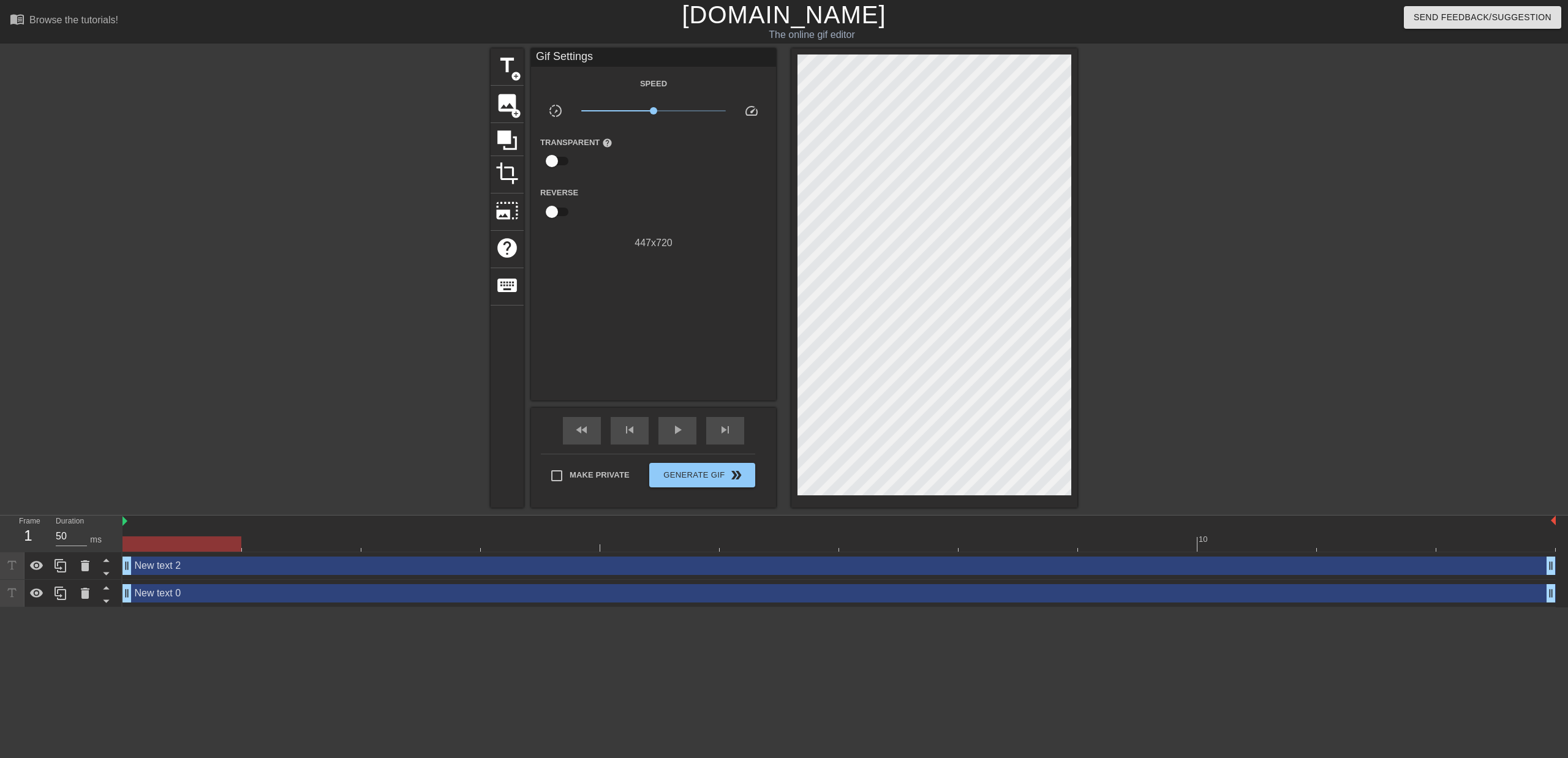
click at [168, 589] on div "New text 0 drag_handle drag_handle" at bounding box center [839, 593] width 1433 height 18
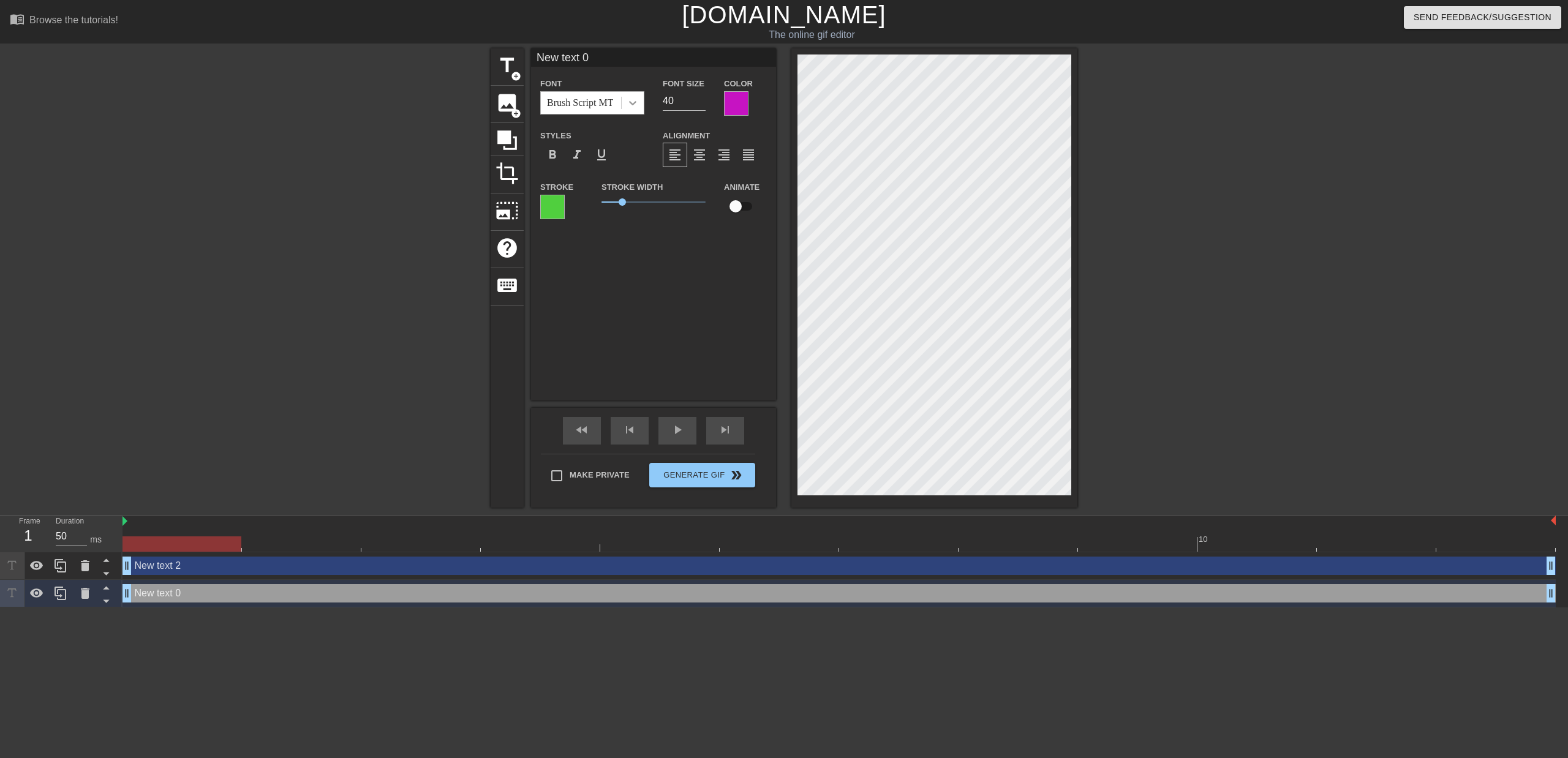
click at [636, 107] on icon at bounding box center [633, 102] width 13 height 13
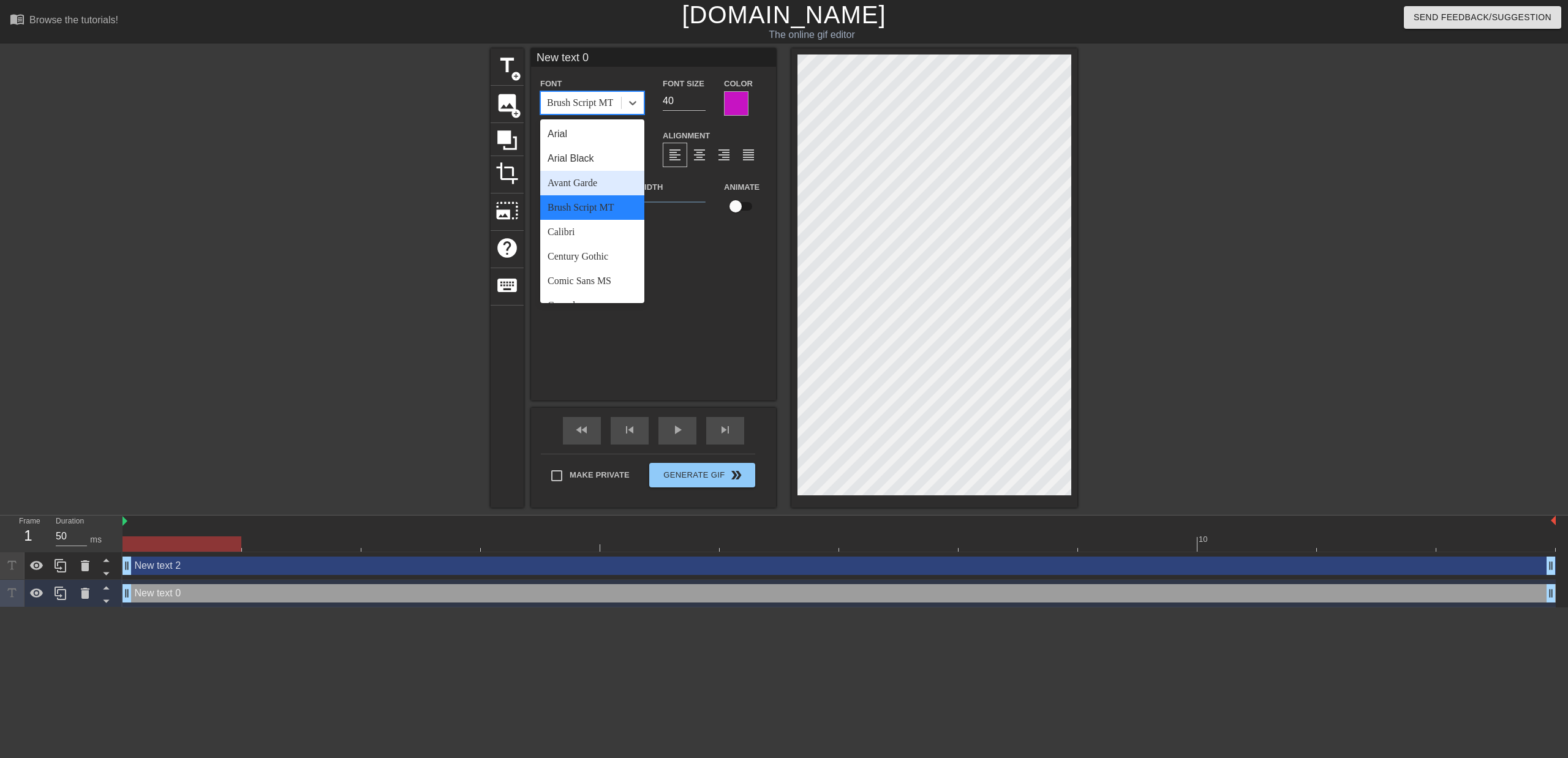
click at [602, 191] on div "Avant Garde" at bounding box center [592, 183] width 104 height 24
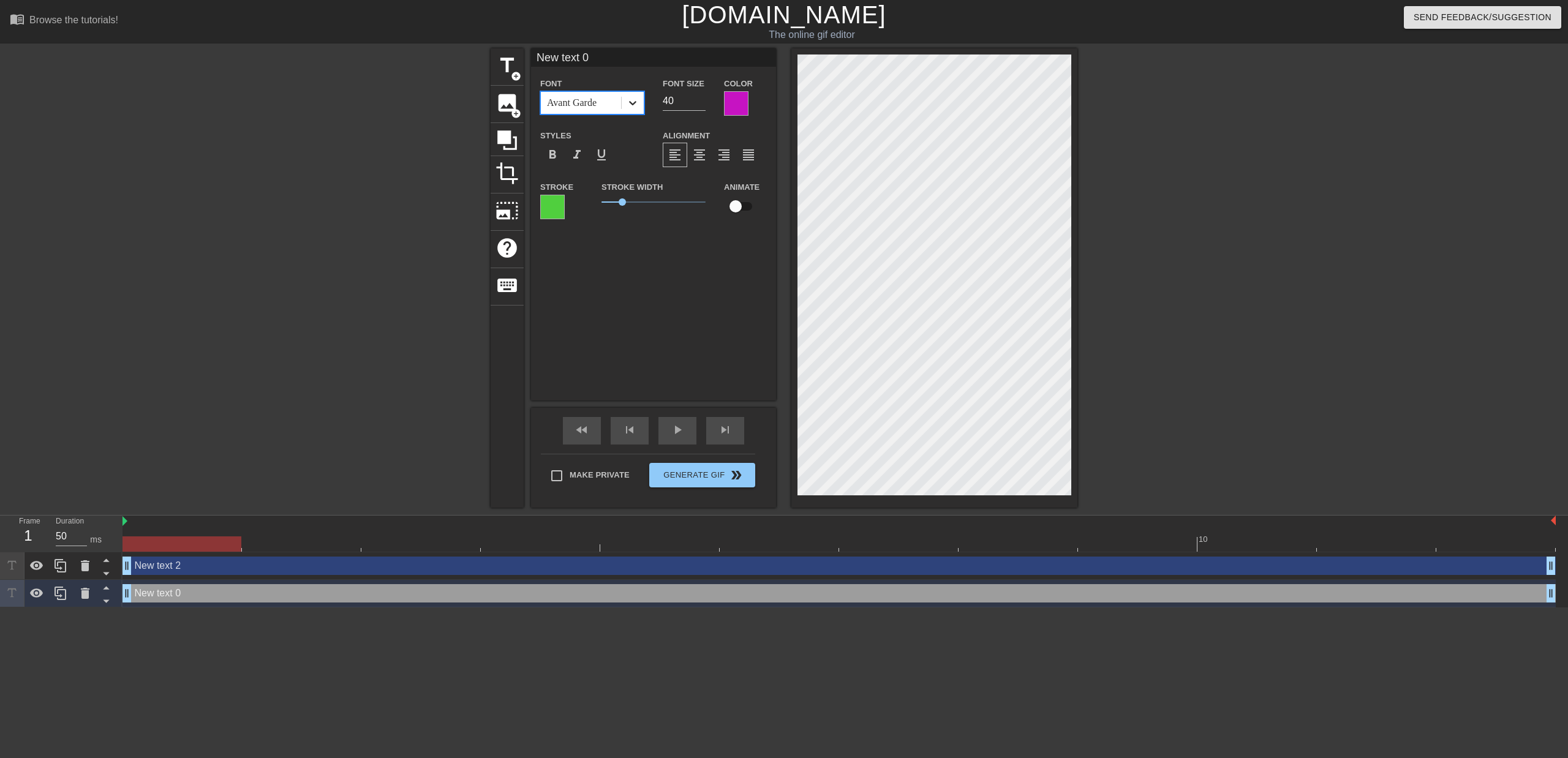
click at [628, 101] on icon at bounding box center [633, 102] width 13 height 13
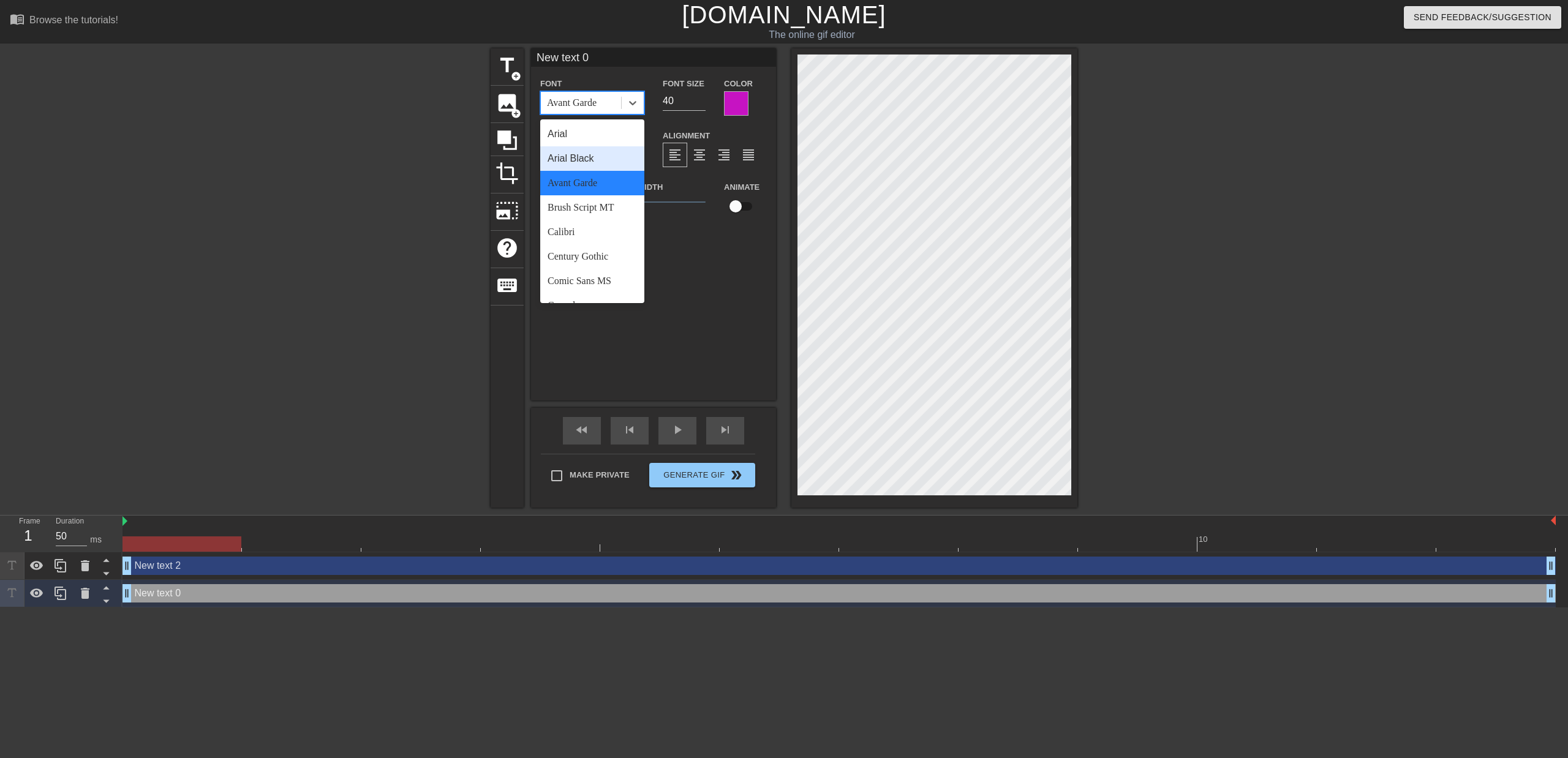
click at [598, 151] on div "Arial Black" at bounding box center [592, 158] width 104 height 24
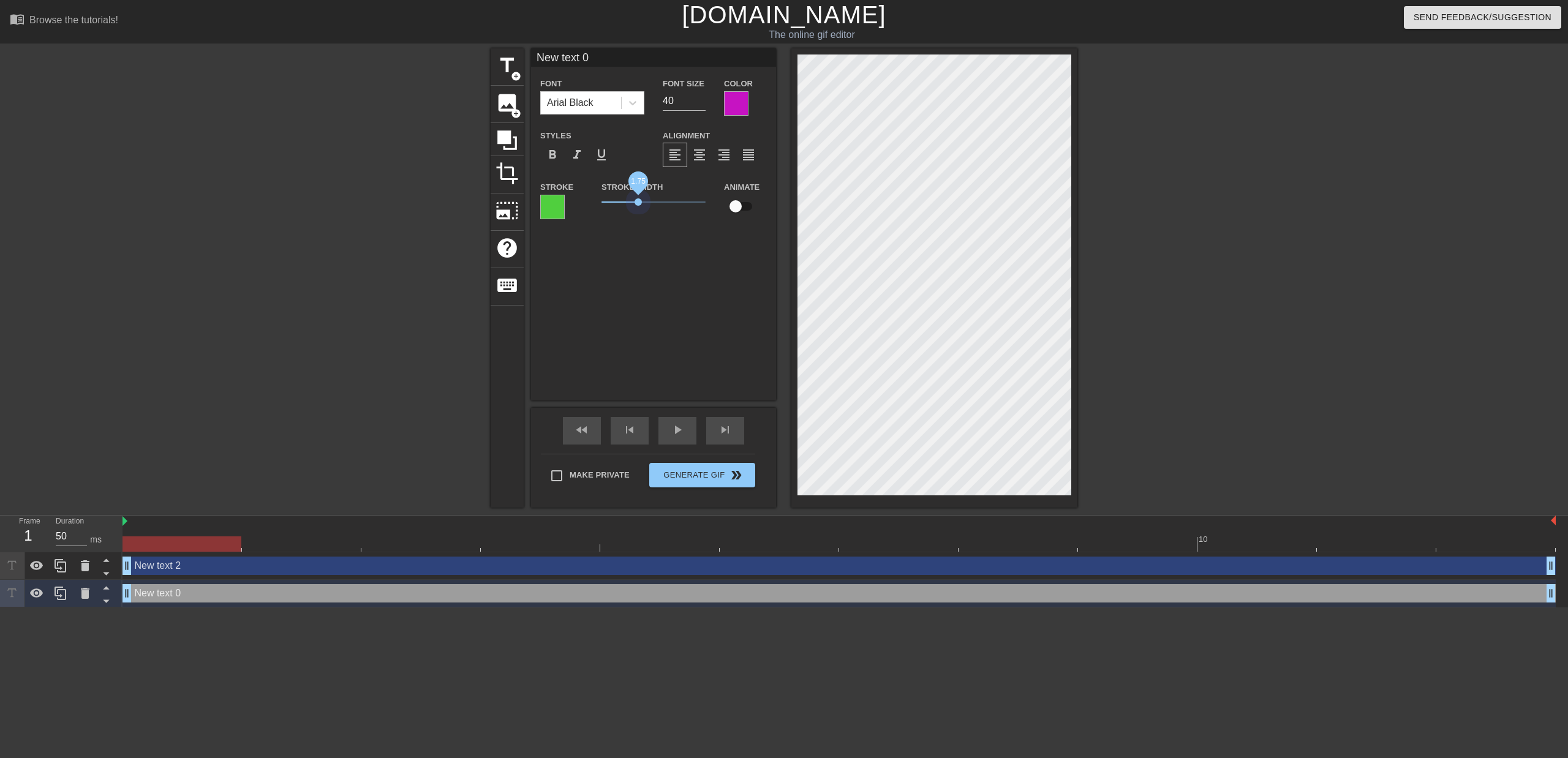
drag, startPoint x: 625, startPoint y: 203, endPoint x: 638, endPoint y: 206, distance: 13.3
click at [638, 206] on span "1.75" at bounding box center [654, 202] width 104 height 15
click at [555, 211] on div at bounding box center [552, 206] width 24 height 24
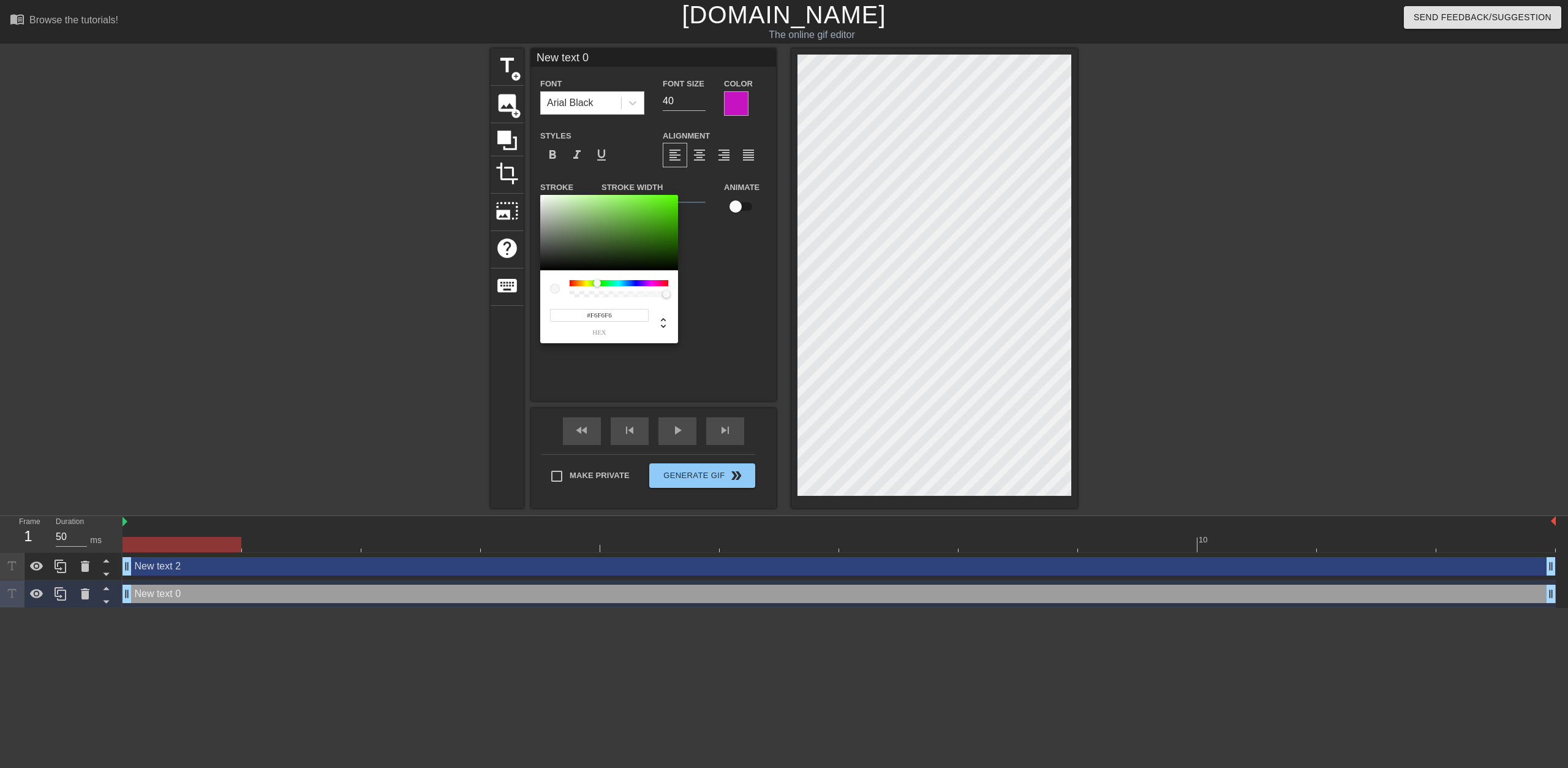
type input "#FFFFFF"
drag, startPoint x: 556, startPoint y: 212, endPoint x: 523, endPoint y: 189, distance: 40.2
click at [523, 189] on div "#FFFFFF hex" at bounding box center [784, 384] width 1568 height 768
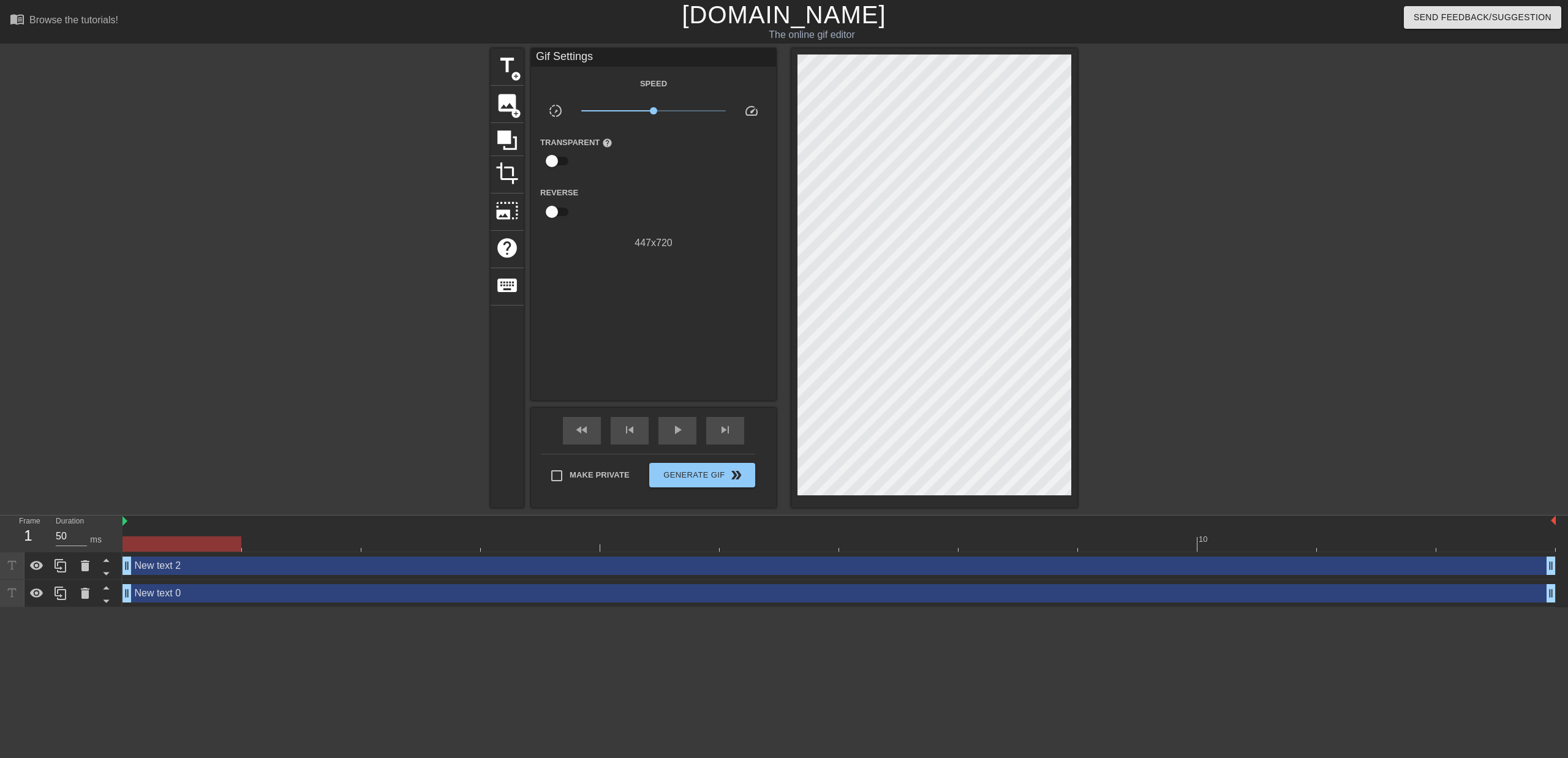
click at [177, 596] on div "New text 0 drag_handle drag_handle" at bounding box center [839, 593] width 1433 height 18
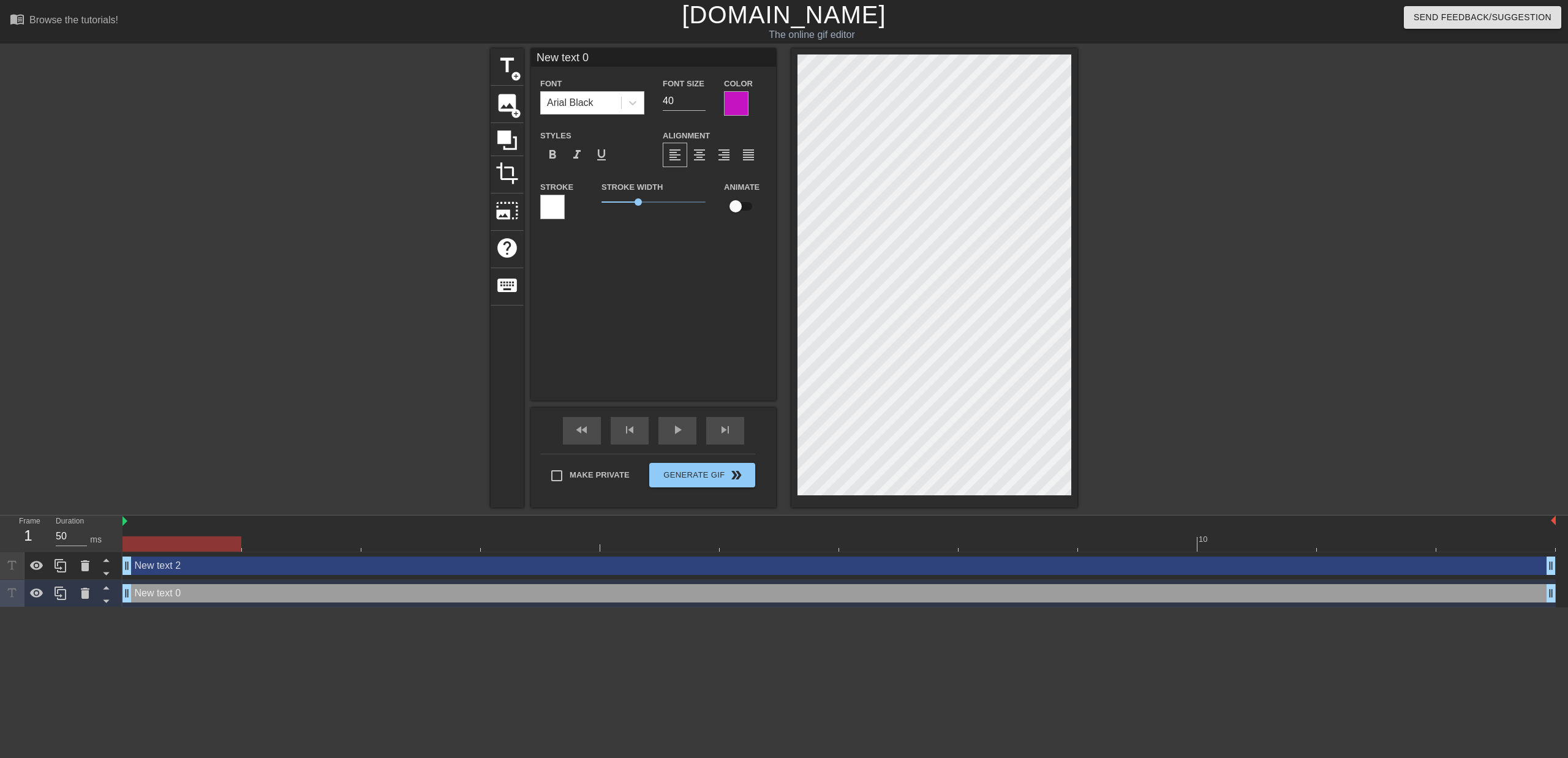
type input "New text"
type textarea "New text"
type input "New text"
type textarea "New text"
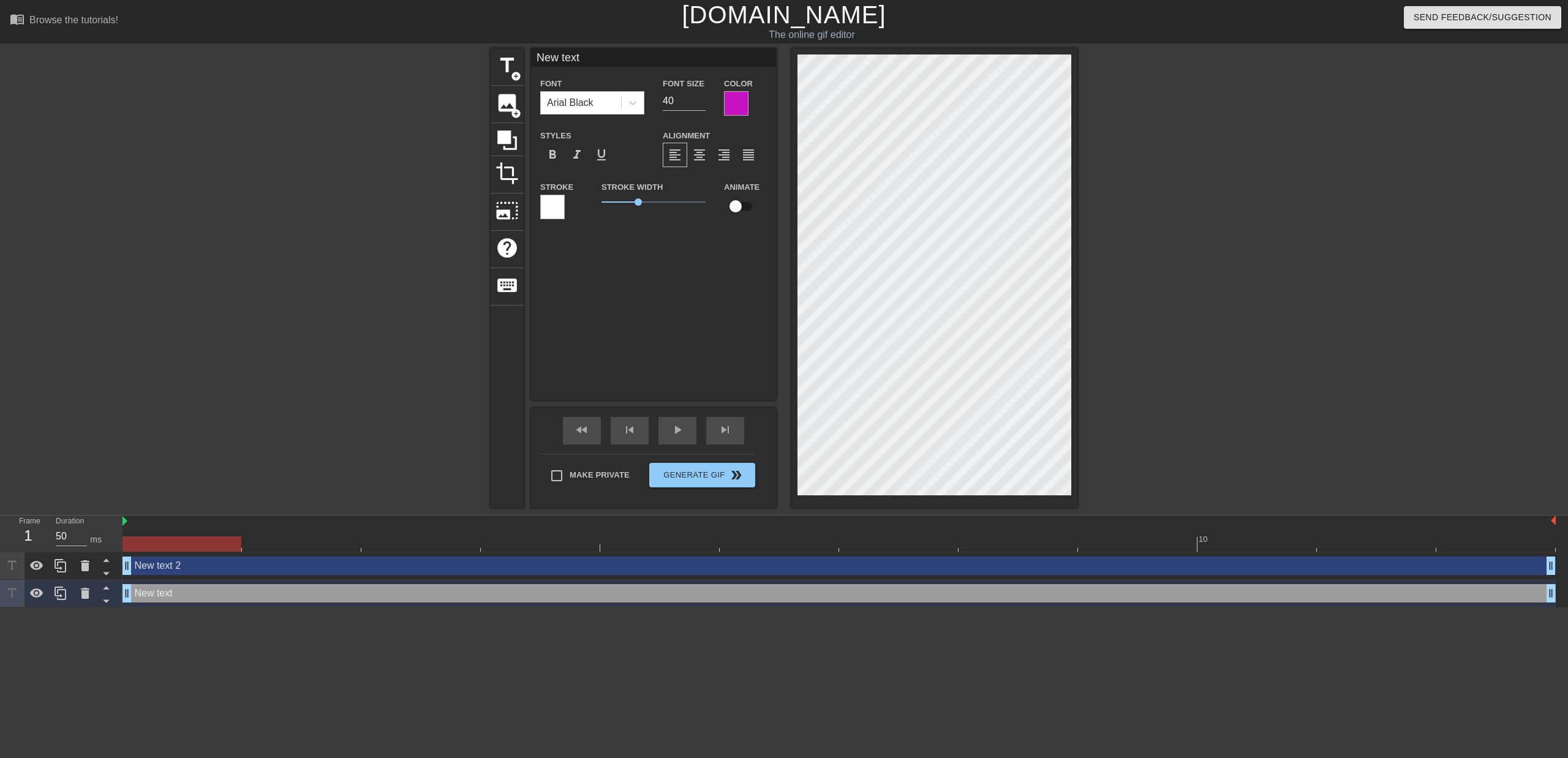
type input "New tex"
type textarea "New tex"
type input "New te"
type textarea "New te"
type input "New t"
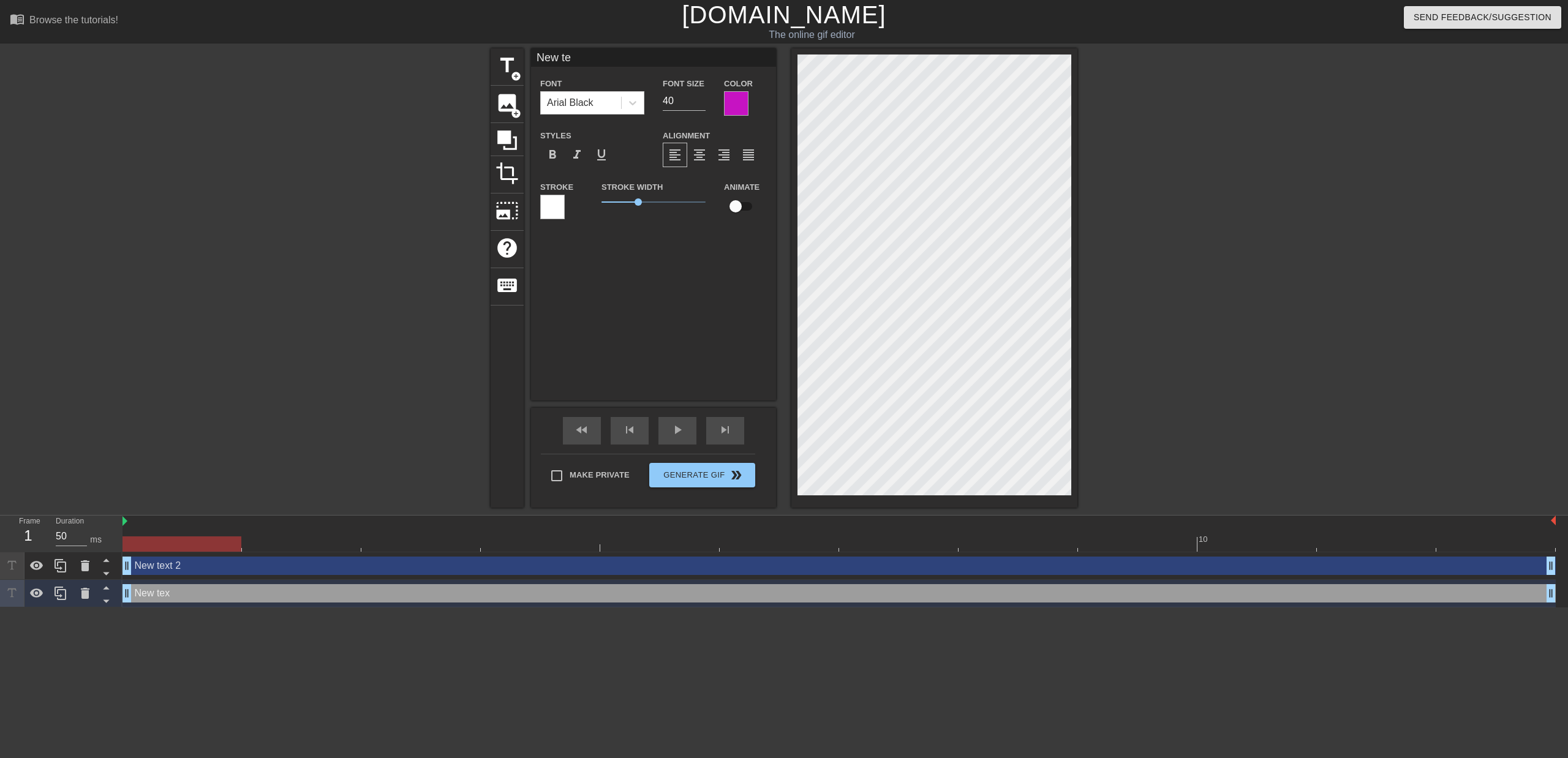
type textarea "New t"
type input "New"
type textarea "New"
type input "New"
type textarea "New"
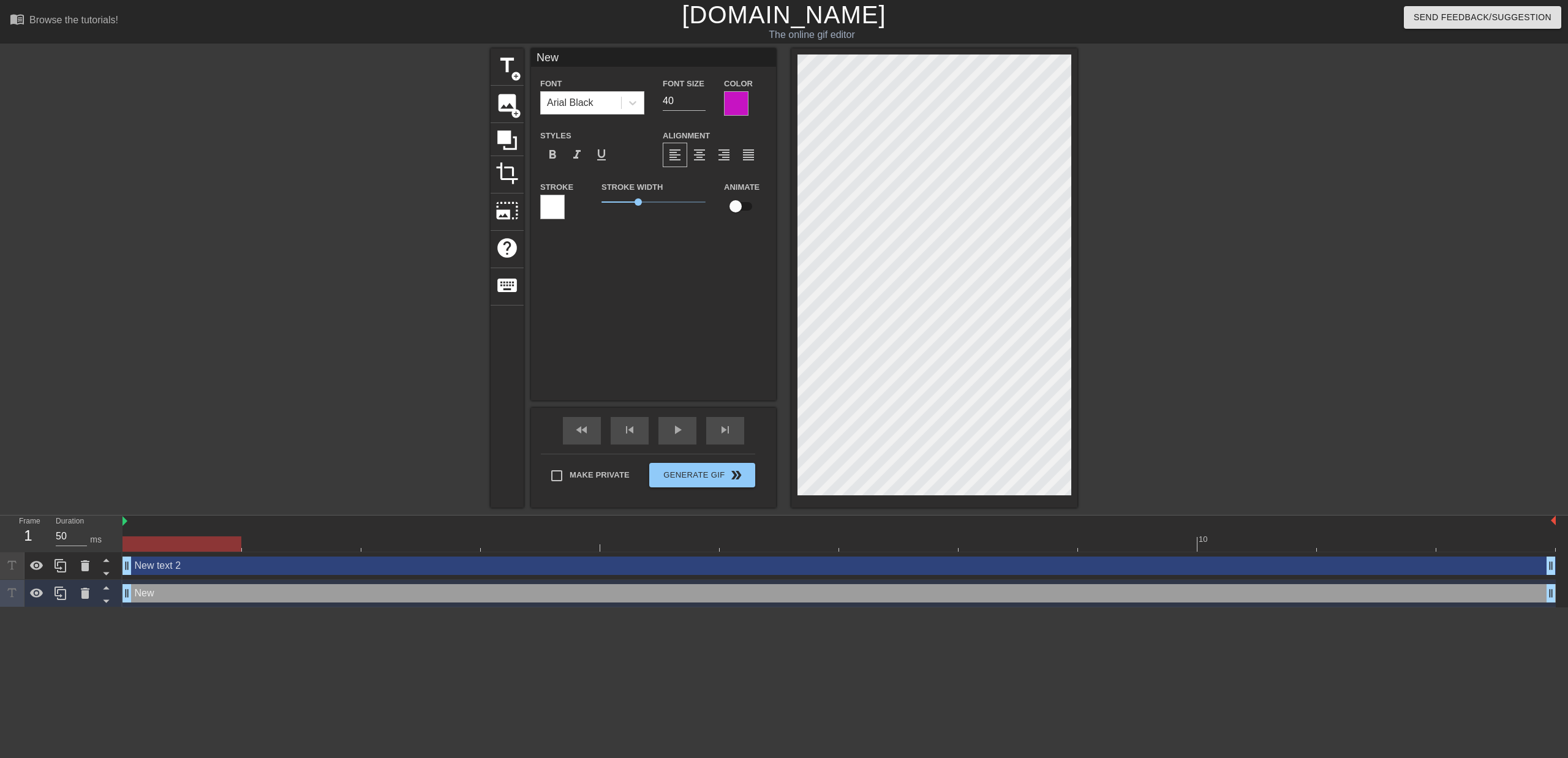
type input "Ne"
type textarea "Ne"
type input "N"
type textarea "N"
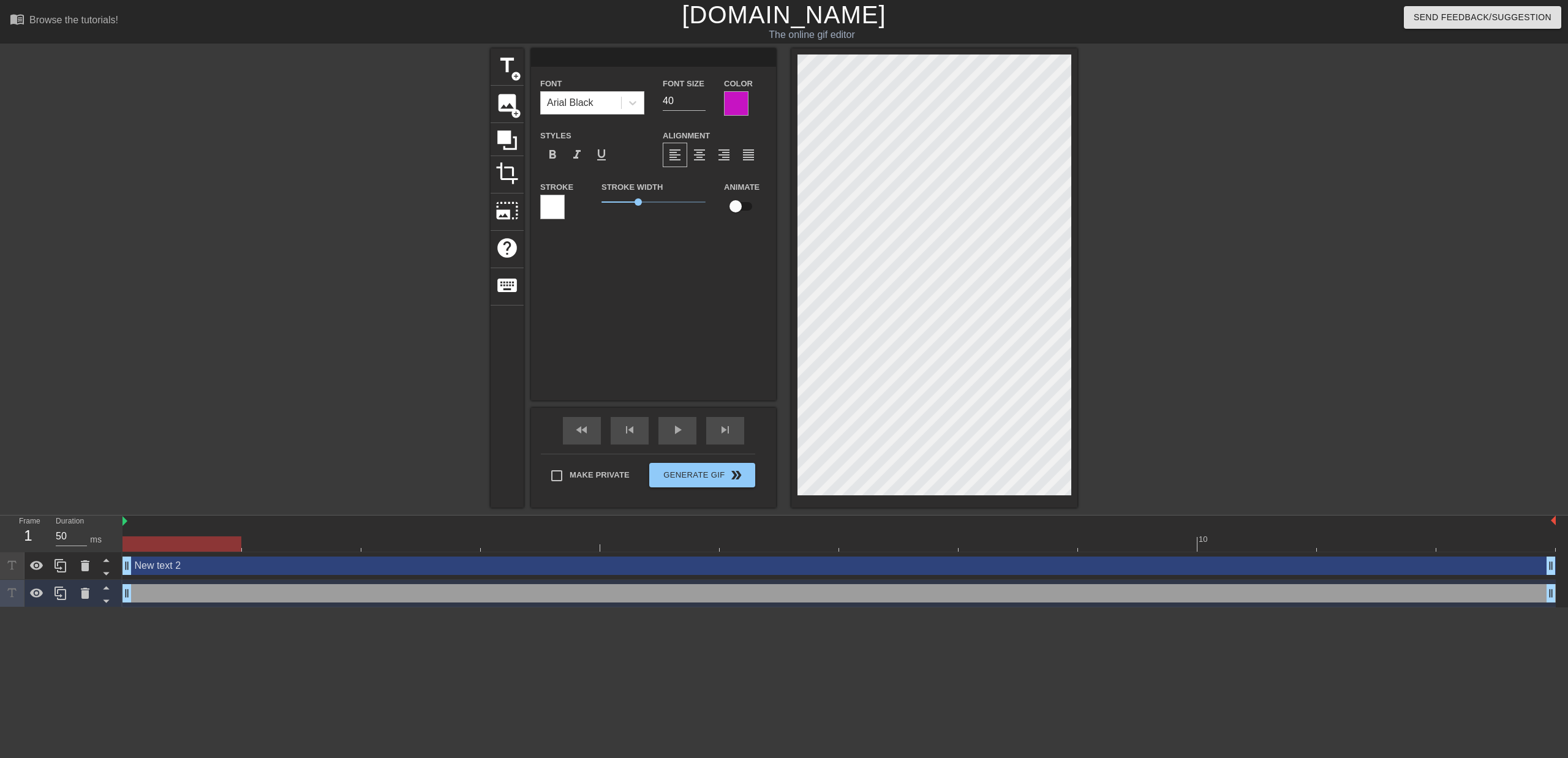
type input "New text 2"
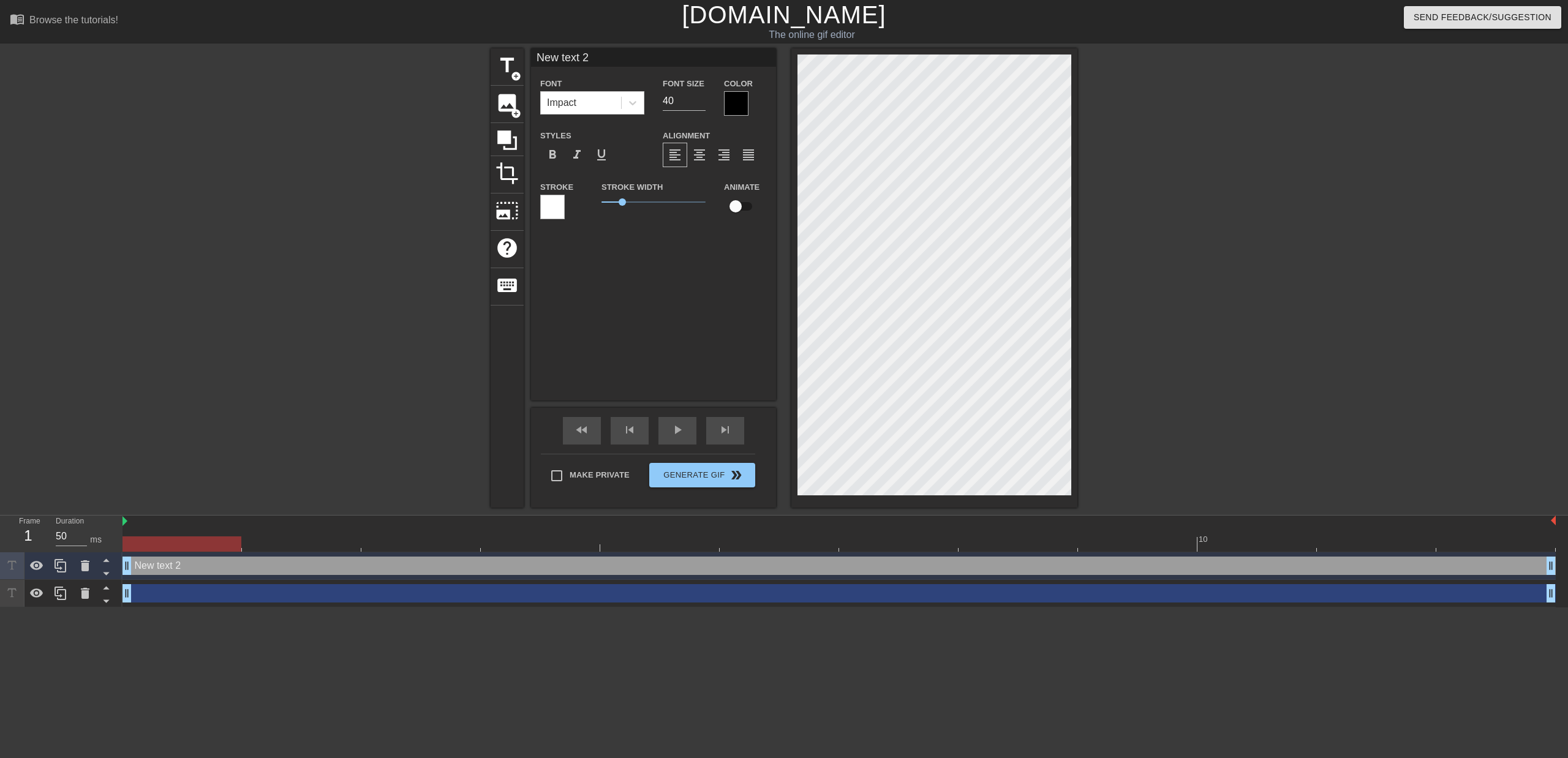
click at [248, 595] on div "drag_handle drag_handle" at bounding box center [839, 593] width 1433 height 18
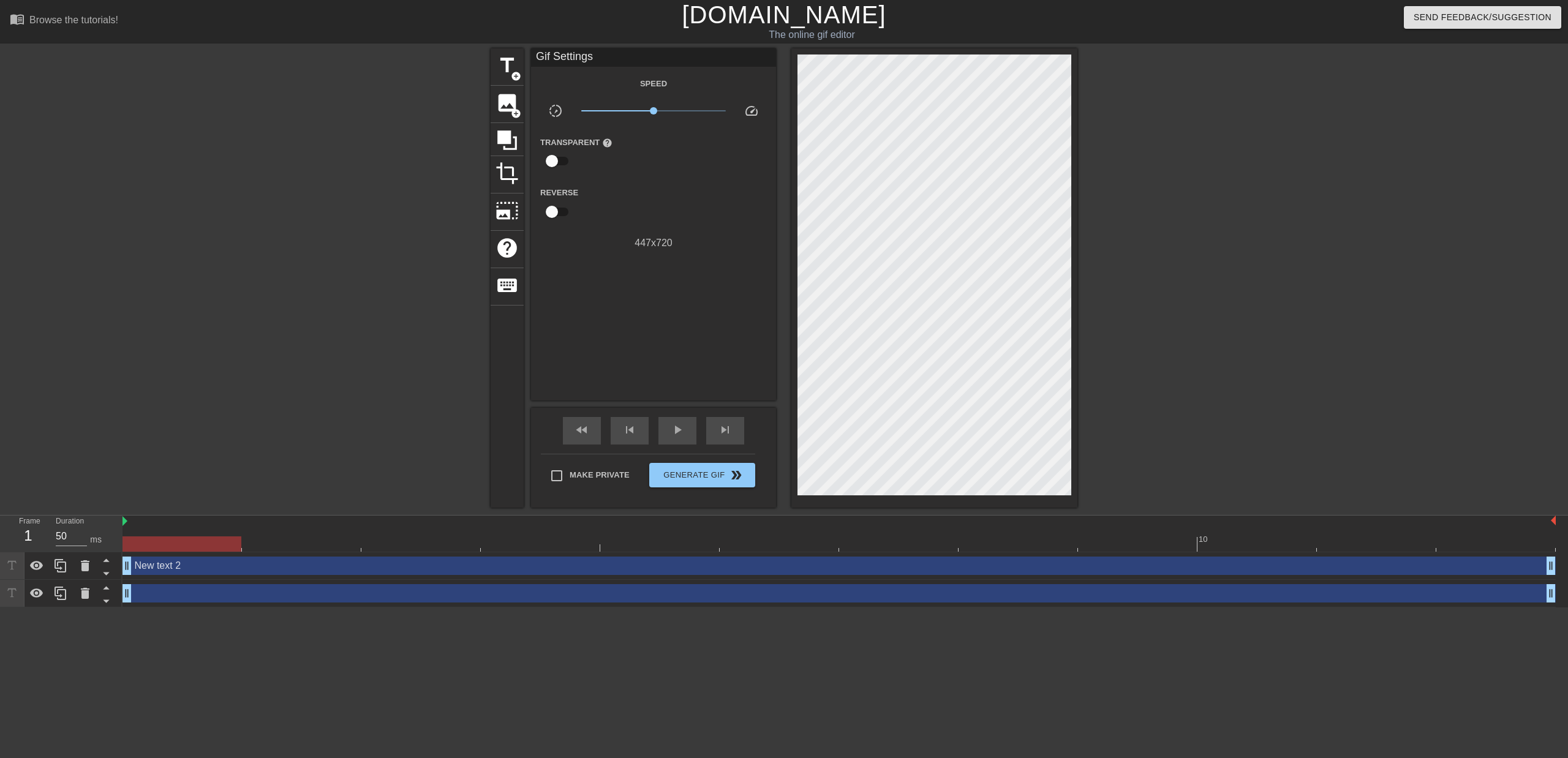
click at [468, 599] on div "drag_handle drag_handle" at bounding box center [839, 593] width 1433 height 18
click at [416, 597] on div "drag_handle drag_handle" at bounding box center [839, 593] width 1433 height 18
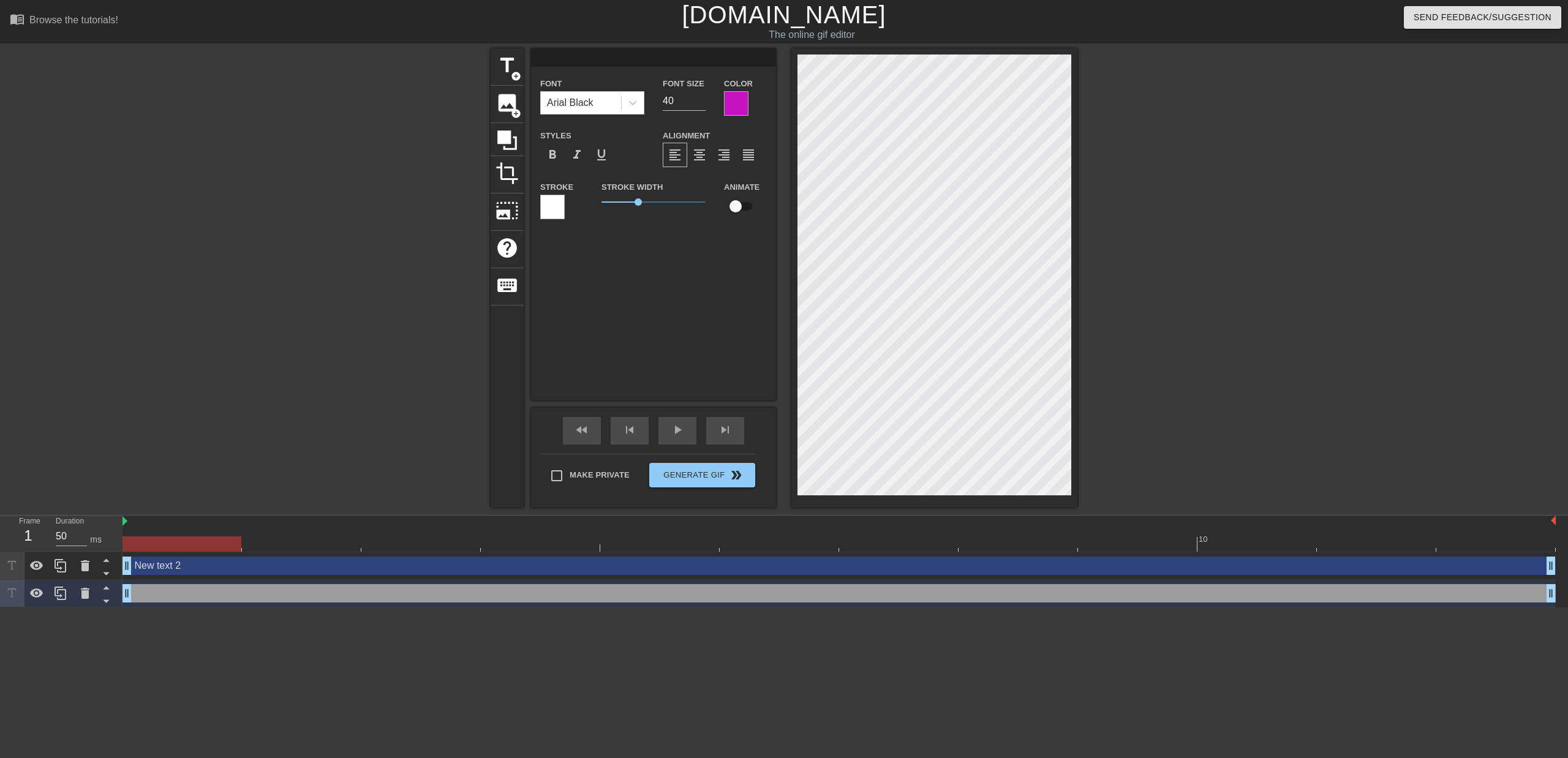
scroll to position [2, 1]
type input "T"
type textarea "T"
type input "Ti"
type textarea "Ti"
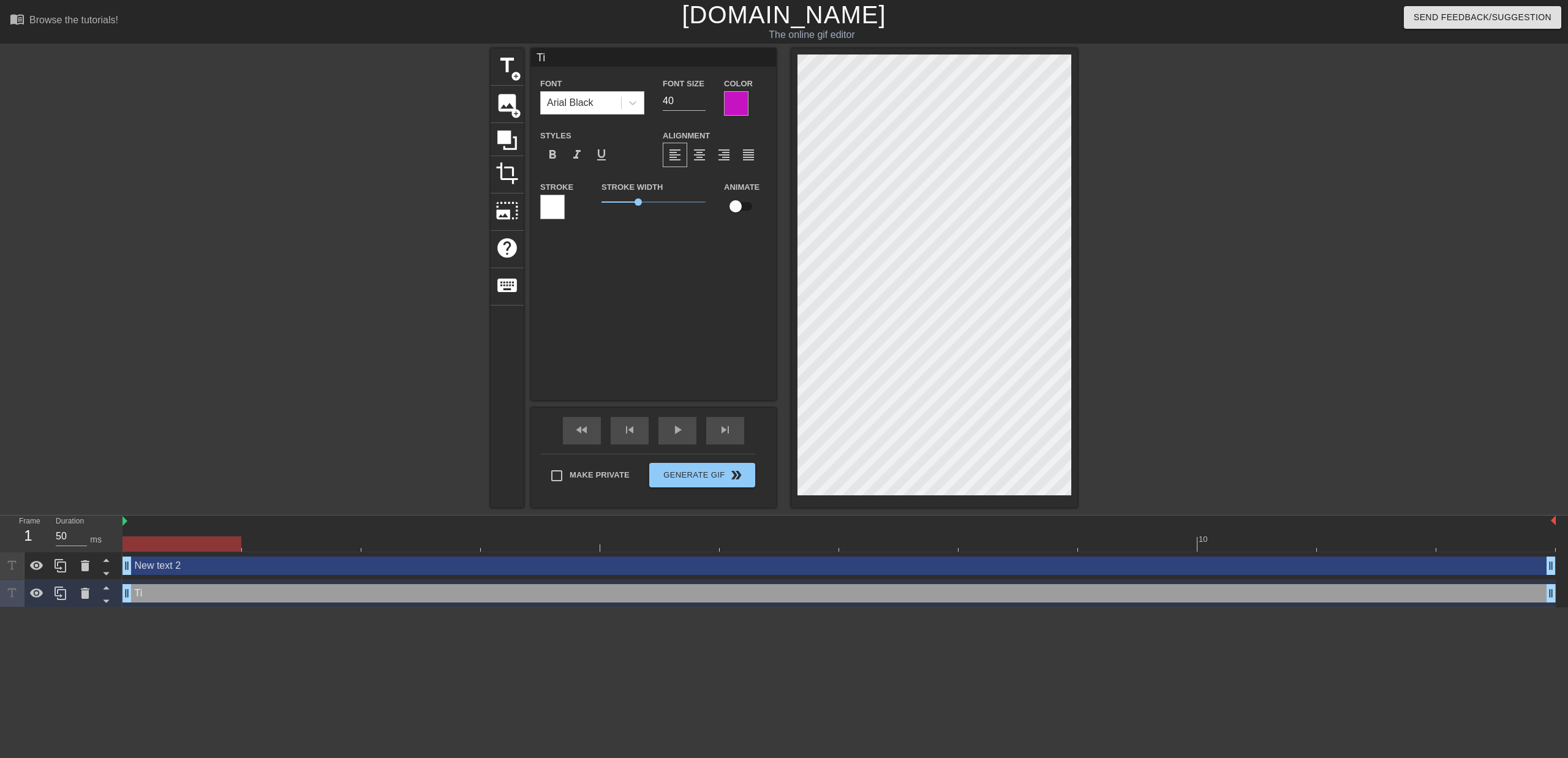
type input "Tin"
type textarea "Tin"
type input "Tiny"
type textarea "Tiny"
type input "Tiny"
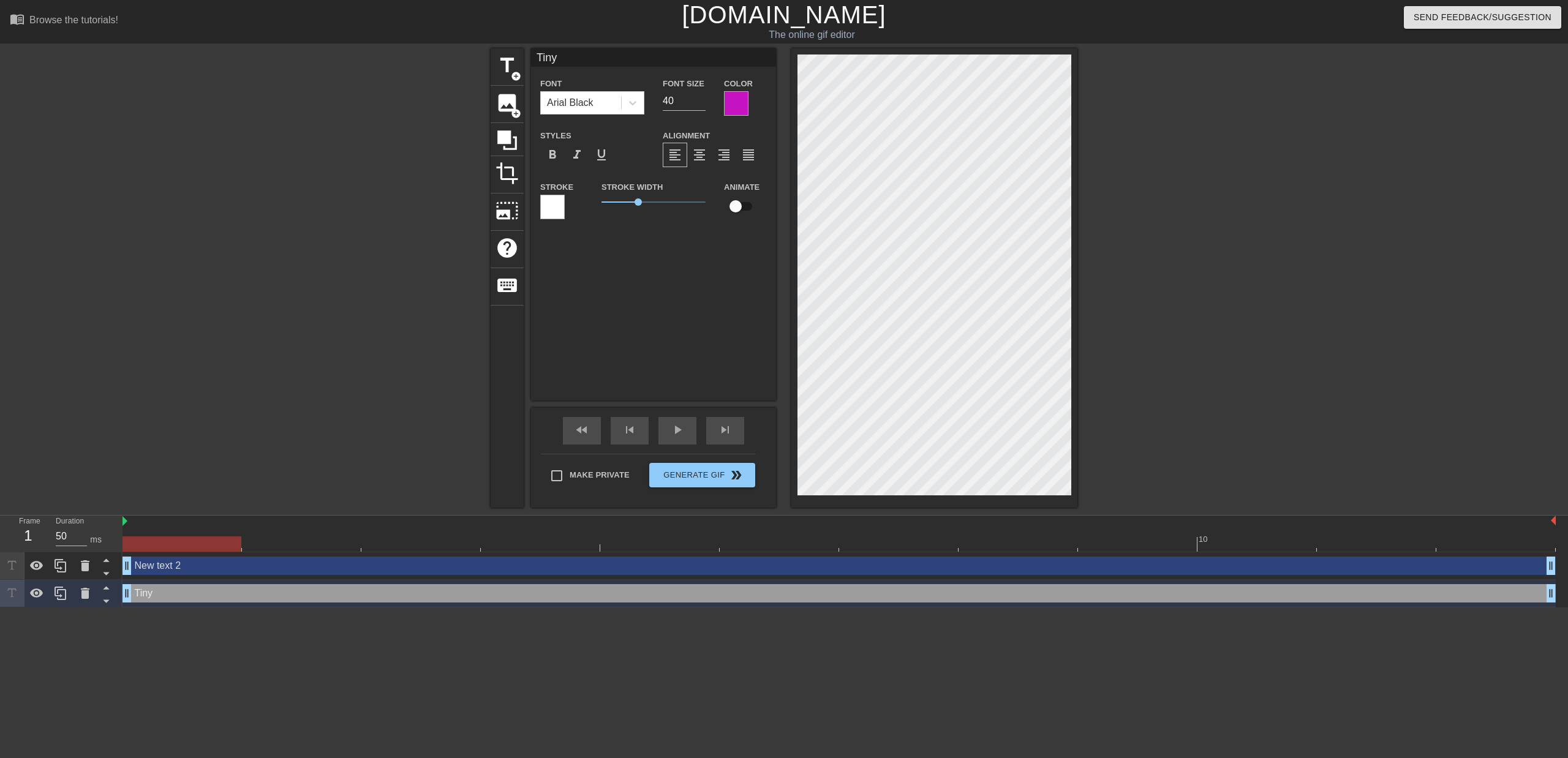
type textarea "Tiny"
type input "Tiny u"
type textarea "Tiny u"
type input "Tiny us"
type textarea "Tiny us"
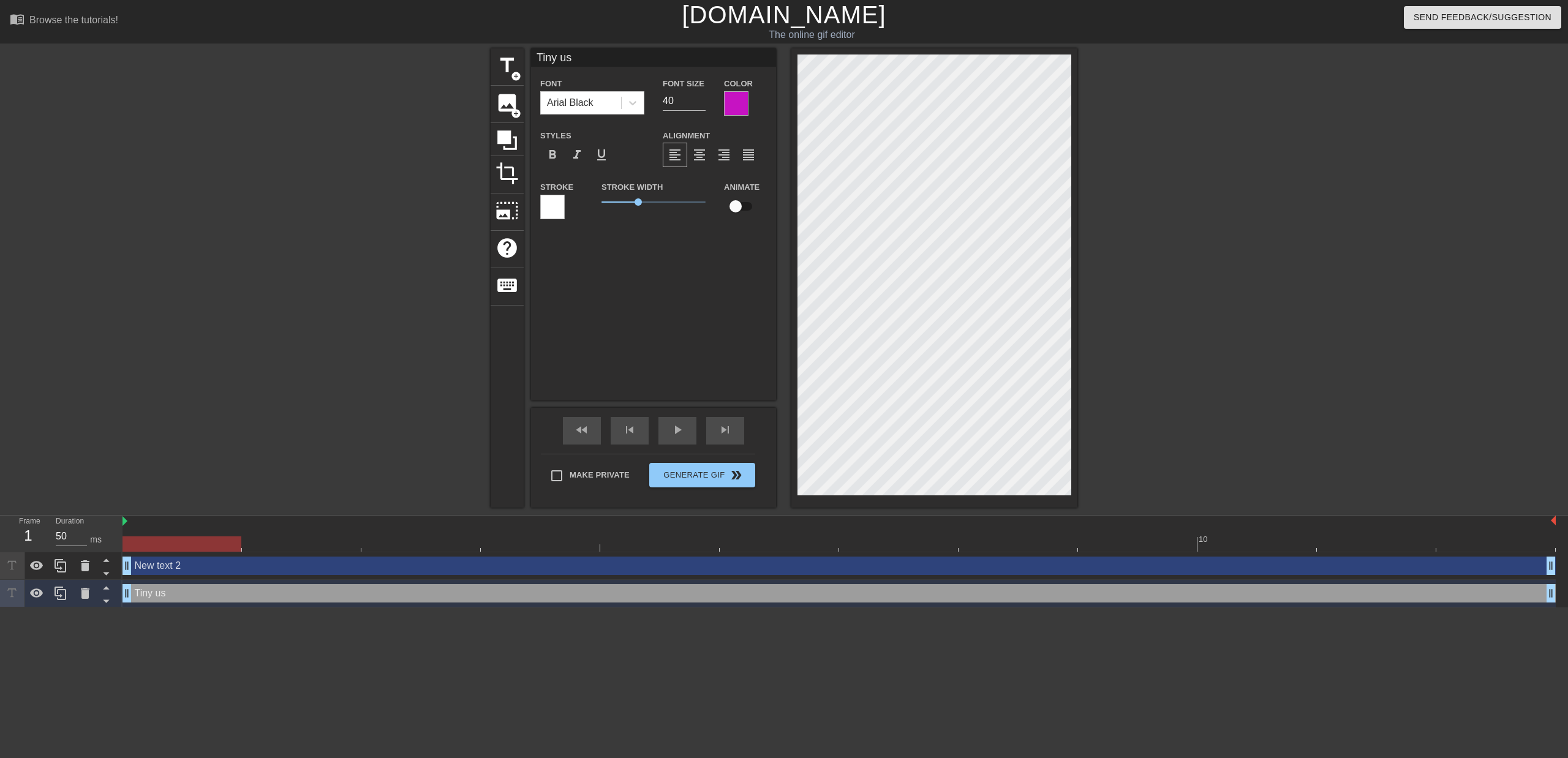
scroll to position [2, 2]
type input "Tiny use"
type textarea "Tiny use"
type input "Tiny usel"
type textarea "Tiny usel"
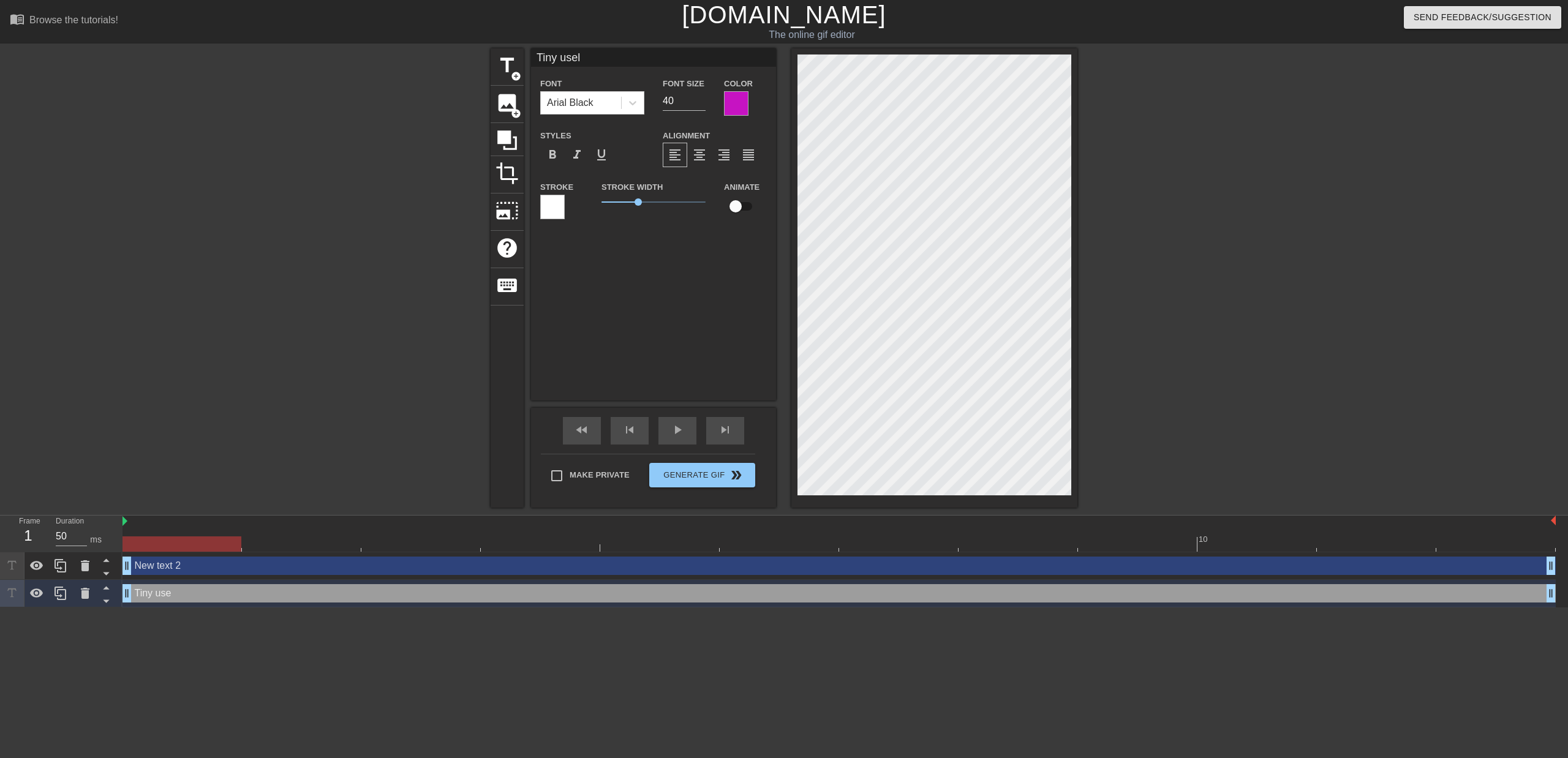
type input "Tiny usele"
type textarea "Tiny usele"
type input "Tiny useles"
type textarea "Tiny useles"
type input "Tiny useless"
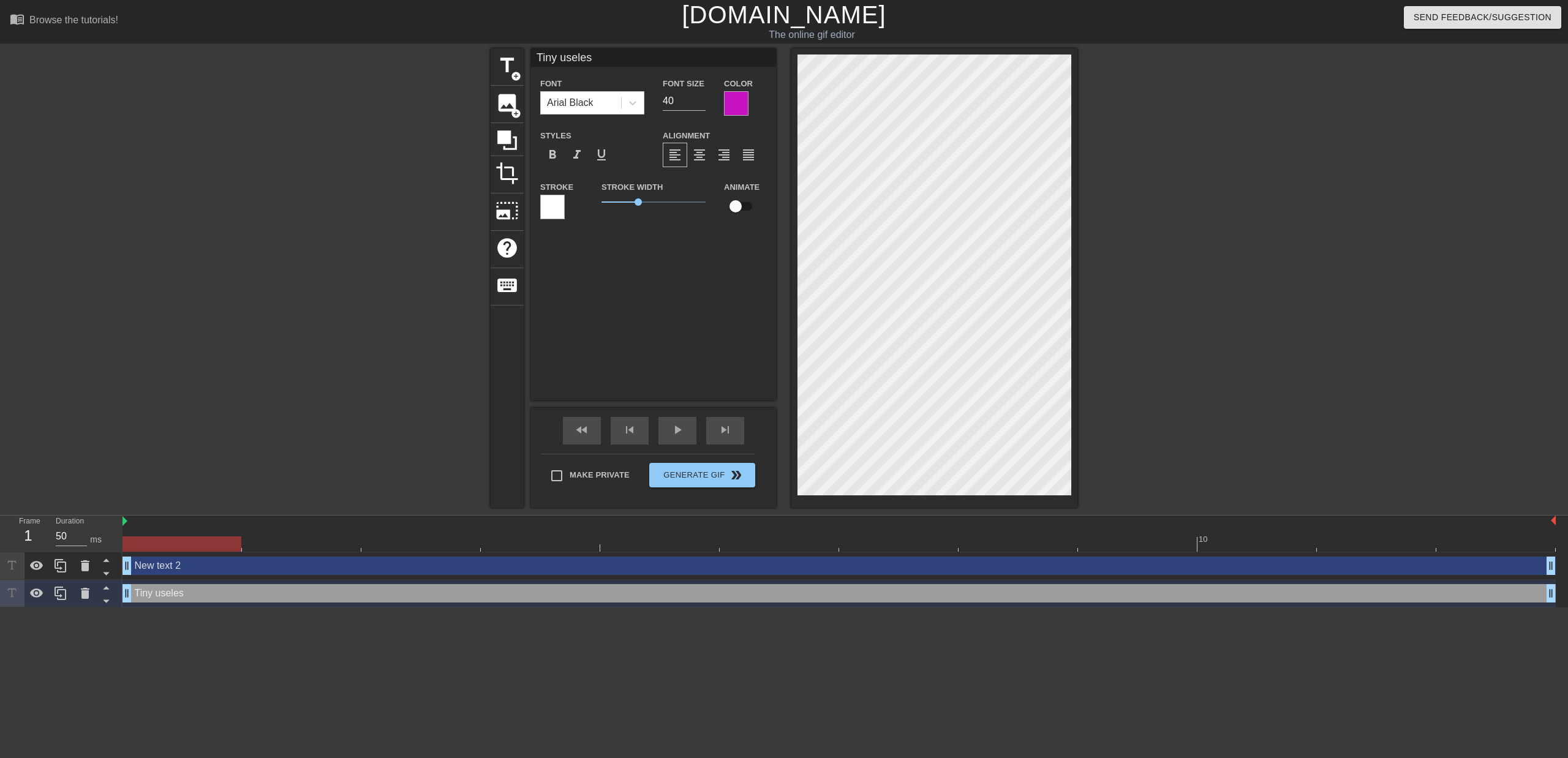
type textarea "Tiny useless"
type input "Tiny useless"
type textarea "Tiny useless"
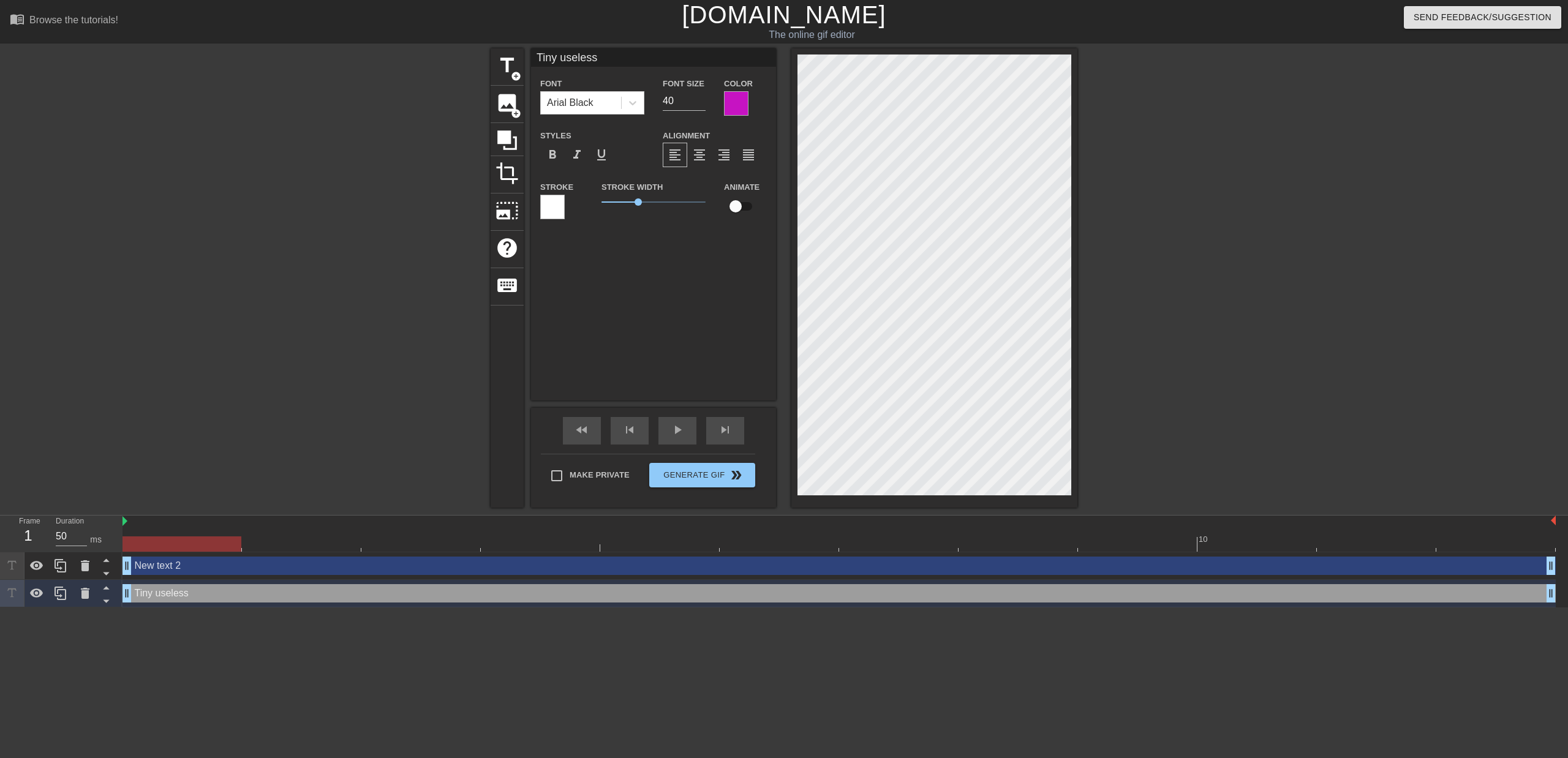
type input "Tiny uselessW"
type textarea "Tiny useless W"
type input "Tiny useless"
type textarea "Tiny useless"
type input "Tiny uselessw"
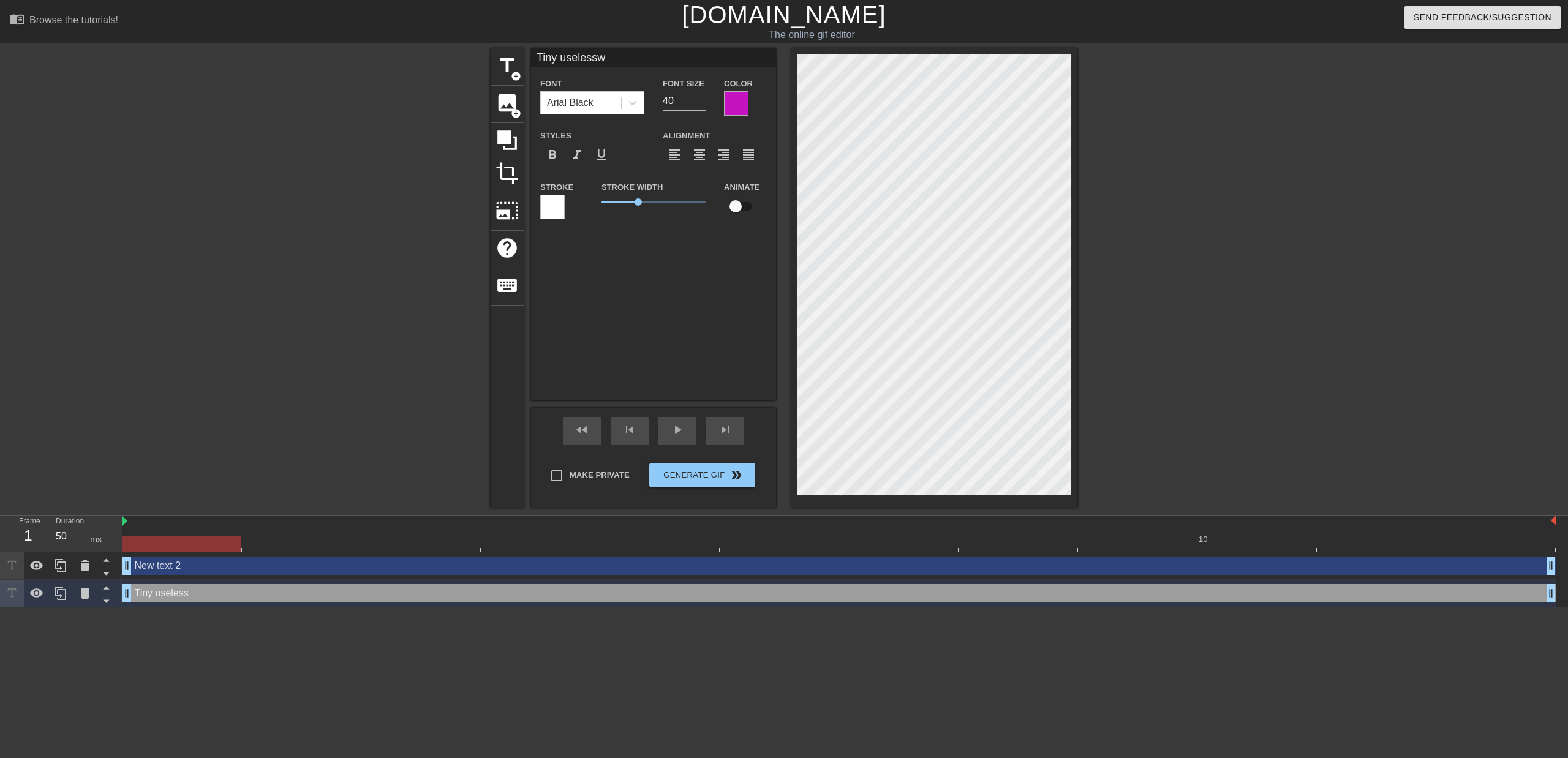
type textarea "Tiny useless w"
type input "Tiny uselesswh"
type textarea "Tiny useless wh"
type input "Tiny uselesswhi"
type textarea "Tiny useless whi"
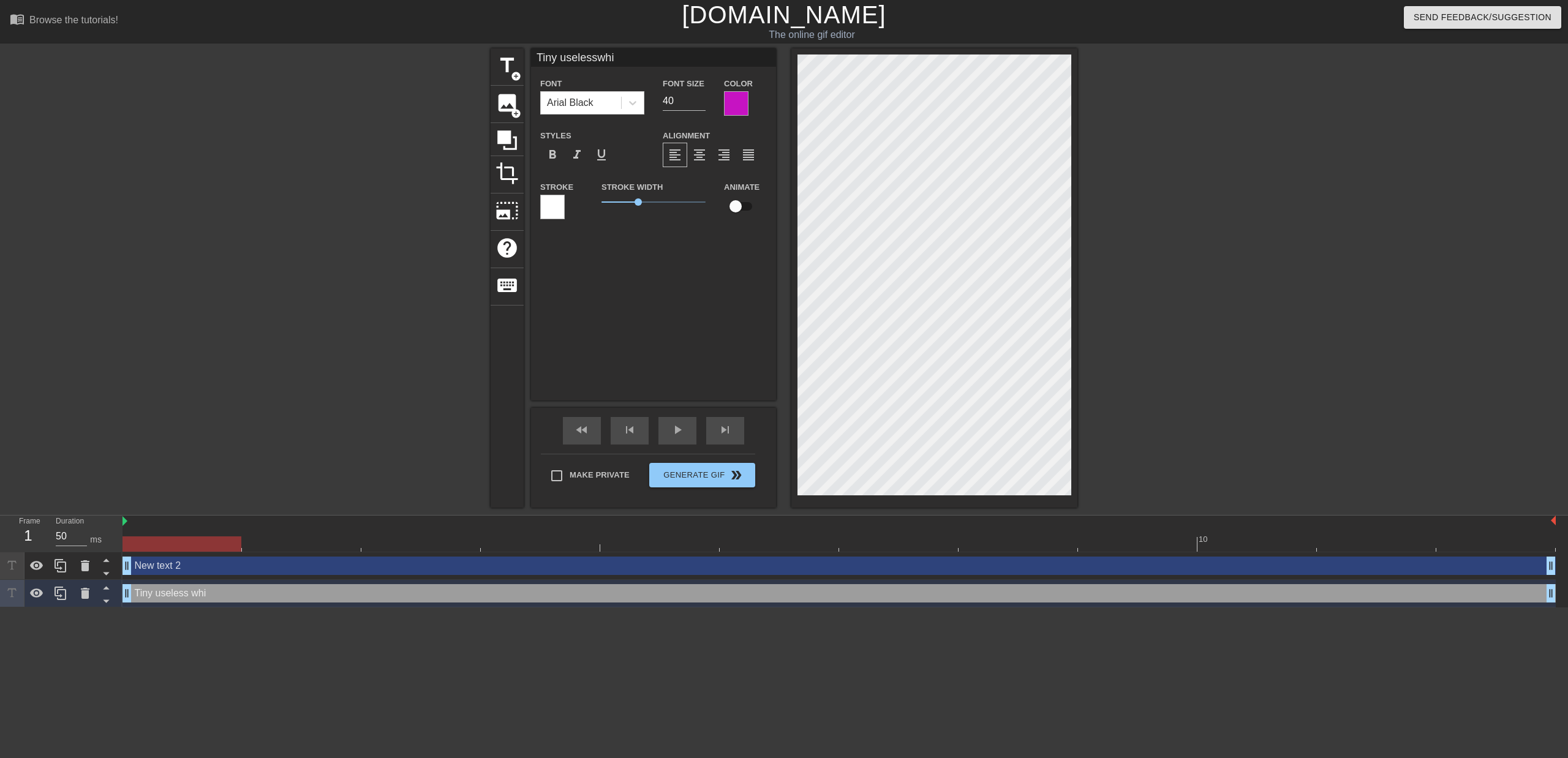
type input "Tiny uselesswhit"
type textarea "Tiny useless whit"
type input "Tiny uselesswhi"
type textarea "Tiny useless whi"
type input "Tiny uselesswh"
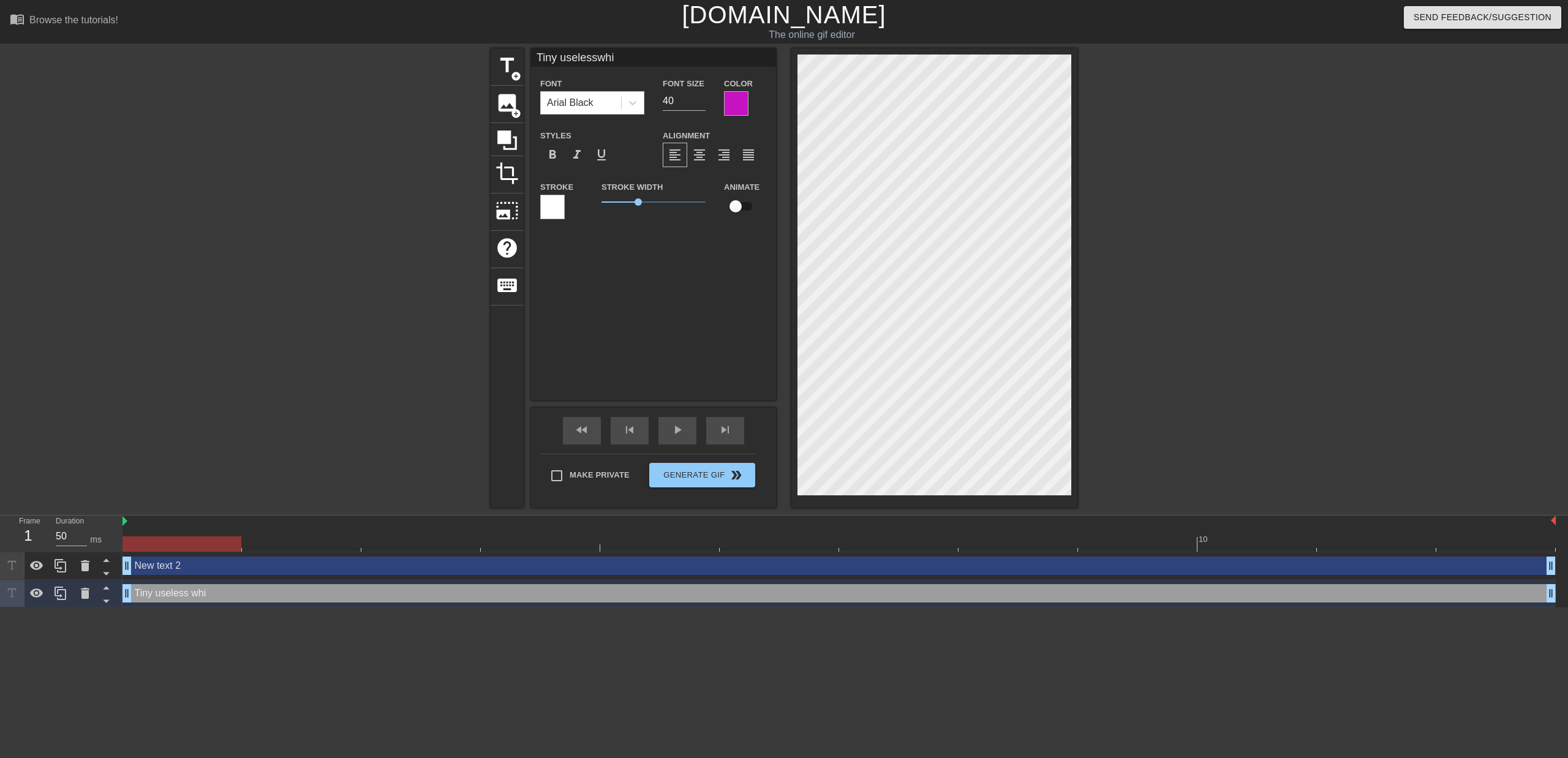
type textarea "Tiny useless wh"
type input "Tiny uselessw"
type textarea "Tiny useless w"
type input "Tiny useless"
type textarea "Tiny useless"
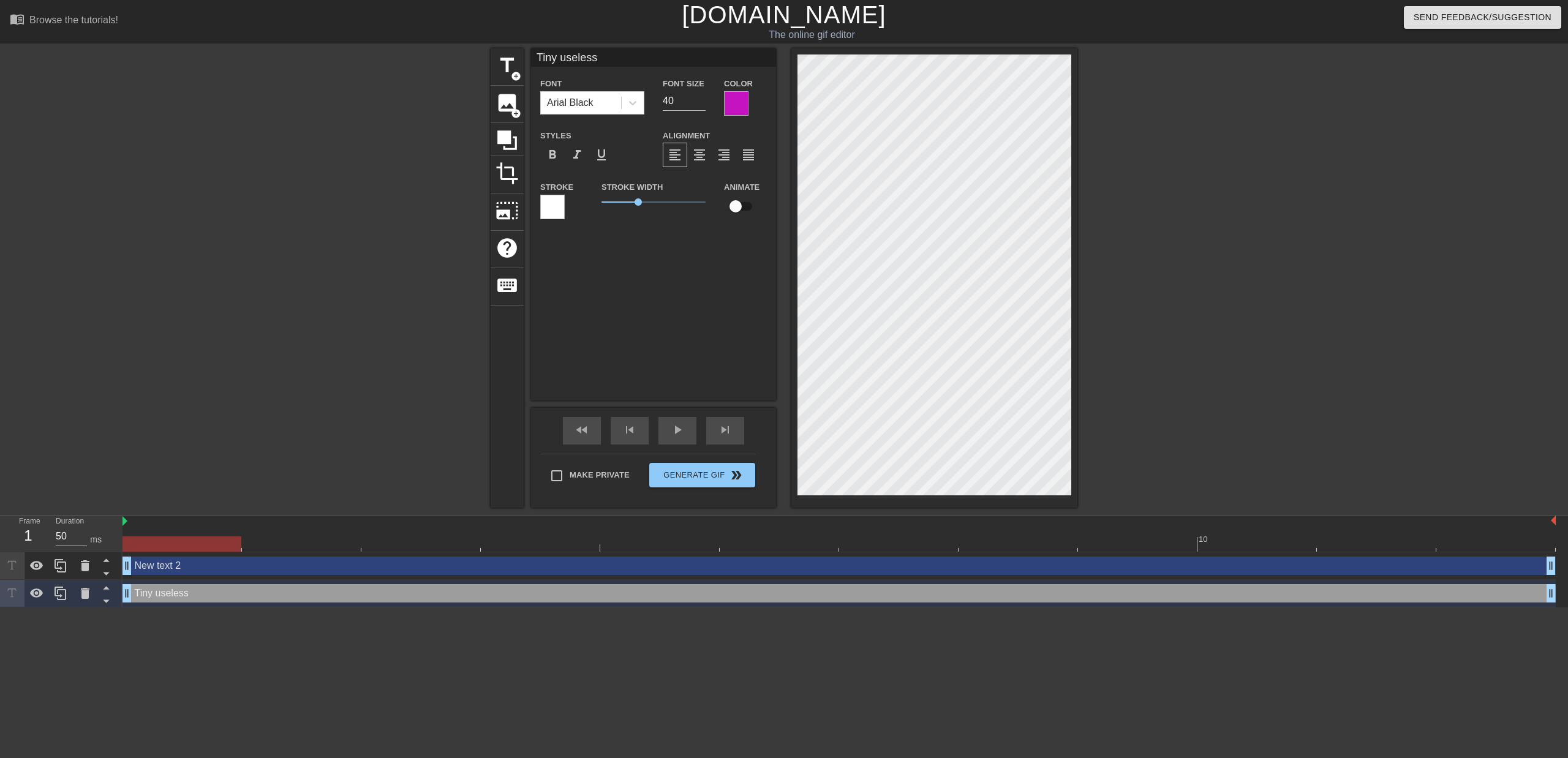
scroll to position [2, 3]
type input "Tiny useles"
type textarea "Tiny useles"
type input "Tiny useless"
type textarea "Tiny useless"
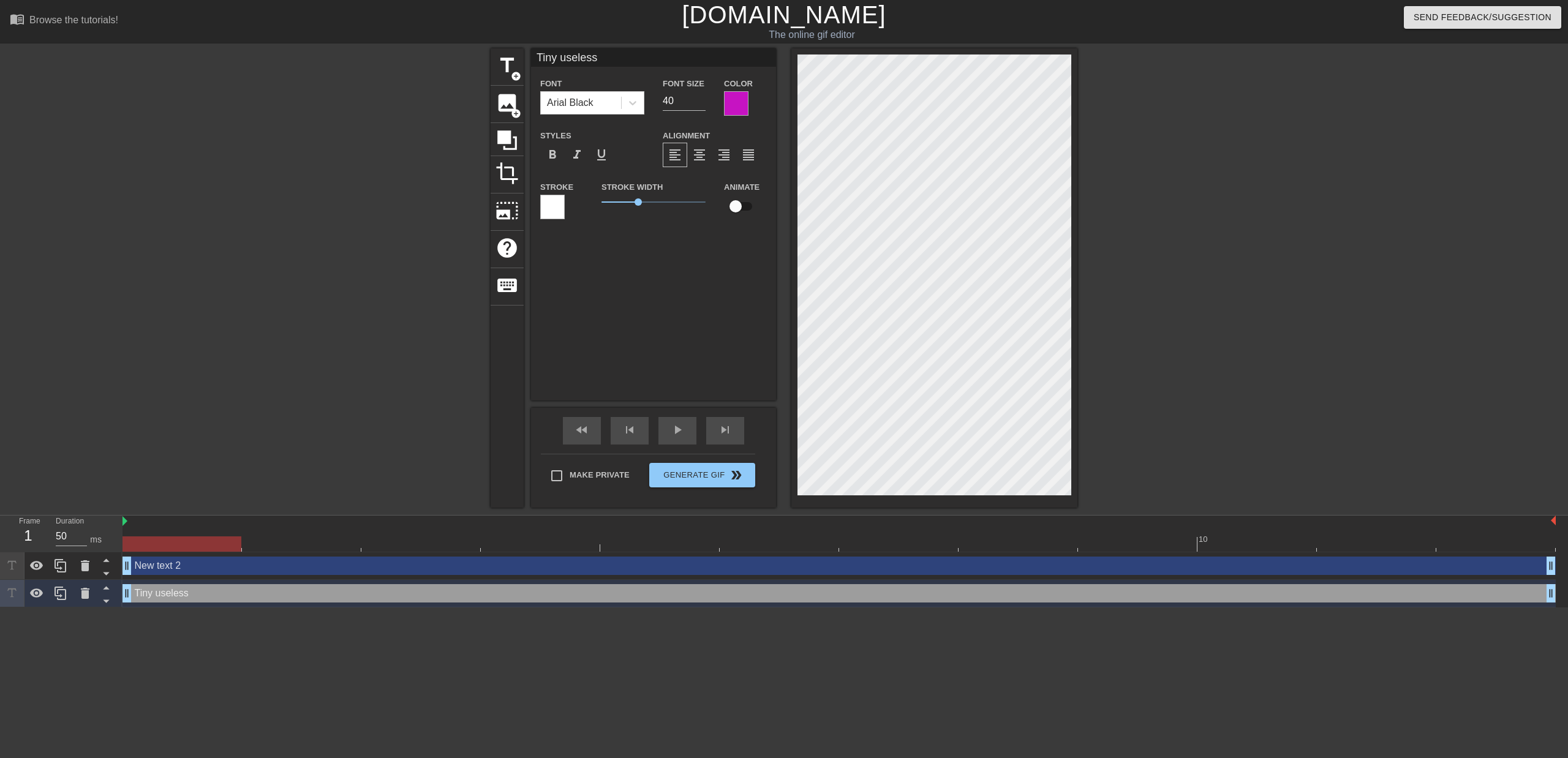
type input "Tiny useless"
type textarea "Tiny useless"
type input "Tiny uselessW"
type textarea "Tiny useless W"
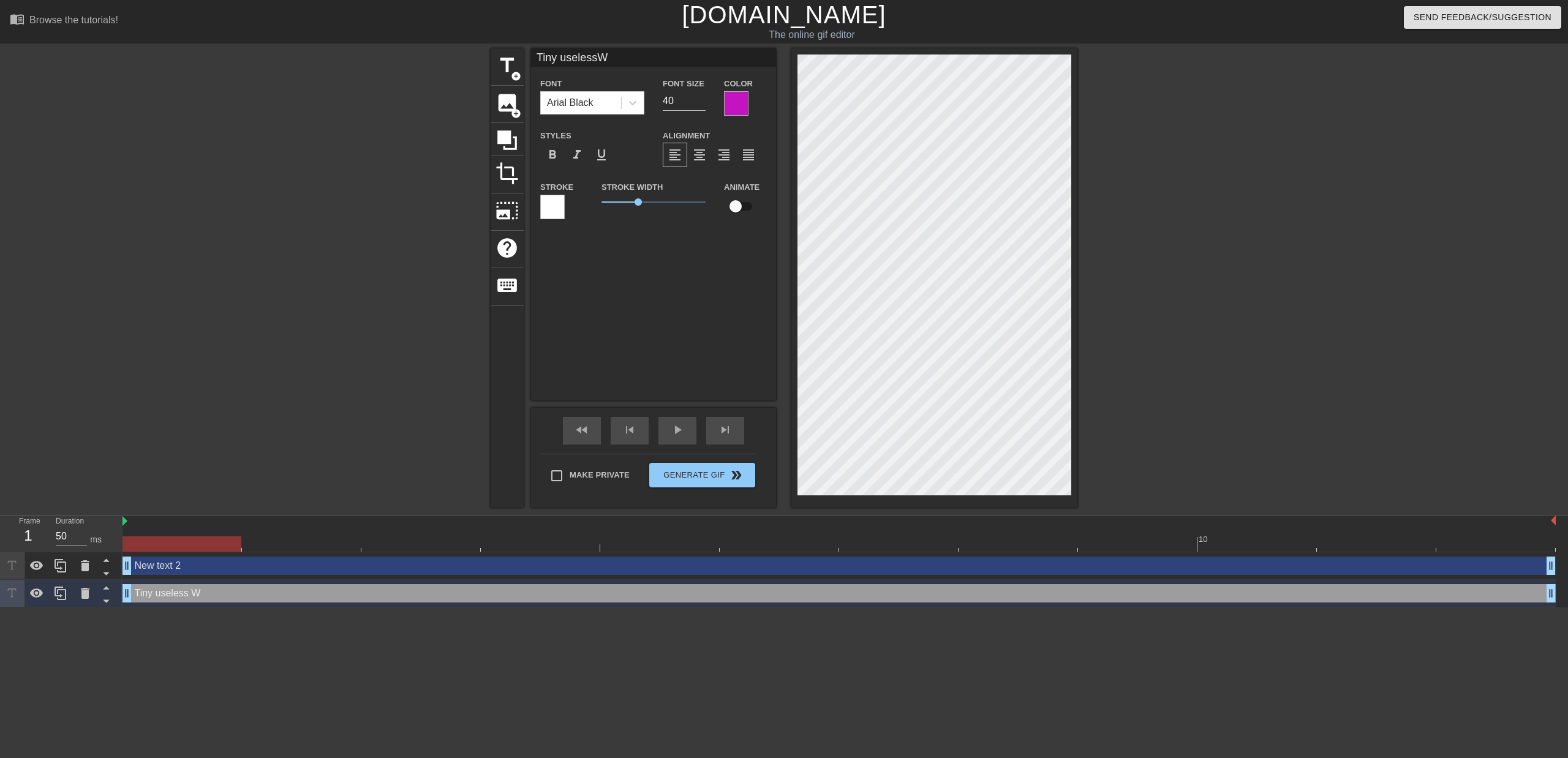
type input "Tiny uselessWh"
type textarea "Tiny useless Wh"
type input "Tiny uselessWhi"
type textarea "Tiny useless Whi"
type input "Tiny uselessWhit"
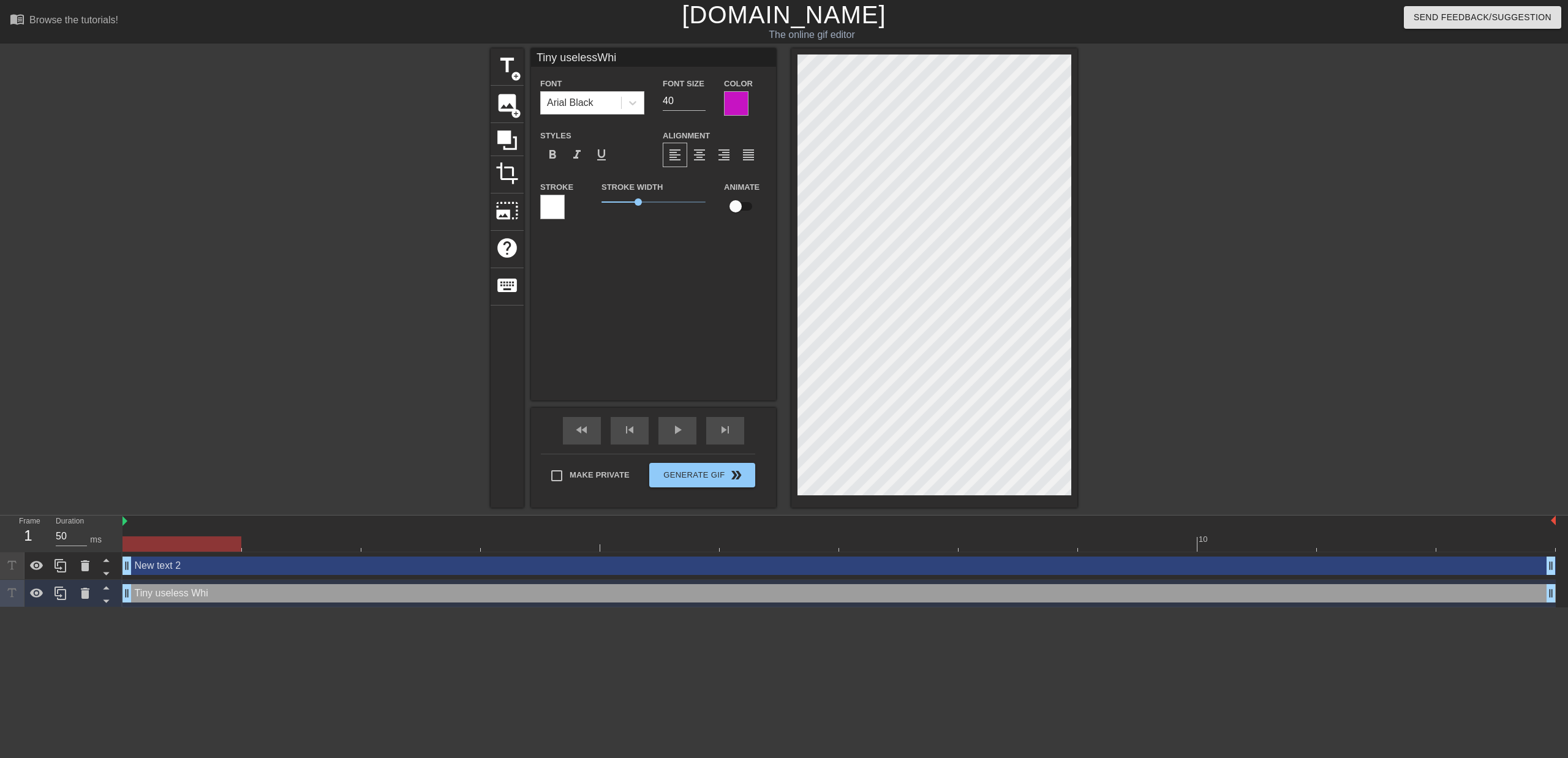
type textarea "Tiny useless Whit"
type input "Tiny uselessWhite"
type textarea "Tiny useless White"
type input "Tiny uselessWhite"
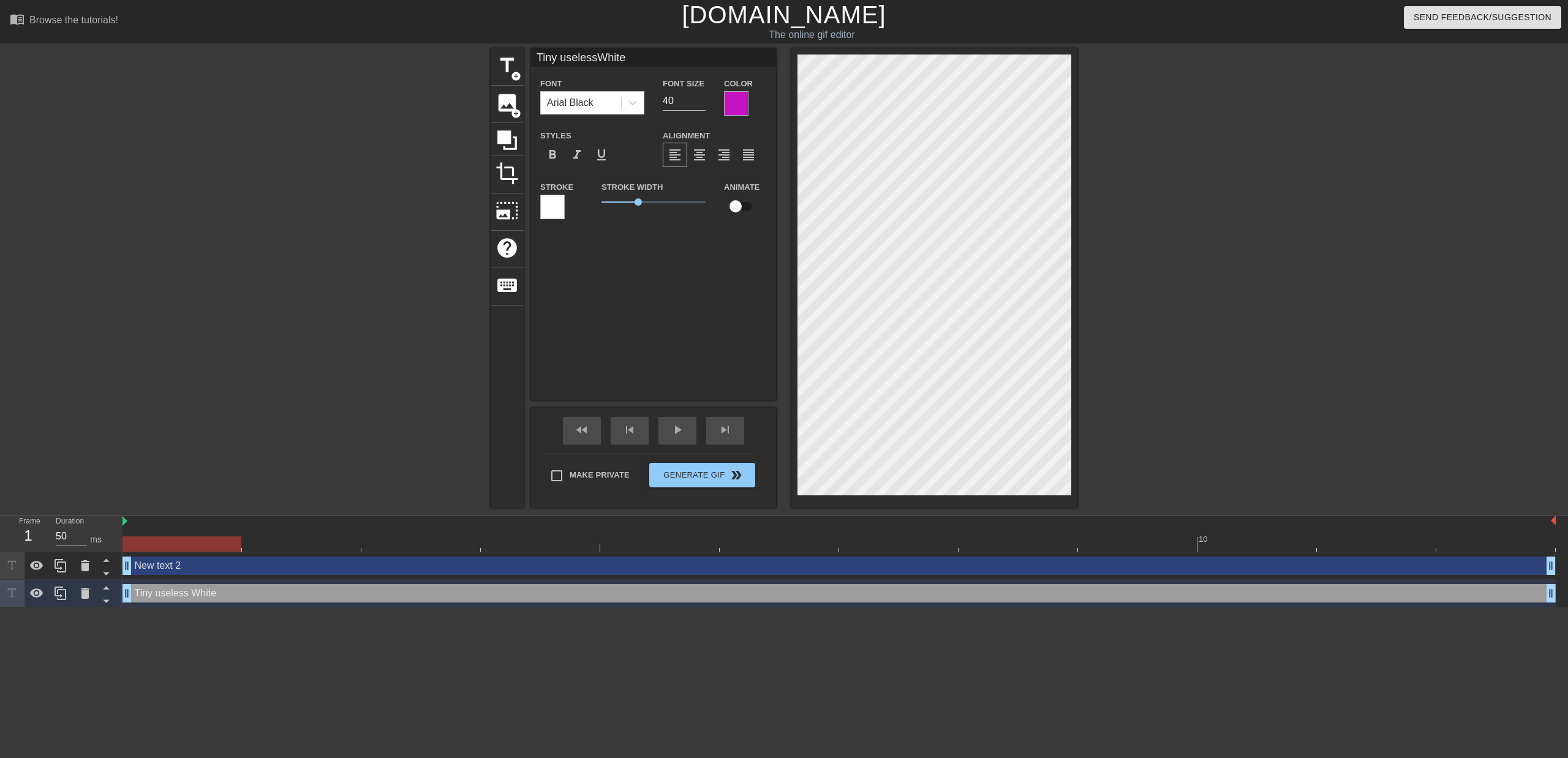
type textarea "Tiny useless White"
type input "Tiny uselessWhite c"
type textarea "Tiny useless White c"
type input "Tiny uselessWhite cl"
type textarea "Tiny useless [PERSON_NAME]"
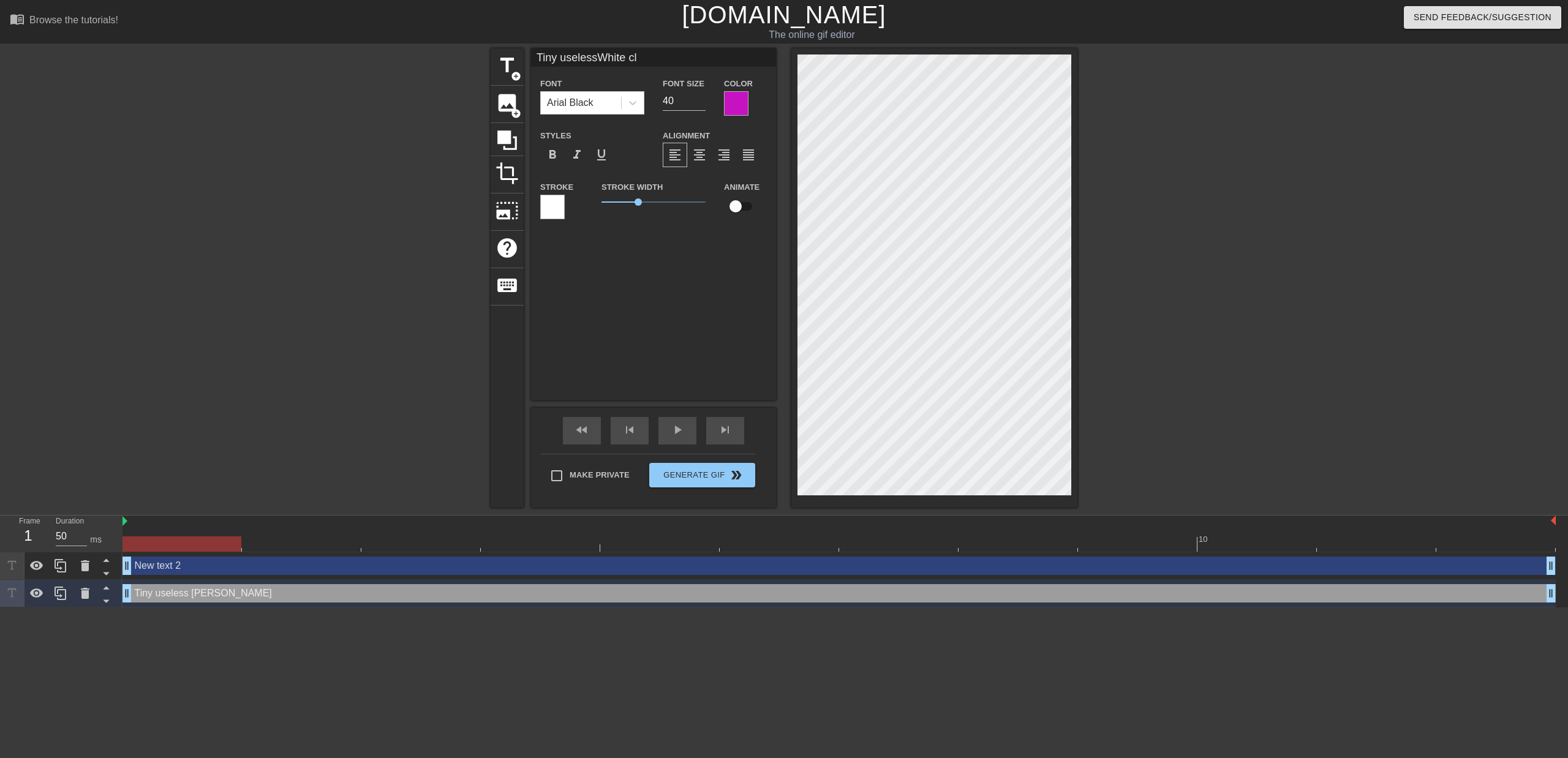
type input "Tiny uselessWhite cli"
type textarea "Tiny useless White cli"
type input "Tiny uselessWhite cl"
type textarea "Tiny useless [PERSON_NAME]"
type input "Tiny uselessWhite c"
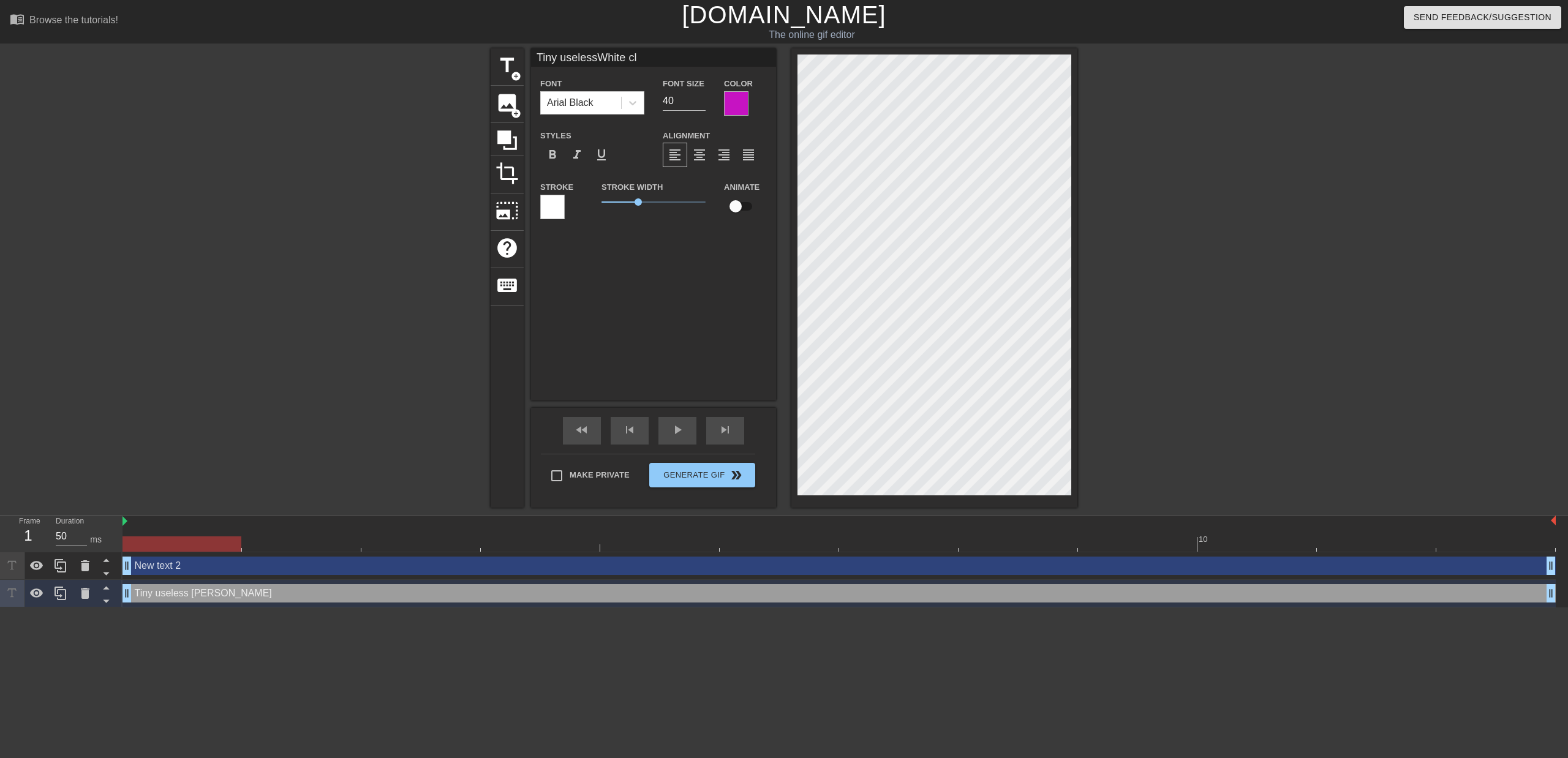
type textarea "Tiny useless White c"
type input "Tiny uselessWhite"
type textarea "Tiny useless White"
type input "Tiny uselessWhite"
type textarea "Tiny useless White"
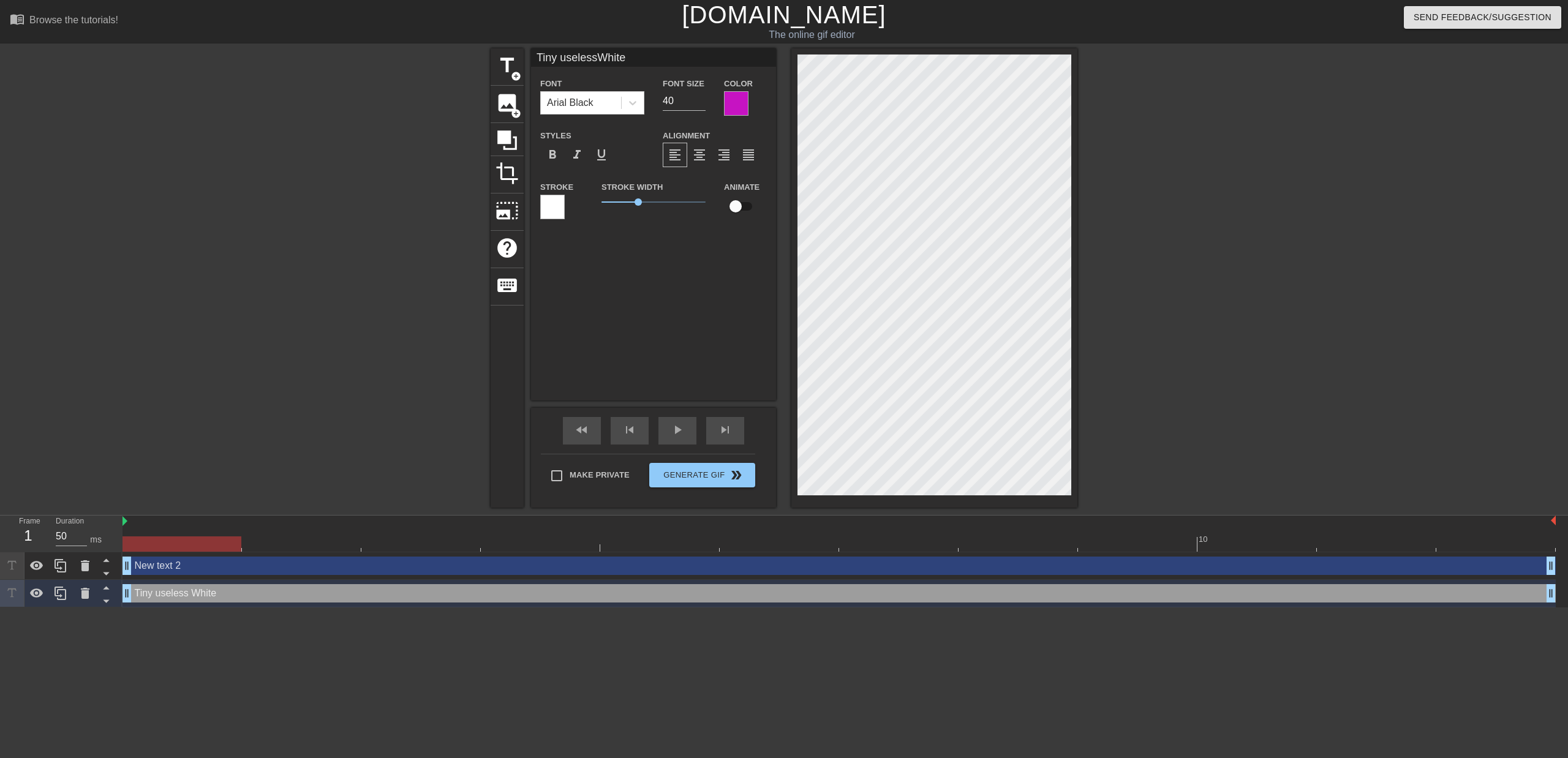
type input "Tiny uselessWhit"
type textarea "Tiny useless Whit"
type input "Tiny uselessWhi"
type textarea "Tiny useless Whi"
type input "Tiny uselessWh"
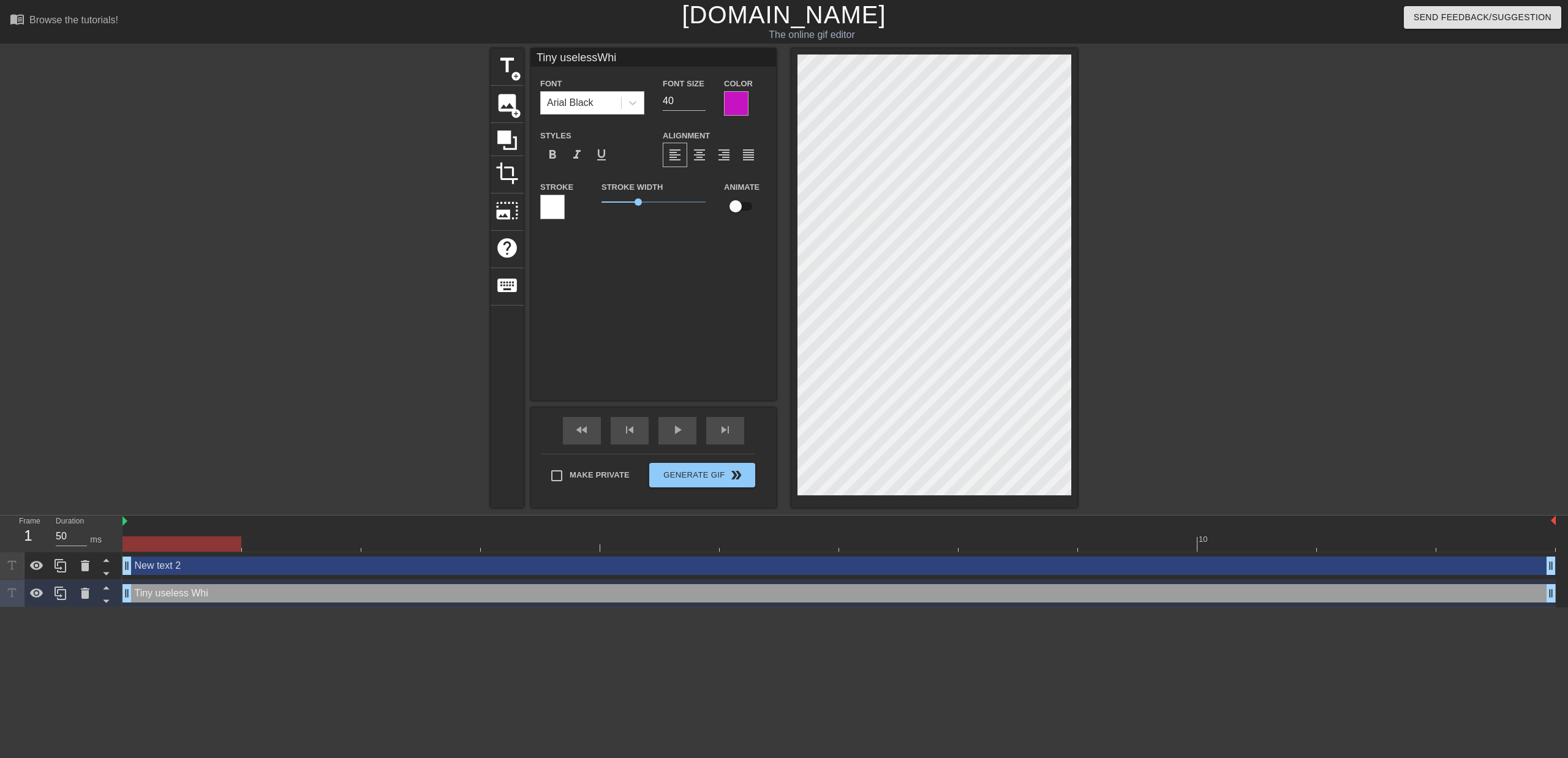
type textarea "Tiny useless Wh"
type input "Tiny uselessW"
type textarea "Tiny useless W"
type input "Tiny useless"
type textarea "Tiny useless"
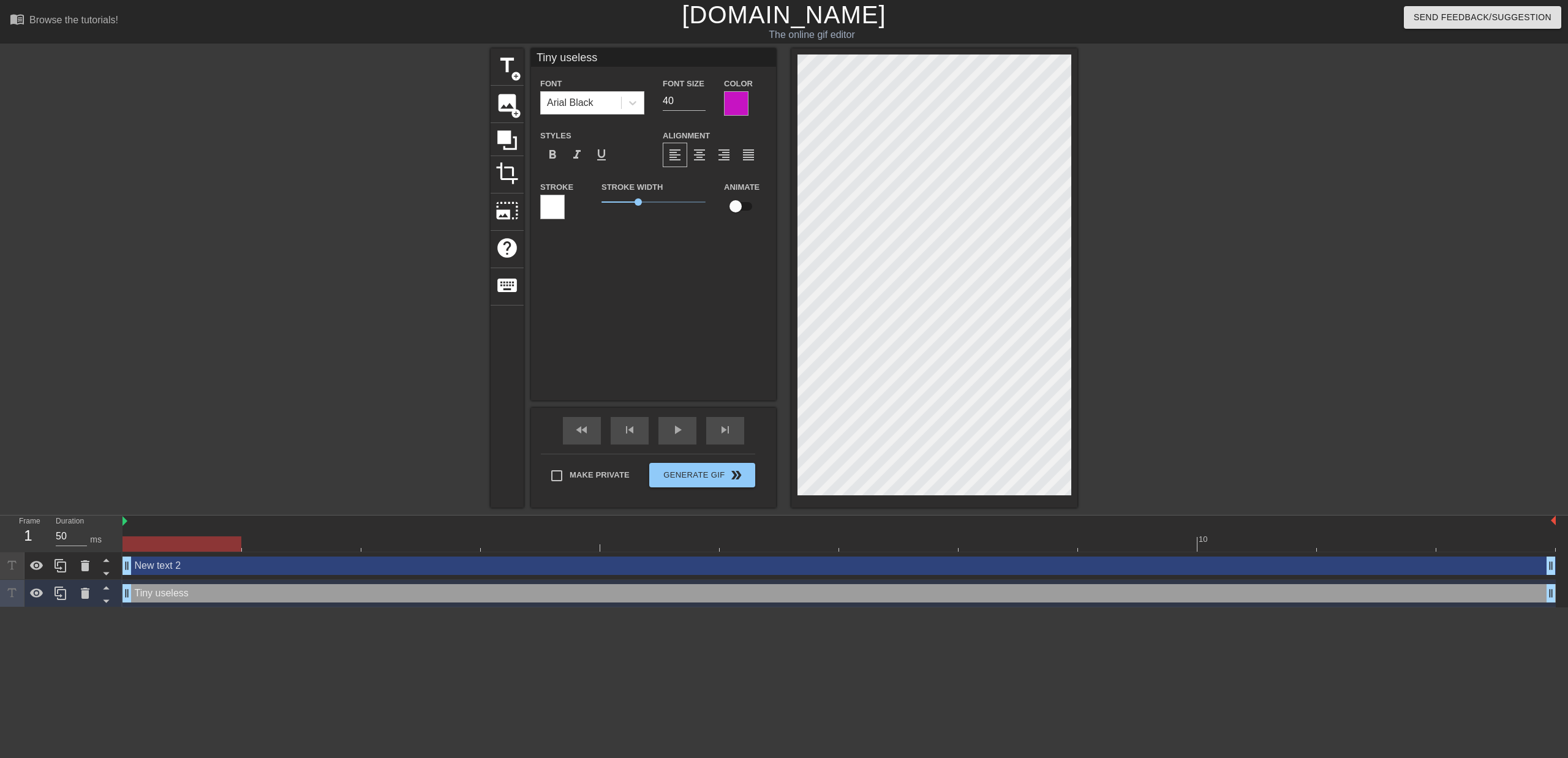
scroll to position [2, 3]
type input "Tiny useless"
type textarea "Tiny useless"
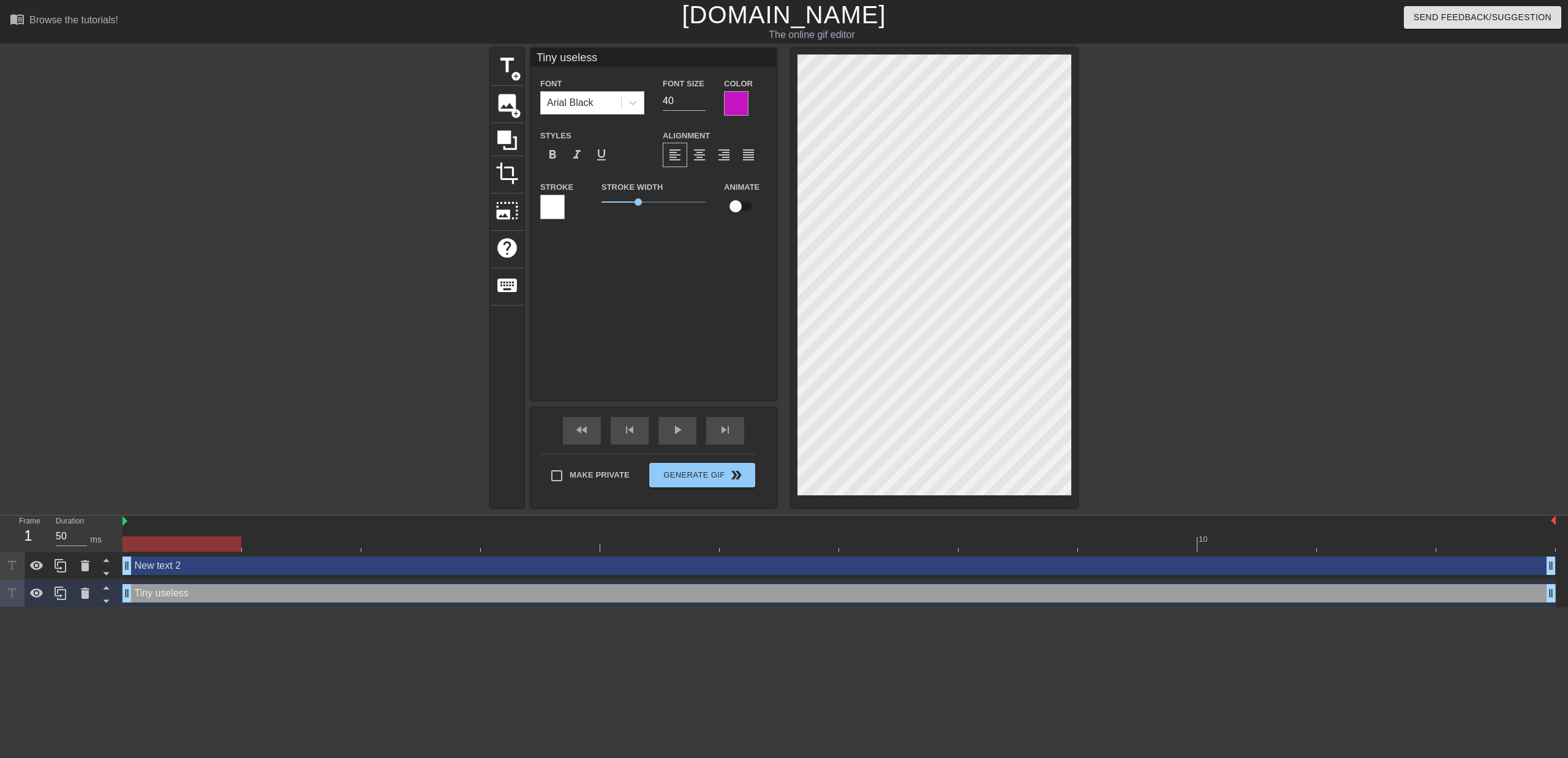
click at [606, 64] on input "Tiny useless" at bounding box center [654, 58] width 245 height 18
click at [661, 65] on input "Tiny useless white clits" at bounding box center [654, 58] width 245 height 18
type input "Tiny useless white clits stay caged and desperate"
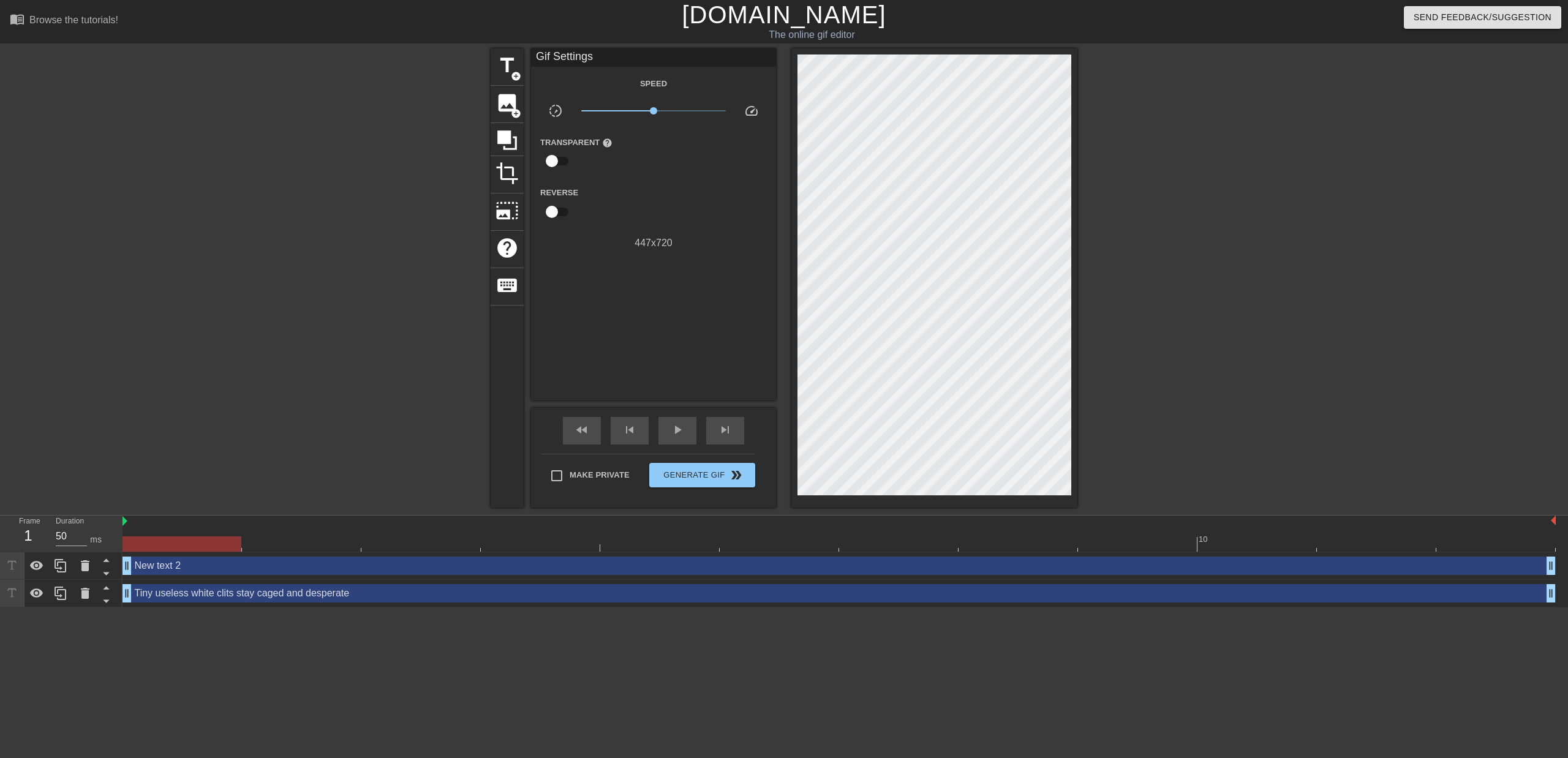
click at [358, 598] on div "Tiny useless white clits stay caged and desperate drag_handle drag_handle" at bounding box center [839, 593] width 1433 height 18
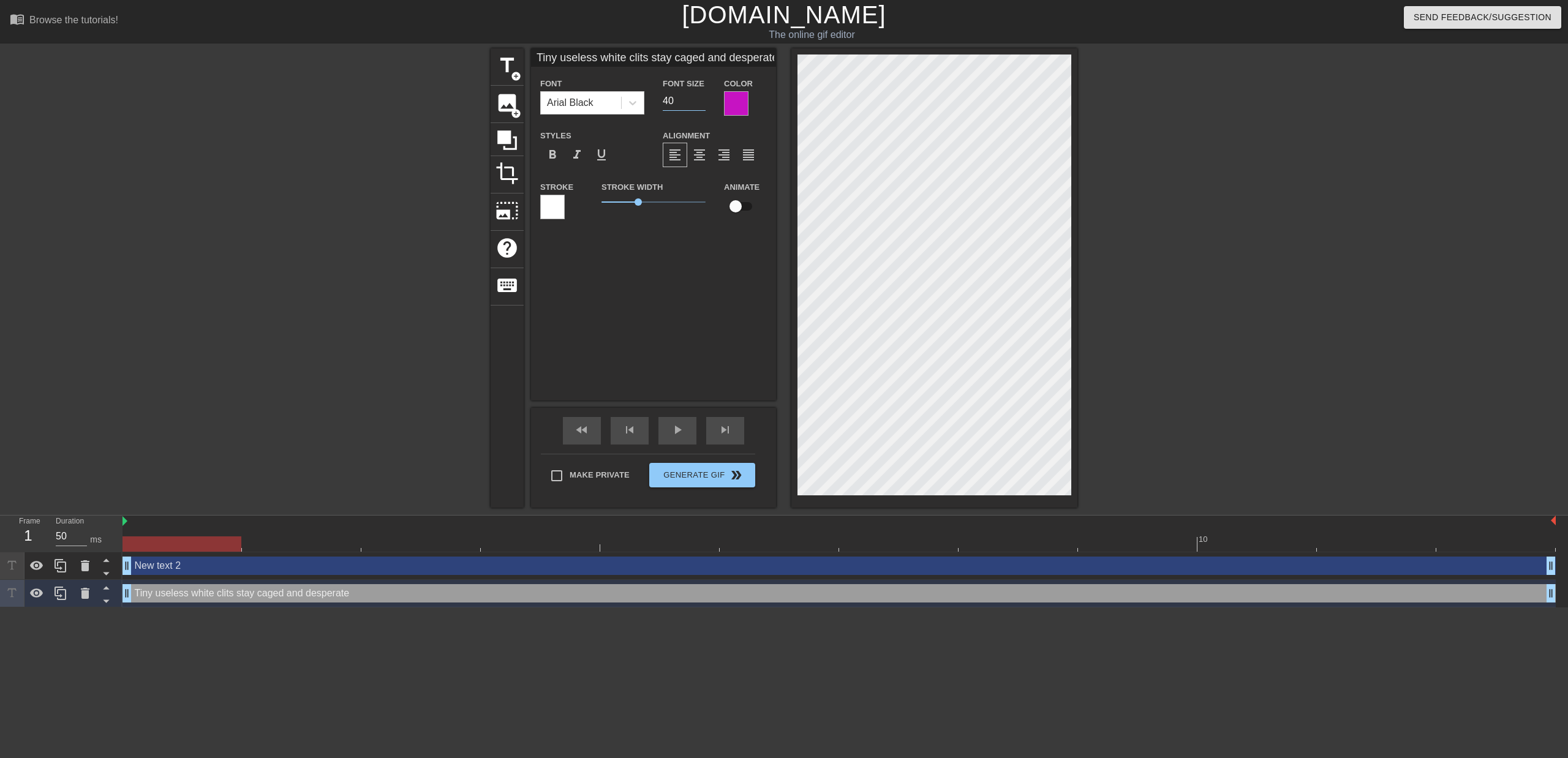
click at [683, 103] on input "40" at bounding box center [684, 101] width 43 height 19
type input "4"
type input "20"
click at [1178, 180] on div "title add_circle image add_circle crop photo_size_select_large help keyboard Ti…" at bounding box center [784, 278] width 1568 height 459
click at [1118, 187] on div "title add_circle image add_circle crop photo_size_select_large help keyboard Ti…" at bounding box center [784, 278] width 1568 height 459
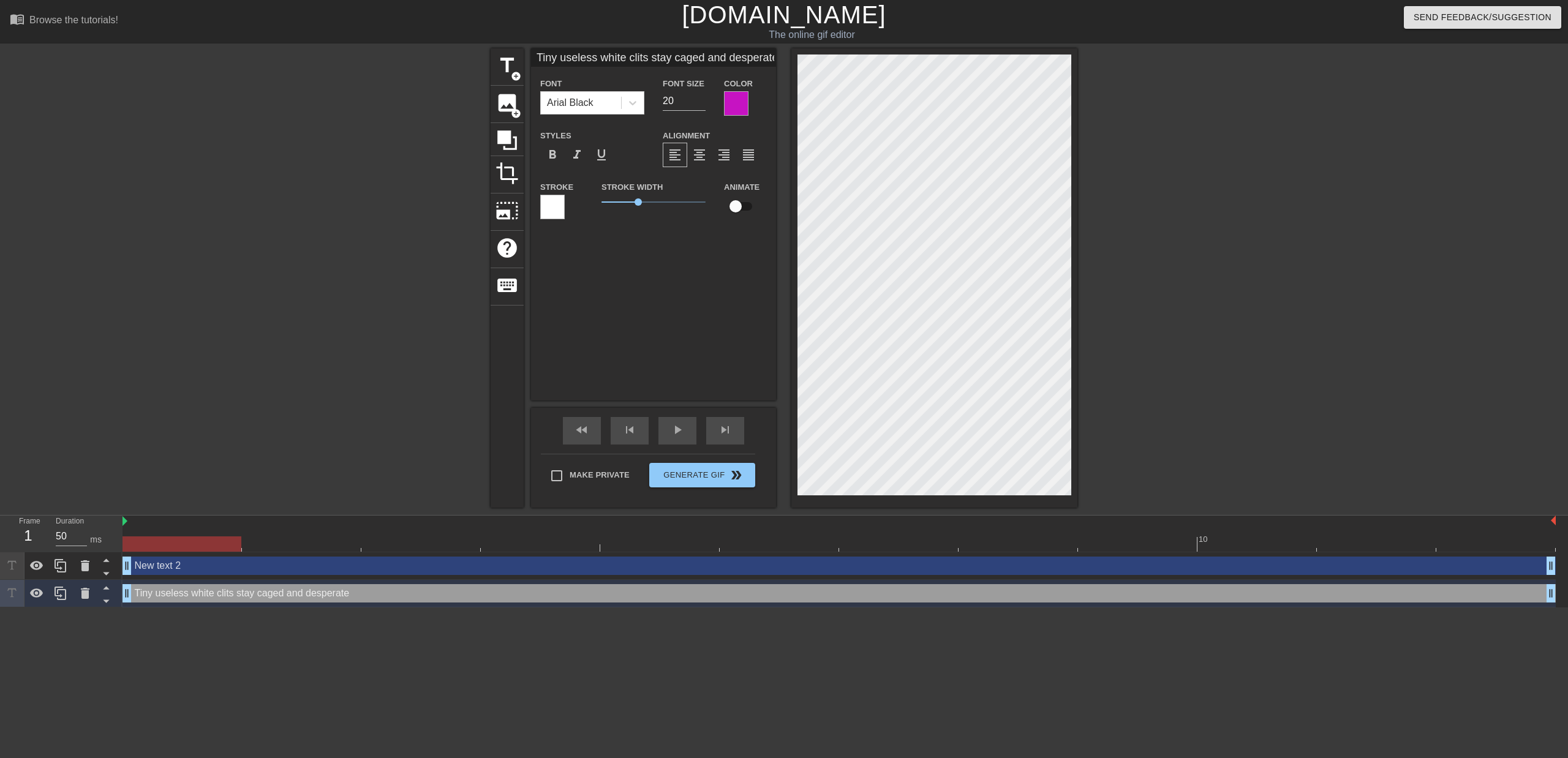
click at [1097, 196] on div "title add_circle image add_circle crop photo_size_select_large help keyboard Ti…" at bounding box center [784, 278] width 1568 height 459
click at [1114, 216] on div "title add_circle image add_circle crop photo_size_select_large help keyboard Ti…" at bounding box center [784, 278] width 1568 height 459
click at [1082, 217] on div "title add_circle image add_circle crop photo_size_select_large help keyboard Ti…" at bounding box center [784, 278] width 1568 height 459
click at [1085, 231] on div "title add_circle image add_circle crop photo_size_select_large help keyboard Ti…" at bounding box center [784, 278] width 1568 height 459
click at [1143, 273] on div "title add_circle image add_circle crop photo_size_select_large help keyboard Ti…" at bounding box center [784, 278] width 1568 height 459
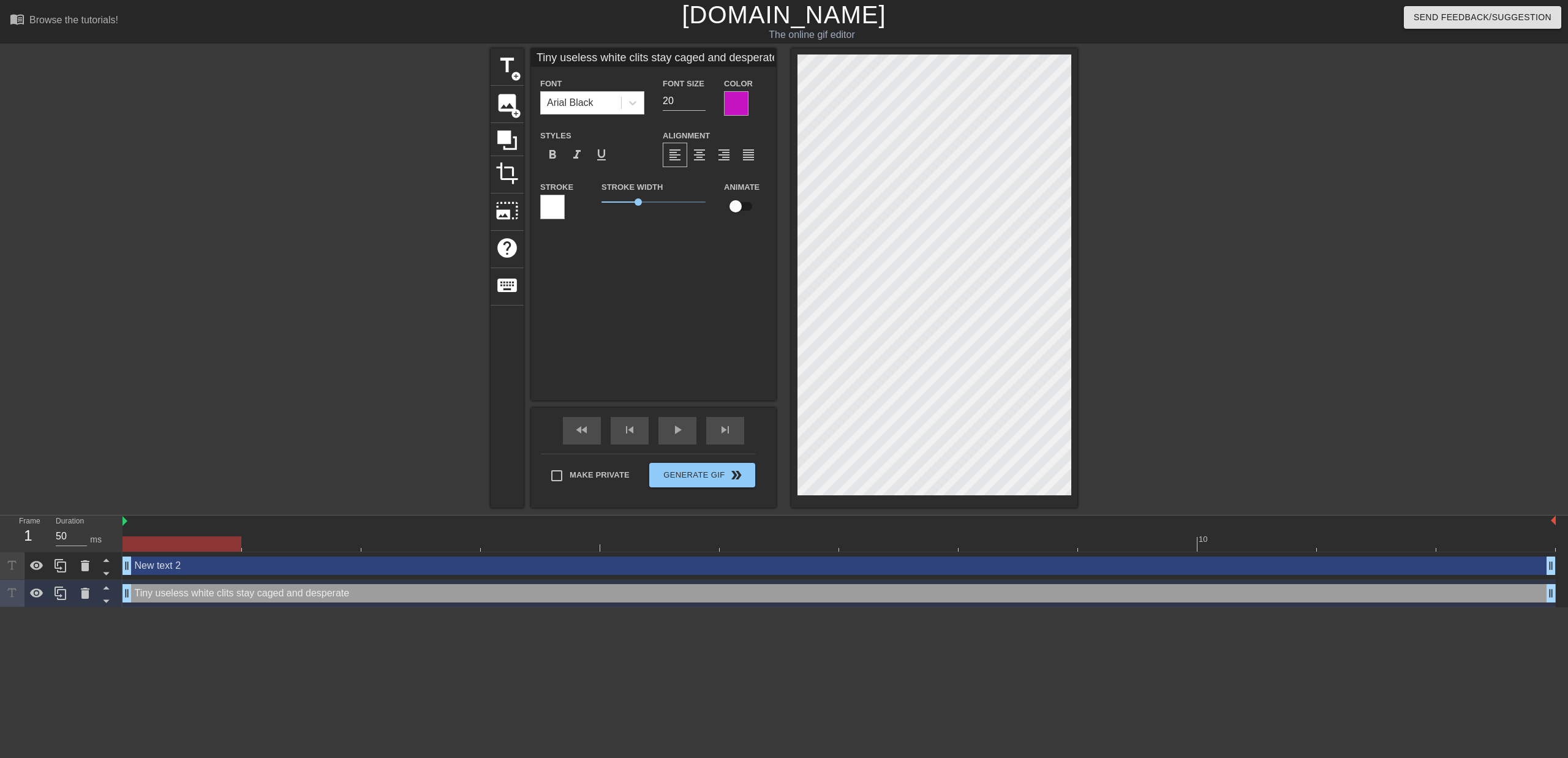
click at [1128, 264] on div "title add_circle image add_circle crop photo_size_select_large help keyboard Ti…" at bounding box center [784, 278] width 1568 height 459
click at [1099, 243] on div "title add_circle image add_circle crop photo_size_select_large help keyboard Ti…" at bounding box center [784, 278] width 1568 height 459
click at [1084, 241] on div "title add_circle image add_circle crop photo_size_select_large help keyboard Ti…" at bounding box center [784, 278] width 1568 height 459
click at [1112, 234] on div "title add_circle image add_circle crop photo_size_select_large help keyboard Ti…" at bounding box center [784, 278] width 1568 height 459
click at [1133, 247] on div "title add_circle image add_circle crop photo_size_select_large help keyboard Ti…" at bounding box center [784, 278] width 1568 height 459
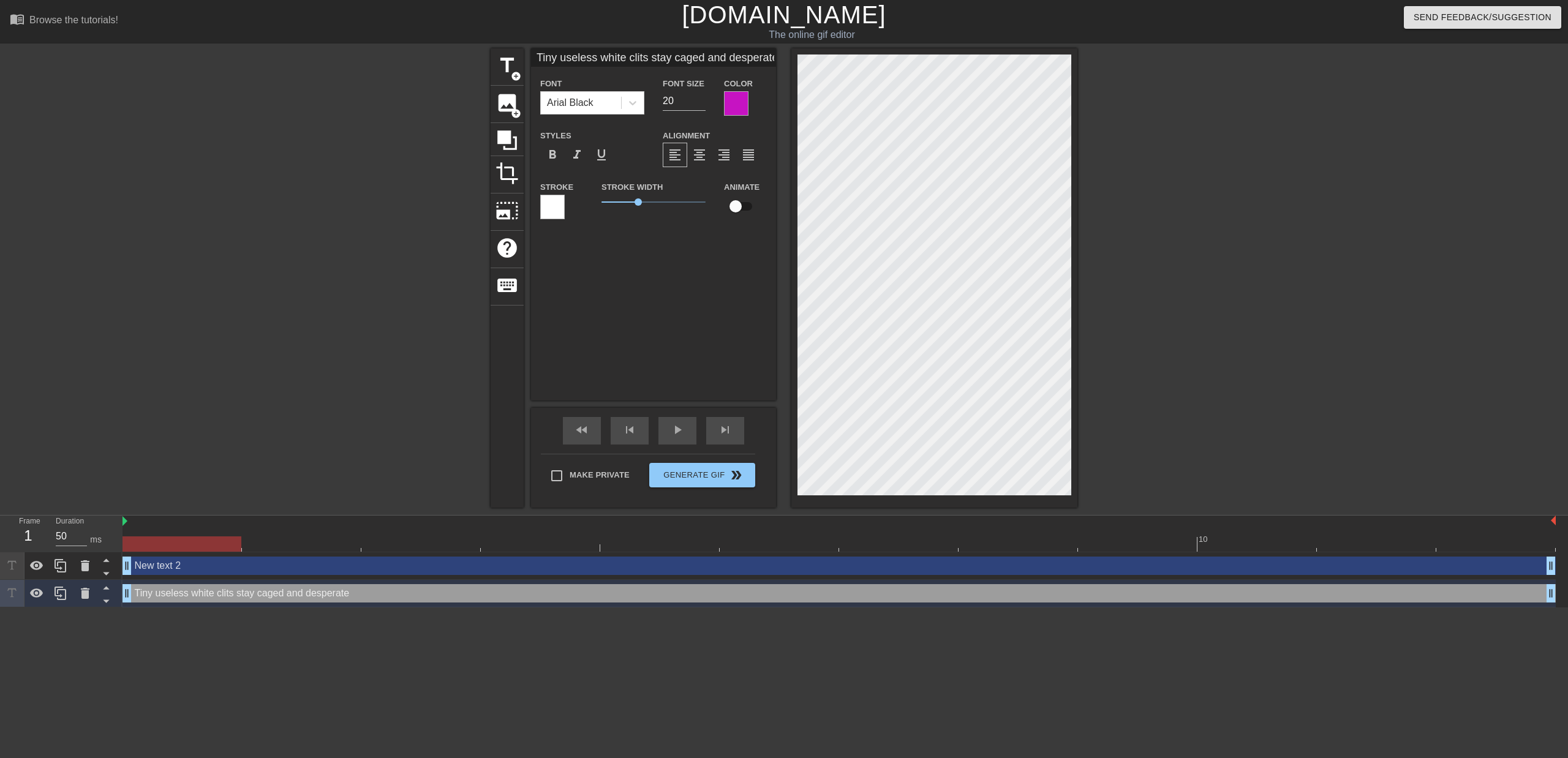
type input "New text 2"
type input "40"
click at [1146, 251] on div "title add_circle image add_circle crop photo_size_select_large help keyboard Ne…" at bounding box center [784, 278] width 1568 height 459
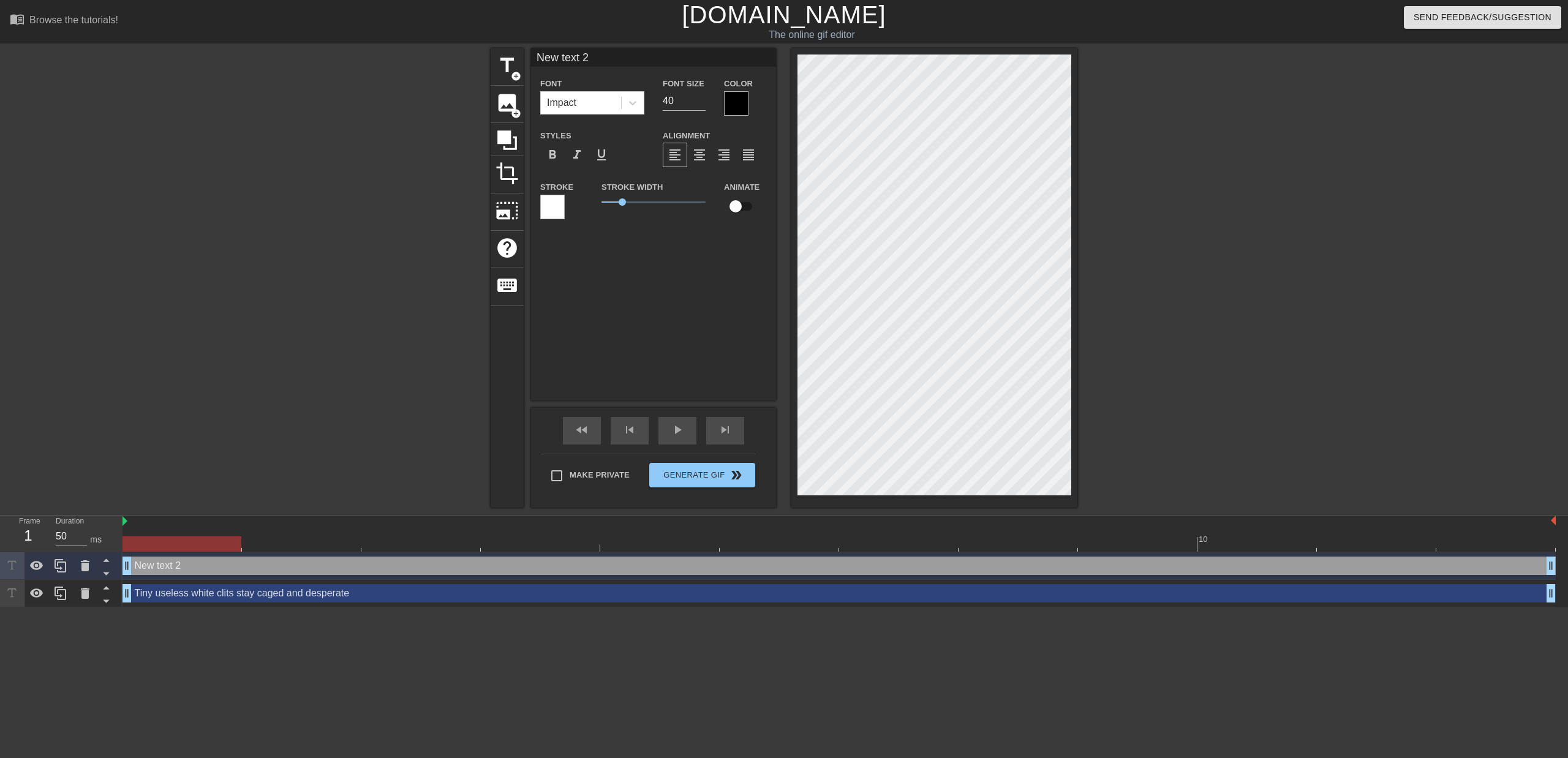
type input "Tiny useless white clits stay caged and desperate"
type input "20"
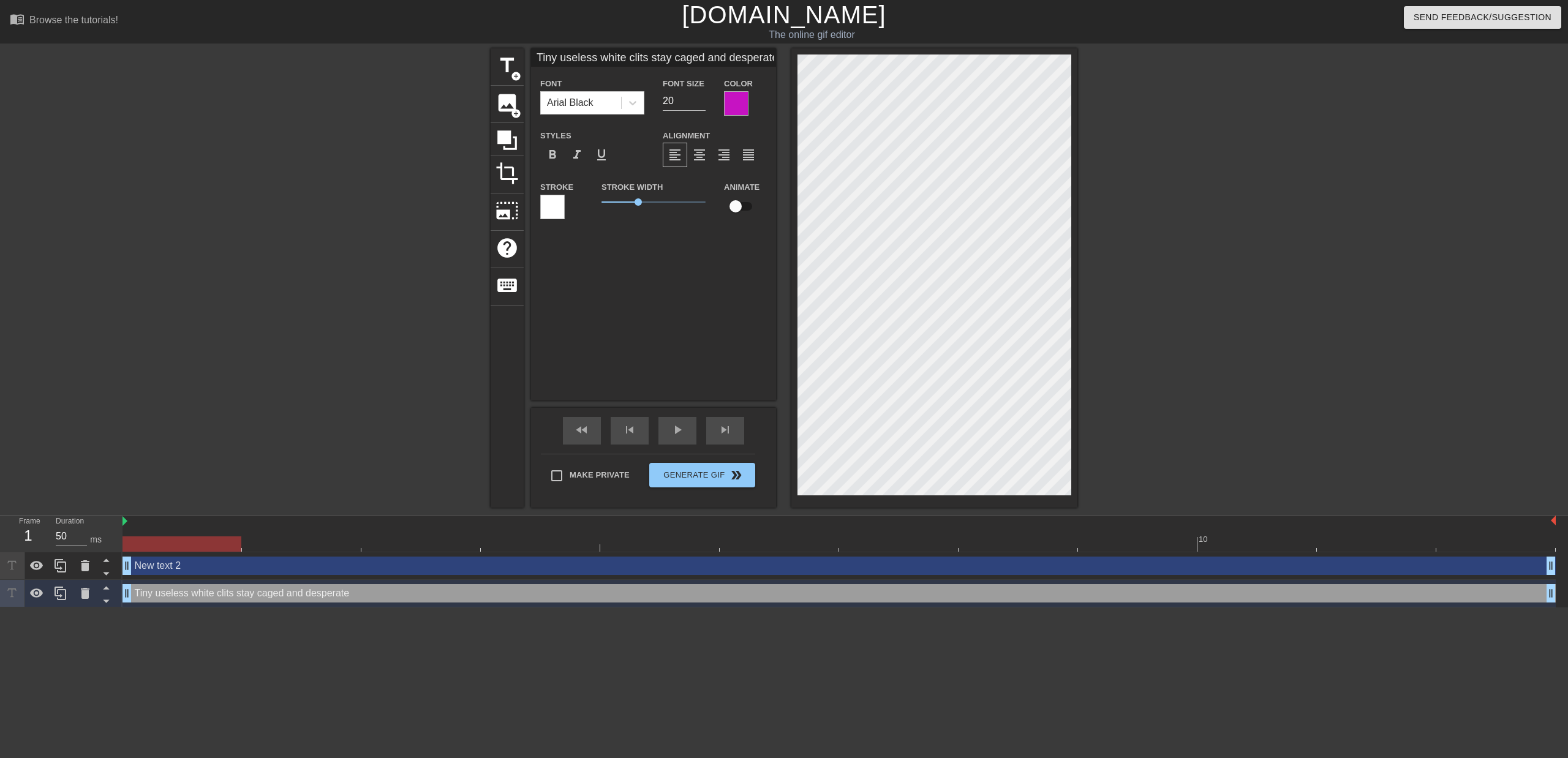
click at [1185, 243] on div "title add_circle image add_circle crop photo_size_select_large help keyboard Ti…" at bounding box center [784, 278] width 1568 height 459
click at [1191, 227] on div "title add_circle image add_circle crop photo_size_select_large help keyboard Ti…" at bounding box center [784, 278] width 1568 height 459
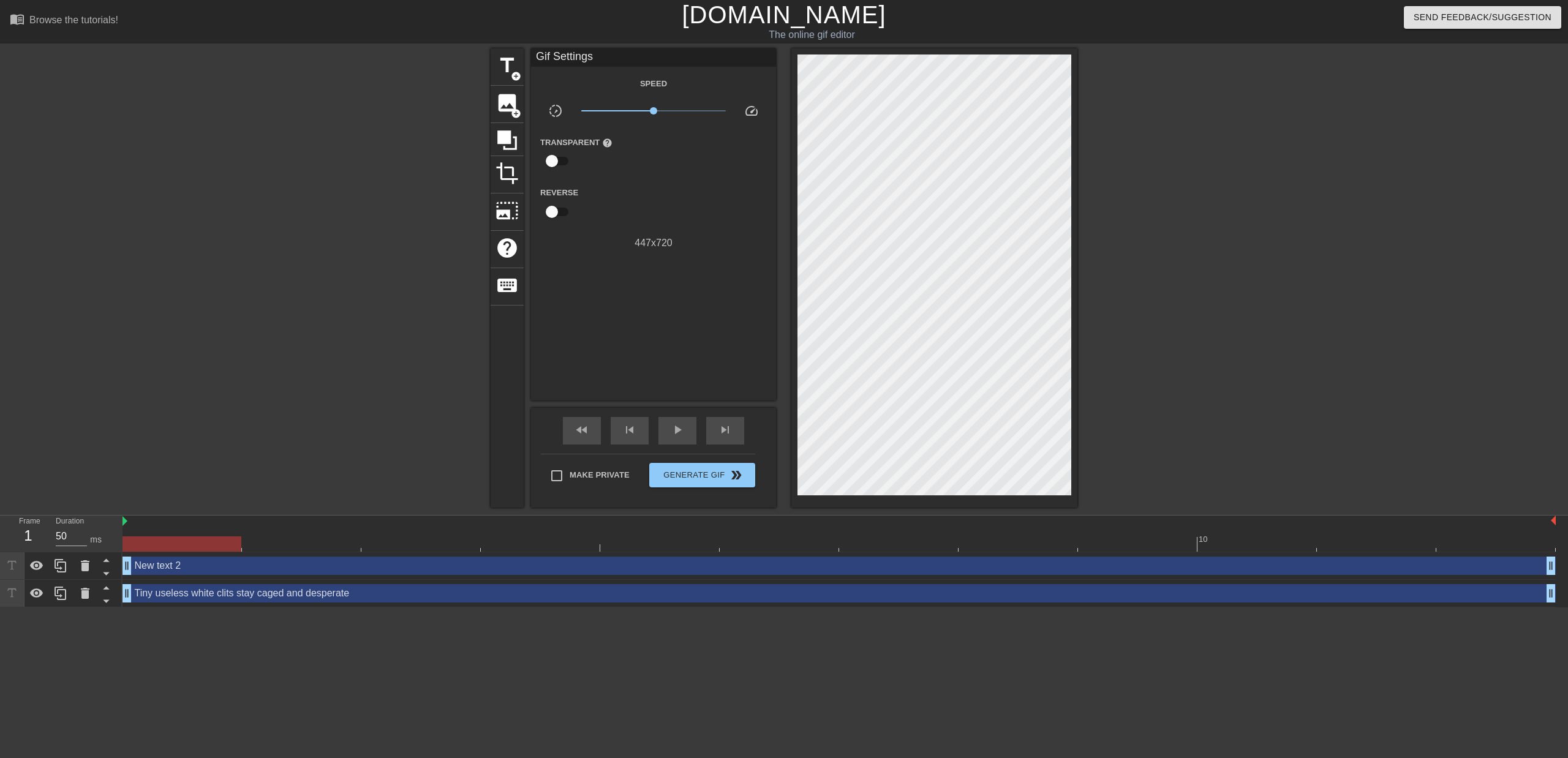
click at [351, 601] on div "Tiny useless white clits stay caged and desperate drag_handle drag_handle" at bounding box center [839, 593] width 1433 height 18
click at [64, 598] on icon at bounding box center [61, 594] width 15 height 15
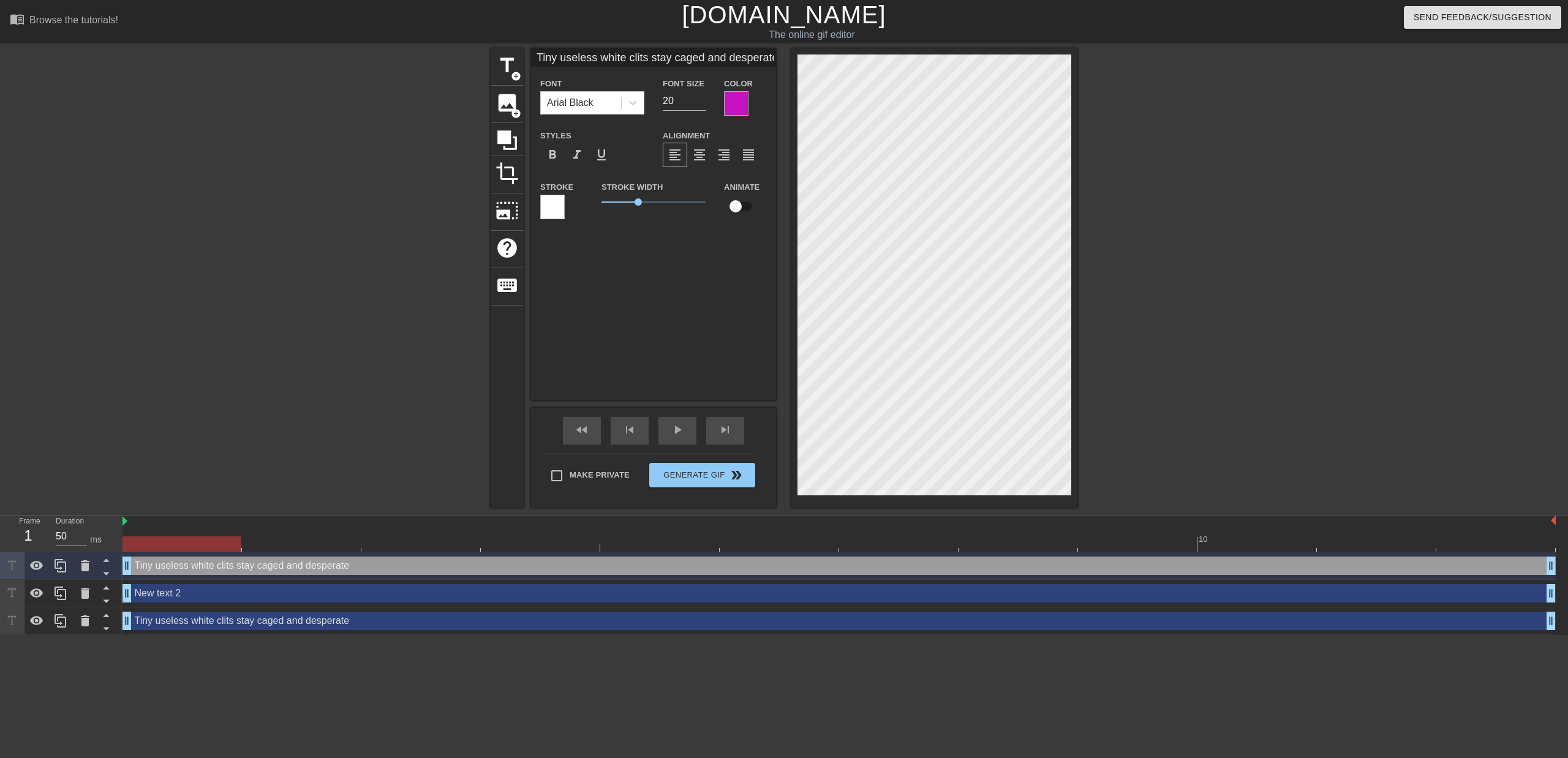
drag, startPoint x: 387, startPoint y: 623, endPoint x: 350, endPoint y: 625, distance: 37.1
click at [350, 625] on div "Tiny useless white clits stay caged and desperate drag_handle drag_handle" at bounding box center [839, 620] width 1433 height 18
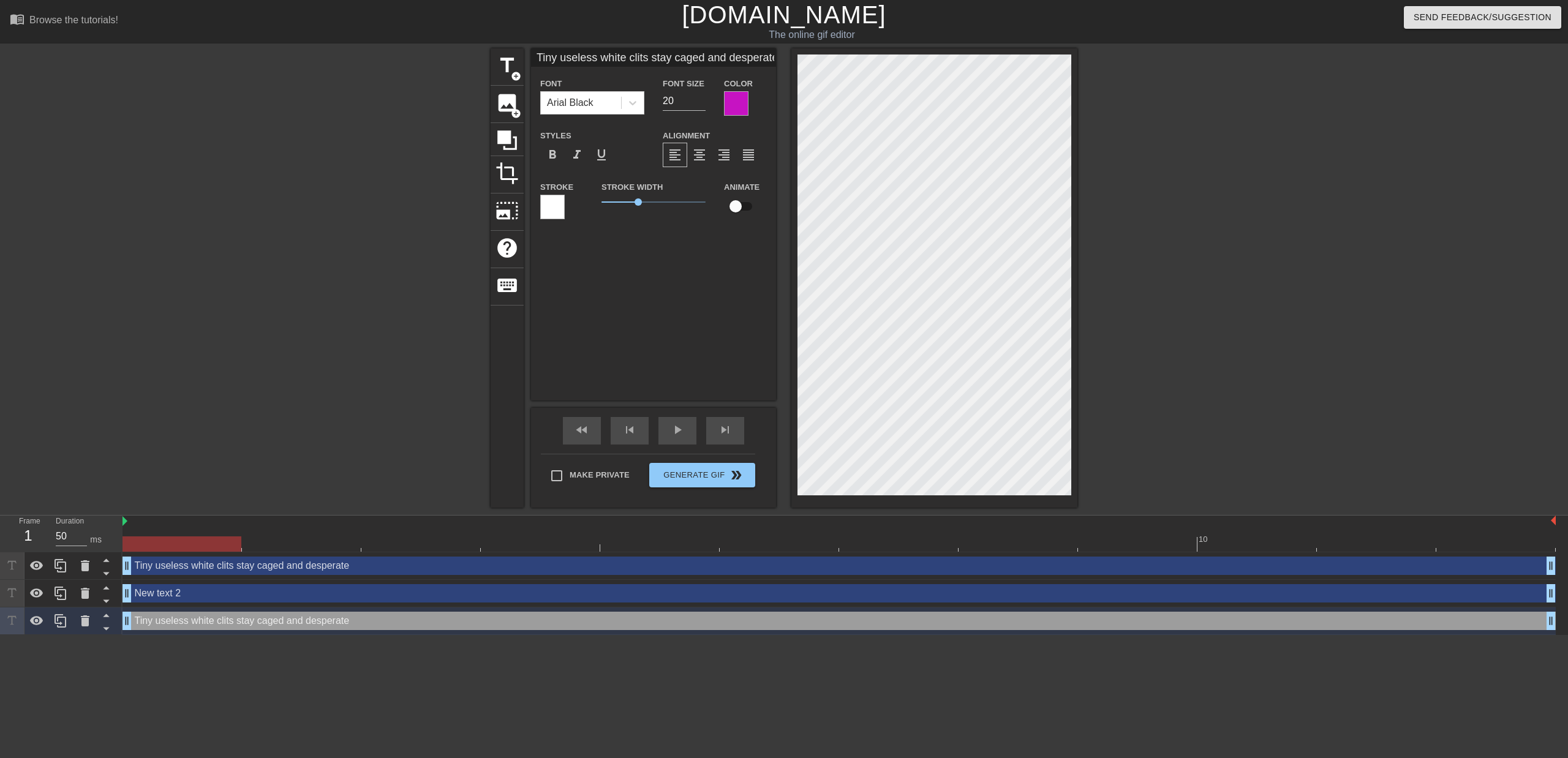
click at [350, 625] on div "Tiny useless white clits stay caged and desperate drag_handle drag_handle" at bounding box center [839, 620] width 1433 height 18
drag, startPoint x: 539, startPoint y: 57, endPoint x: 781, endPoint y: 66, distance: 242.2
click at [781, 66] on div "title add_circle image add_circle crop photo_size_select_large help keyboard Ti…" at bounding box center [784, 278] width 586 height 459
click at [91, 624] on div at bounding box center [85, 620] width 24 height 27
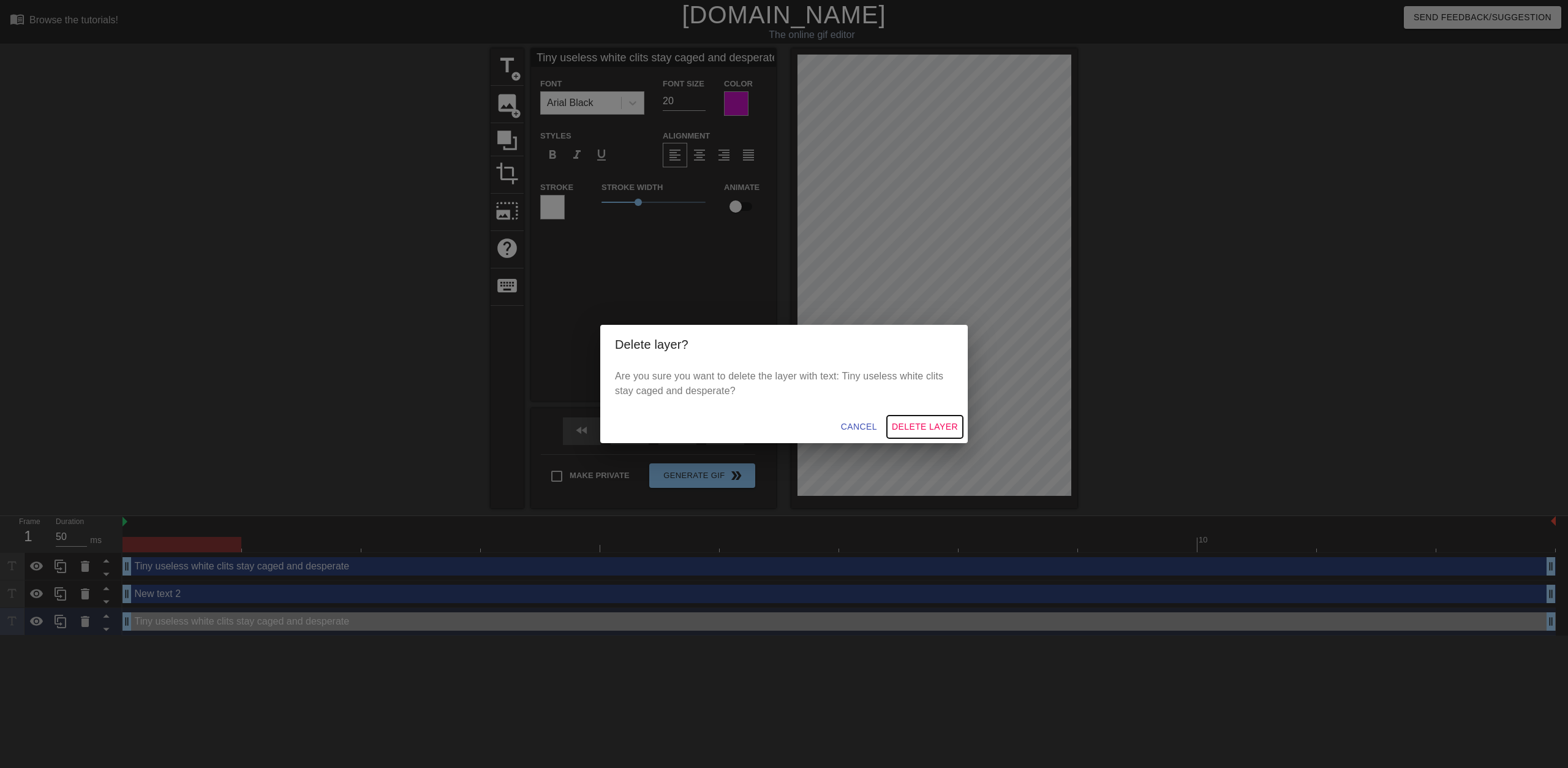
click at [930, 432] on span "Delete Layer" at bounding box center [925, 426] width 66 height 15
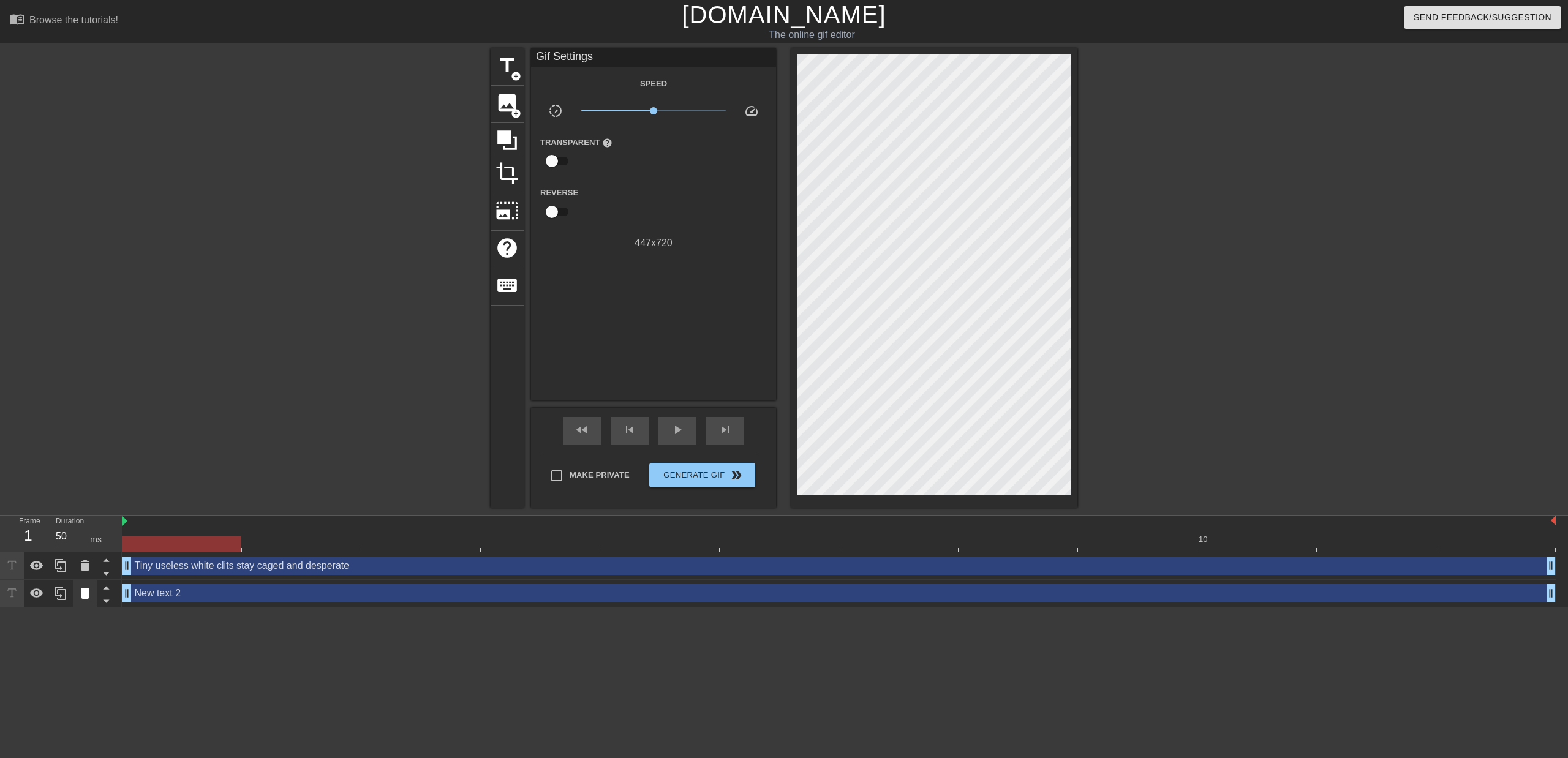
click at [90, 596] on icon at bounding box center [86, 594] width 15 height 15
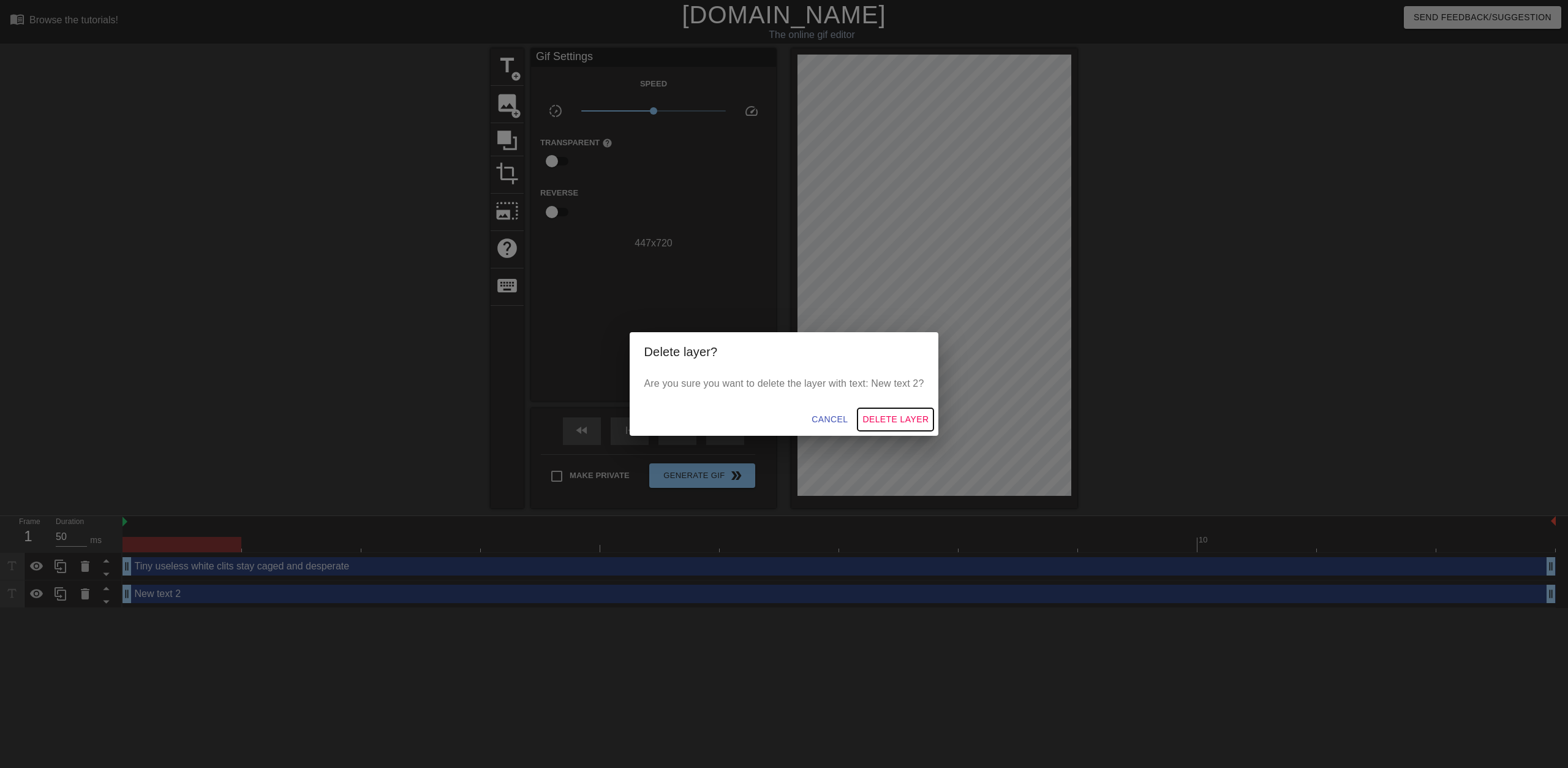
click at [866, 416] on span "Delete Layer" at bounding box center [895, 419] width 66 height 15
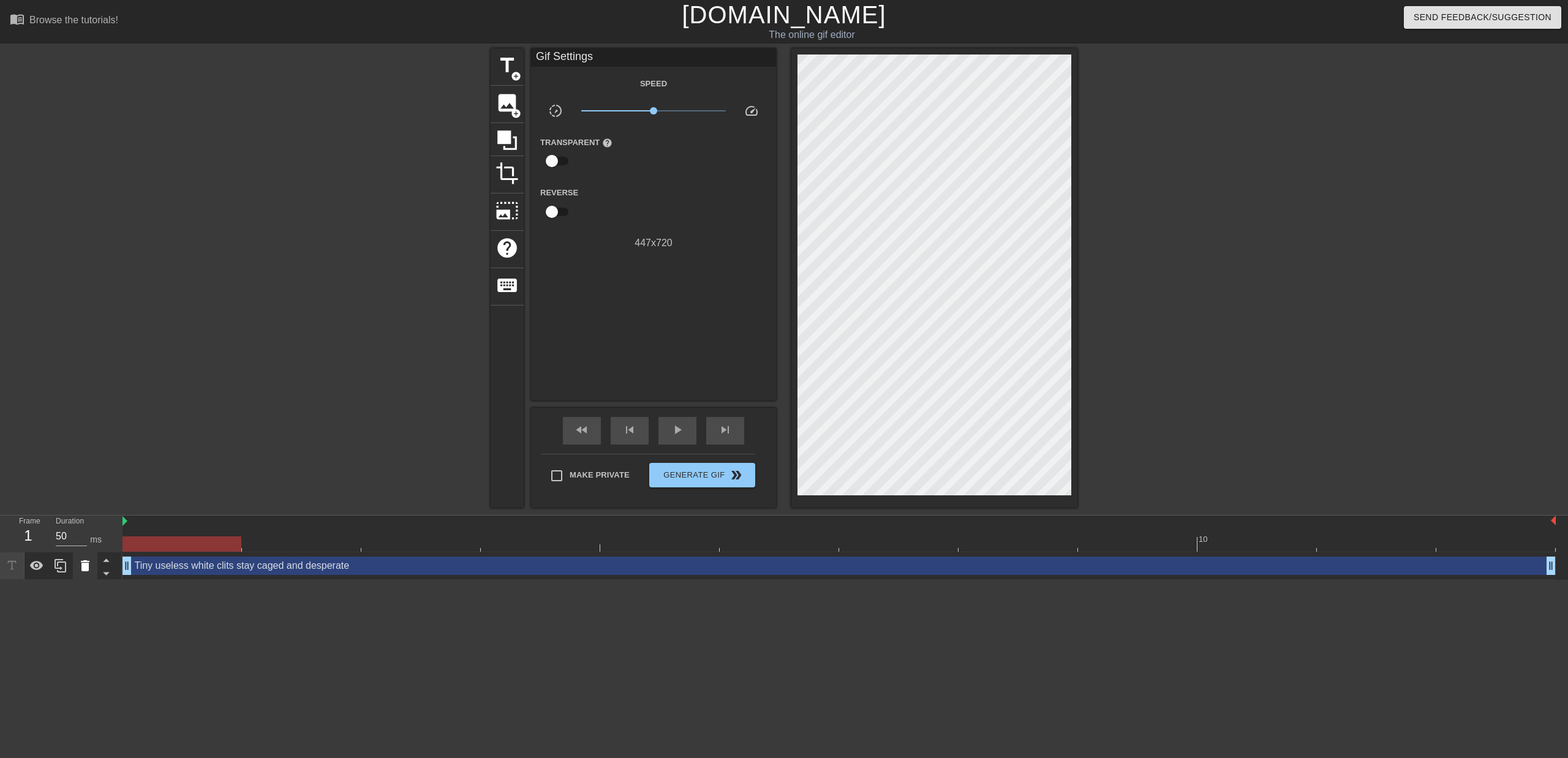
click at [91, 570] on icon at bounding box center [86, 566] width 15 height 15
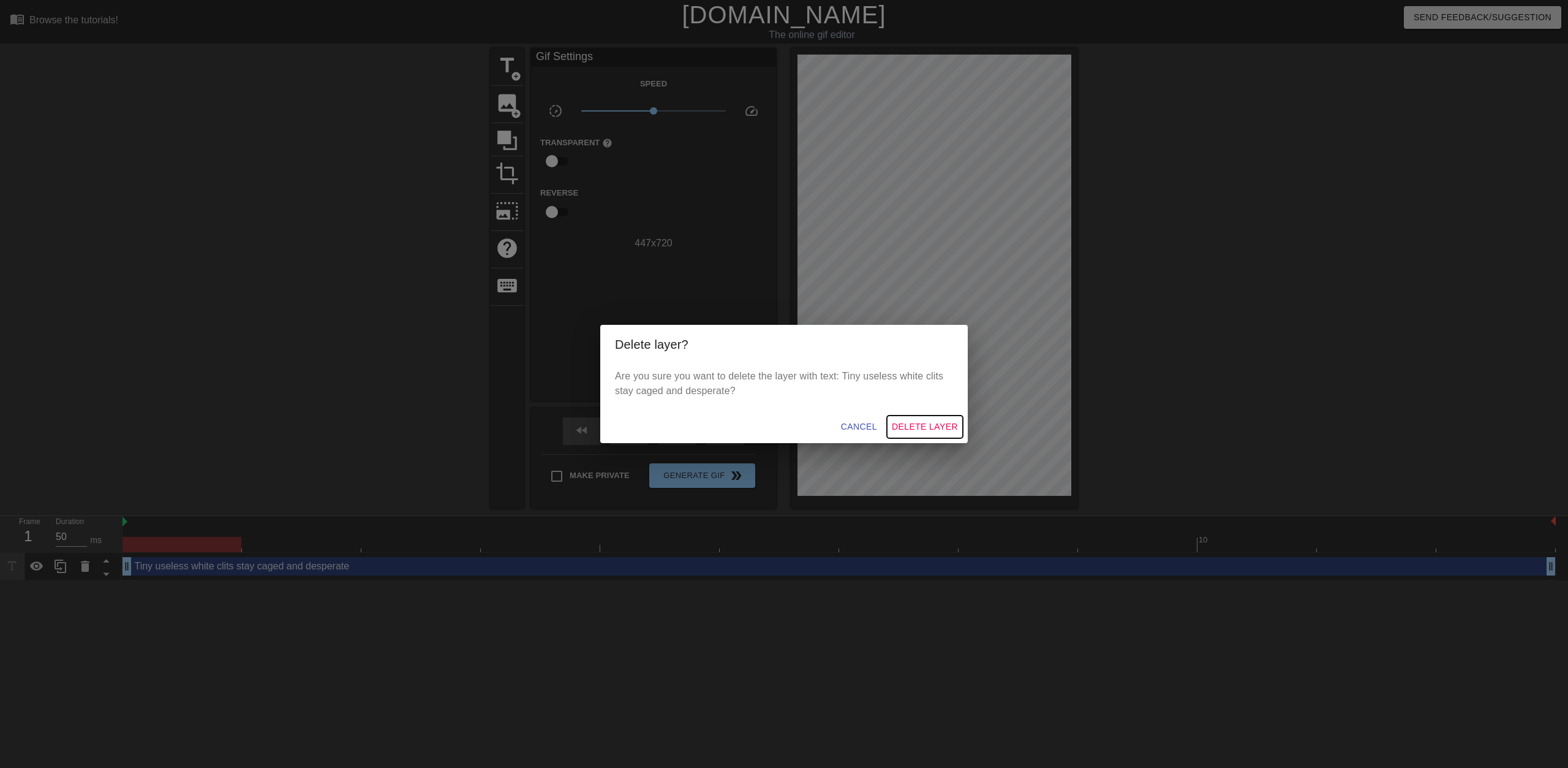
click at [908, 426] on span "Delete Layer" at bounding box center [925, 426] width 66 height 15
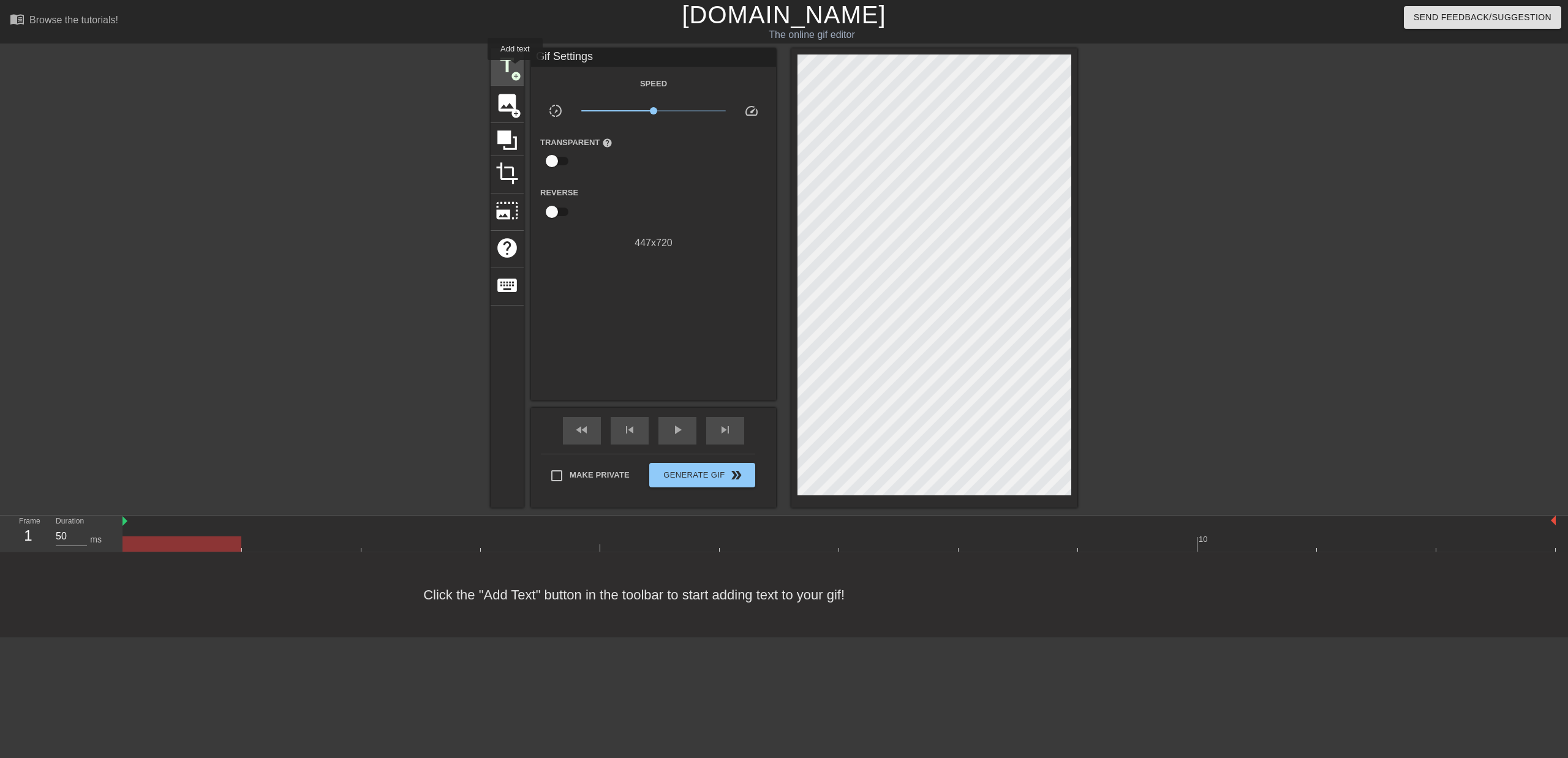
click at [515, 69] on span "title" at bounding box center [507, 65] width 23 height 23
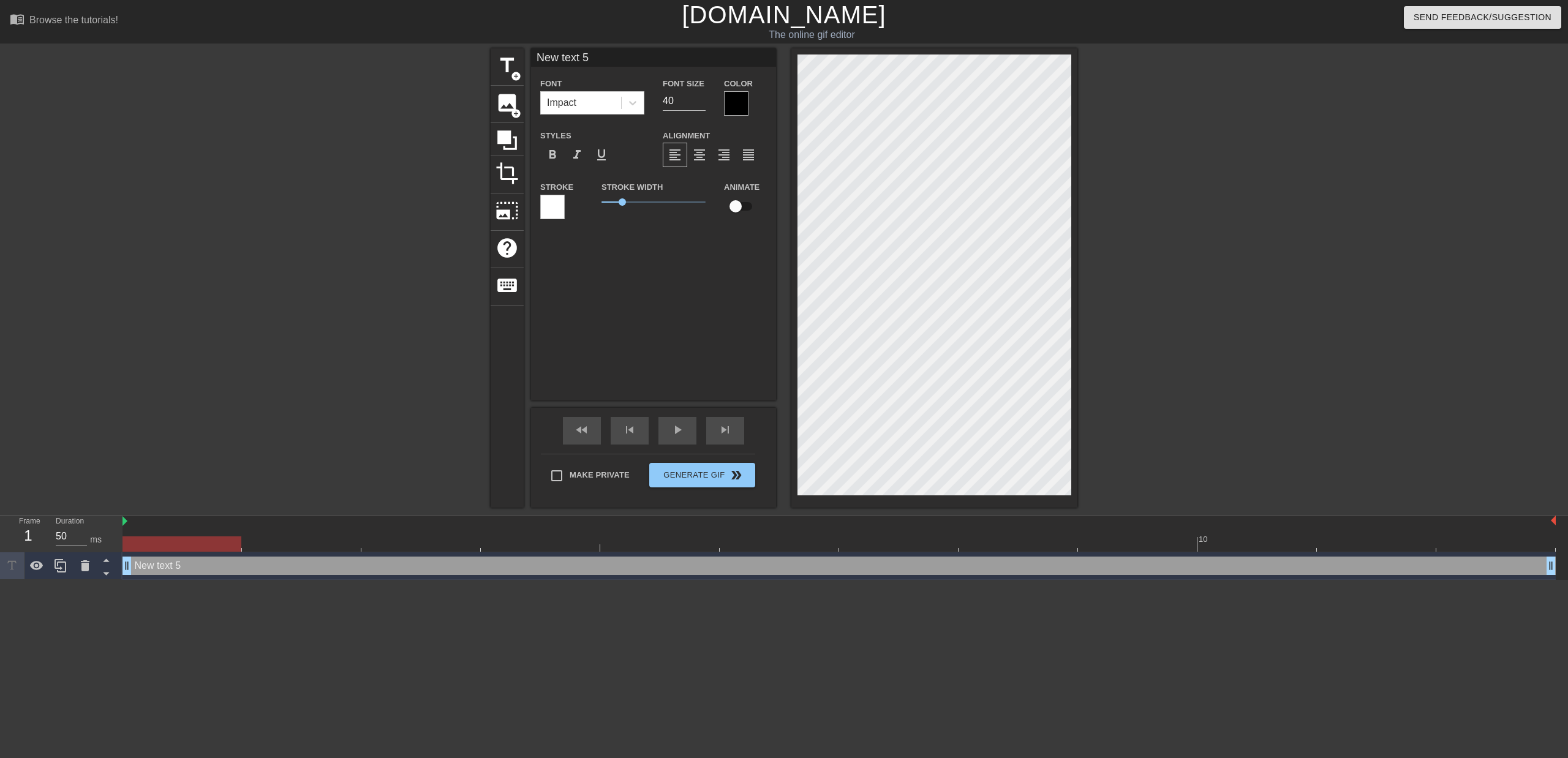
click at [624, 56] on input "New text 5" at bounding box center [654, 58] width 245 height 18
drag, startPoint x: 624, startPoint y: 56, endPoint x: 448, endPoint y: 60, distance: 176.0
click at [457, 58] on div "title add_circle image add_circle crop photo_size_select_large help keyboard Ne…" at bounding box center [784, 278] width 1568 height 459
paste input "Tiny useless white clits stay caged and desperate"
click at [600, 59] on input "Tiny useless white clits stay caged and desperate" at bounding box center [654, 58] width 245 height 18
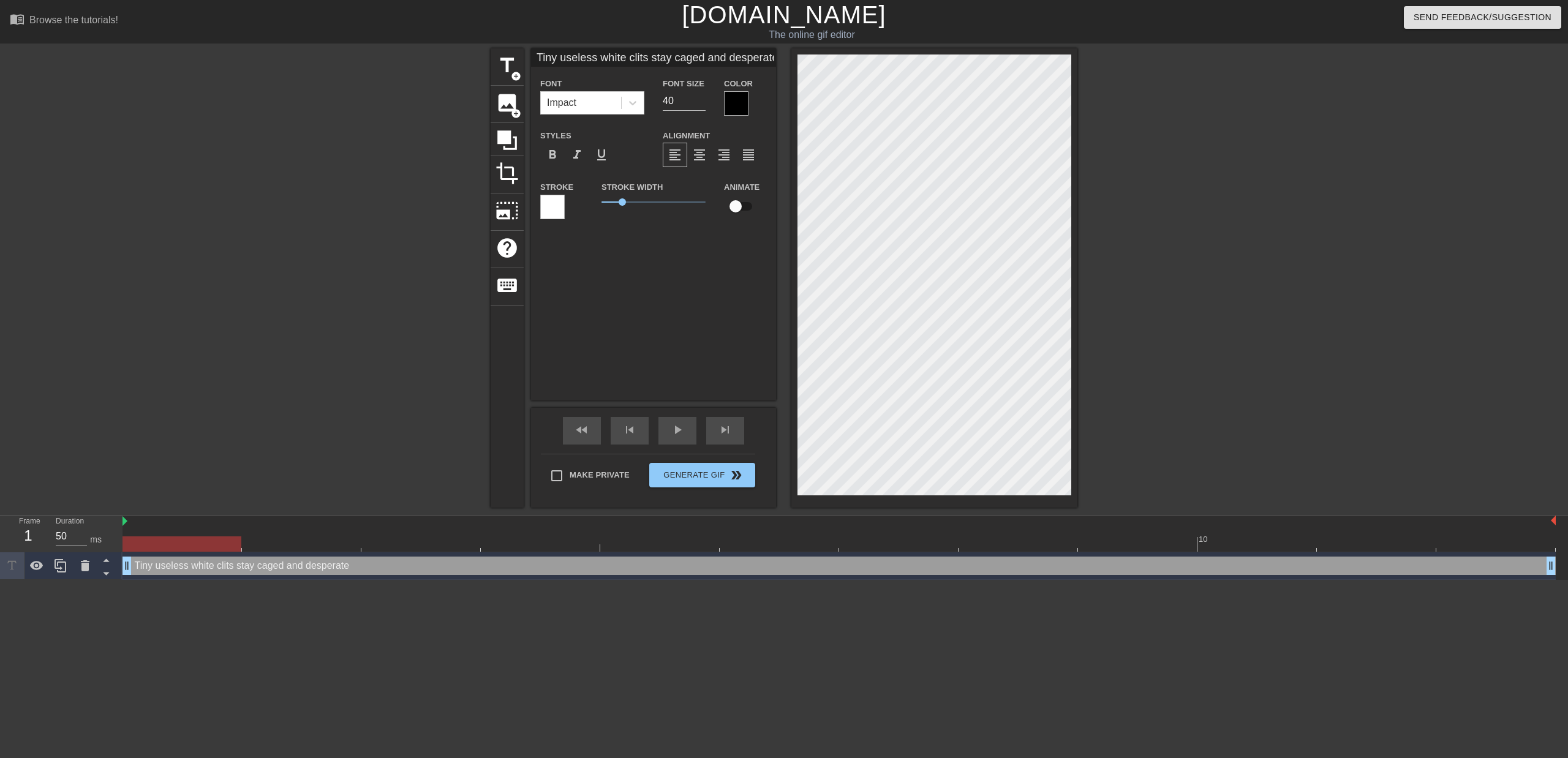
type input "Tiny useless white clits stay caged and desperate"
click at [598, 60] on input "Tiny useless white clits stay caged and desperate" at bounding box center [654, 58] width 245 height 18
